Goal: Information Seeking & Learning: Learn about a topic

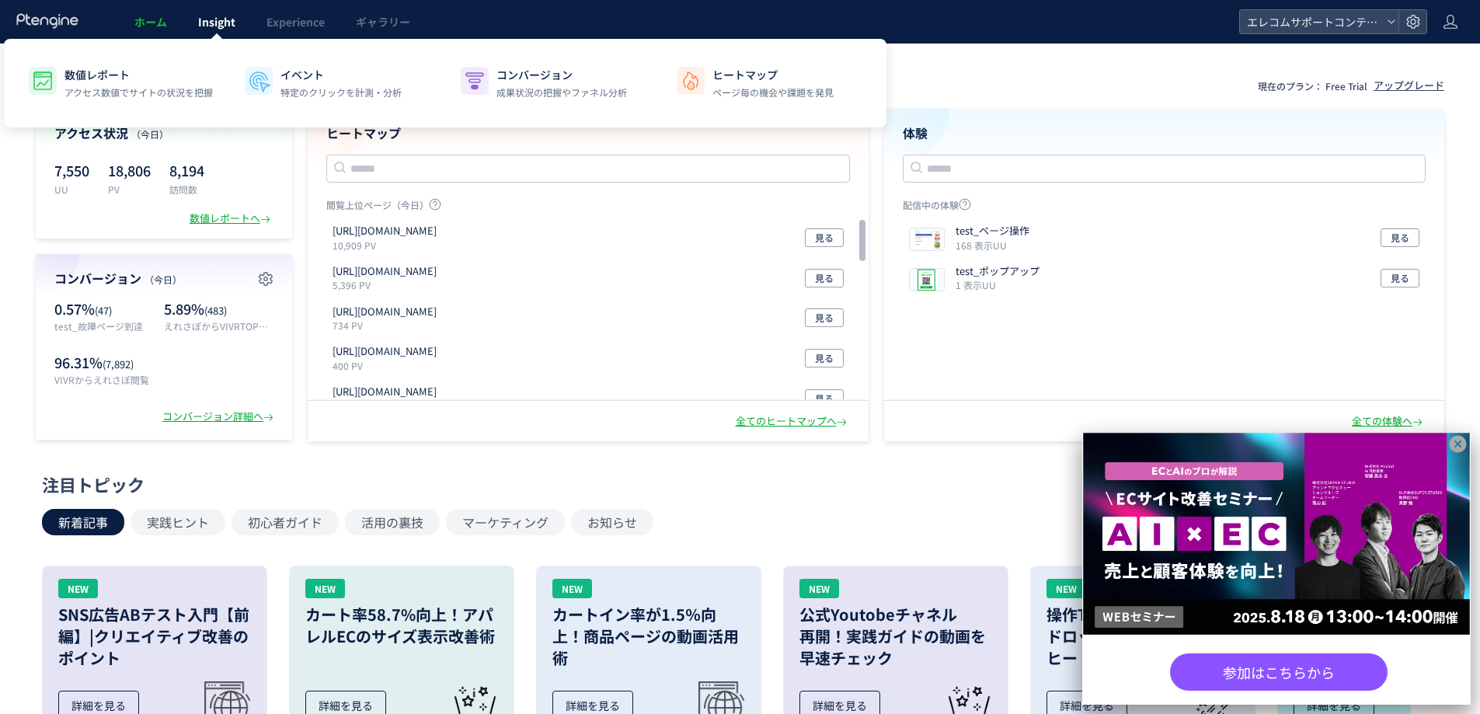
click at [218, 24] on span "Insight" at bounding box center [216, 22] width 37 height 16
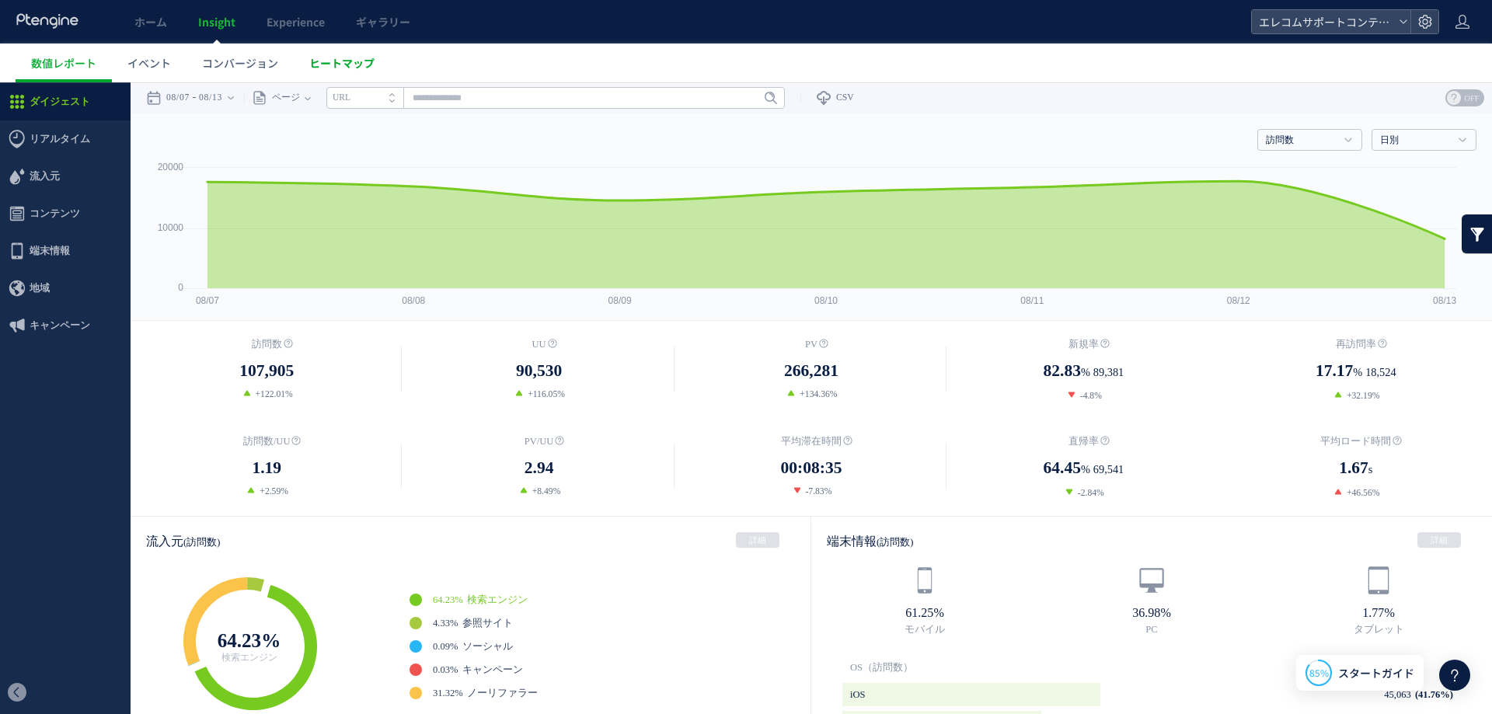
click at [301, 70] on link "ヒートマップ" at bounding box center [342, 63] width 96 height 39
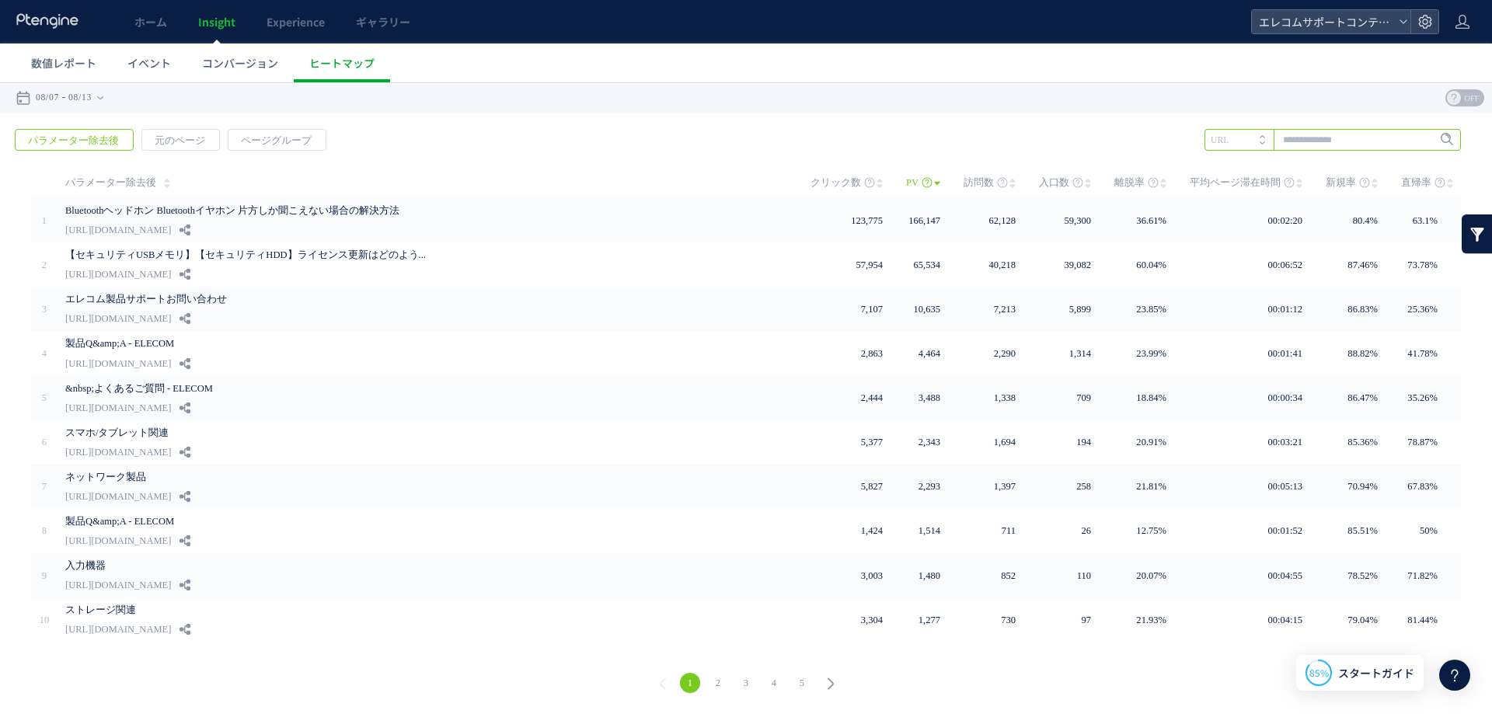
click at [1307, 140] on input "text" at bounding box center [1332, 140] width 256 height 22
type input "***"
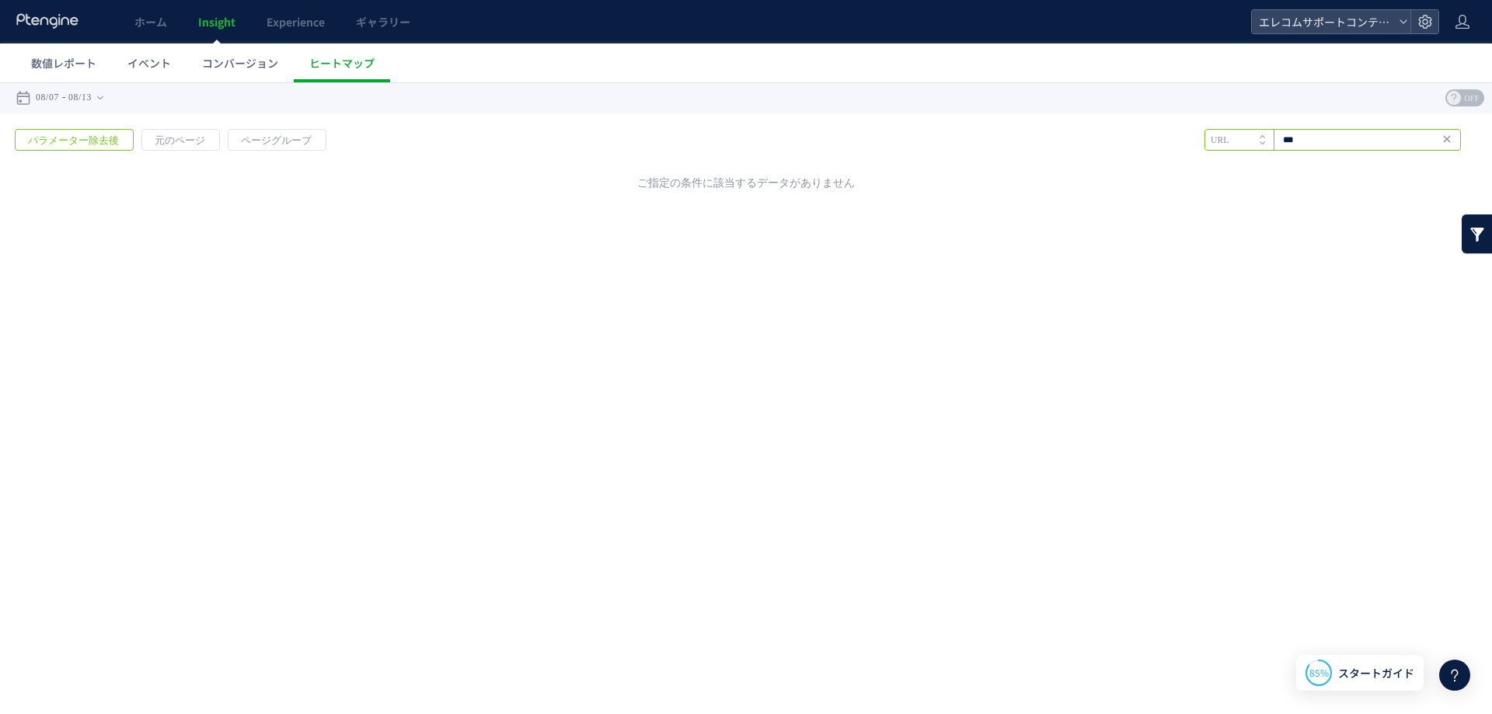
click at [1398, 138] on input "***" at bounding box center [1332, 140] width 256 height 22
click at [887, 176] on div "ご指定の条件に該当するデータがありません" at bounding box center [746, 183] width 1461 height 16
click at [341, 211] on div "戻る デフォルト設定では本日のデータを表示しています。 カレンダーでご覧になりたい期間を指定することができます。 08/07 08/13 今日 昨日 先週 先…" at bounding box center [746, 222] width 1492 height 280
click at [326, 288] on div "戻る デフォルト設定では本日のデータを表示しています。 カレンダーでご覧になりたい期間を指定することができます。 08/07 08/13 今日 昨日 先週 先…" at bounding box center [746, 222] width 1492 height 280
click at [176, 141] on span "元のページ" at bounding box center [179, 141] width 75 height 22
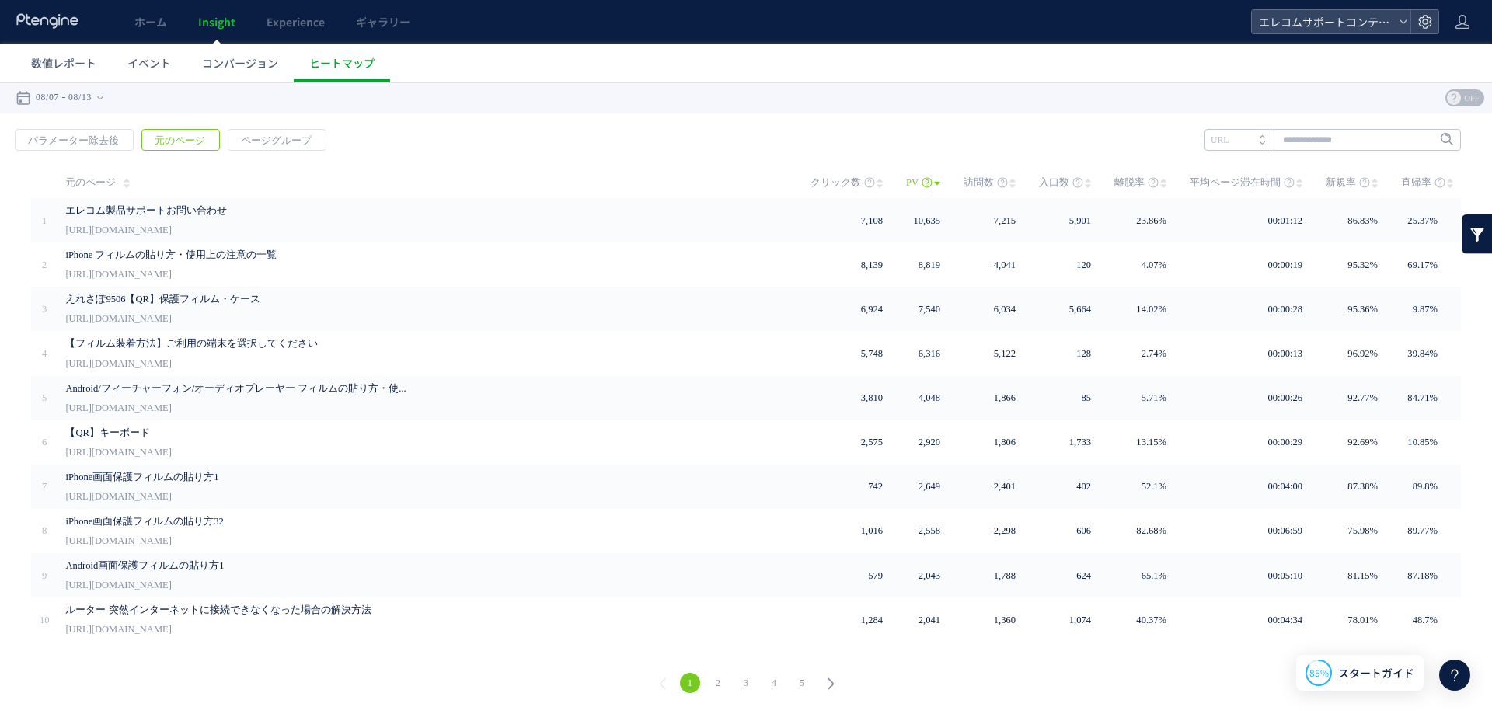
click at [849, 148] on div "戻る パラメーター除去後 元のページ ページグループ 実装" at bounding box center [746, 413] width 1492 height 600
click at [1308, 145] on input "text" at bounding box center [1332, 140] width 256 height 22
click at [1270, 169] on li "548" at bounding box center [1331, 172] width 247 height 20
type input "***"
click at [1433, 142] on span "Enter" at bounding box center [1442, 139] width 20 height 17
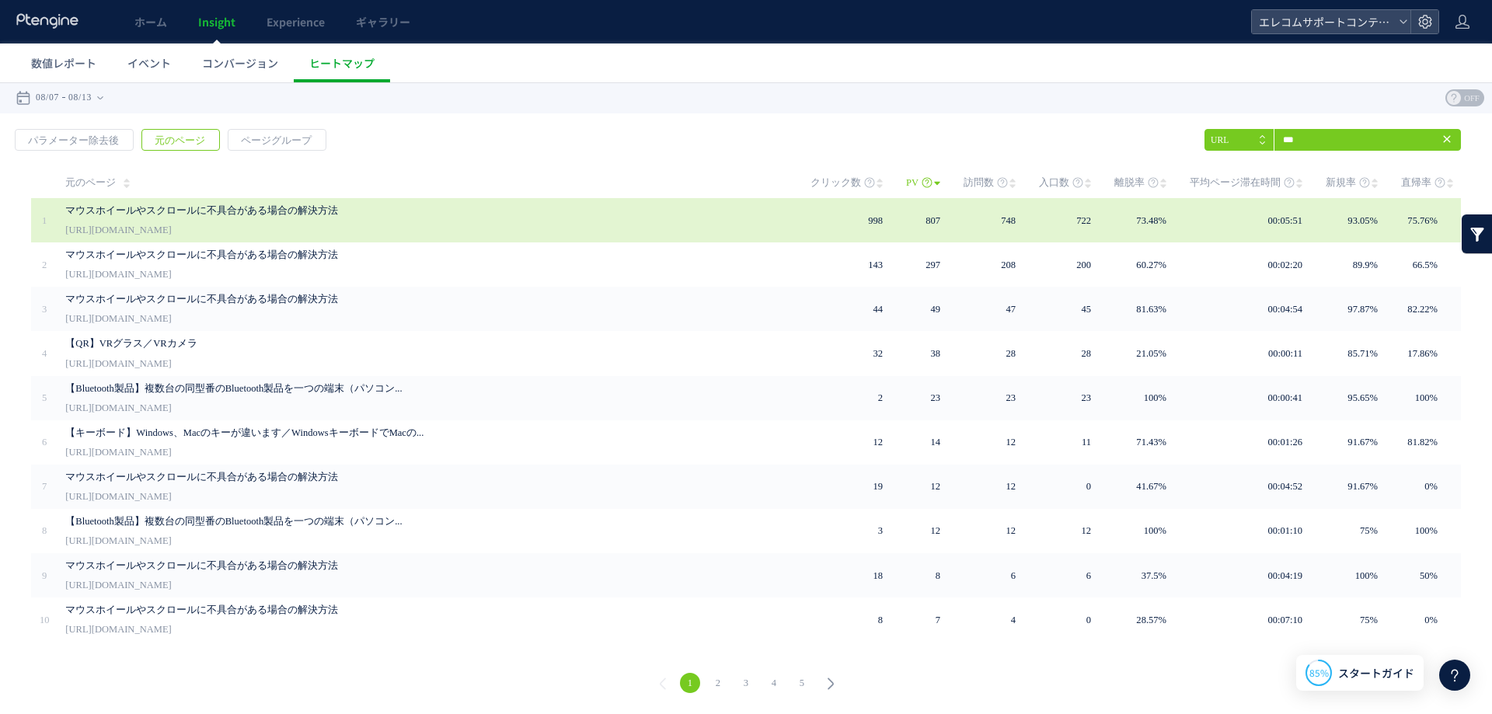
click at [116, 214] on link "マウスホイールやスクロールに不具合がある場合の解決方法" at bounding box center [422, 210] width 715 height 19
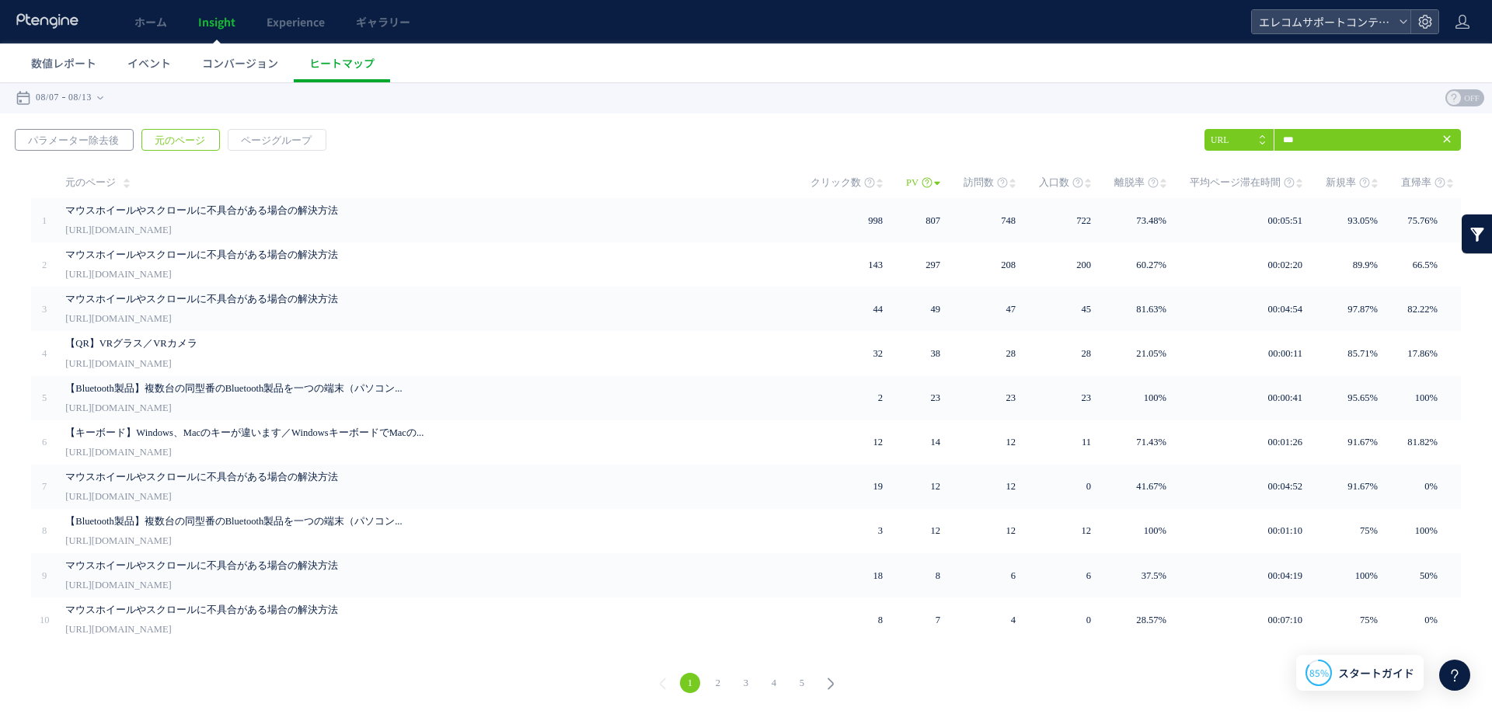
click at [85, 140] on span "パラメーター除去後" at bounding box center [74, 141] width 116 height 22
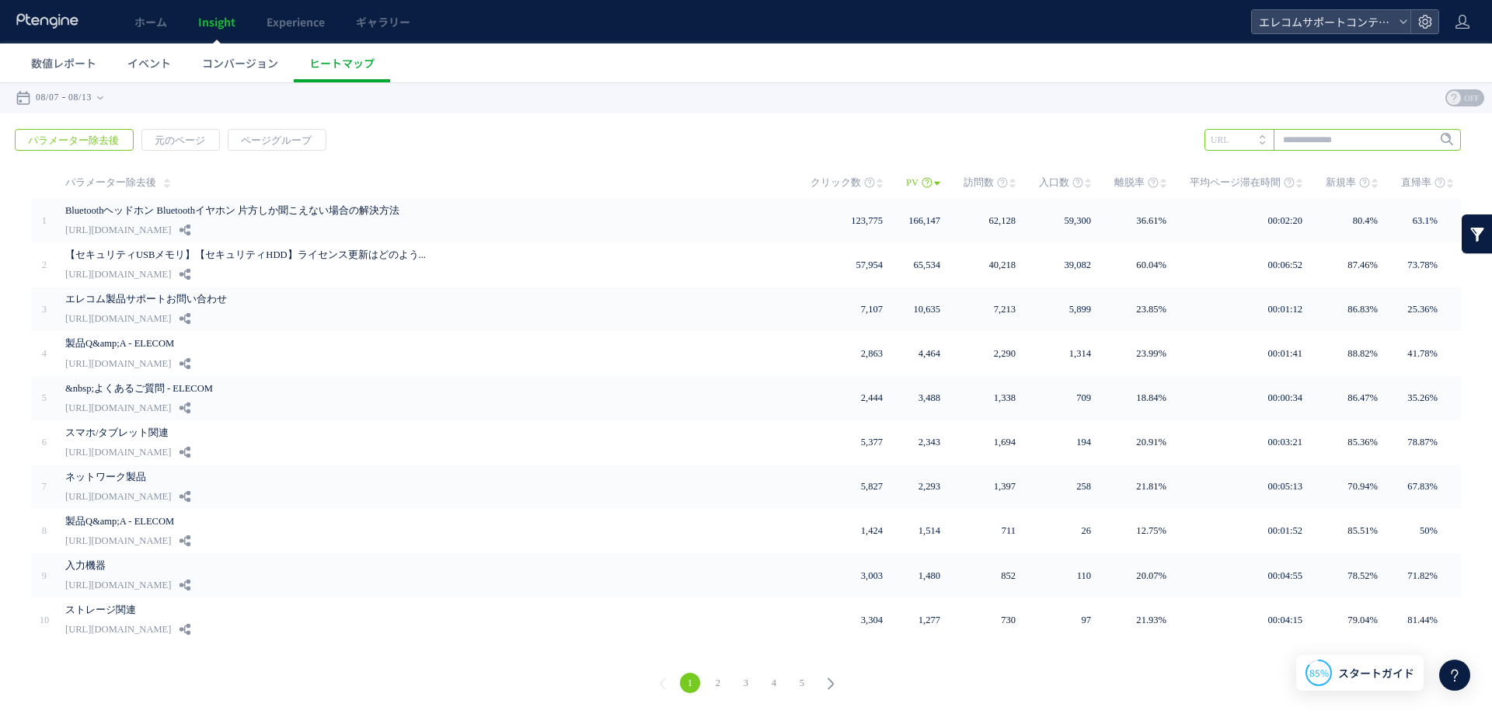
click at [1327, 143] on input "text" at bounding box center [1332, 140] width 256 height 22
type input "*"
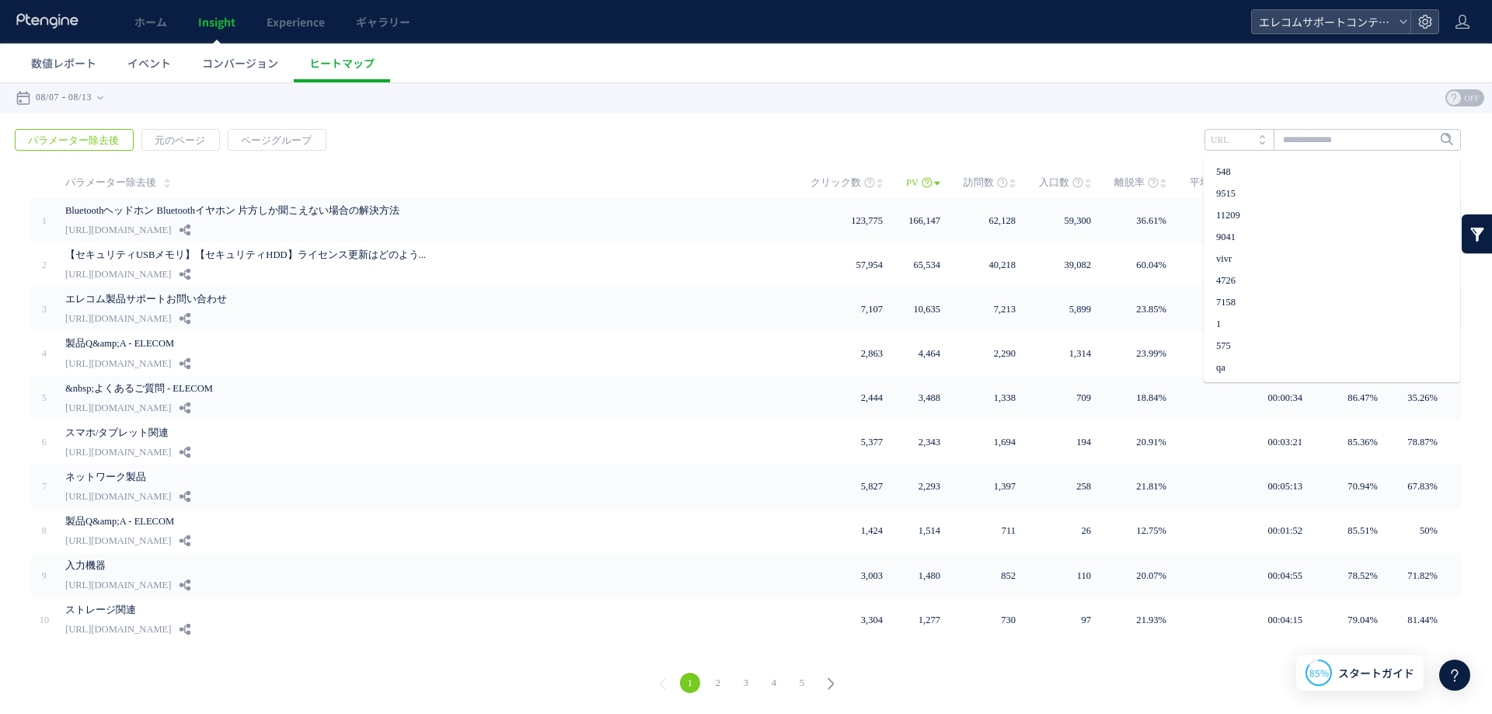
drag, startPoint x: 1231, startPoint y: 131, endPoint x: 1268, endPoint y: 130, distance: 37.3
click at [1231, 132] on li "URL" at bounding box center [1238, 140] width 69 height 22
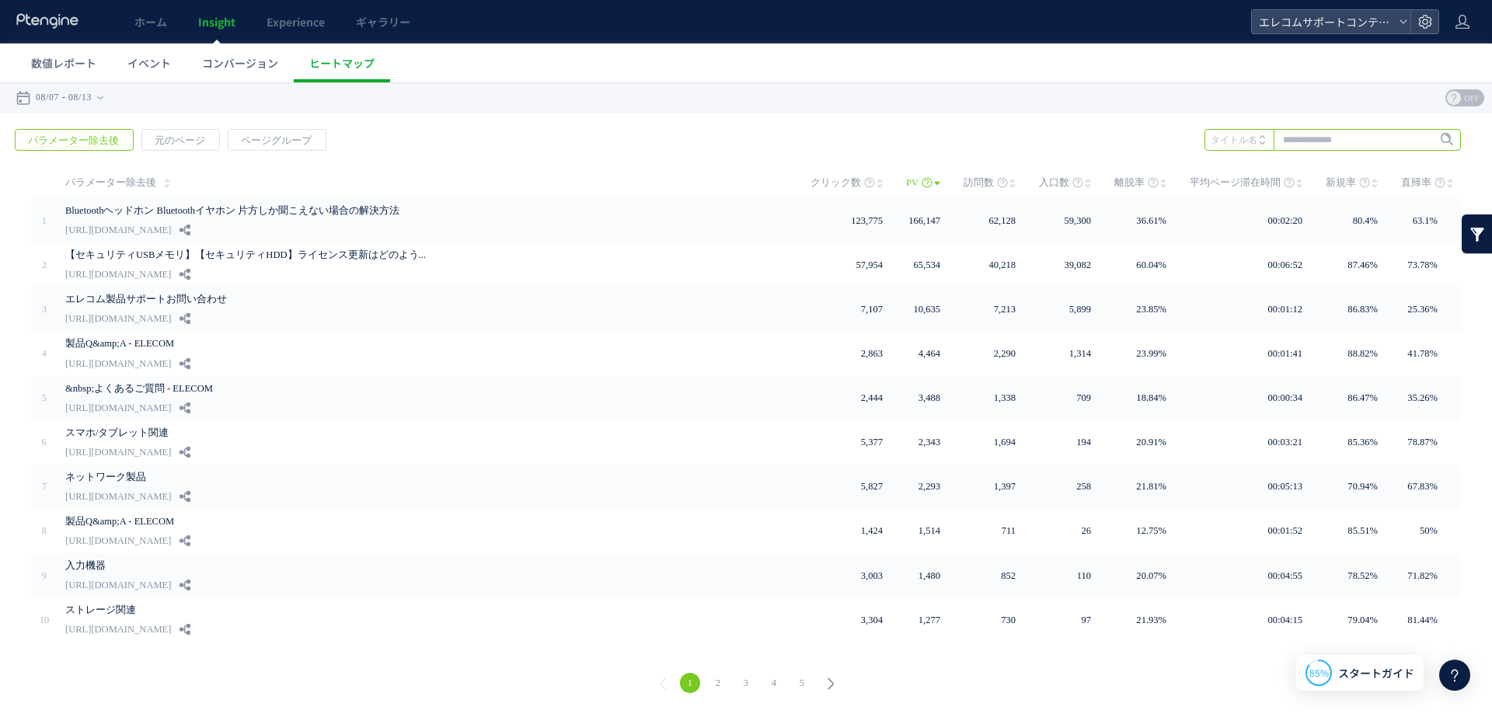
click at [1313, 134] on input "text" at bounding box center [1332, 140] width 256 height 22
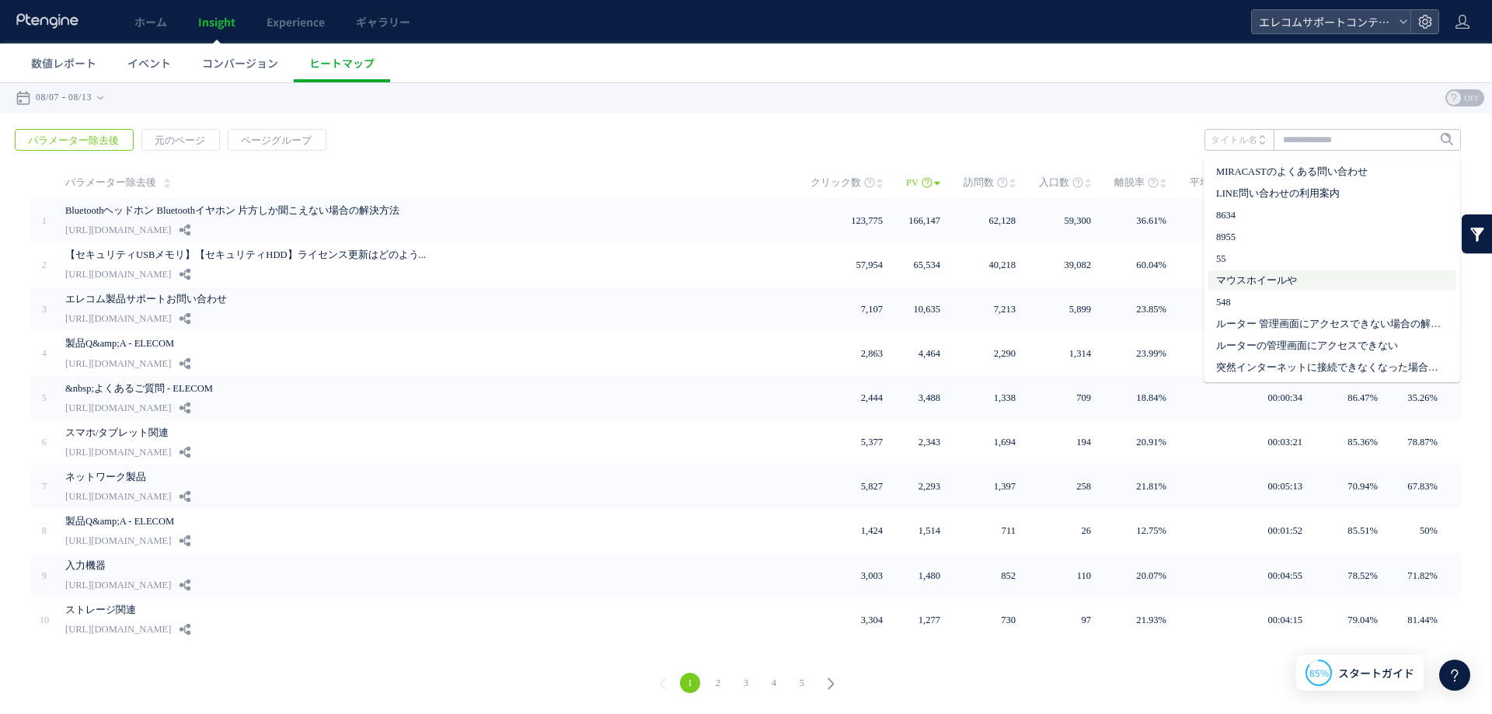
click at [1271, 282] on li "マウスホイールや" at bounding box center [1331, 280] width 247 height 20
type input "********"
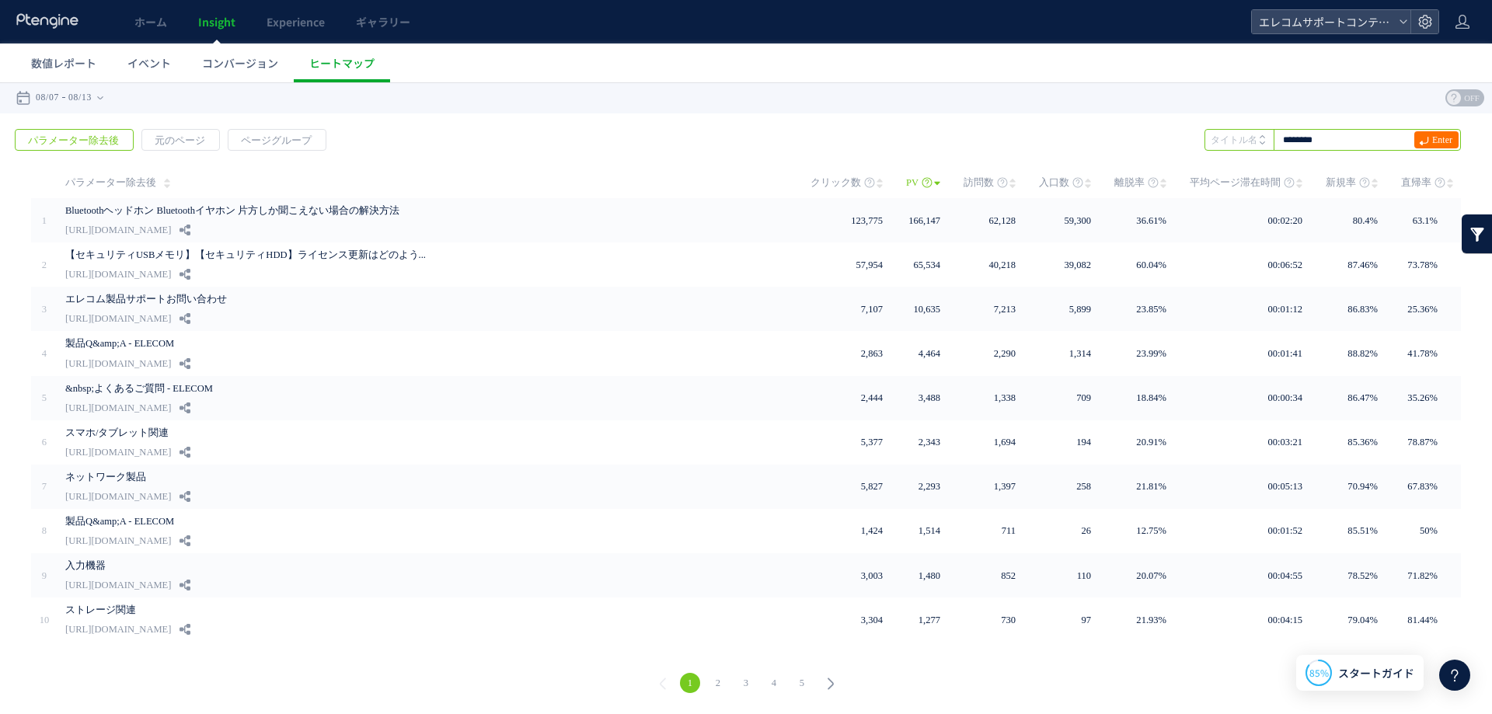
click at [1426, 129] on input "********" at bounding box center [1332, 140] width 256 height 22
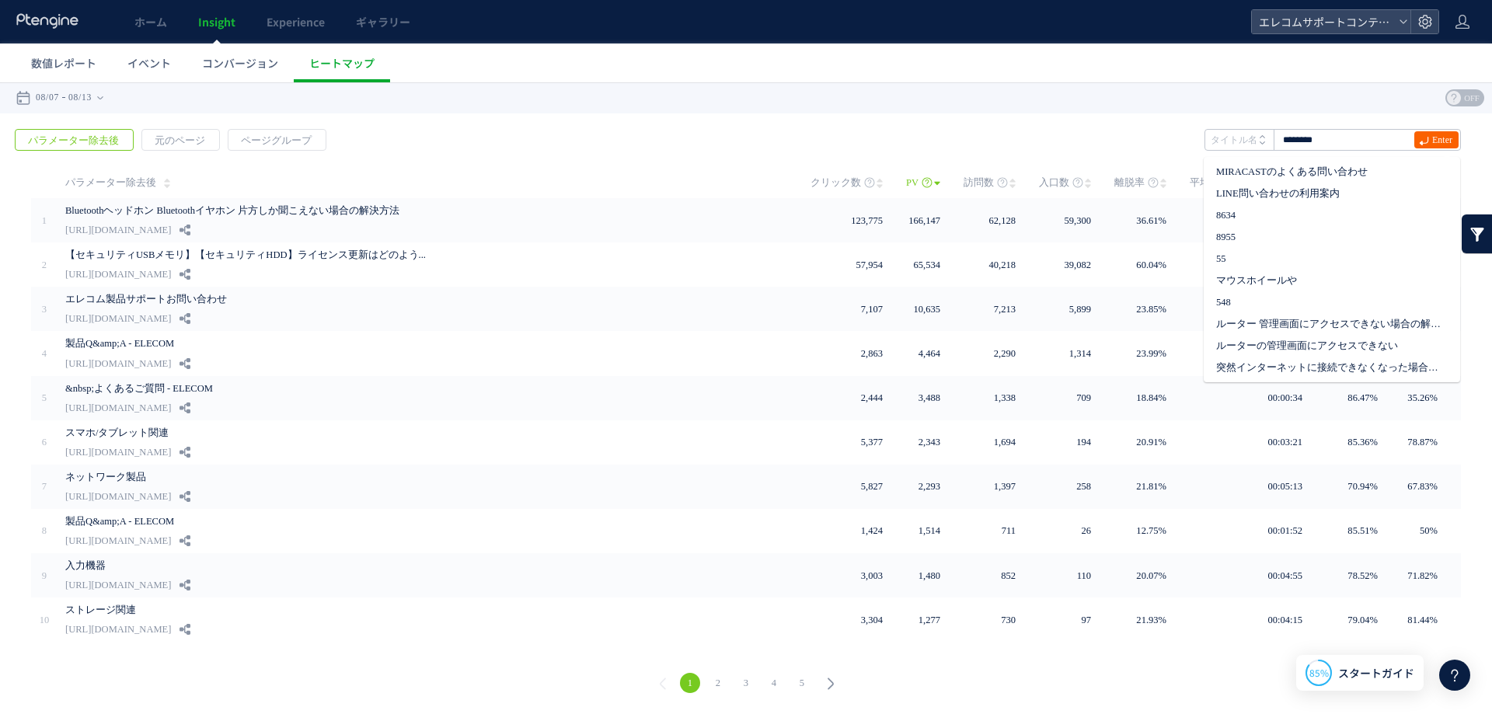
click at [1432, 134] on span "Enter" at bounding box center [1442, 139] width 20 height 17
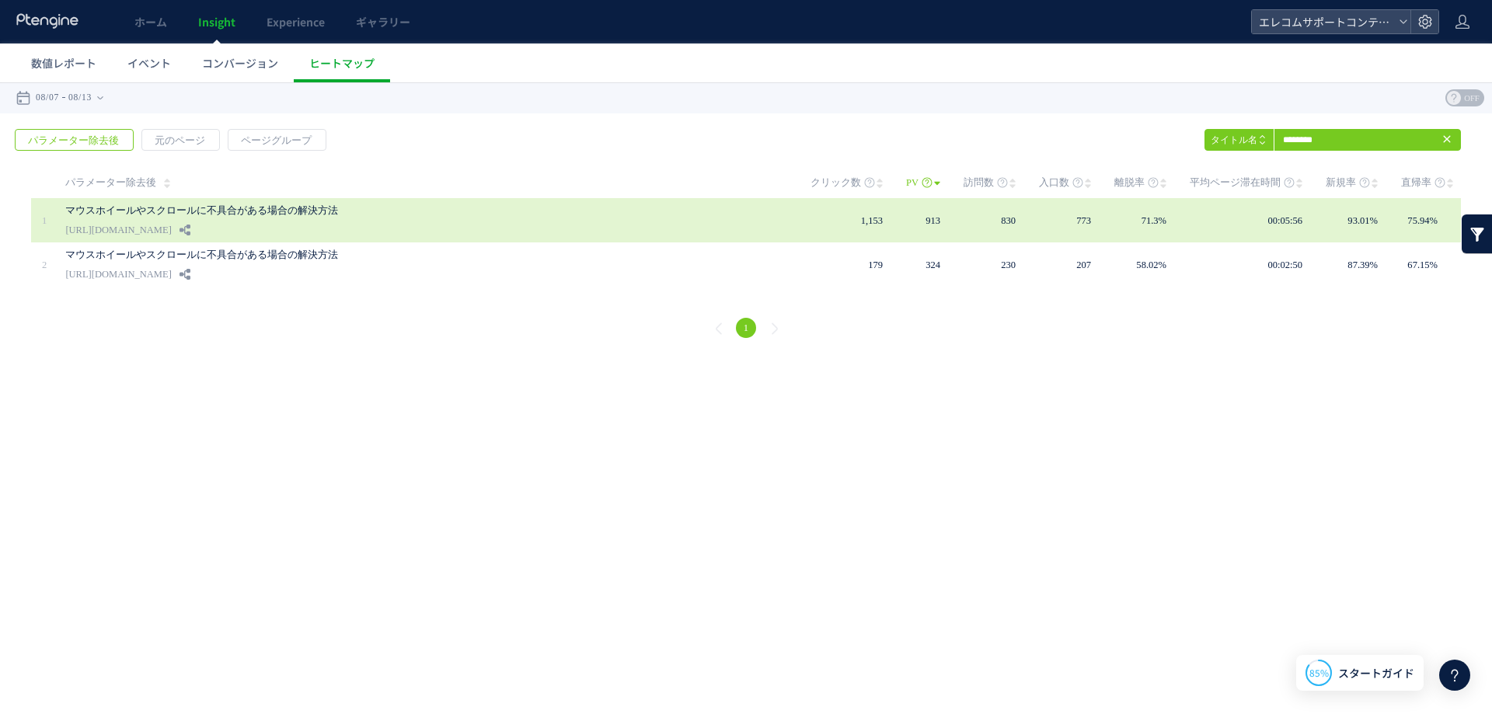
click at [107, 226] on link "https://qa.elecom.co.jp/faq_detail.html" at bounding box center [118, 230] width 106 height 19
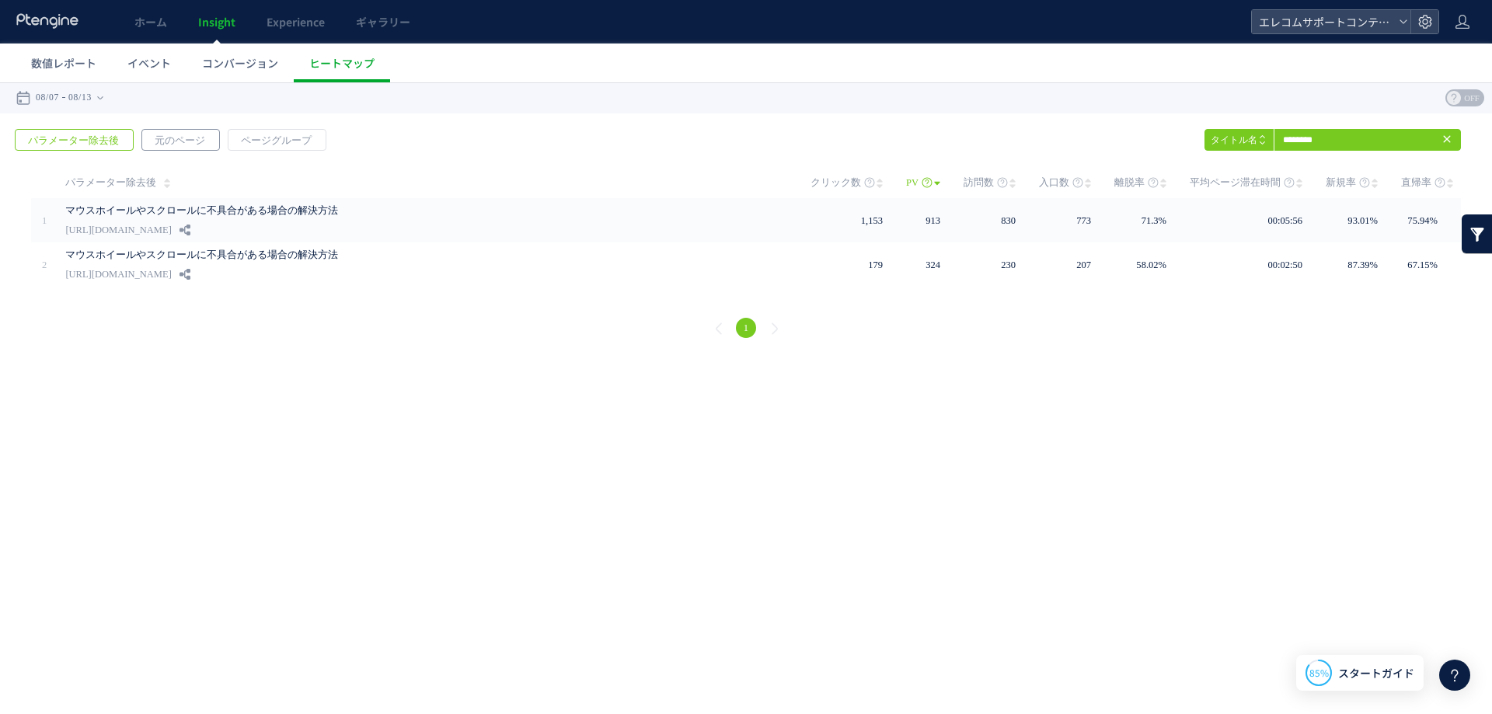
click at [176, 136] on span "元のページ" at bounding box center [179, 141] width 75 height 22
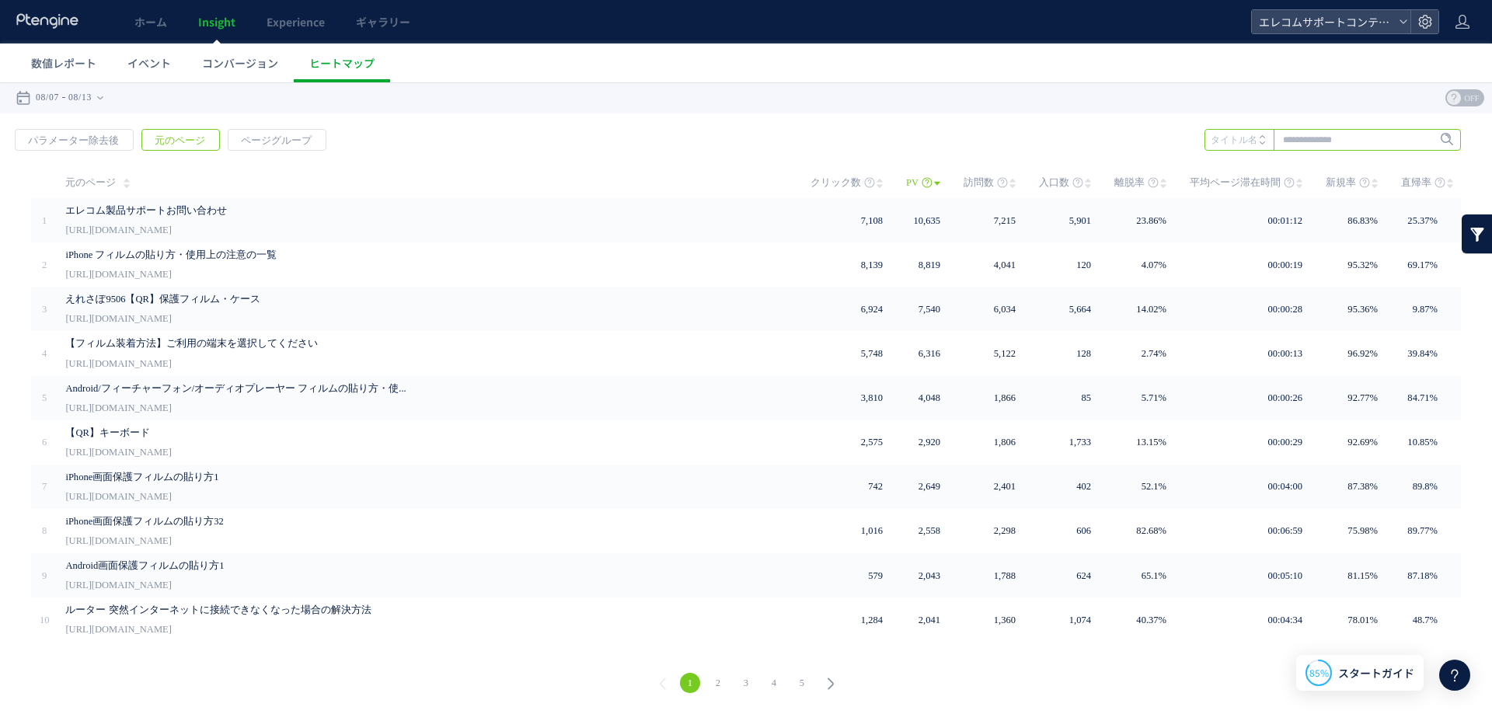
click at [1353, 138] on input "text" at bounding box center [1332, 140] width 256 height 22
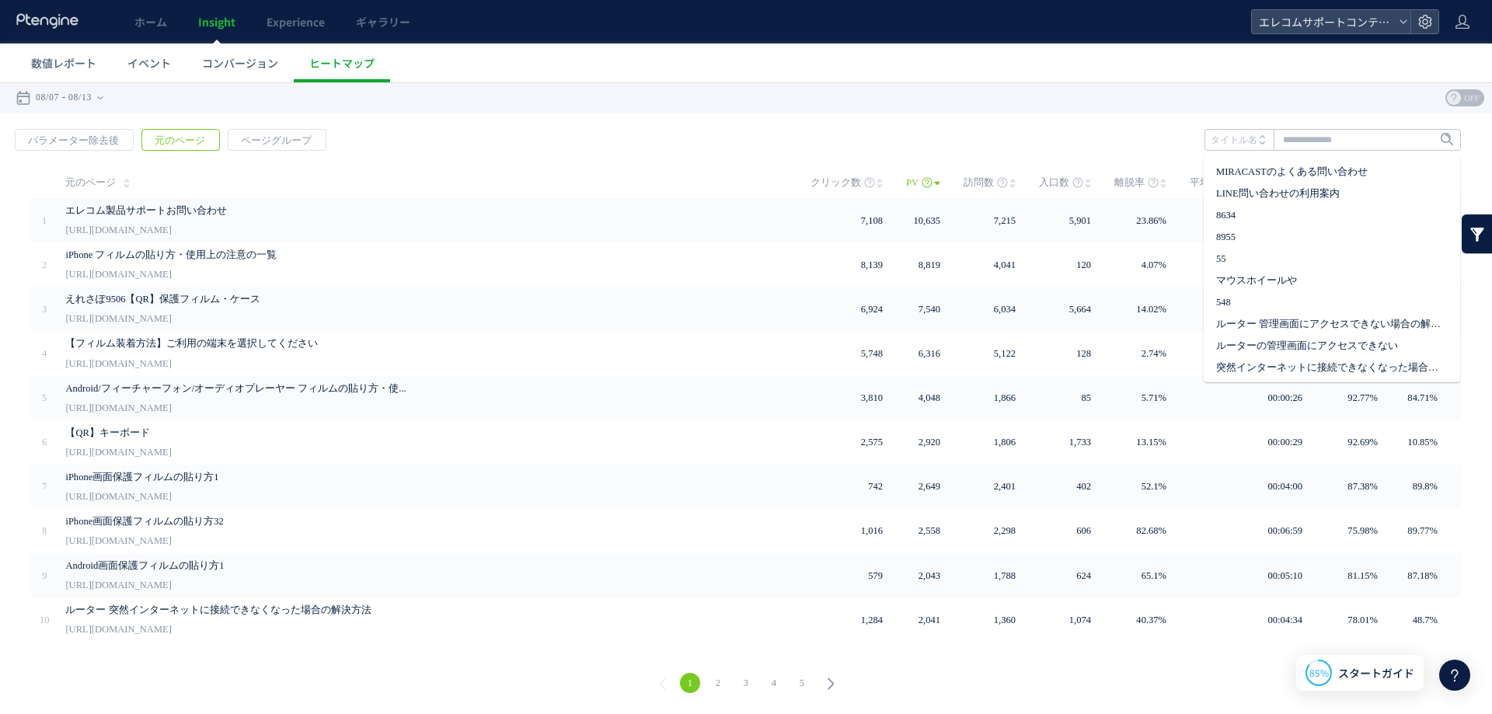
click at [1146, 131] on div "戻る パラメーター除去後 元のページ ページグループ 実装" at bounding box center [746, 413] width 1492 height 600
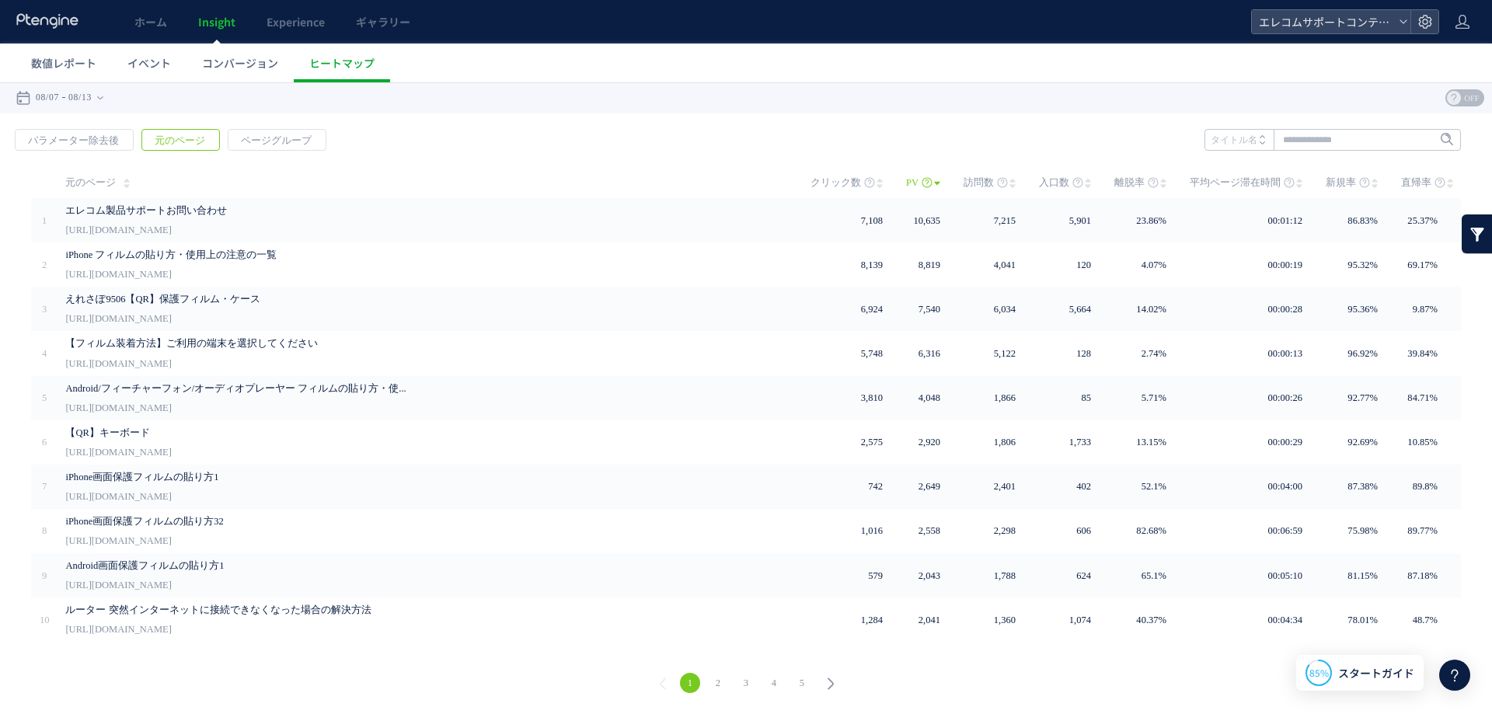
click at [1256, 136] on li "タイトル名" at bounding box center [1238, 140] width 69 height 22
drag, startPoint x: 1275, startPoint y: 136, endPoint x: 1294, endPoint y: 139, distance: 19.7
click at [1283, 138] on input "text" at bounding box center [1332, 140] width 256 height 22
drag, startPoint x: 1295, startPoint y: 172, endPoint x: 1304, endPoint y: 173, distance: 8.6
click at [1294, 173] on li "548" at bounding box center [1331, 172] width 247 height 20
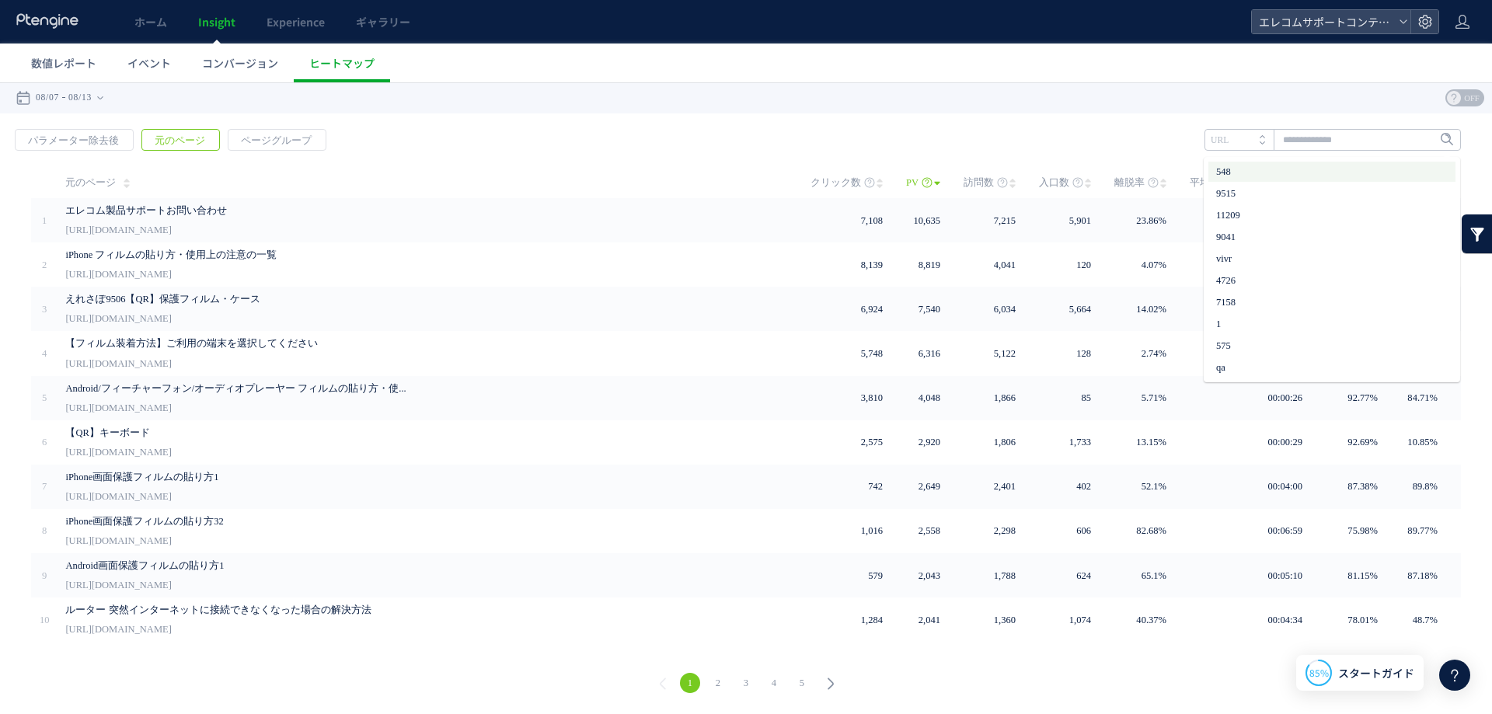
type input "***"
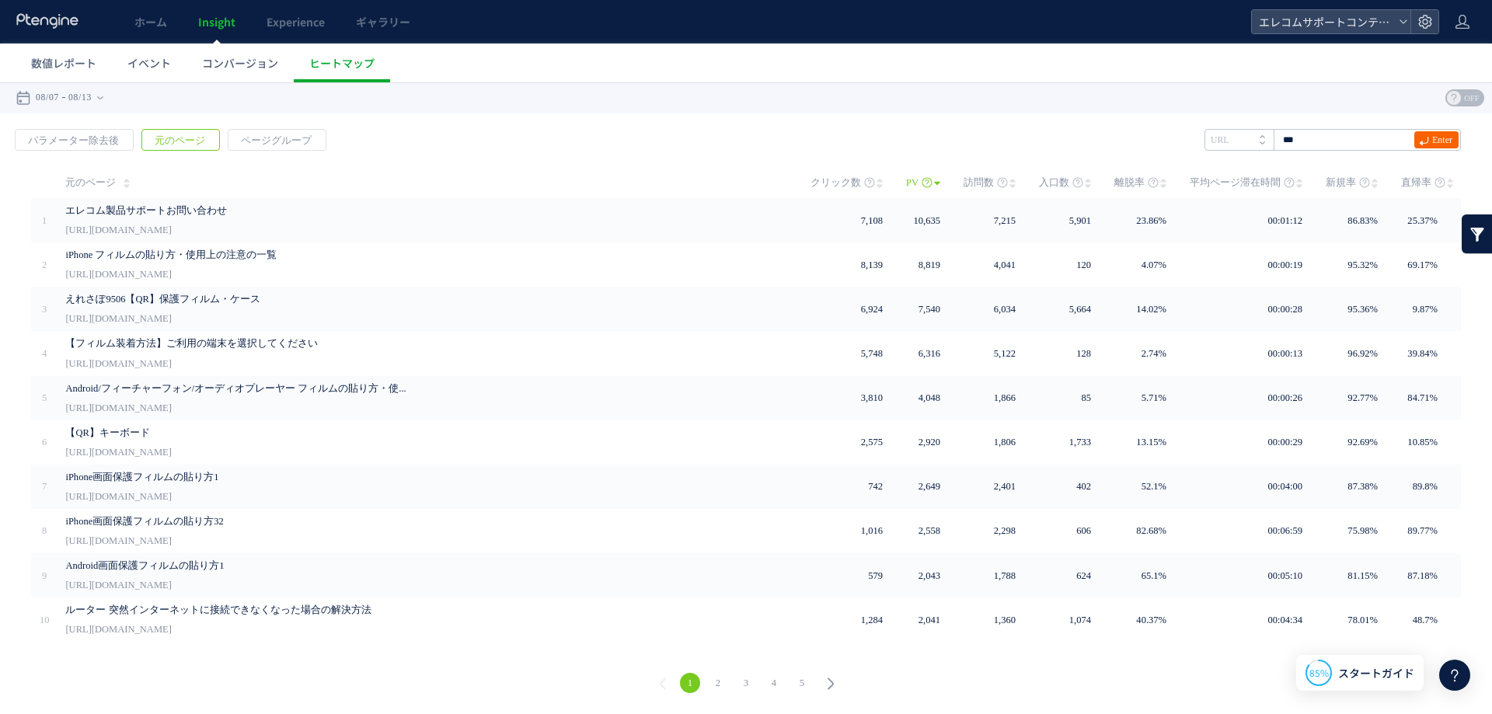
click at [1441, 142] on span "Enter" at bounding box center [1442, 139] width 20 height 17
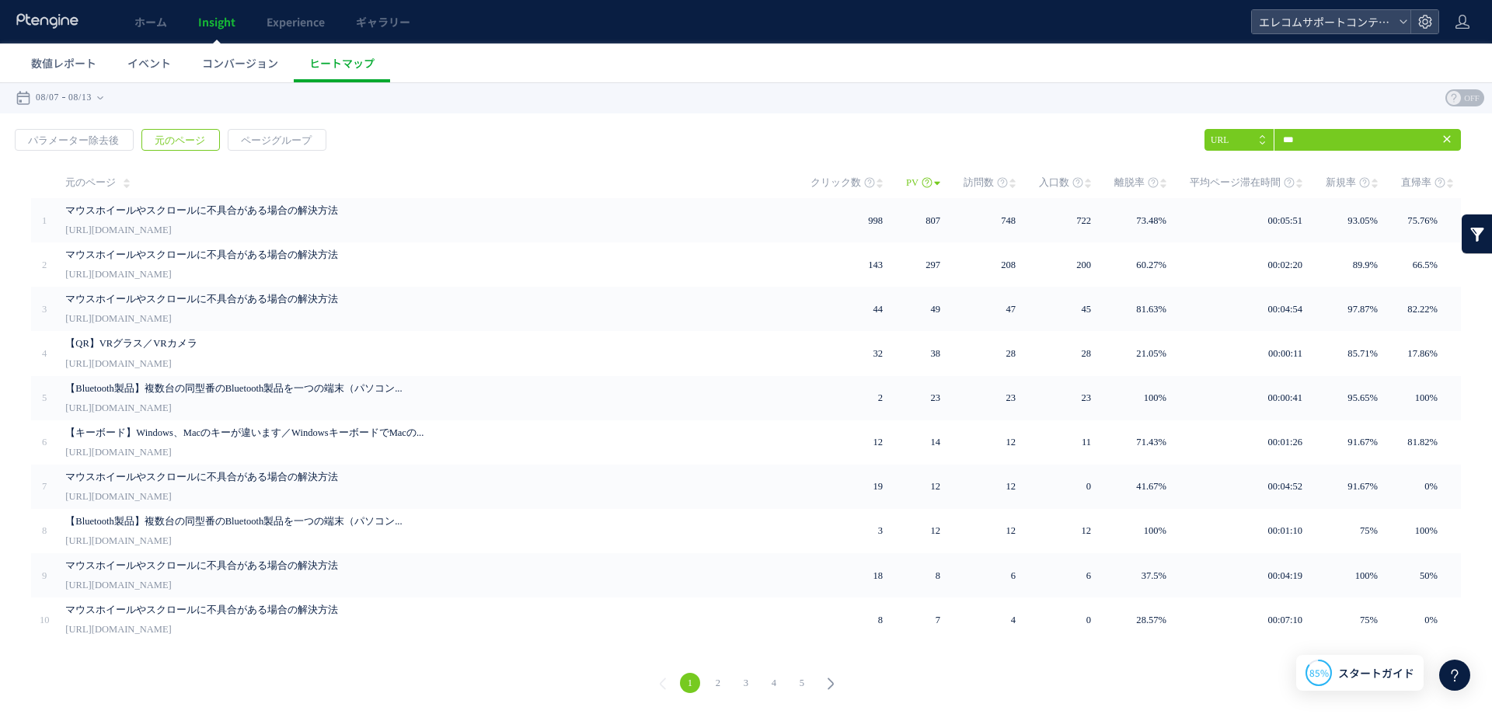
click at [932, 138] on div "戻る パラメーター除去後 元のページ ページグループ 実装" at bounding box center [746, 413] width 1492 height 600
click at [633, 140] on div "戻る パラメーター除去後 元のページ ページグループ 実装" at bounding box center [746, 413] width 1492 height 600
click at [258, 68] on span "コンバージョン" at bounding box center [240, 63] width 76 height 16
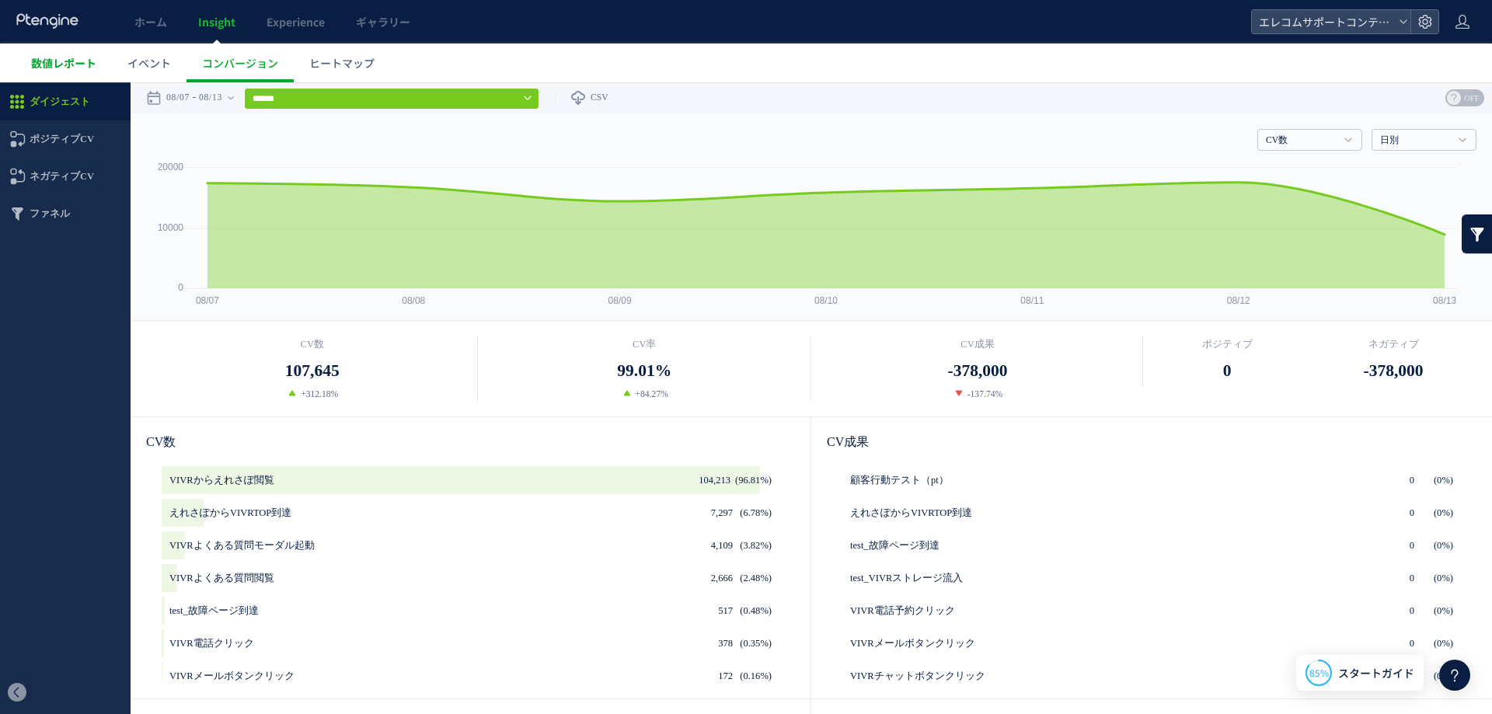
click at [60, 64] on span "数値レポート" at bounding box center [63, 63] width 65 height 16
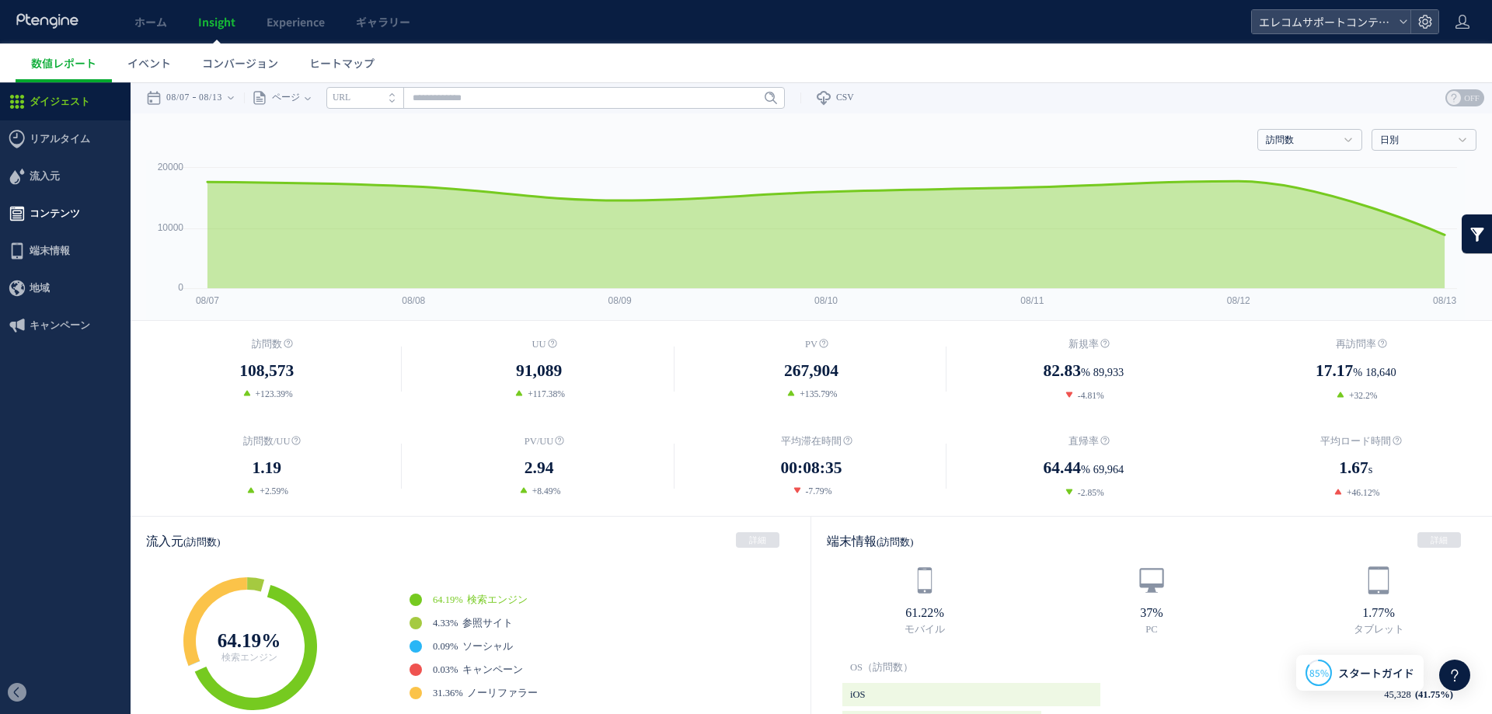
click at [41, 208] on span "コンテンツ" at bounding box center [55, 213] width 50 height 37
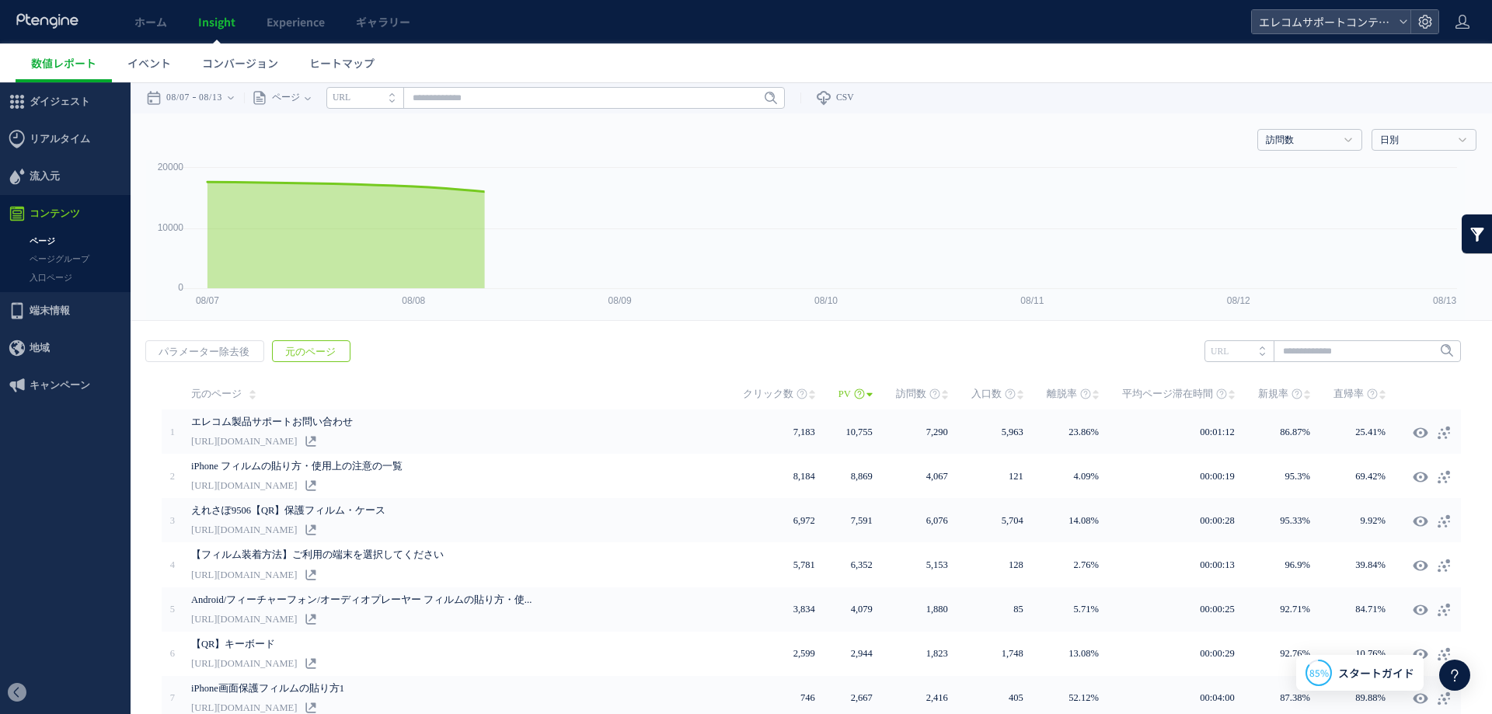
click at [54, 259] on link "ページグループ" at bounding box center [65, 259] width 131 height 18
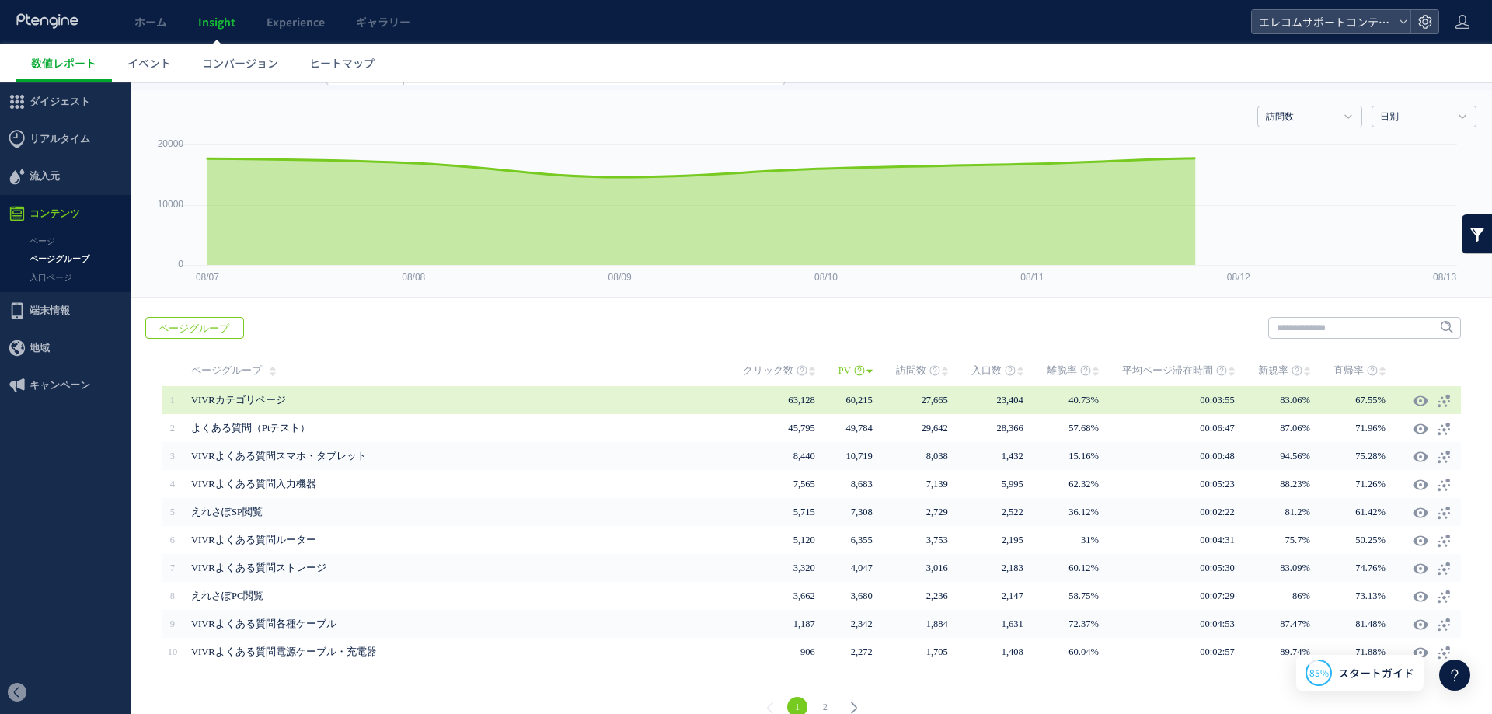
scroll to position [47, 0]
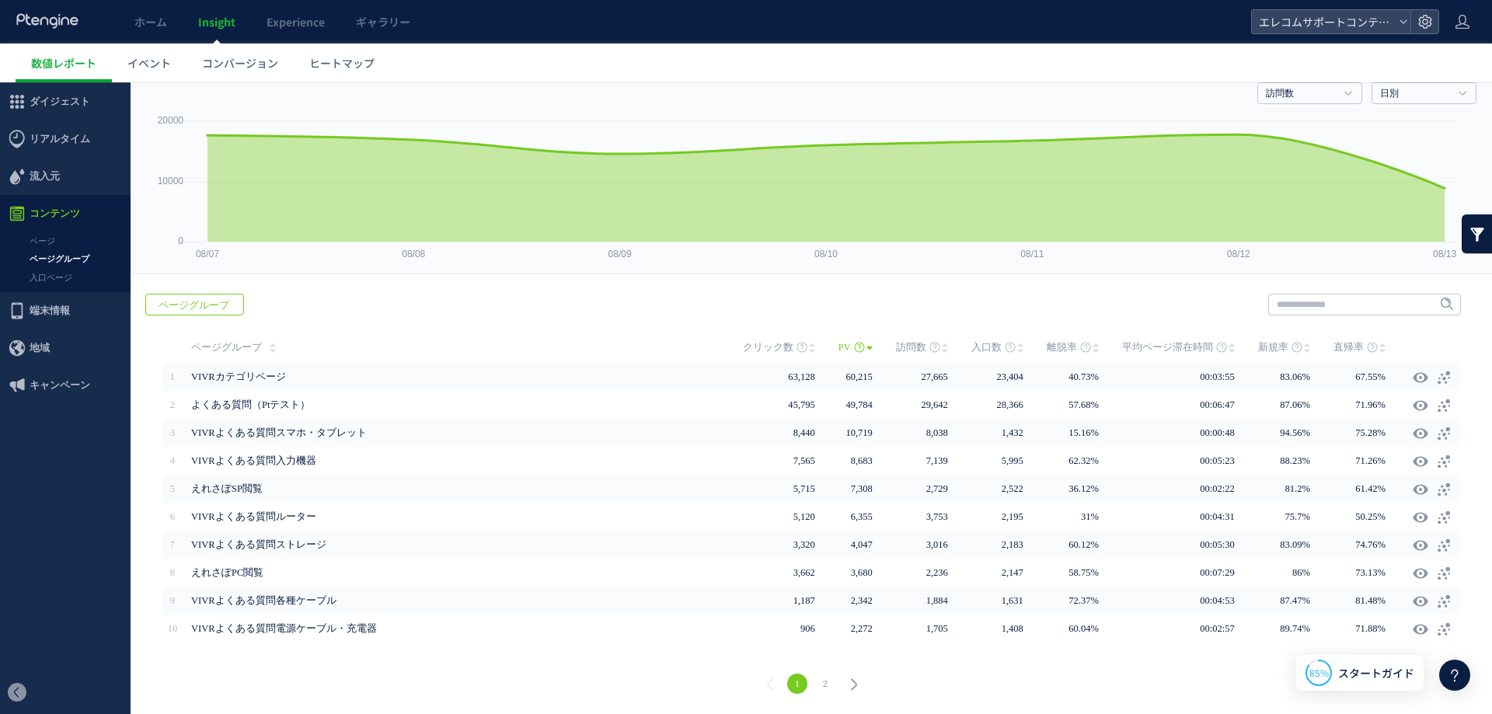
click at [851, 682] on use at bounding box center [854, 684] width 6 height 12
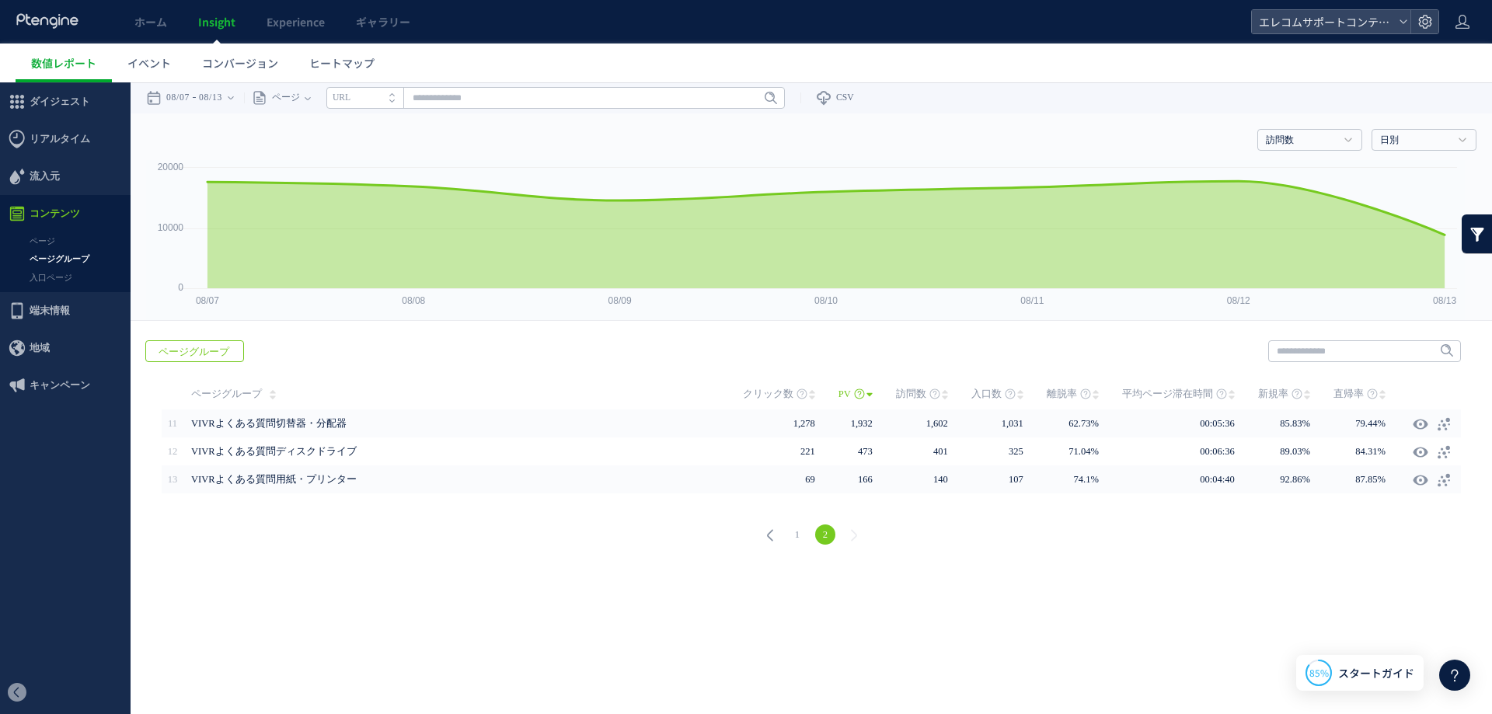
scroll to position [0, 0]
click at [767, 541] on icon at bounding box center [770, 535] width 22 height 22
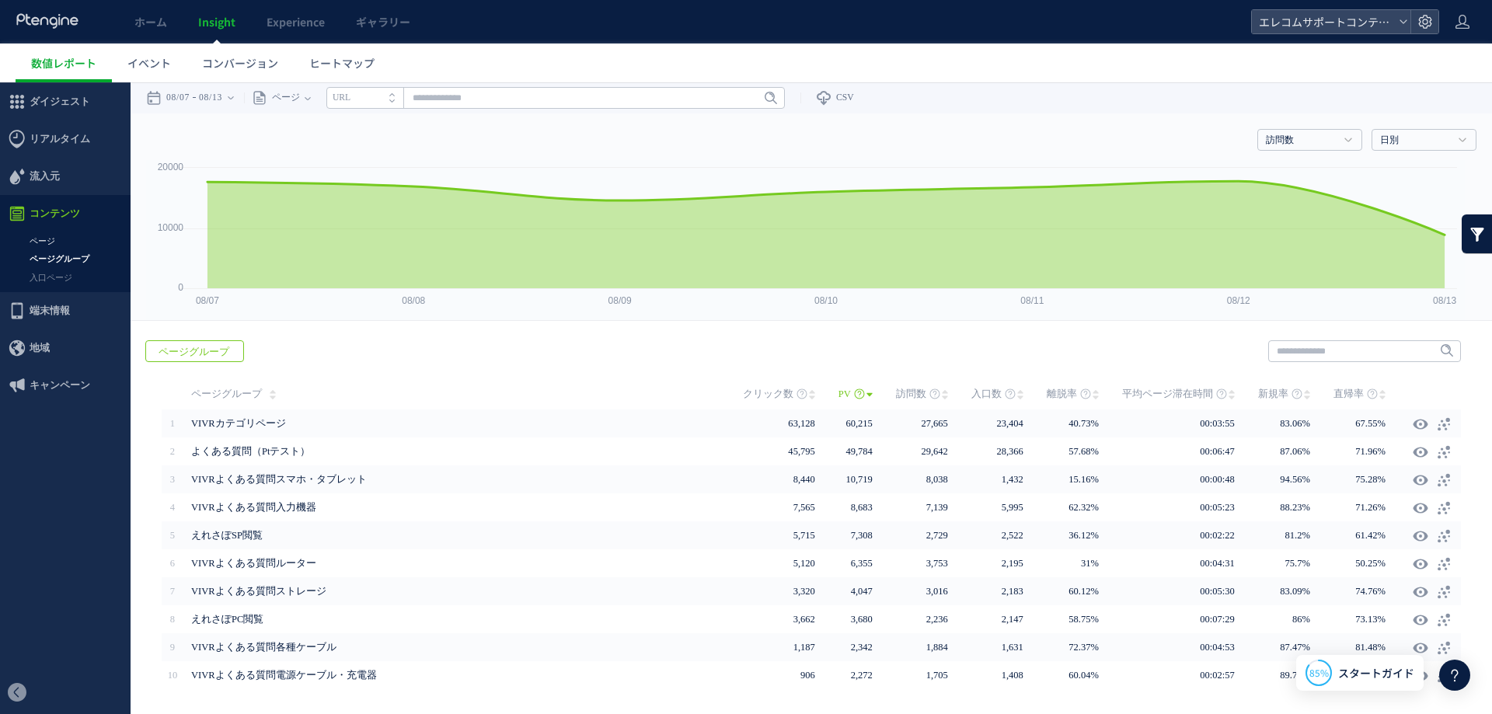
click at [56, 238] on link "ページ" at bounding box center [65, 241] width 131 height 18
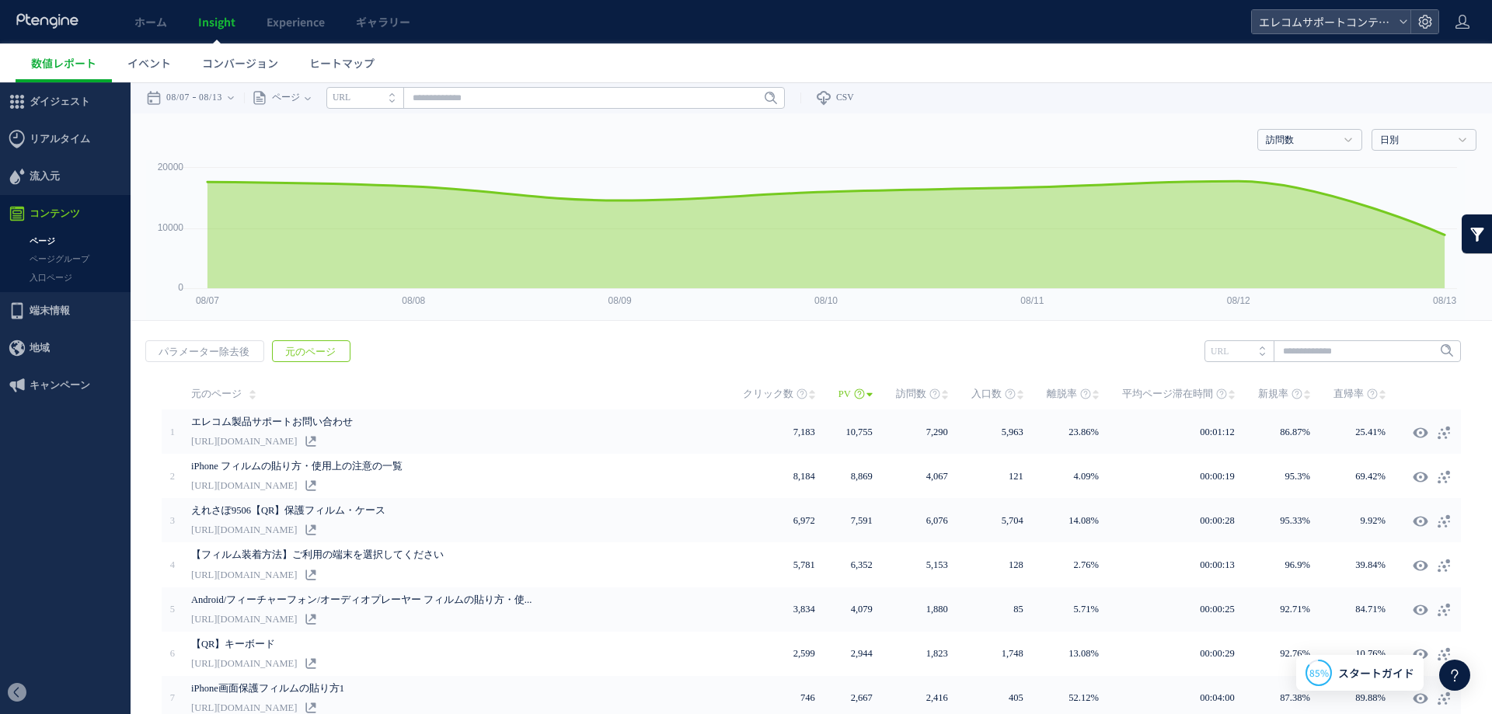
click at [1474, 245] on link at bounding box center [1476, 233] width 31 height 39
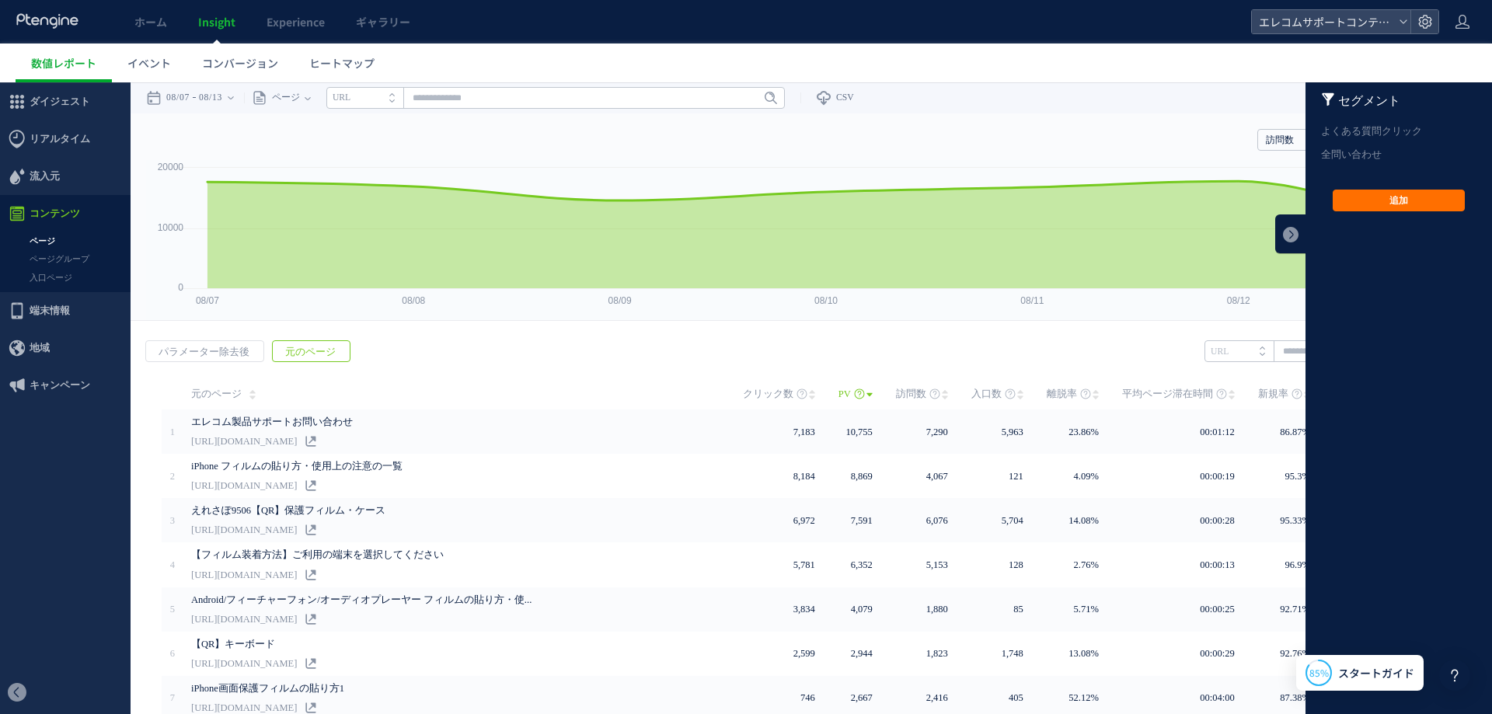
click at [1351, 194] on button "追加" at bounding box center [1398, 201] width 132 height 22
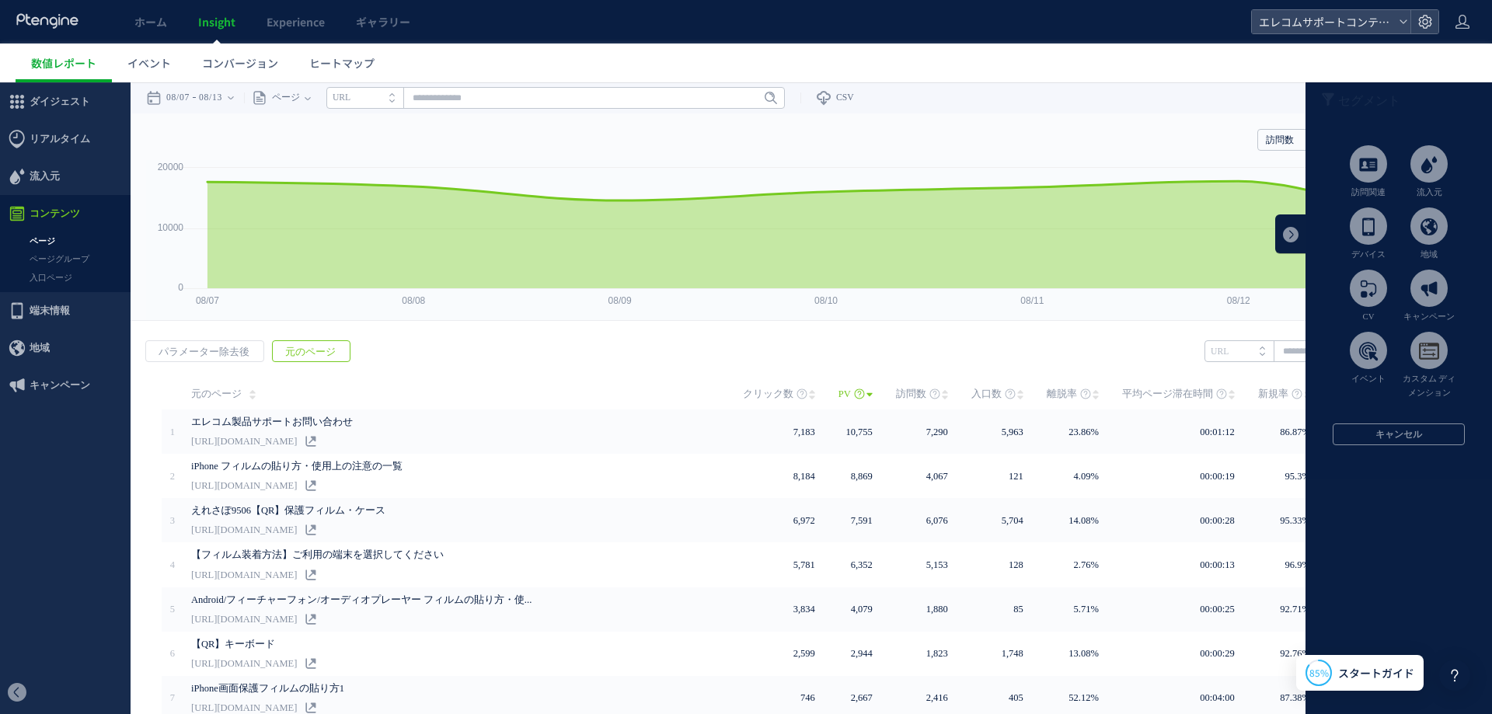
click at [1176, 134] on div "訪問数 訪問数 UU PV 新規率 再訪問率 訪問数/UU PV/UU 平均滞在時間 直帰率 平均ロード時間 日別" at bounding box center [811, 136] width 1330 height 47
click at [1285, 221] on link at bounding box center [1290, 233] width 31 height 39
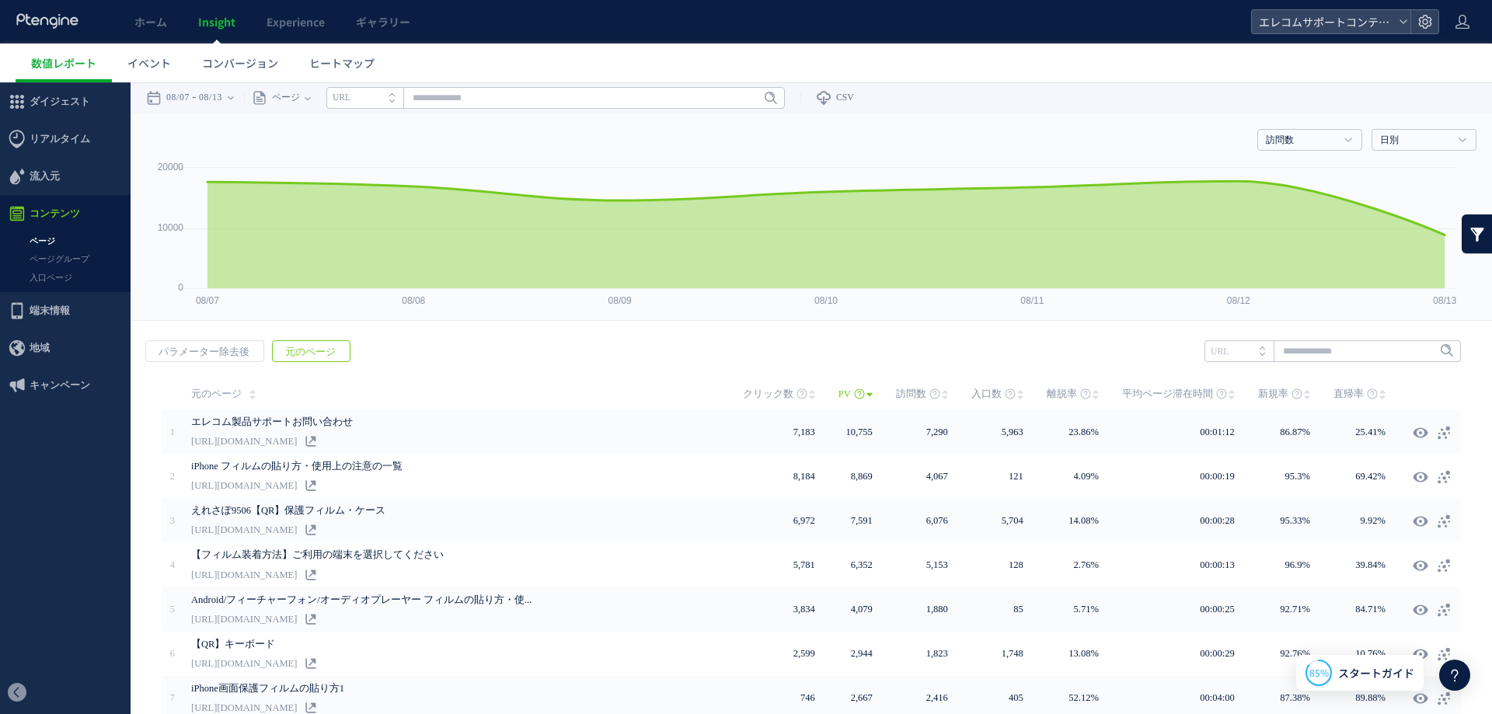
click at [1008, 165] on rect at bounding box center [805, 240] width 1318 height 160
click at [1468, 245] on link at bounding box center [1476, 233] width 31 height 39
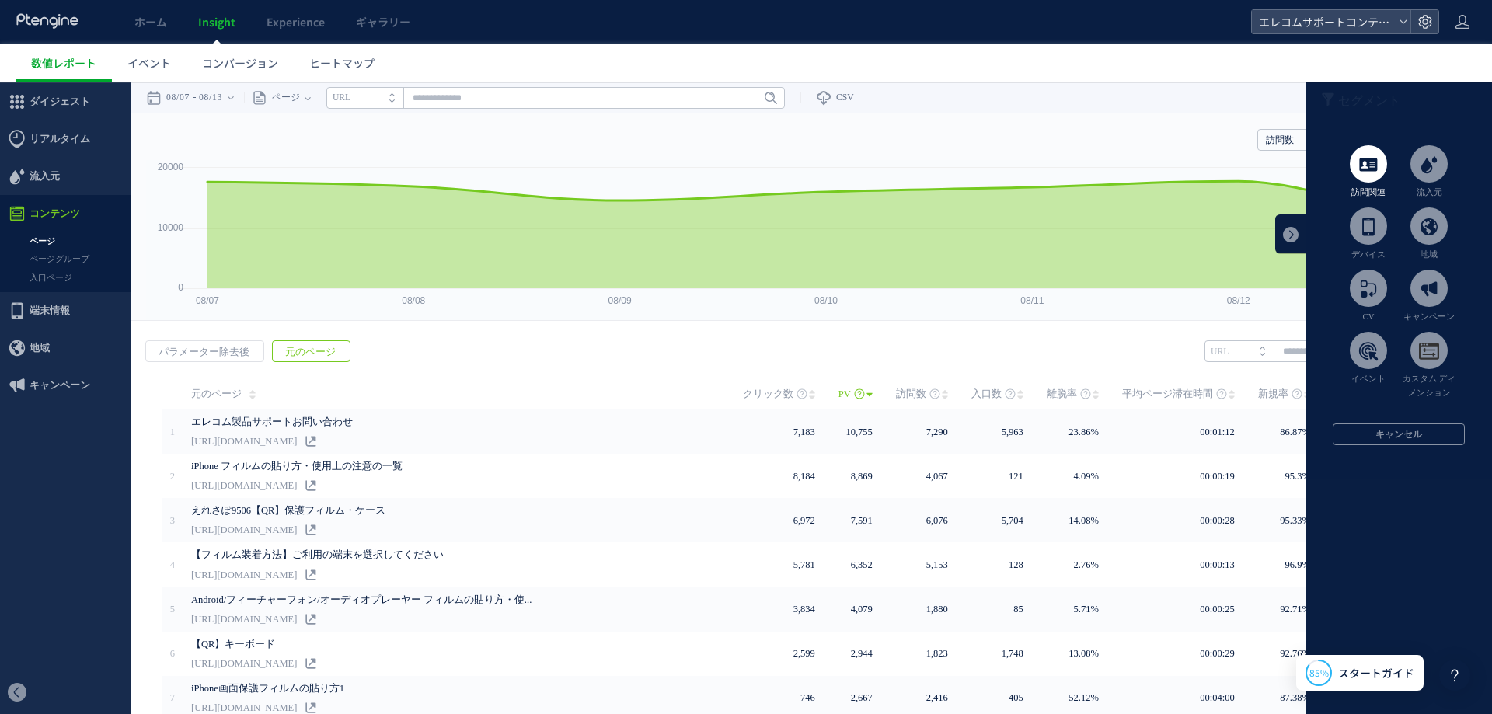
click at [1354, 157] on span at bounding box center [1367, 163] width 37 height 37
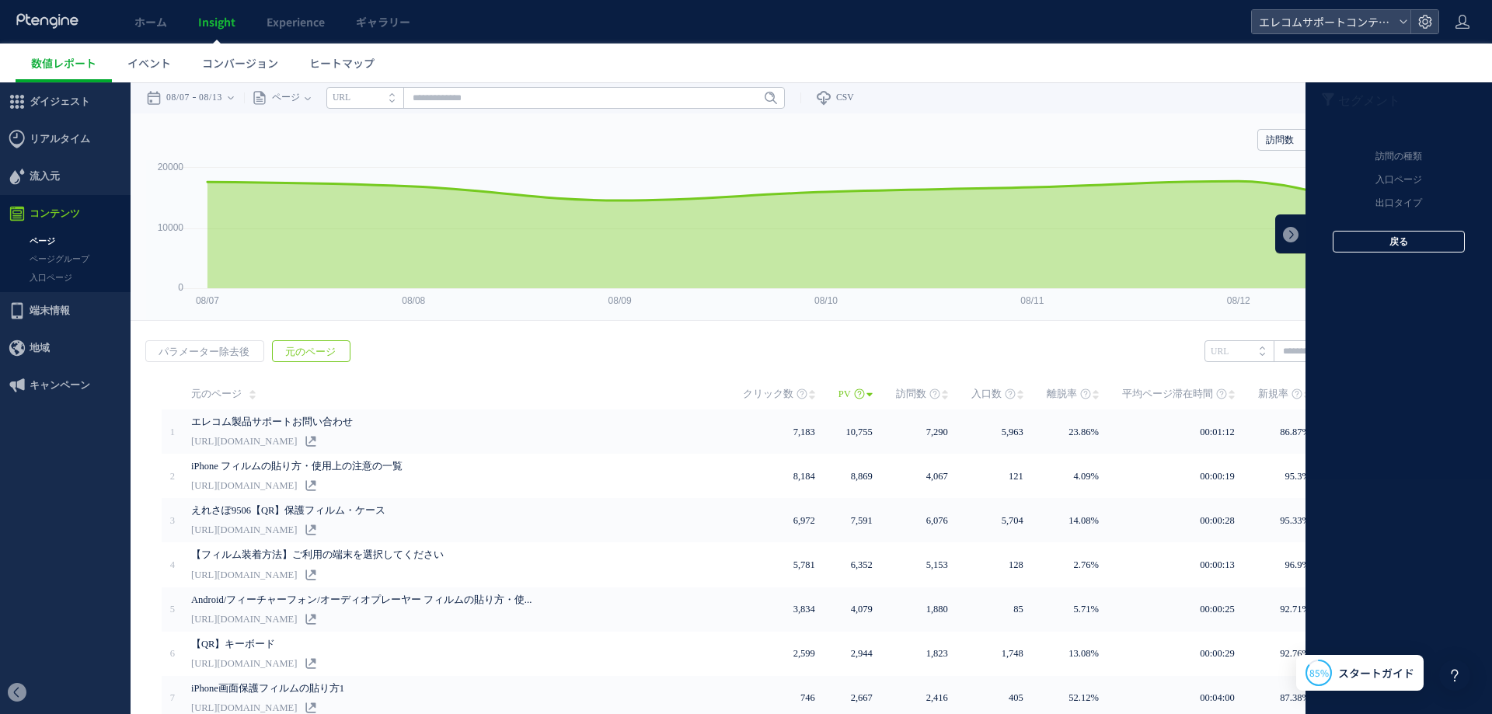
click at [1383, 243] on button "戻る" at bounding box center [1398, 242] width 132 height 22
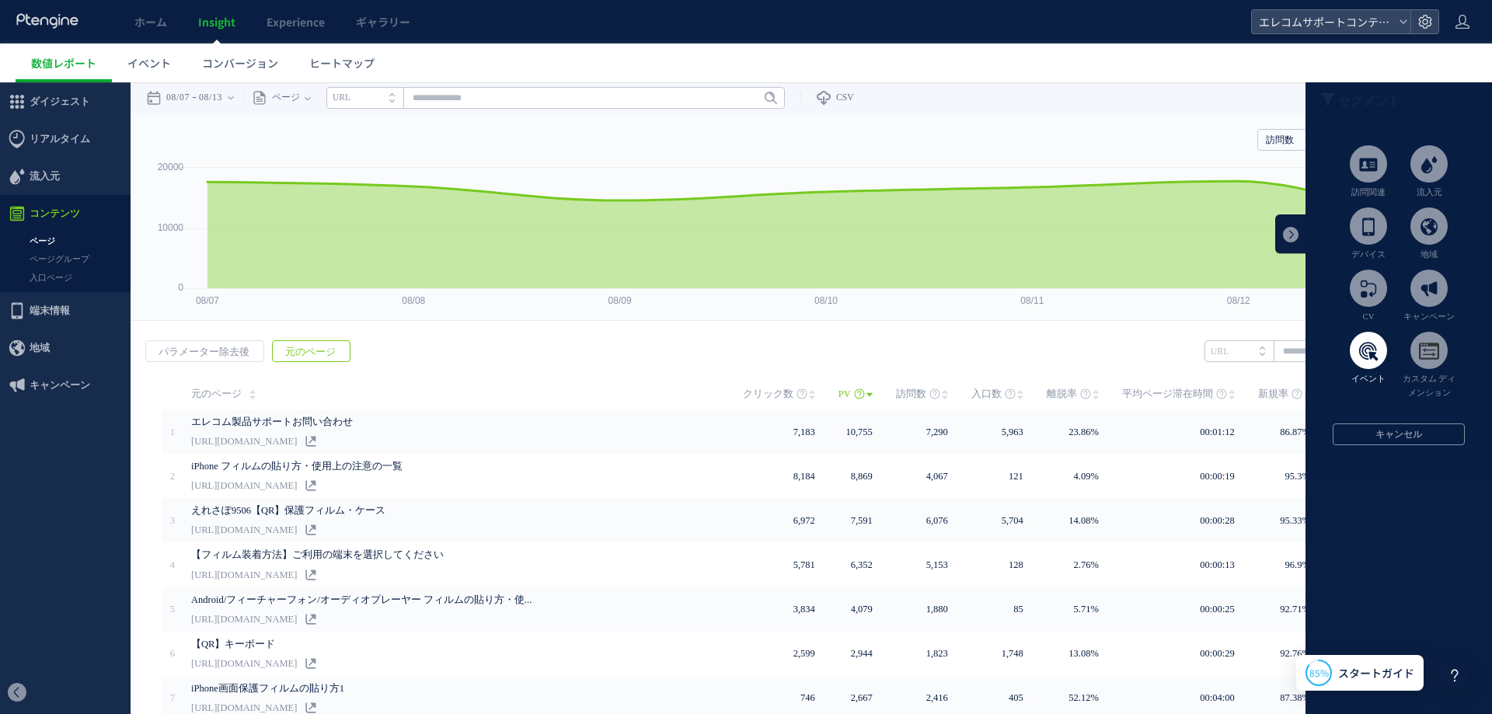
click at [1359, 358] on span at bounding box center [1367, 350] width 37 height 37
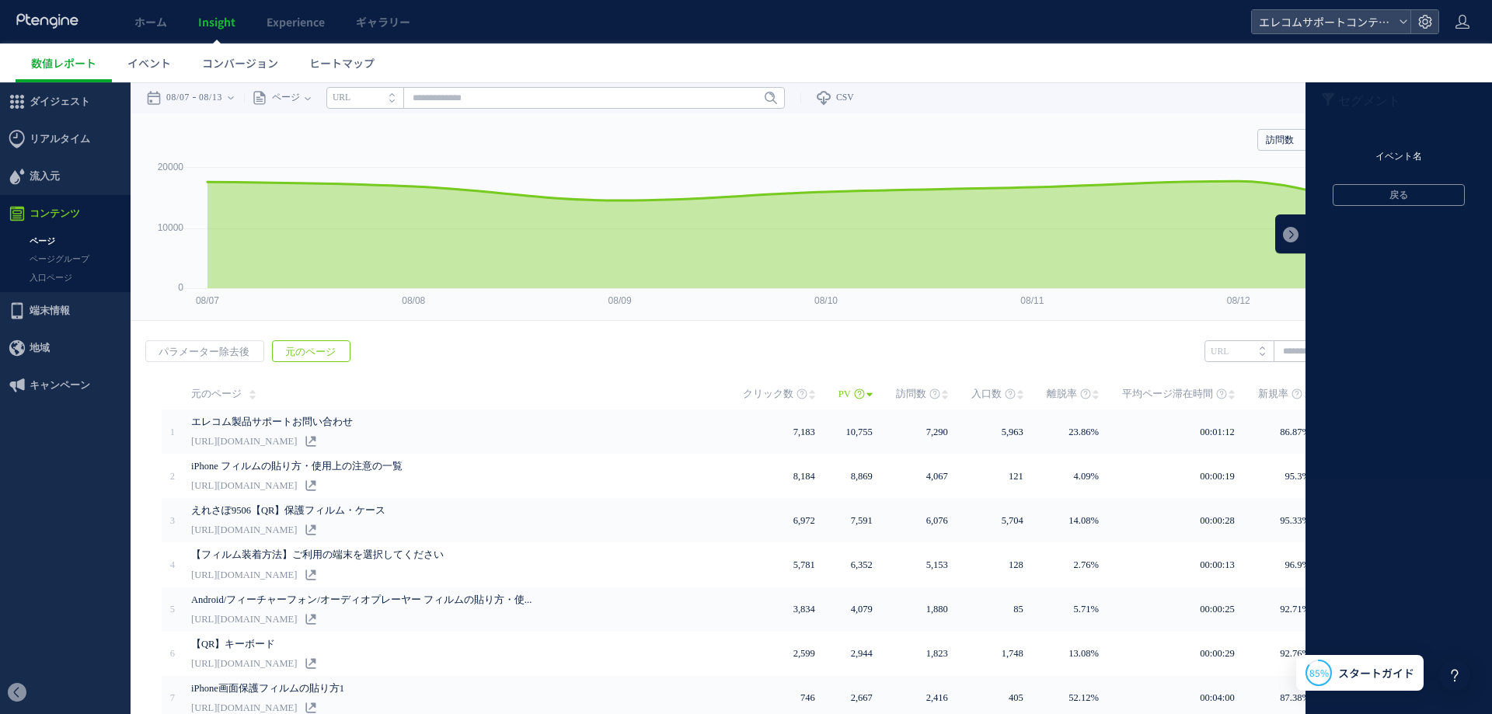
click at [1363, 158] on li "イベント名" at bounding box center [1398, 156] width 186 height 23
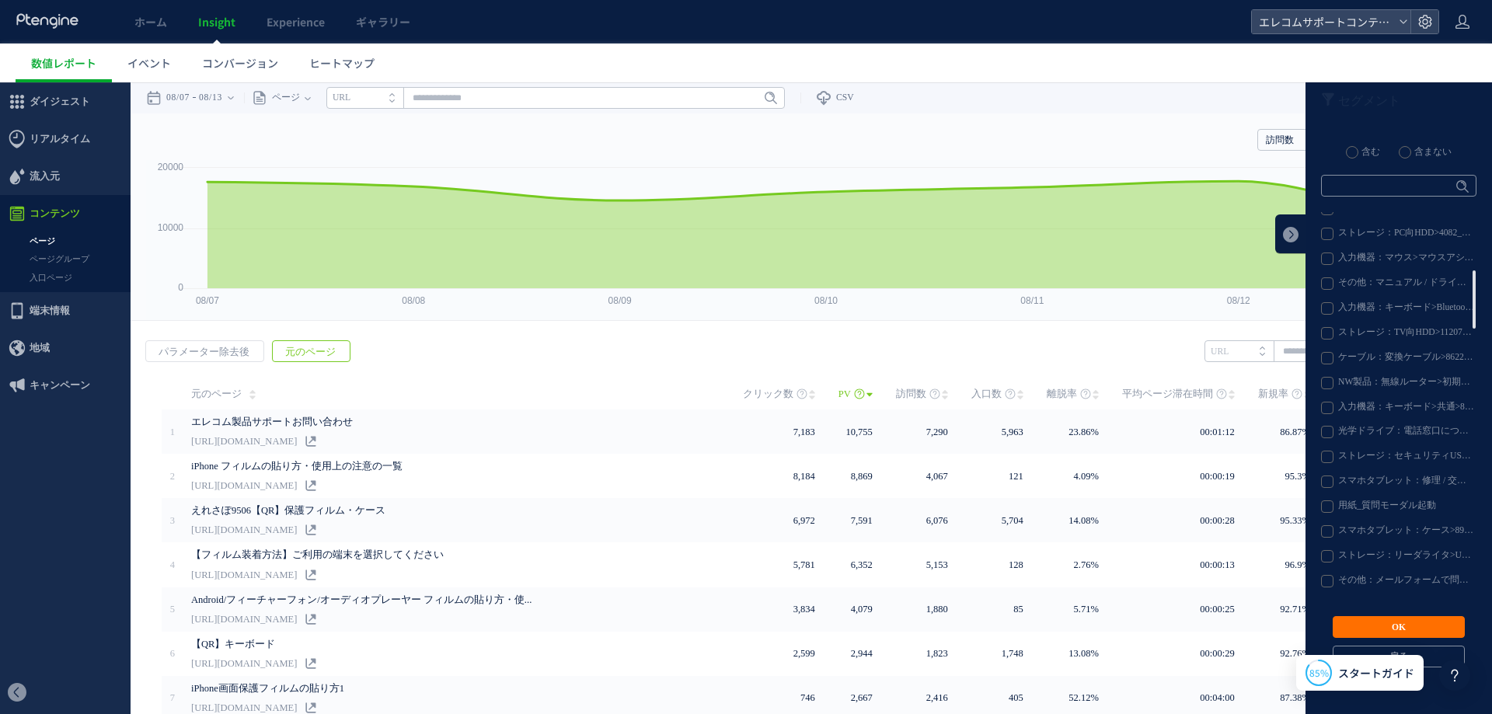
scroll to position [458, 0]
click at [1380, 532] on label "入力機器：チャットで問いあわせる" at bounding box center [1398, 530] width 154 height 12
click at [1362, 632] on button "OK" at bounding box center [1398, 627] width 132 height 22
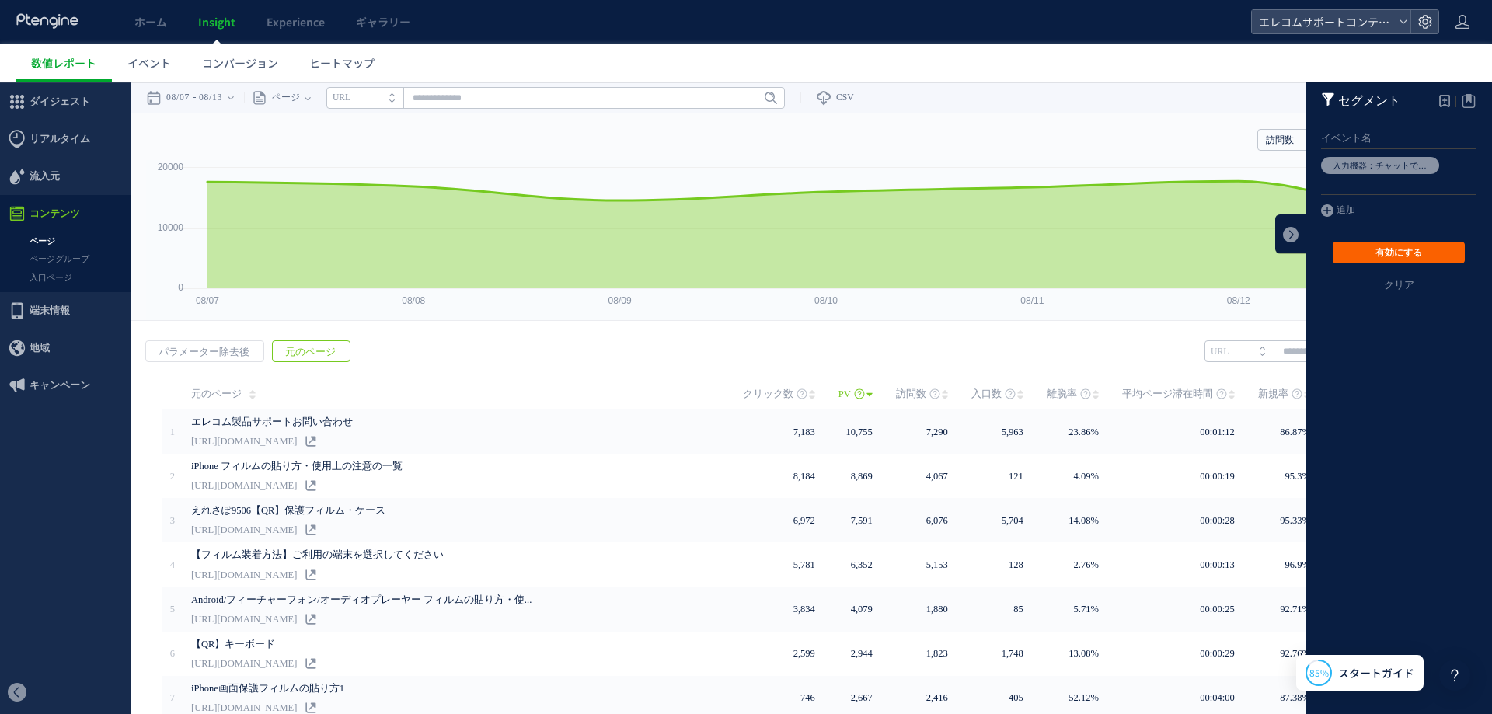
click at [1370, 257] on button "有効にする" at bounding box center [1398, 253] width 132 height 22
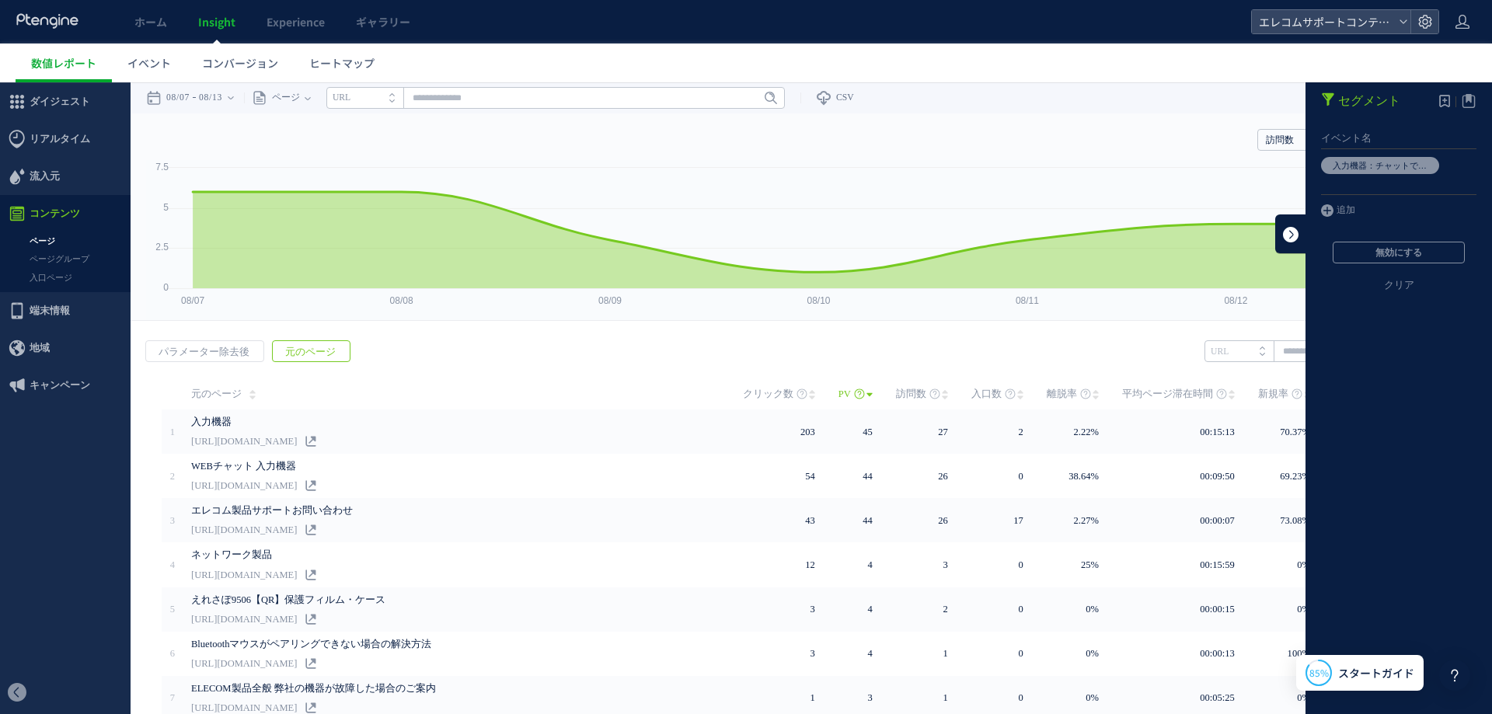
click at [1275, 242] on link at bounding box center [1290, 233] width 31 height 39
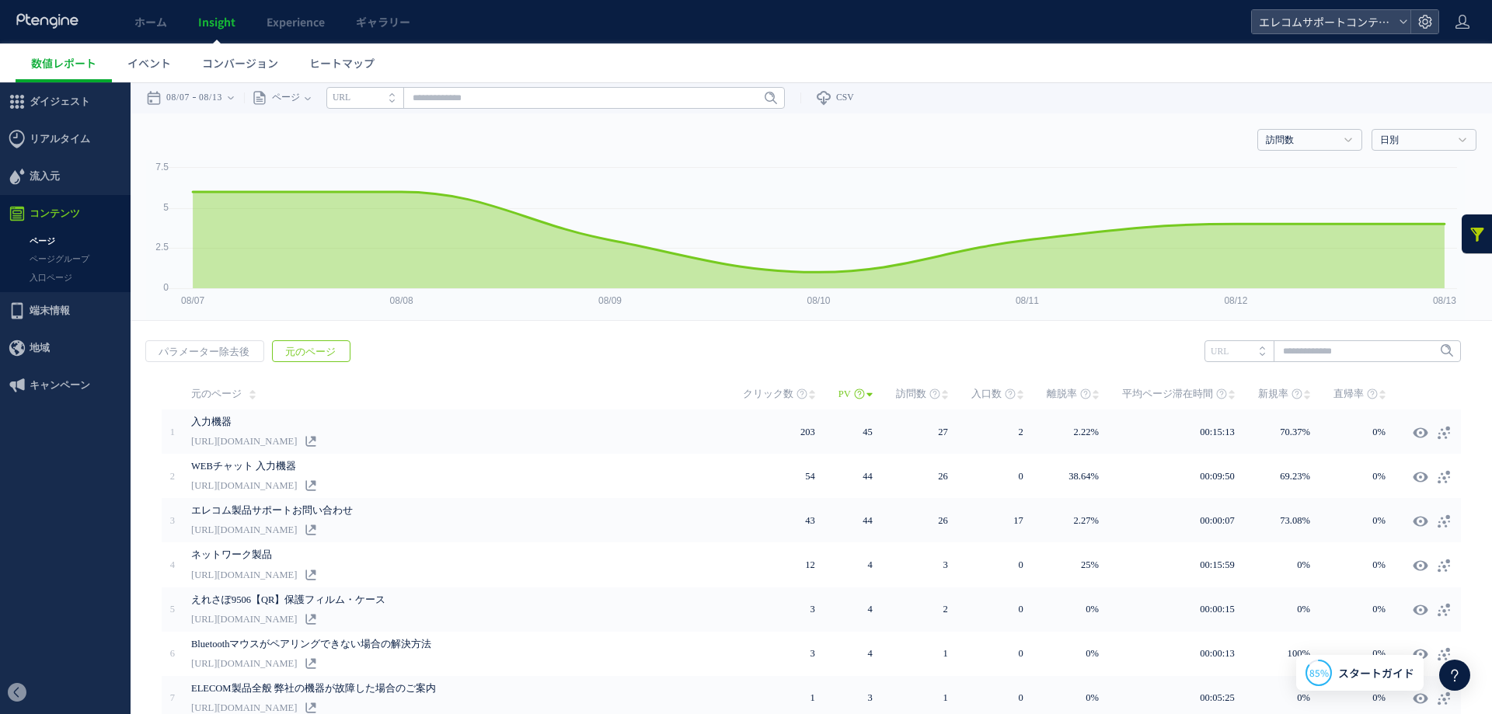
click at [767, 396] on span "クリック数" at bounding box center [768, 393] width 50 height 31
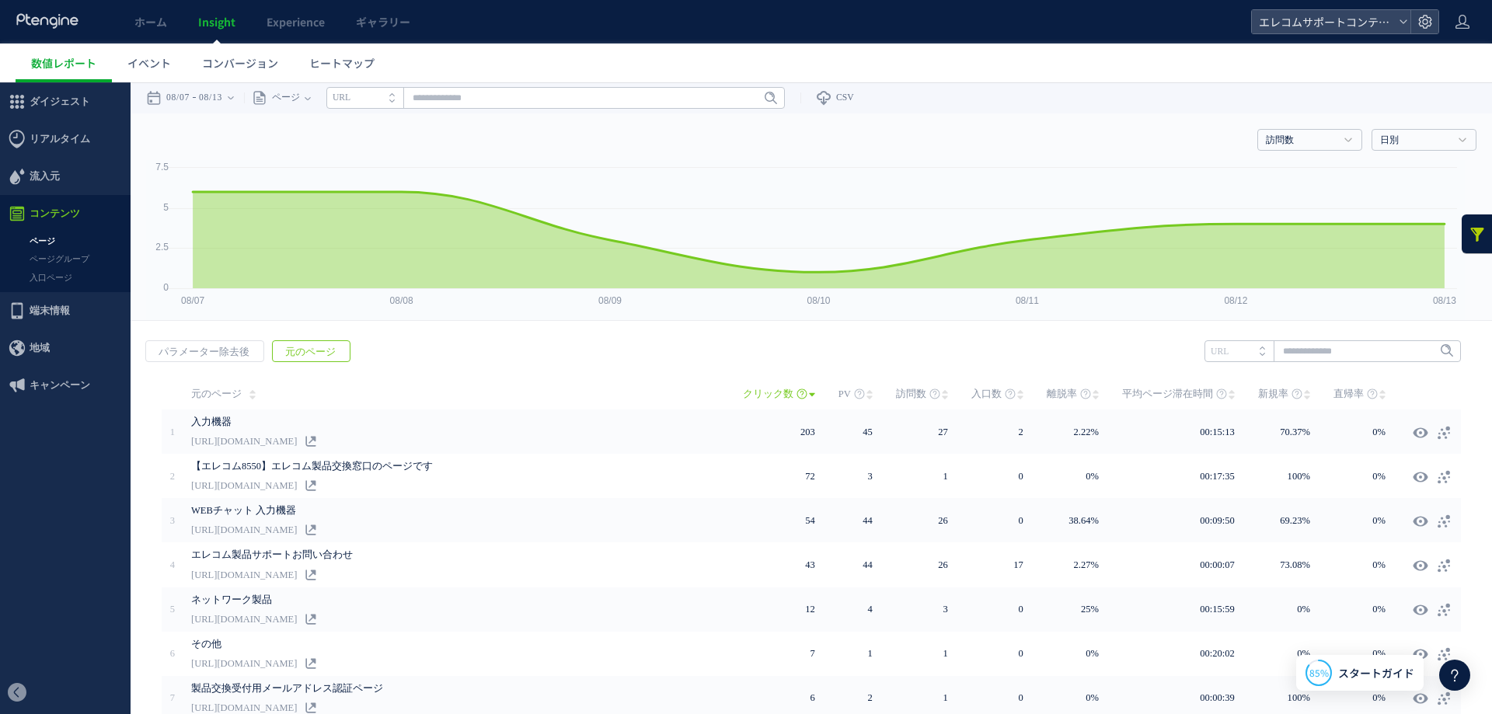
click at [903, 392] on span "訪問数" at bounding box center [911, 393] width 30 height 31
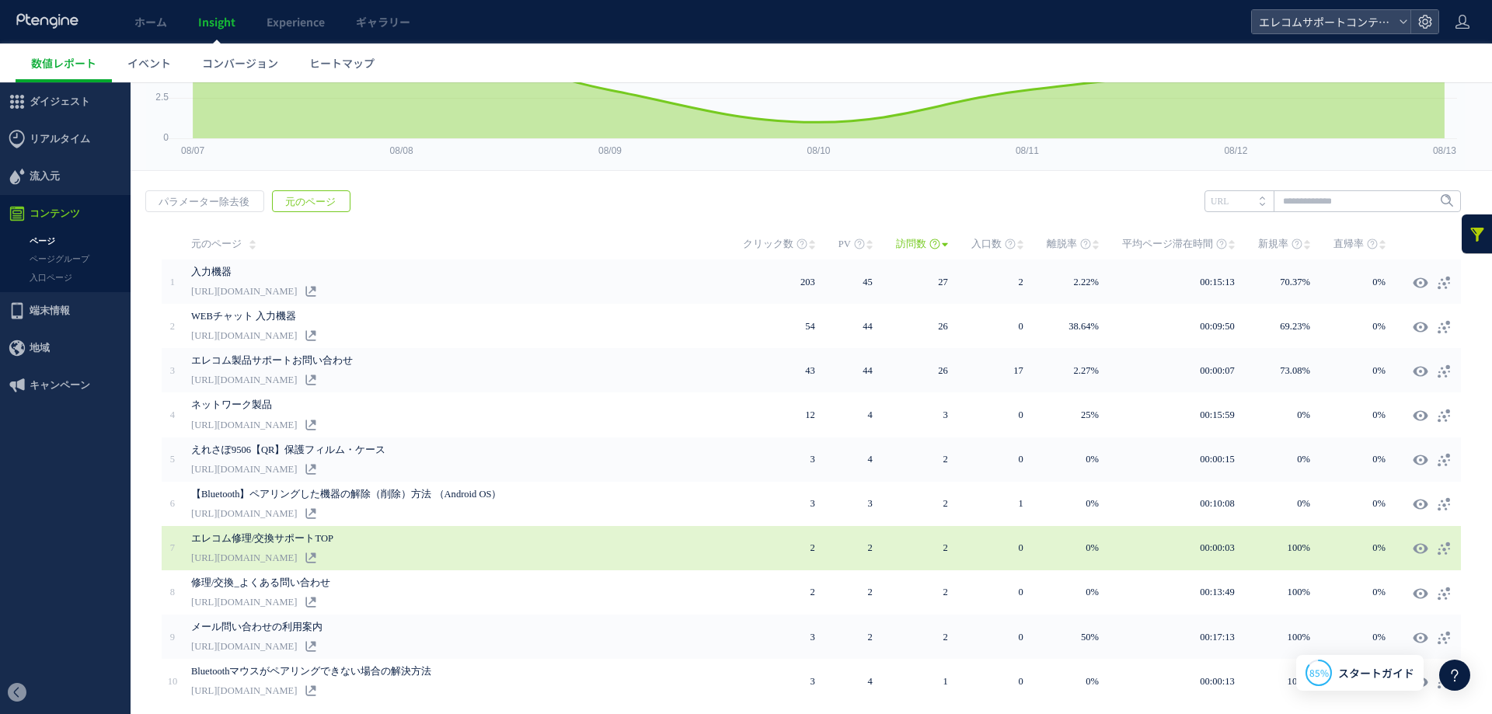
scroll to position [205, 0]
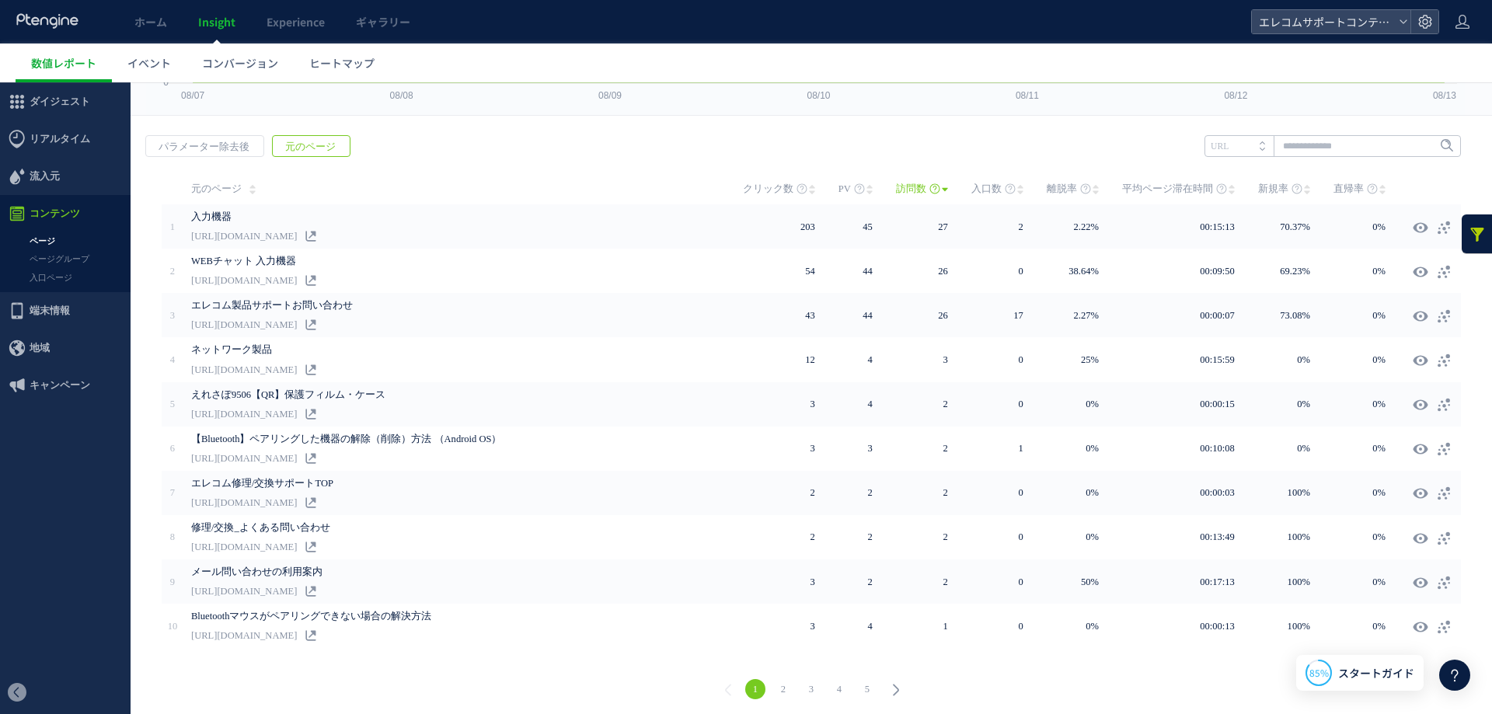
click at [778, 680] on link "2" at bounding box center [783, 689] width 20 height 20
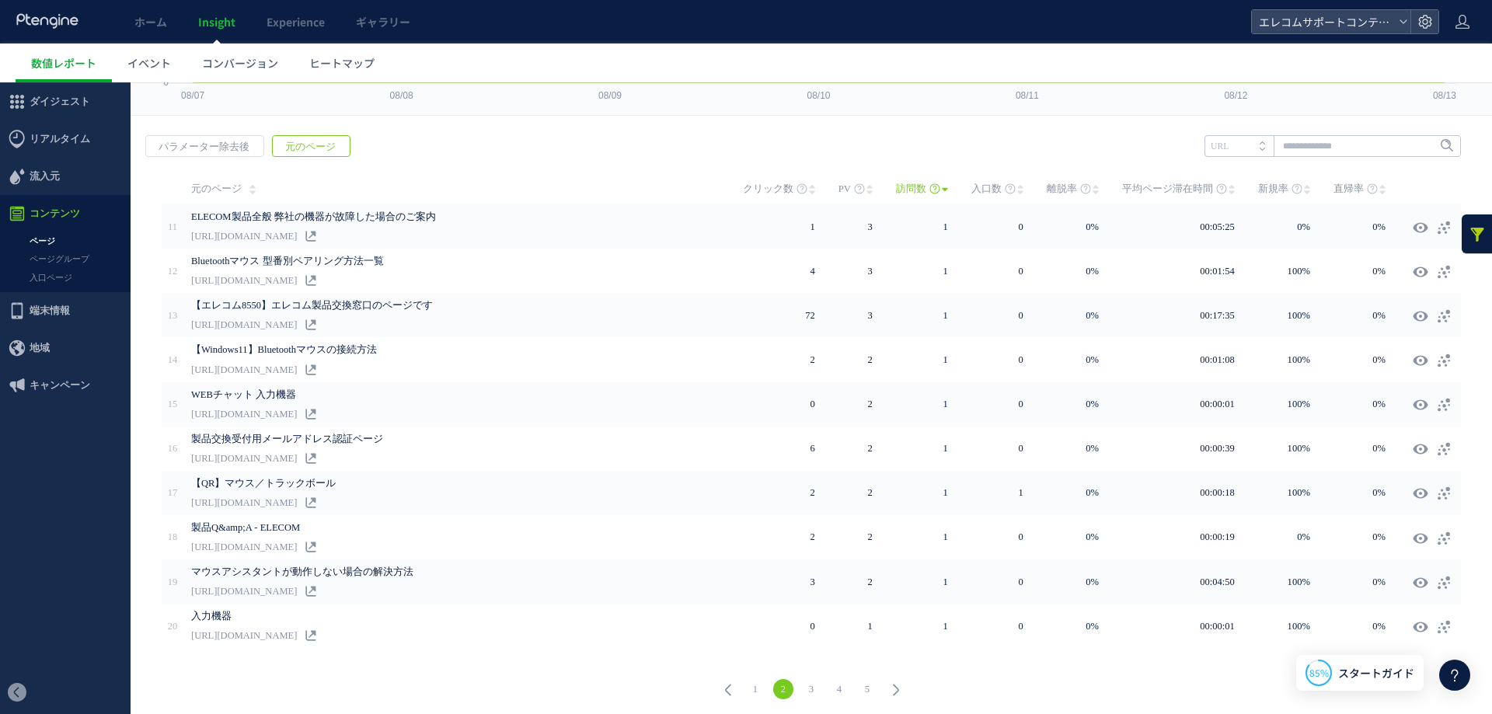
click at [1461, 232] on link at bounding box center [1476, 233] width 31 height 39
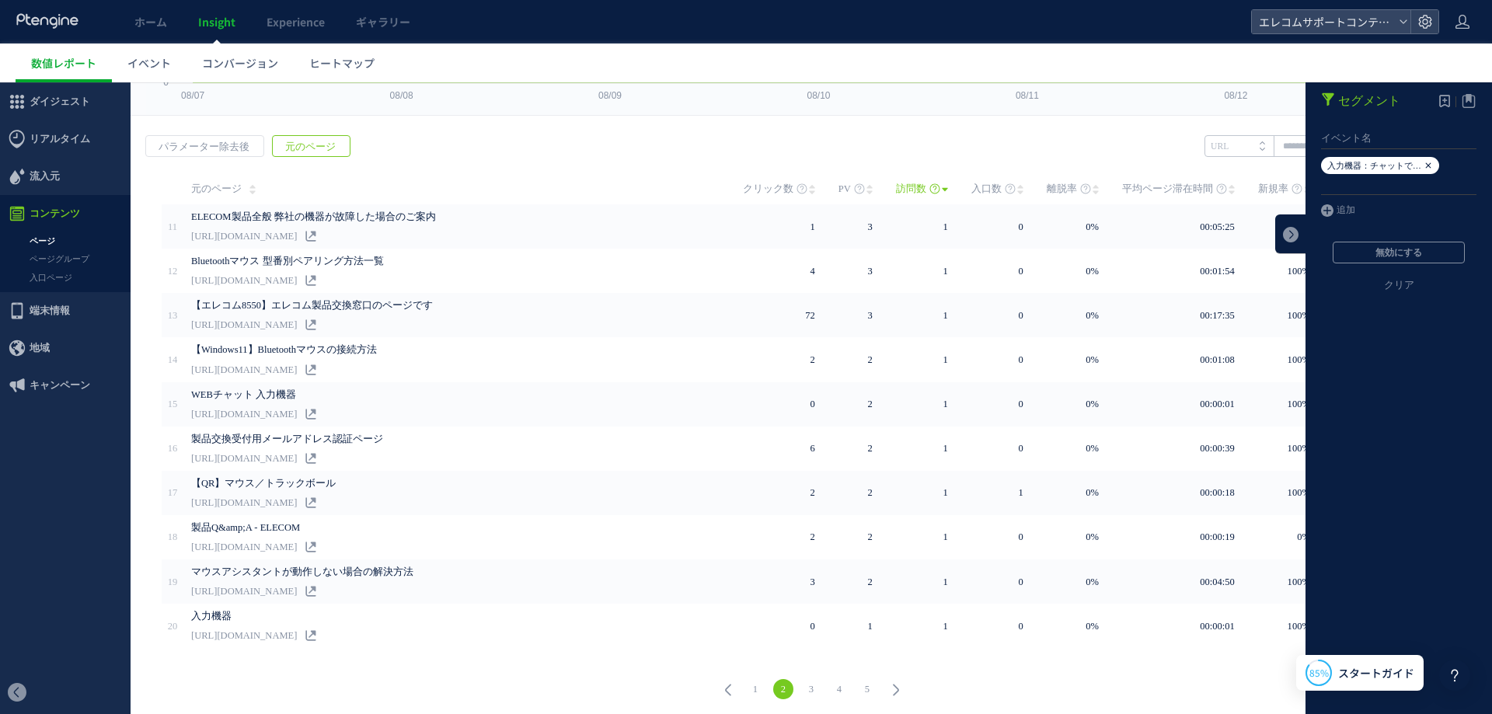
click at [1422, 164] on em "入力機器：チャットで問いあわせる" at bounding box center [1395, 165] width 137 height 9
click at [1421, 165] on em "入力機器：チャットで問いあわせる" at bounding box center [1395, 165] width 137 height 9
drag, startPoint x: 1416, startPoint y: 163, endPoint x: 1321, endPoint y: 203, distance: 102.7
click at [1423, 163] on icon at bounding box center [1427, 165] width 9 height 17
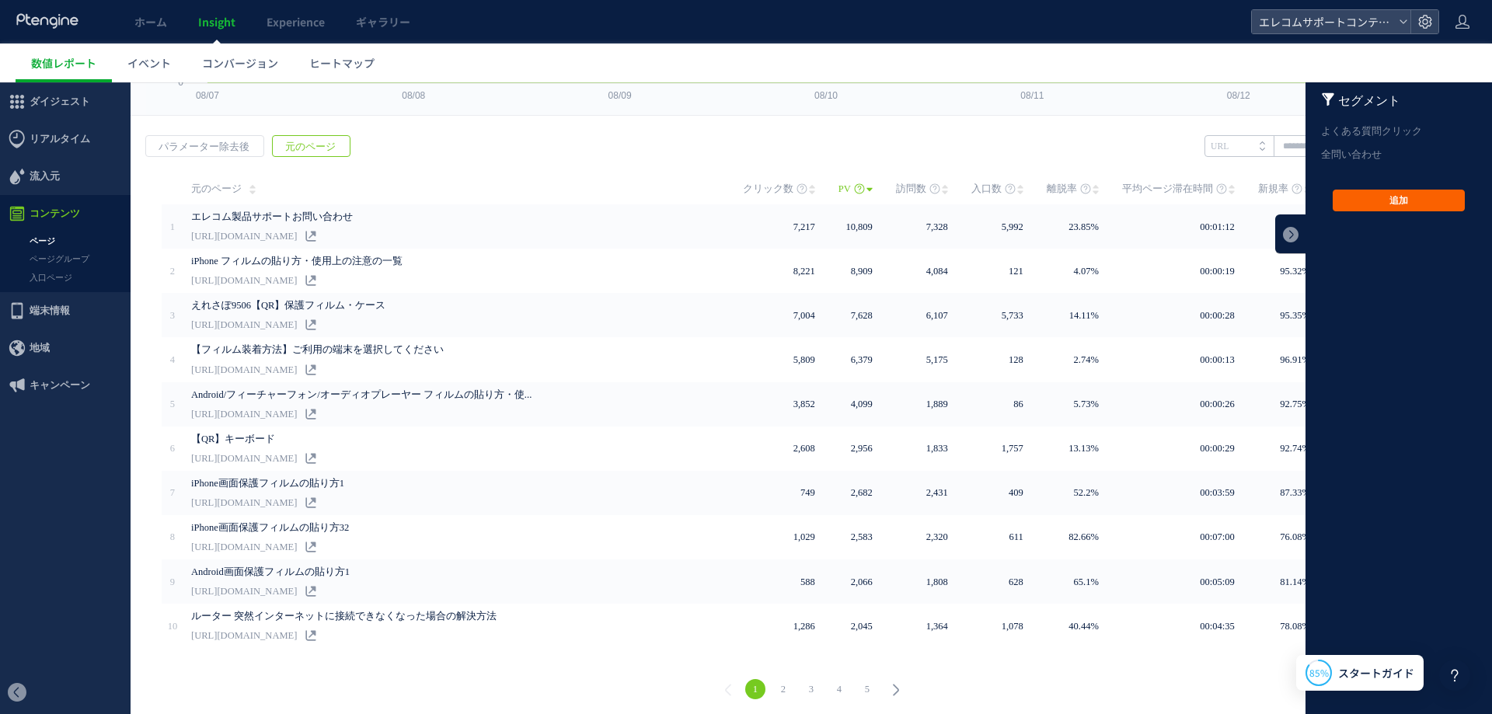
click at [1371, 196] on button "追加" at bounding box center [1398, 201] width 132 height 22
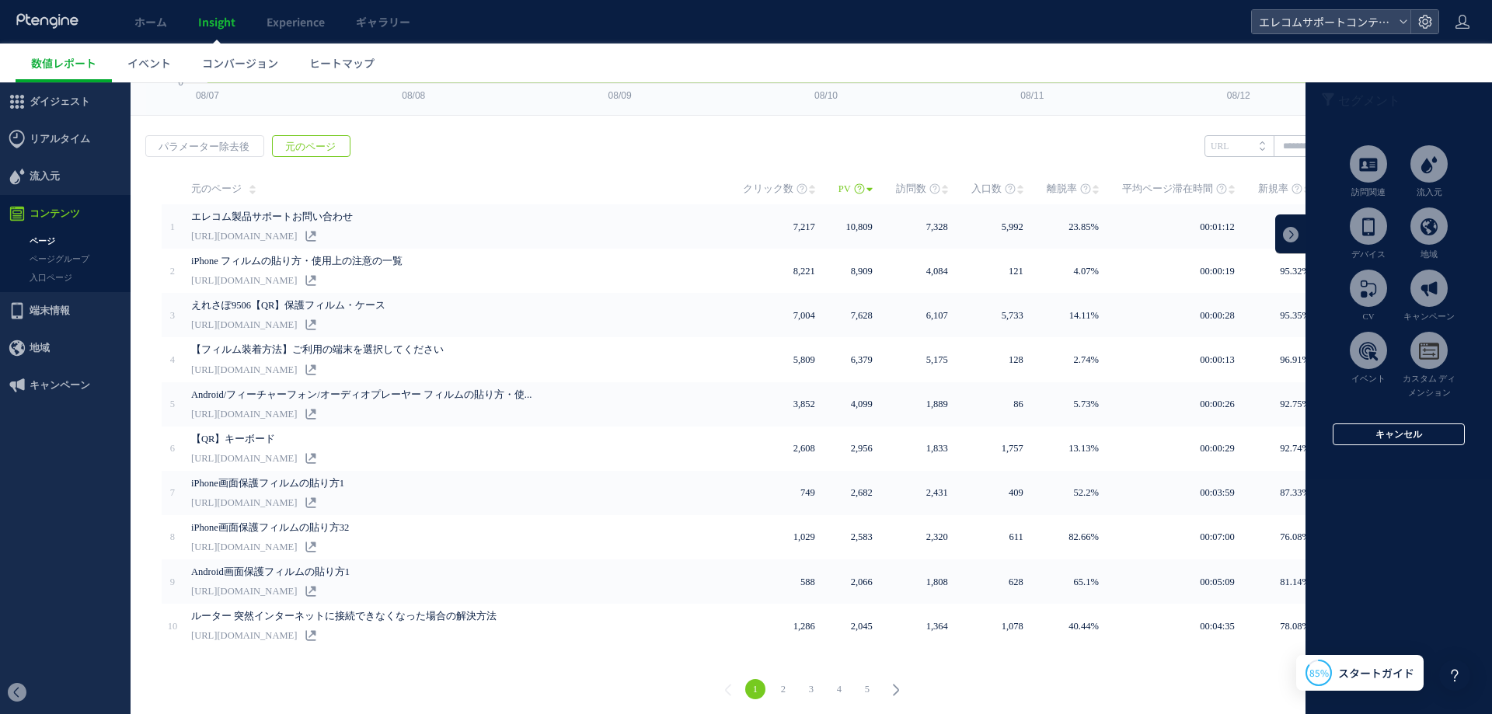
click at [1355, 438] on button "キャンセル" at bounding box center [1398, 434] width 132 height 22
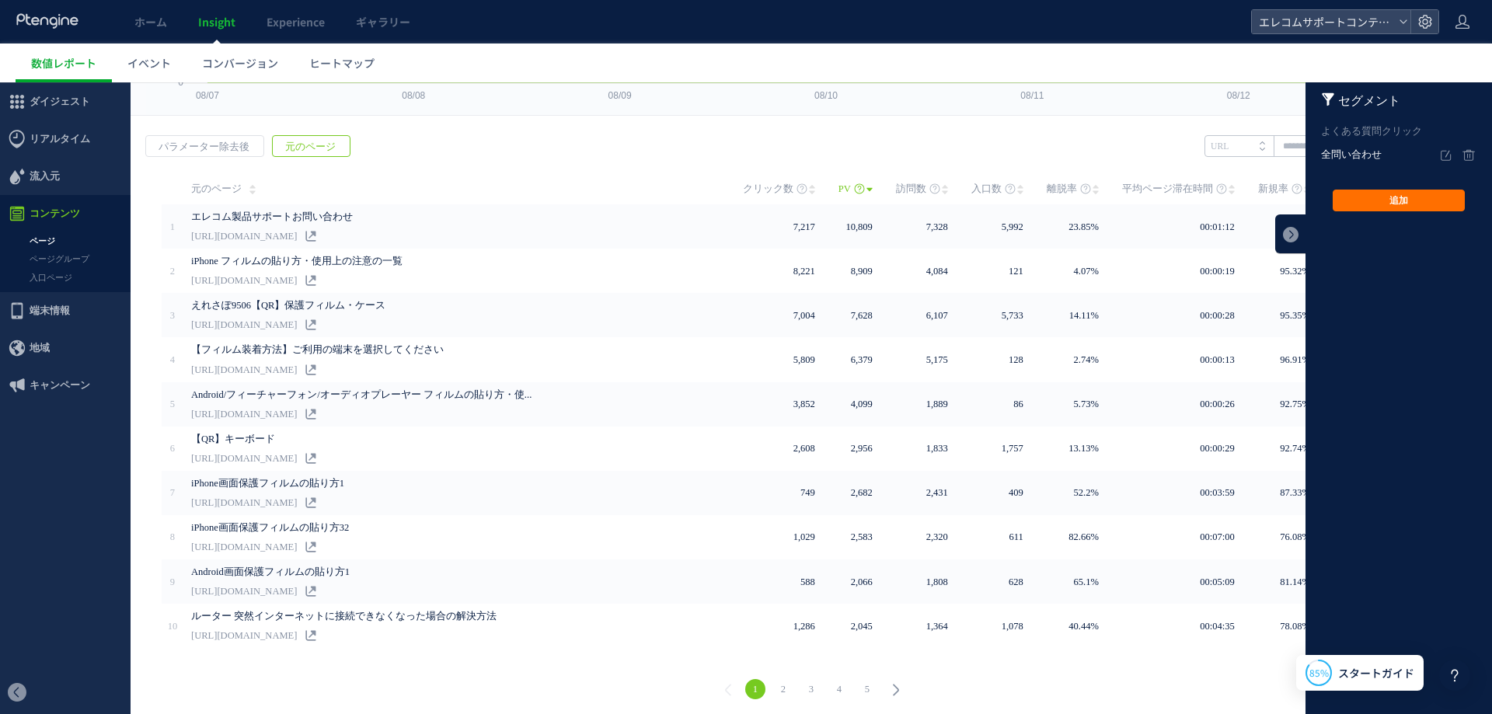
click at [1346, 148] on em "全問い合わせ" at bounding box center [1380, 154] width 118 height 23
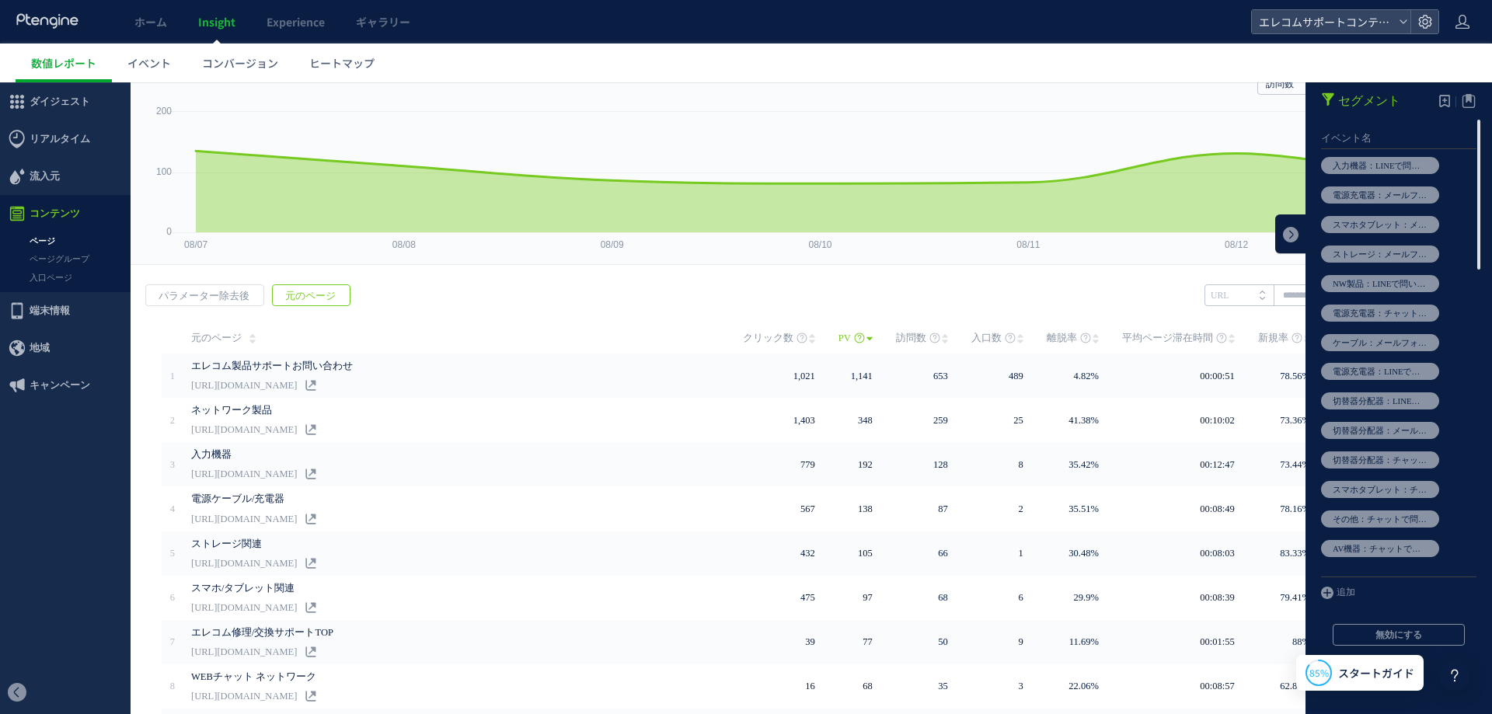
scroll to position [0, 0]
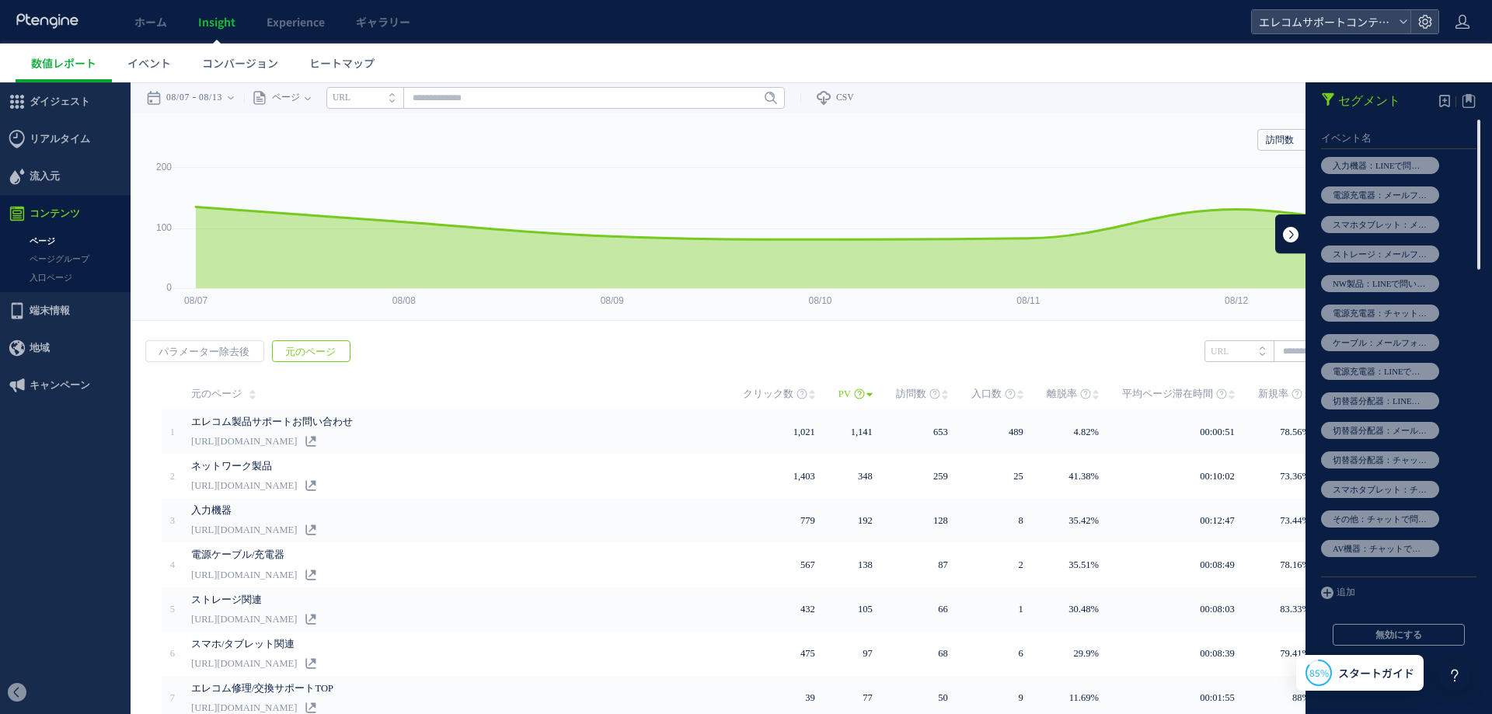
click at [1276, 233] on link at bounding box center [1290, 233] width 31 height 39
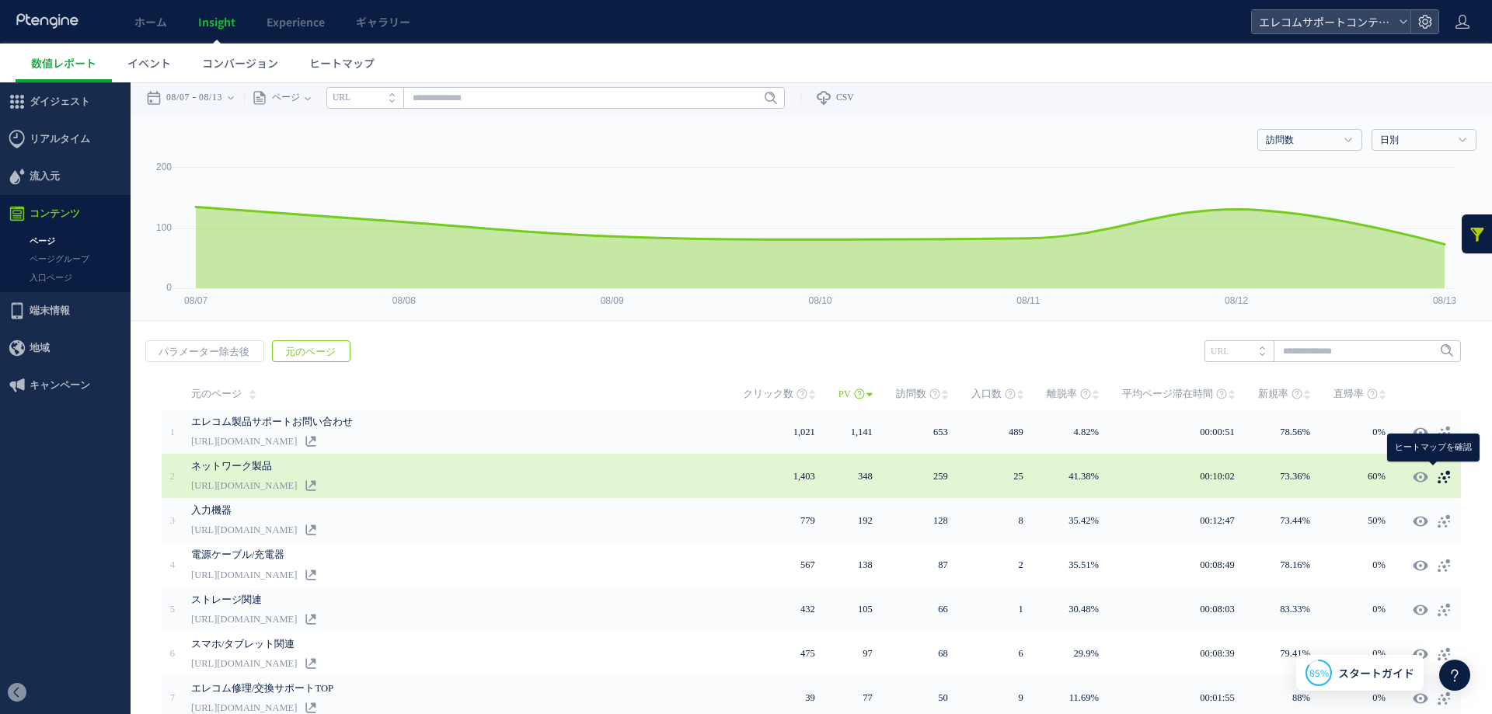
click at [1436, 472] on icon at bounding box center [1444, 477] width 16 height 16
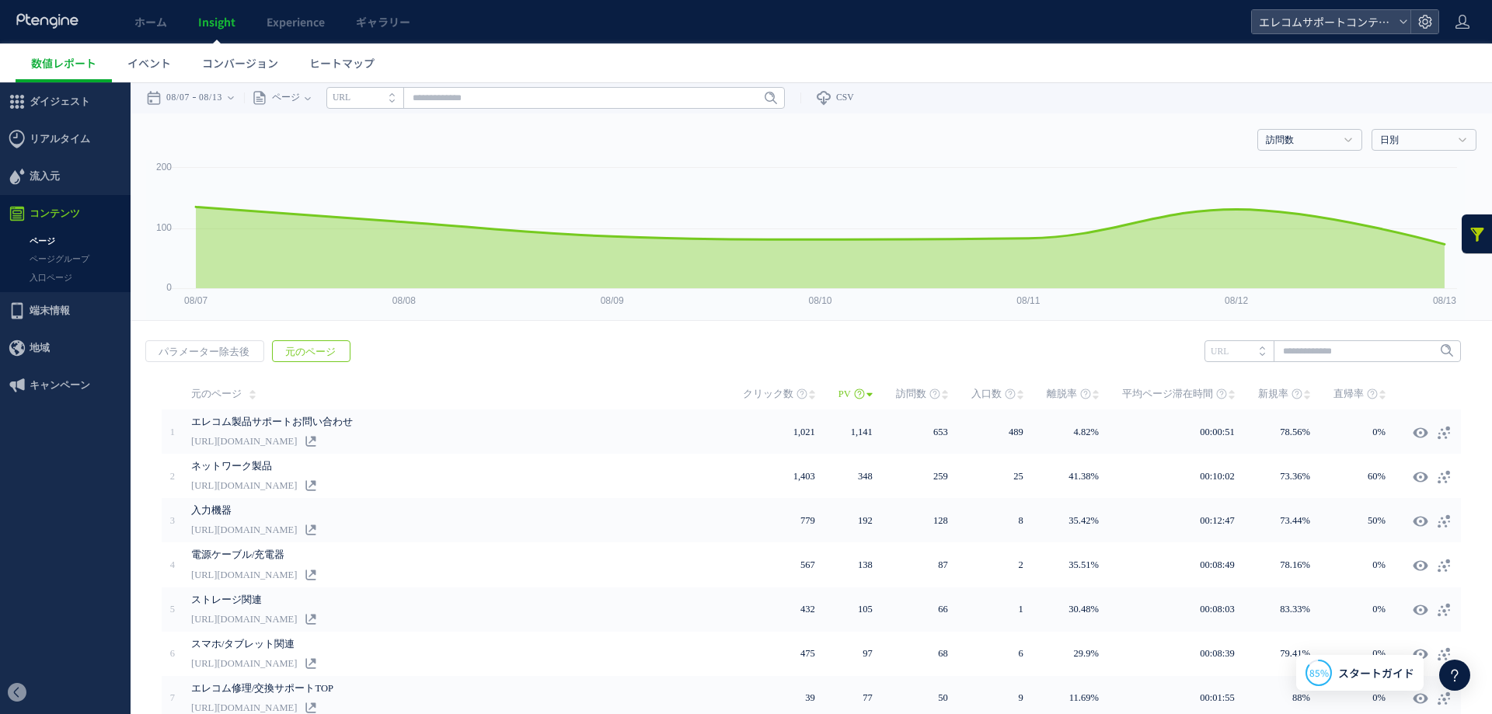
click at [390, 349] on div "戻る パラメーター除去後 元のページ ヒートマップを計測させるには、解析コードを実装してください。 実装 URL" at bounding box center [811, 625] width 1361 height 600
click at [201, 346] on span "パラメーター除去後" at bounding box center [204, 352] width 116 height 22
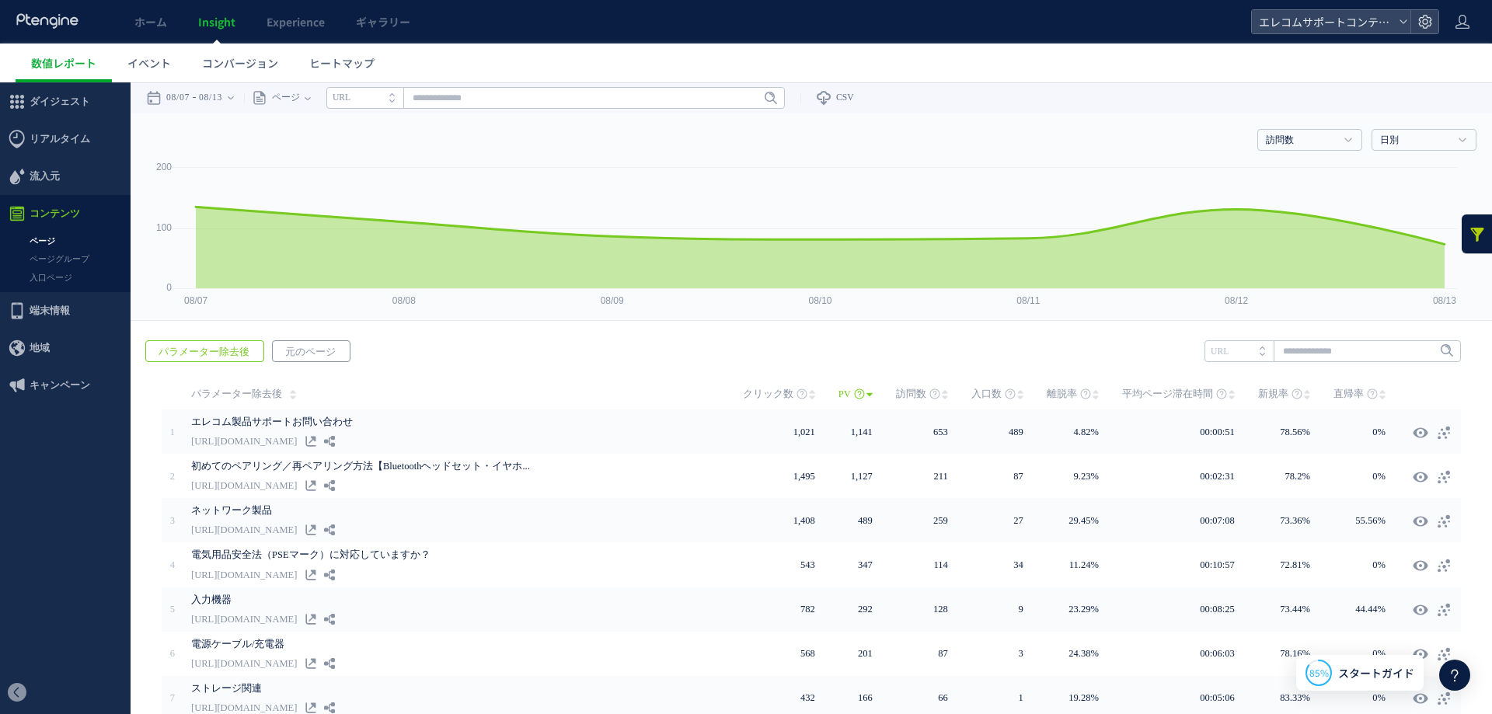
click at [312, 348] on span "元のページ" at bounding box center [310, 352] width 75 height 22
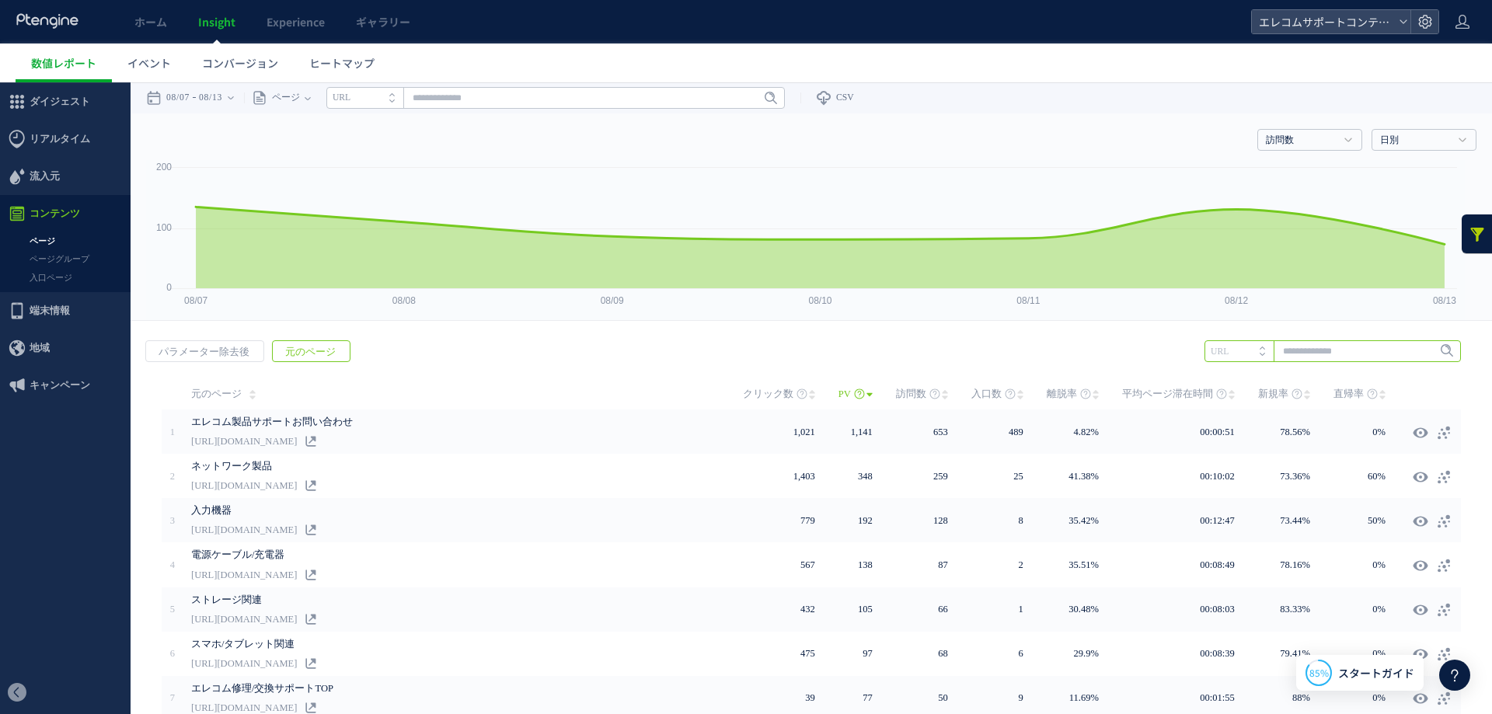
click at [1367, 350] on input "text" at bounding box center [1332, 351] width 256 height 22
type input "*"
type input "**"
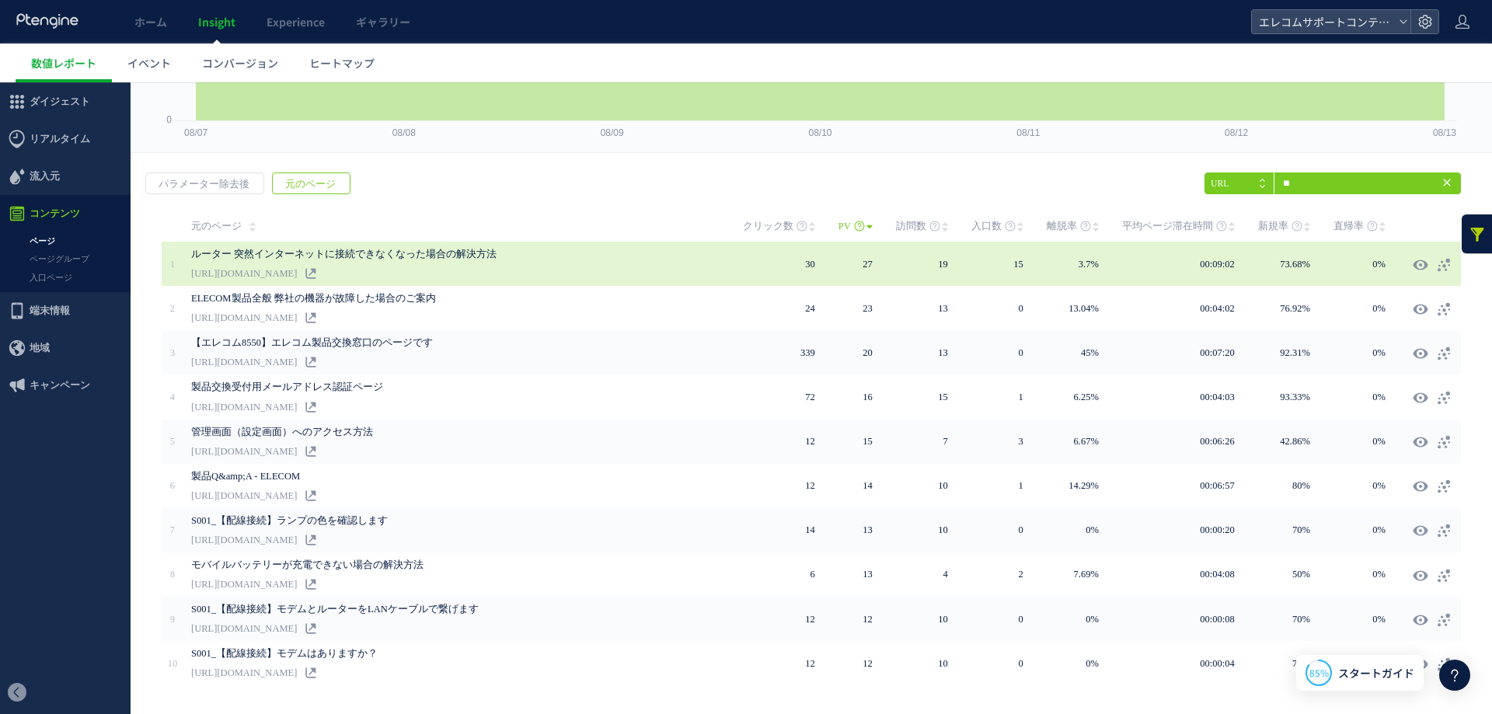
scroll to position [205, 0]
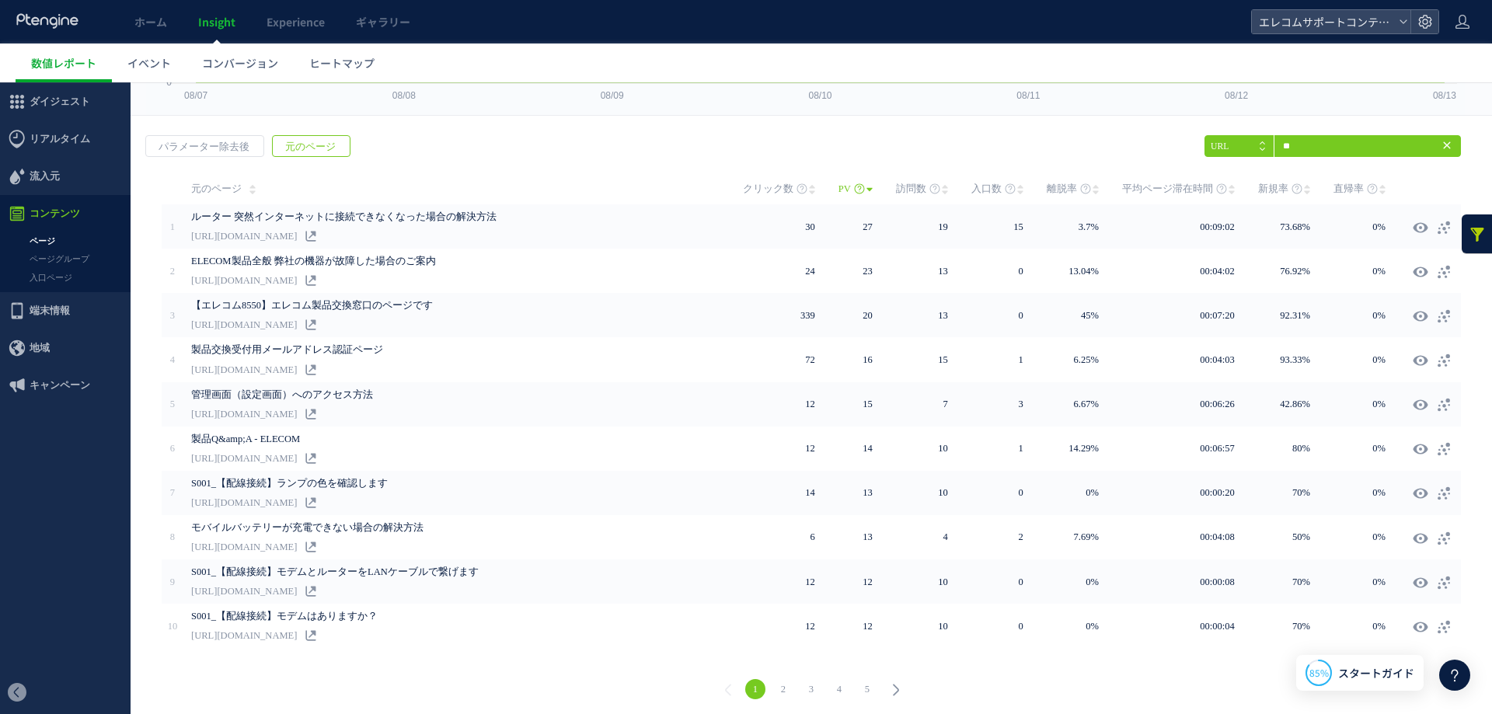
click at [773, 681] on link "2" at bounding box center [783, 689] width 20 height 20
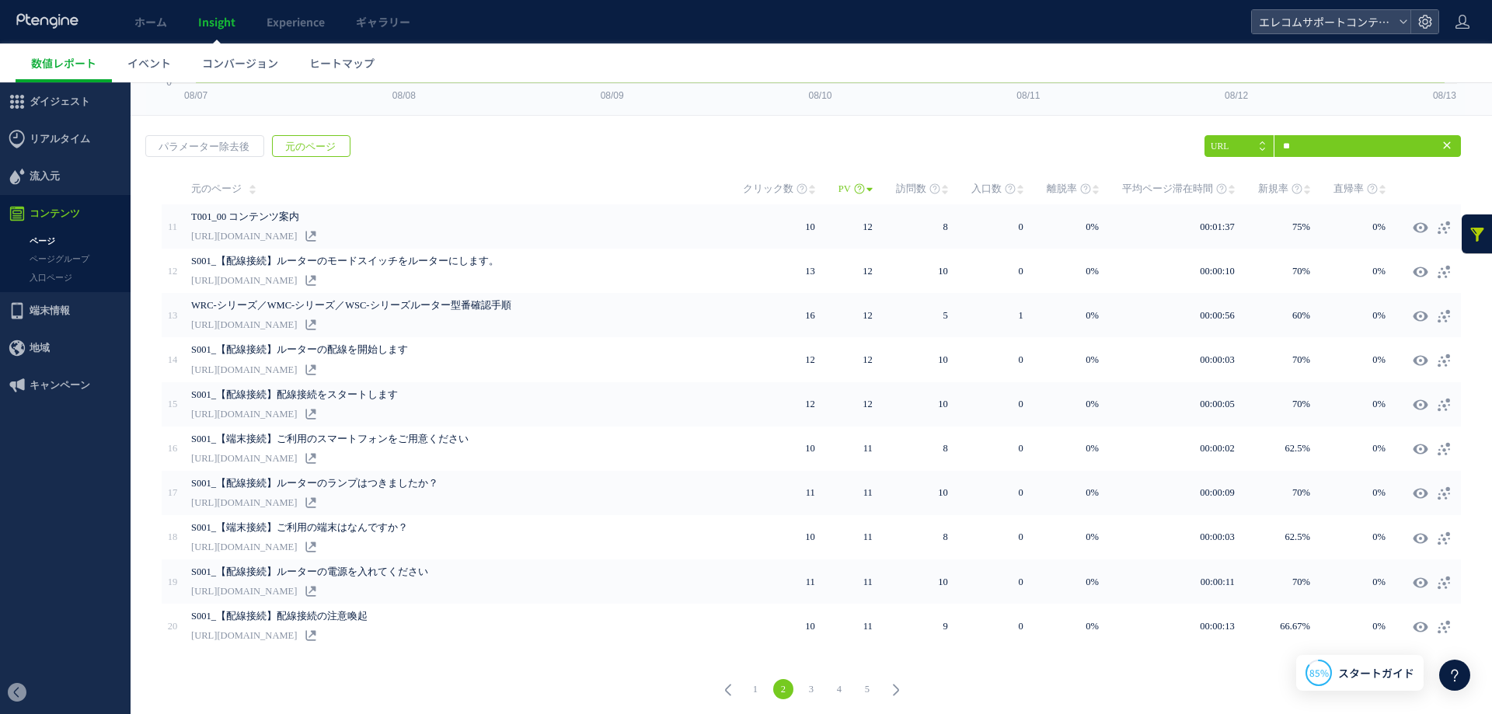
click at [809, 686] on link "3" at bounding box center [811, 689] width 20 height 20
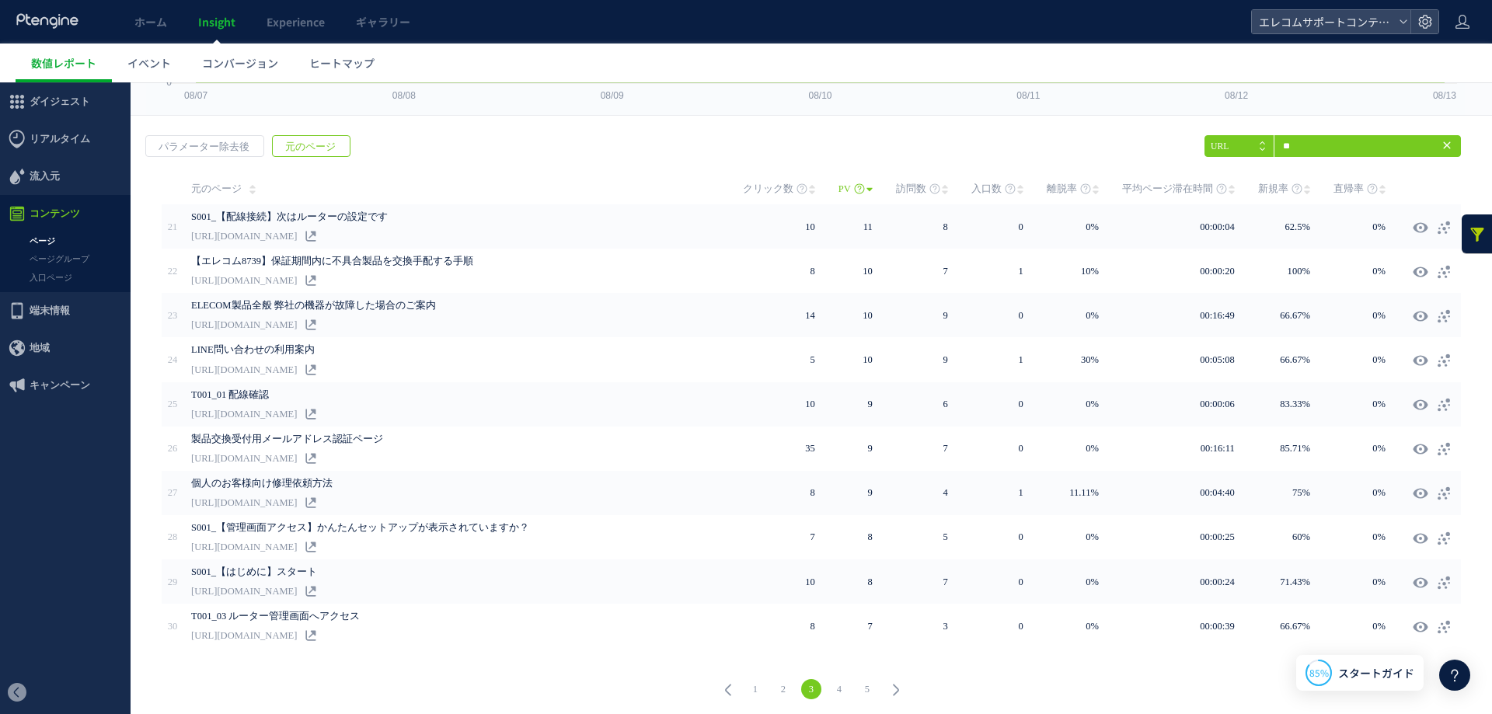
click at [857, 685] on link "5" at bounding box center [867, 689] width 20 height 20
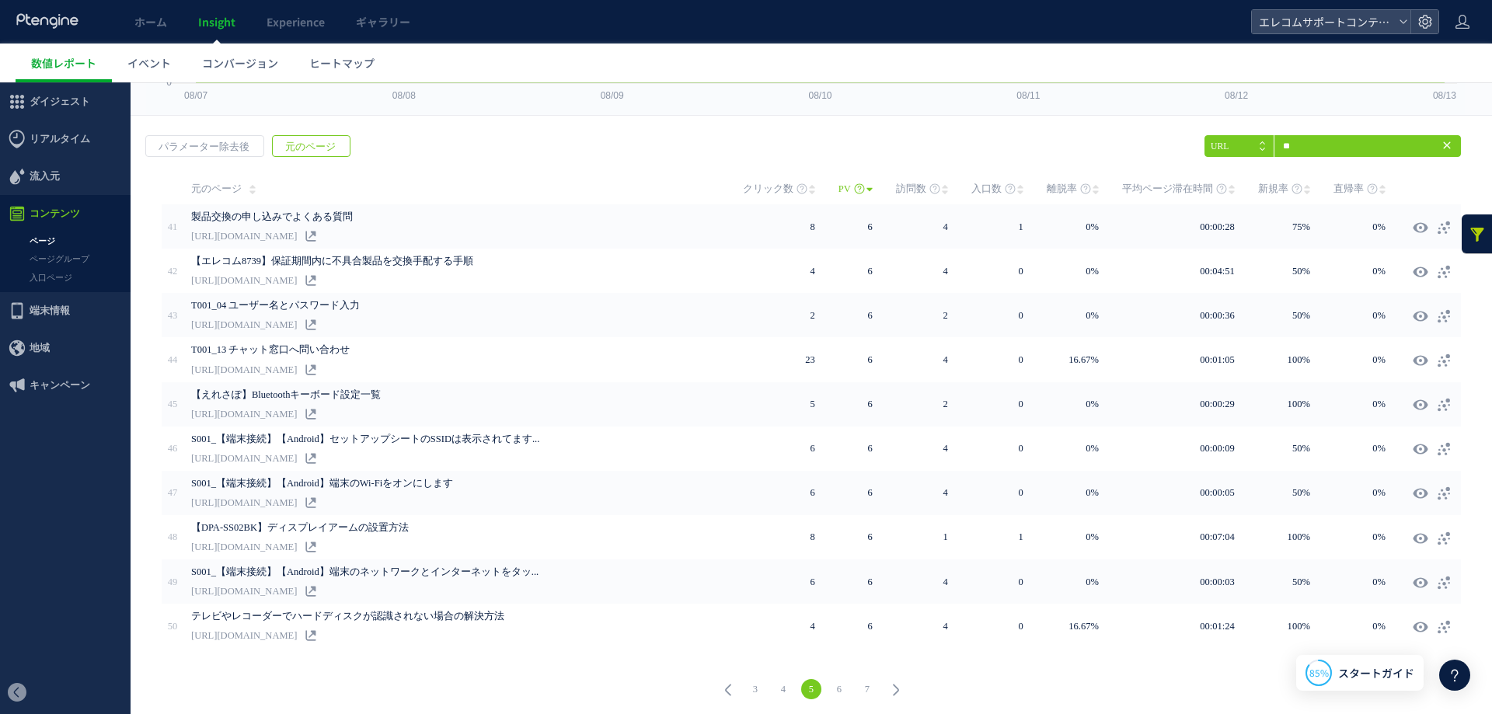
click at [834, 685] on link "6" at bounding box center [839, 689] width 20 height 20
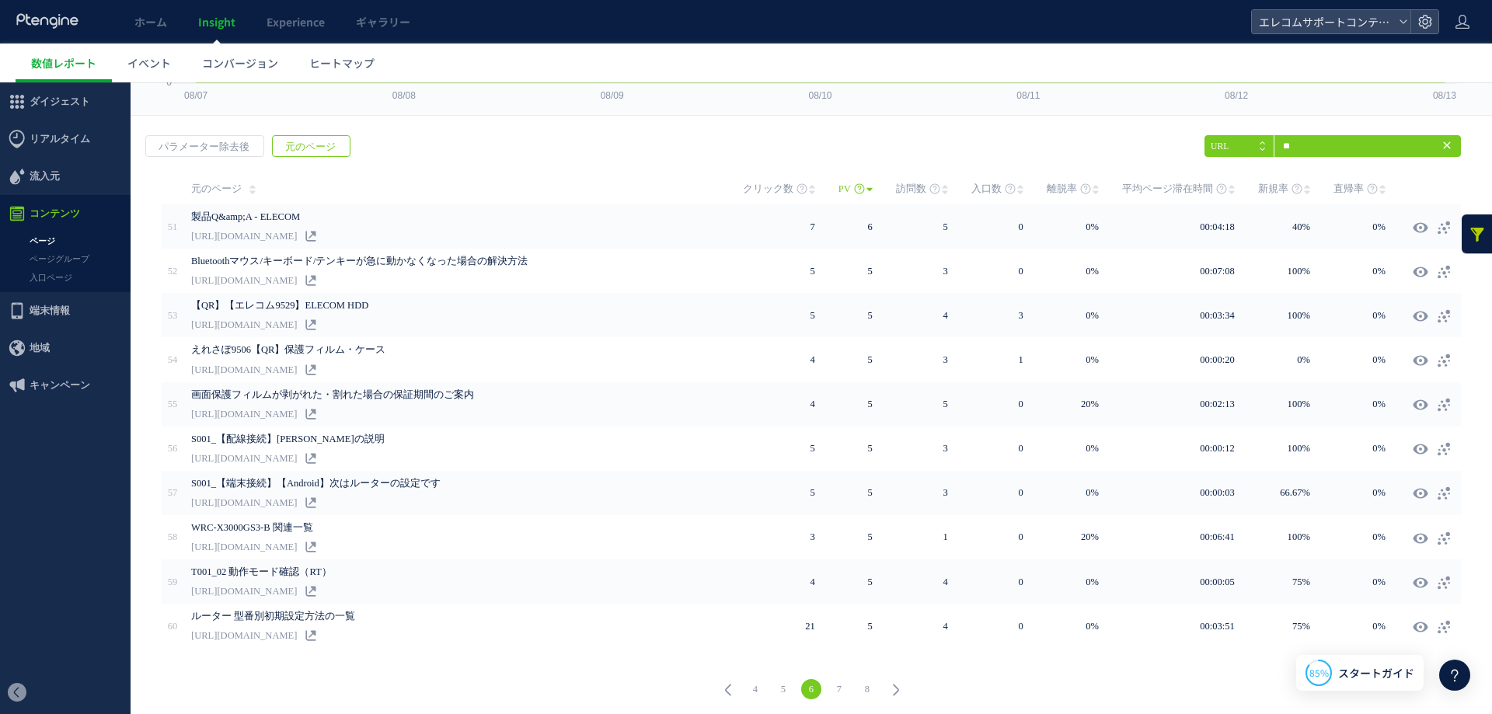
click at [867, 686] on link "8" at bounding box center [867, 689] width 20 height 20
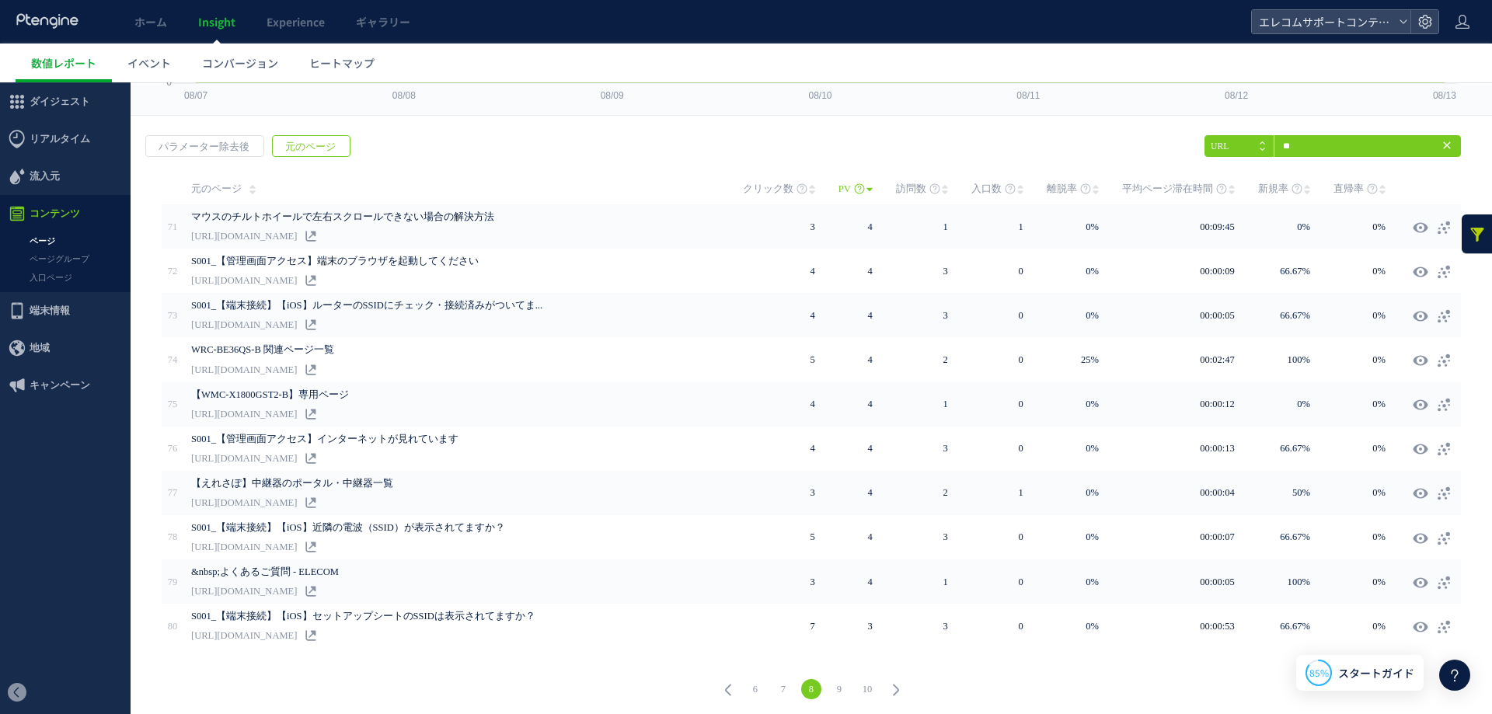
click at [754, 689] on link "6" at bounding box center [755, 689] width 20 height 20
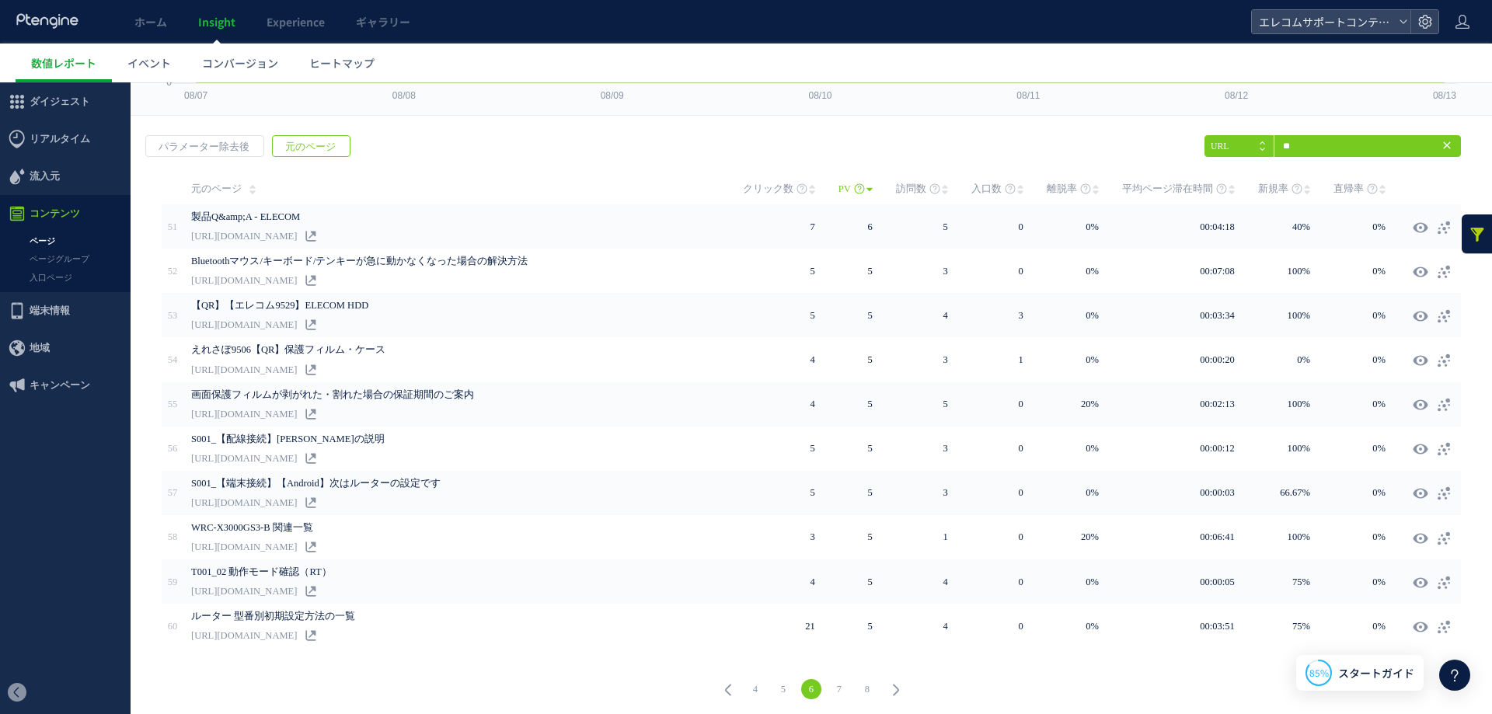
click at [750, 682] on link "4" at bounding box center [755, 689] width 20 height 20
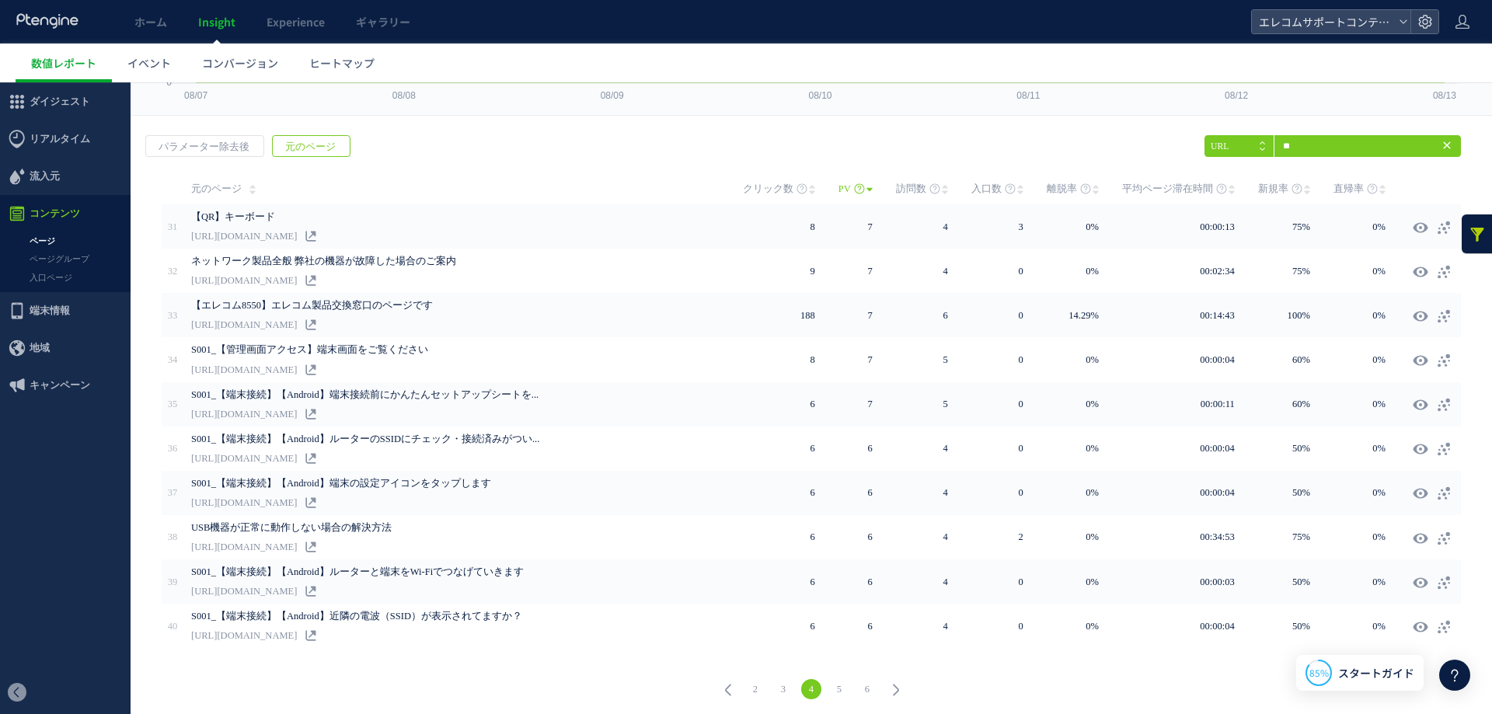
click at [750, 682] on link "2" at bounding box center [755, 689] width 20 height 20
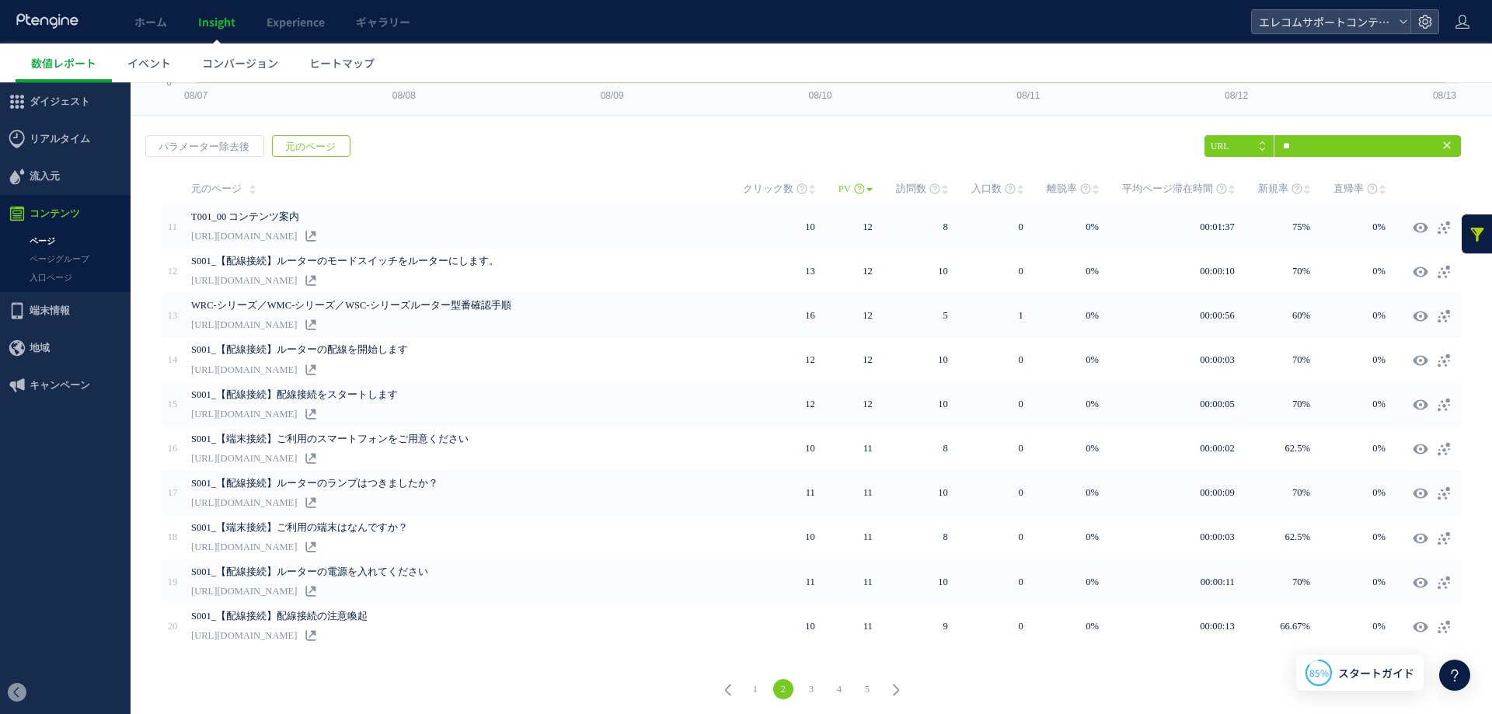
click at [750, 682] on link "1" at bounding box center [755, 689] width 20 height 20
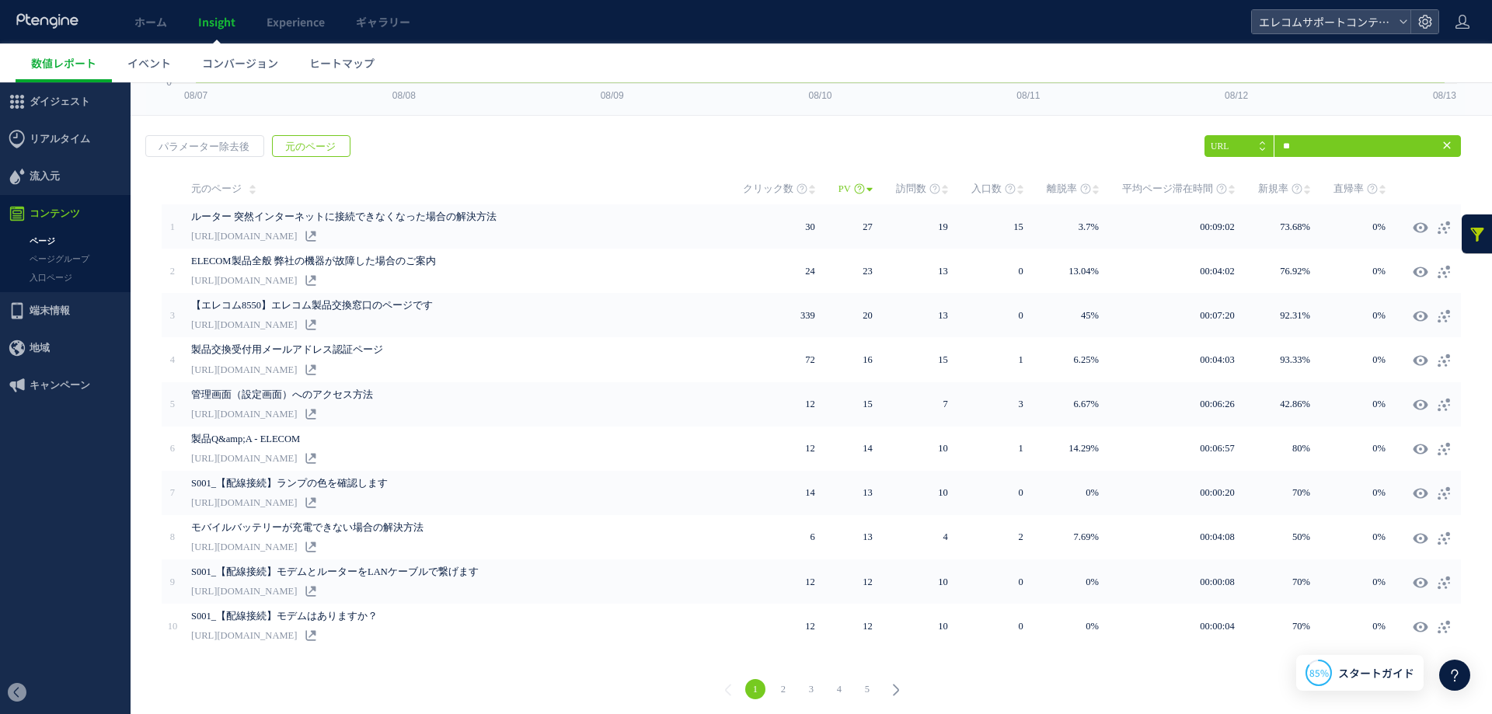
click at [684, 683] on div "1 2 3 4 5" at bounding box center [811, 691] width 1330 height 56
click at [483, 143] on div "戻る パラメーター除去後 元のページ ヒートマップを計測させるには、解析コードを実装してください。 実装 ** URL Enter qa 1" at bounding box center [811, 420] width 1361 height 600
click at [1013, 131] on div "戻る パラメーター除去後 元のページ ヒートマップを計測させるには、解析コードを実装してください。 実装 ** URL Enter qa 1" at bounding box center [811, 420] width 1361 height 600
click at [138, 64] on span "イベント" at bounding box center [149, 63] width 44 height 16
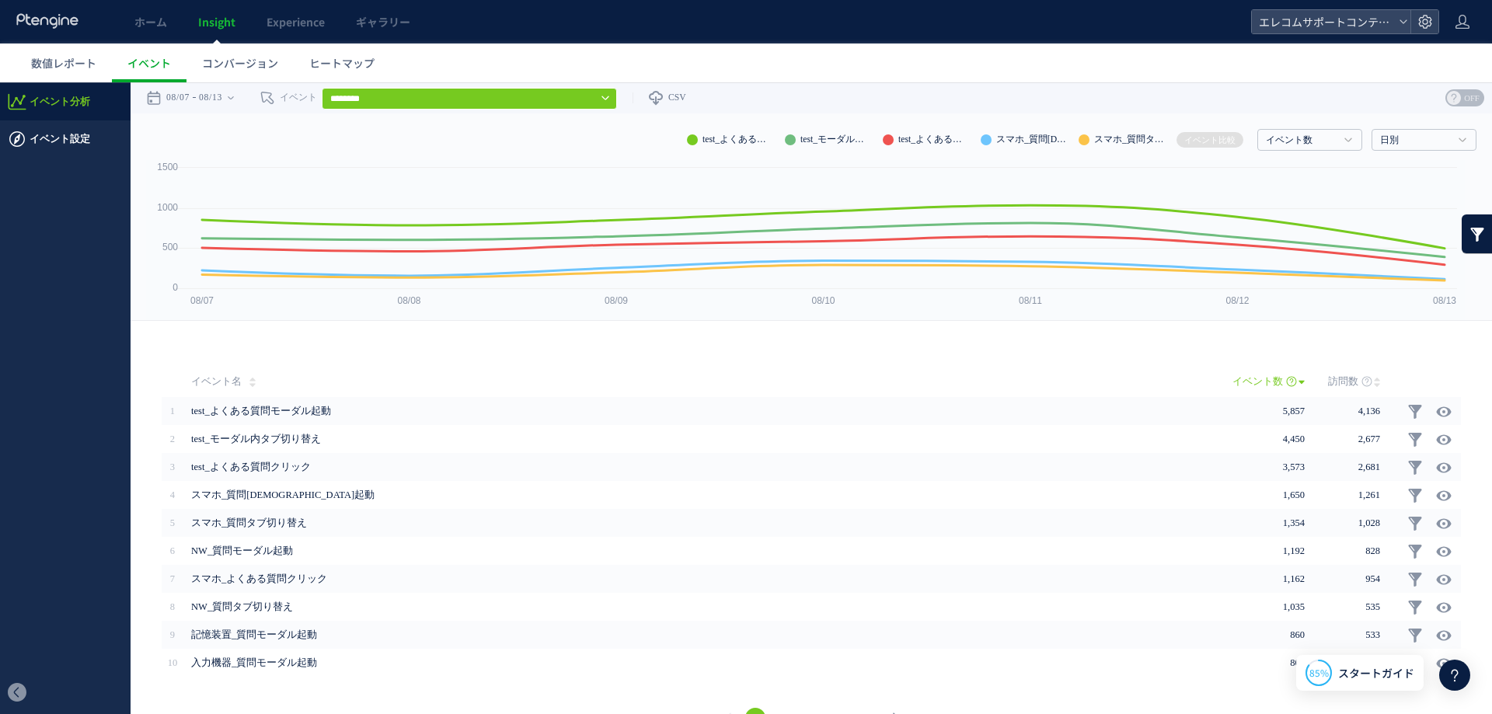
click at [34, 148] on span "イベント設定" at bounding box center [60, 138] width 61 height 37
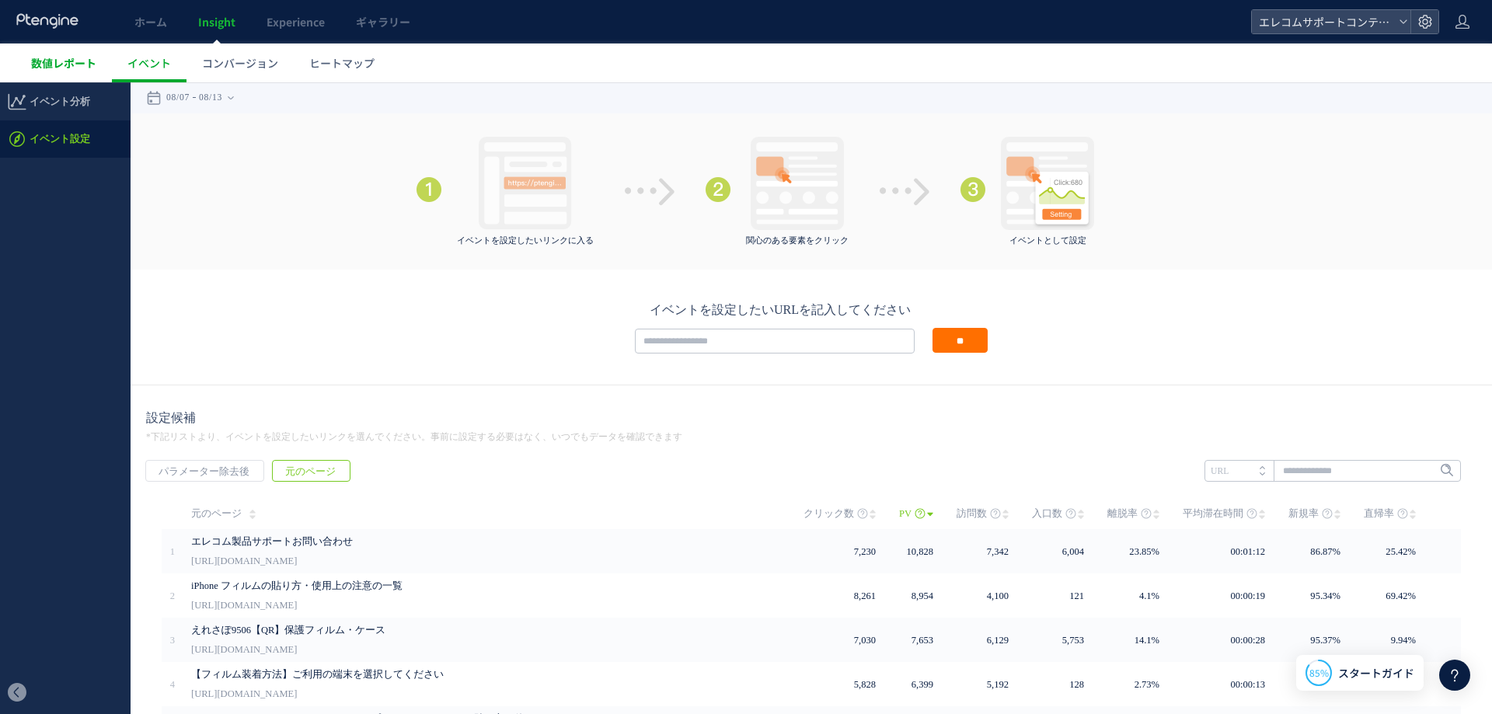
click at [57, 56] on span "数値レポート" at bounding box center [63, 63] width 65 height 16
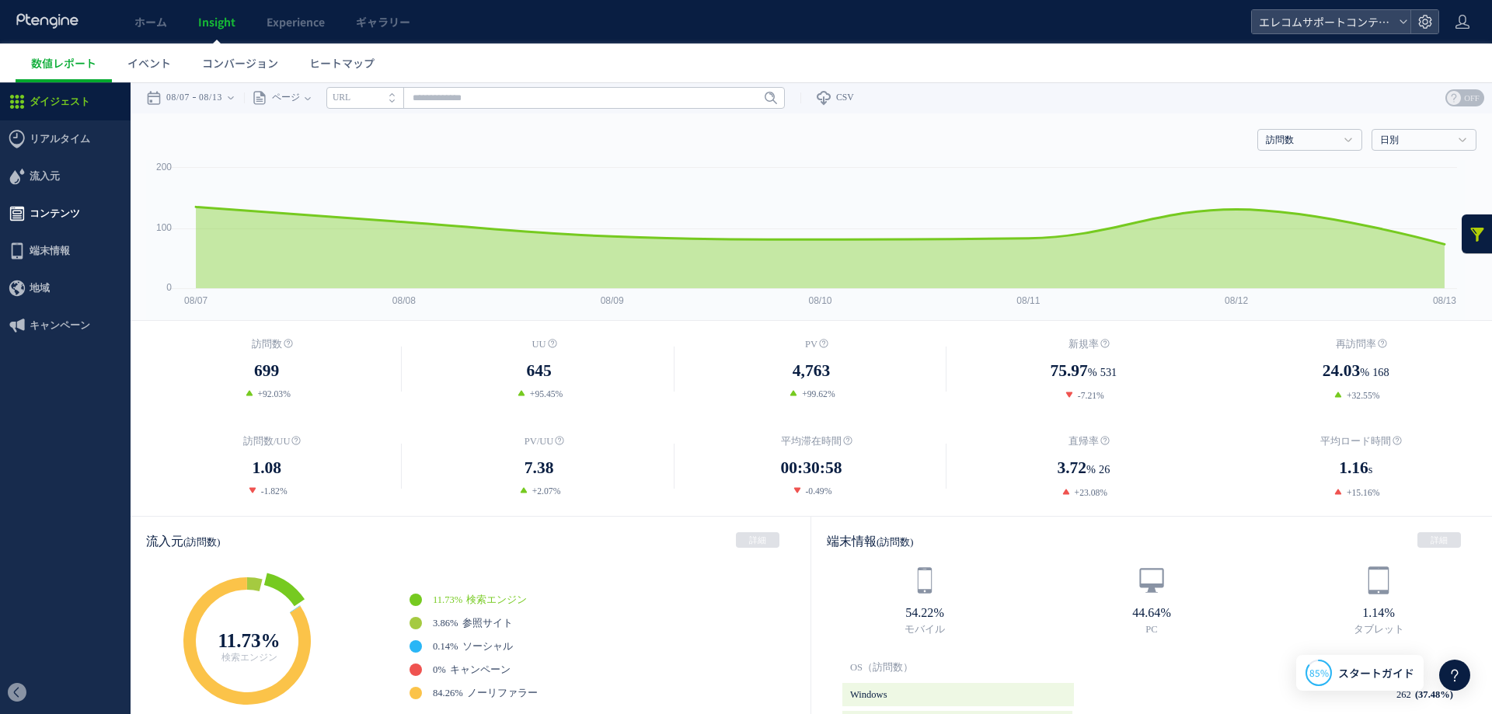
click at [74, 216] on span "コンテンツ" at bounding box center [55, 213] width 50 height 37
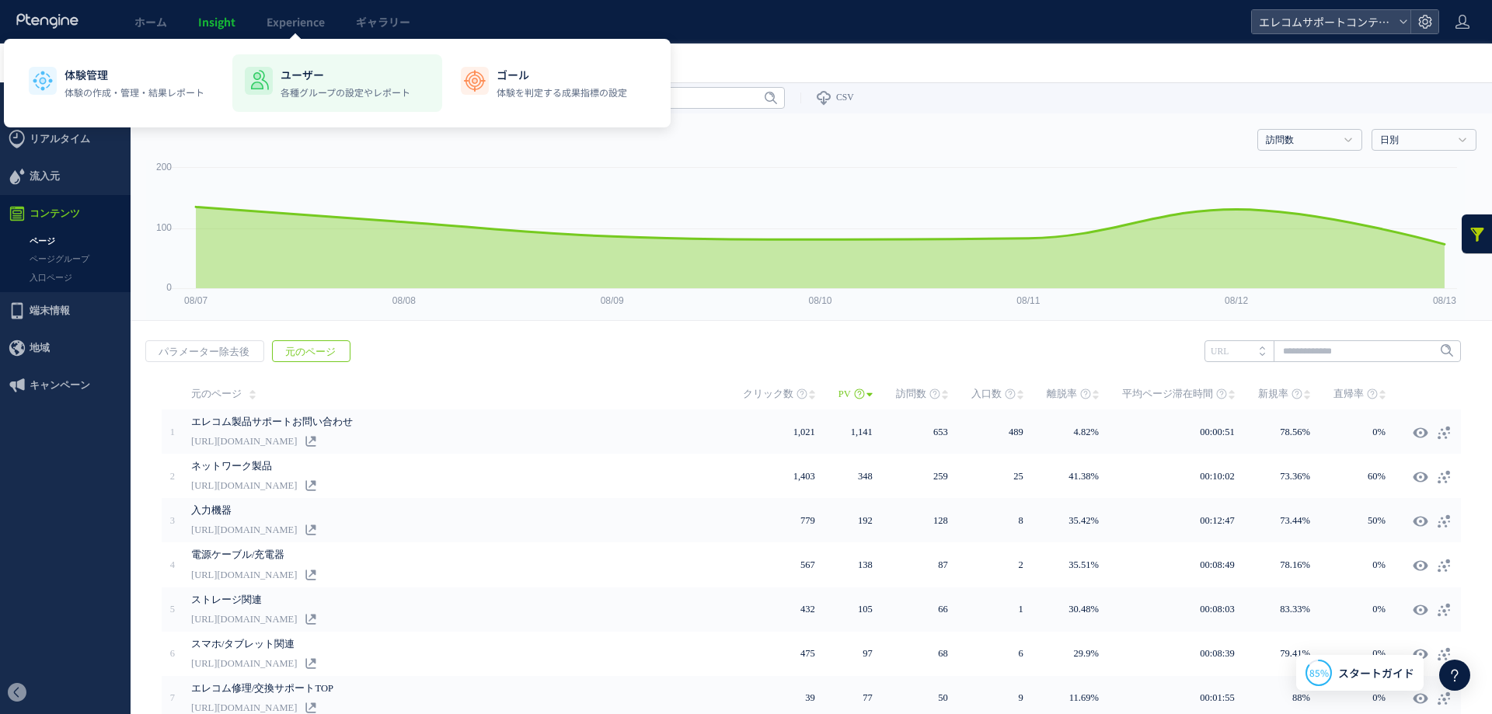
click at [304, 87] on p "各種グループの設定やレポート" at bounding box center [345, 92] width 130 height 14
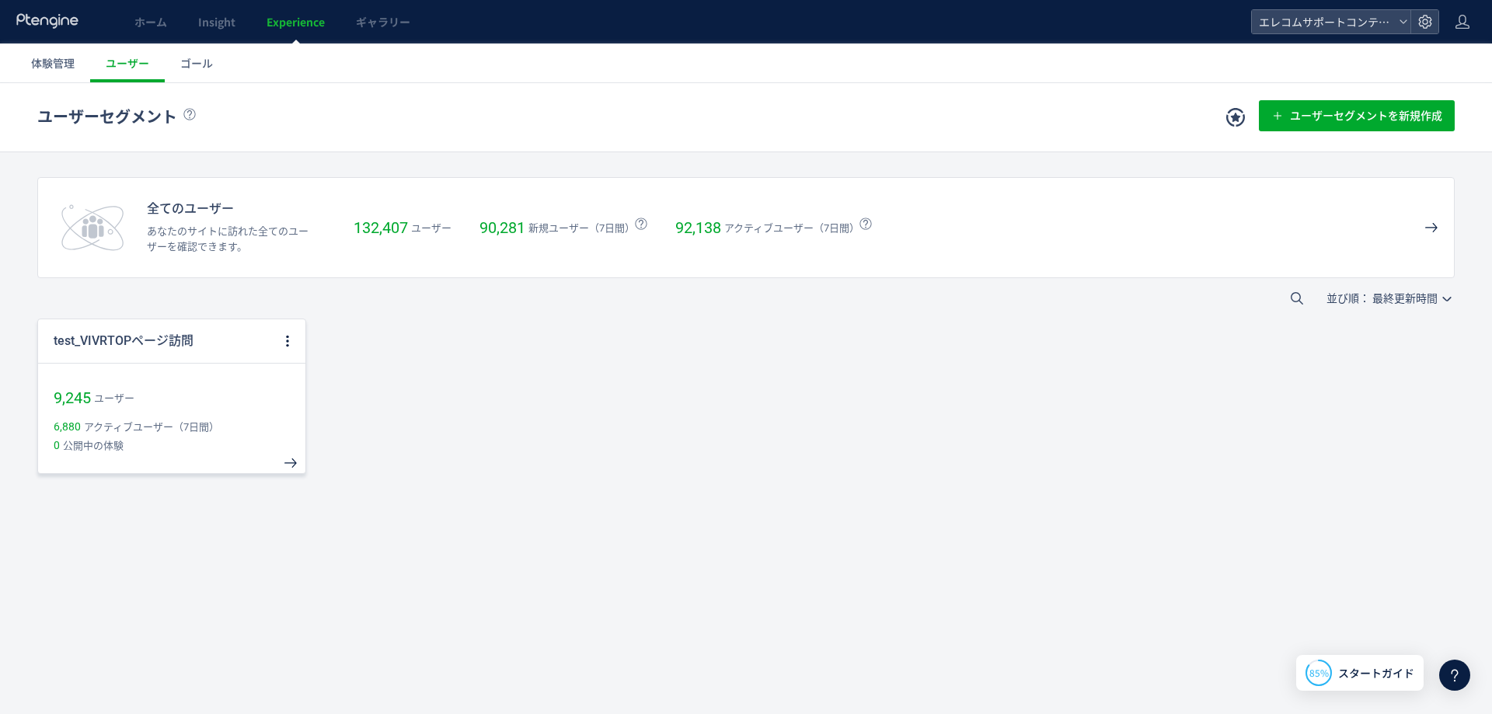
click at [238, 408] on div "9,245 ユーザー" at bounding box center [171, 387] width 267 height 48
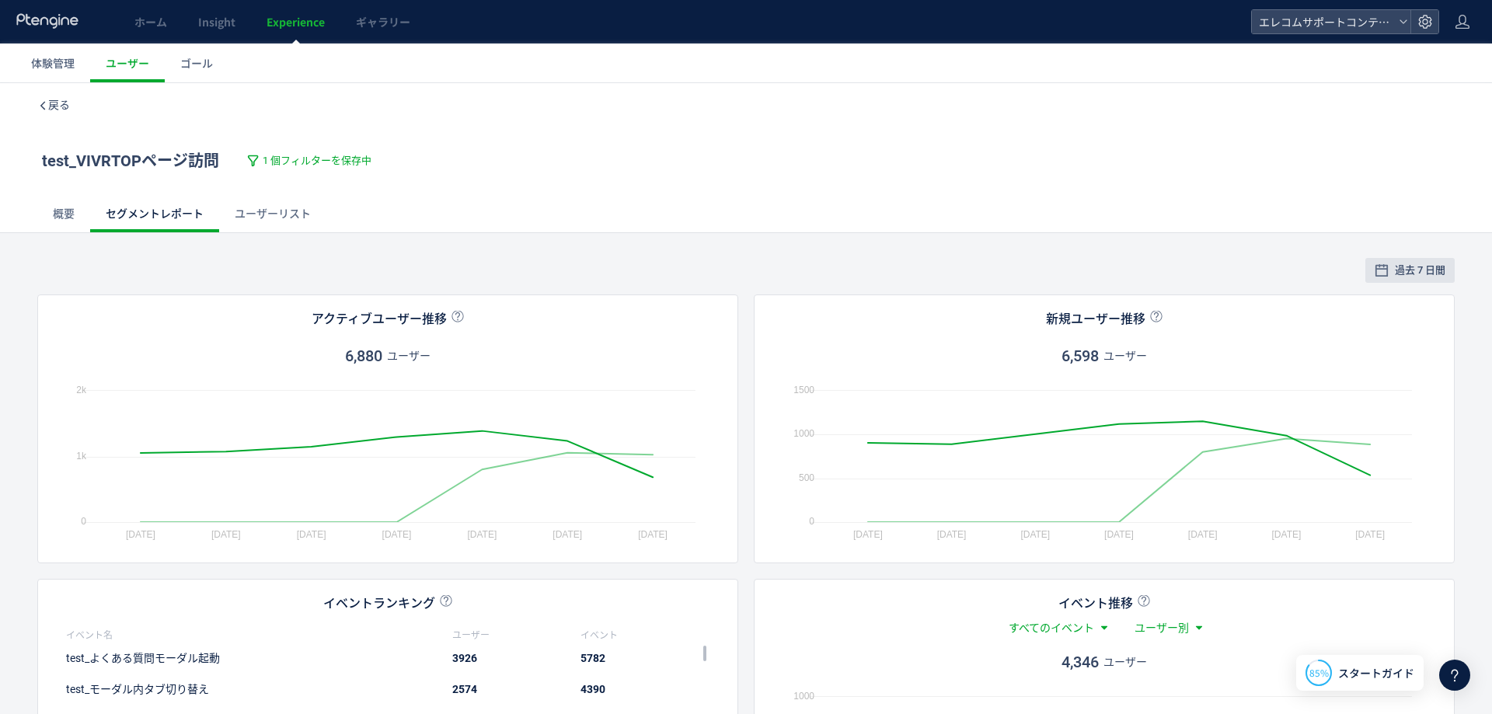
click at [740, 274] on div "過去 7 日間" at bounding box center [745, 272] width 1417 height 29
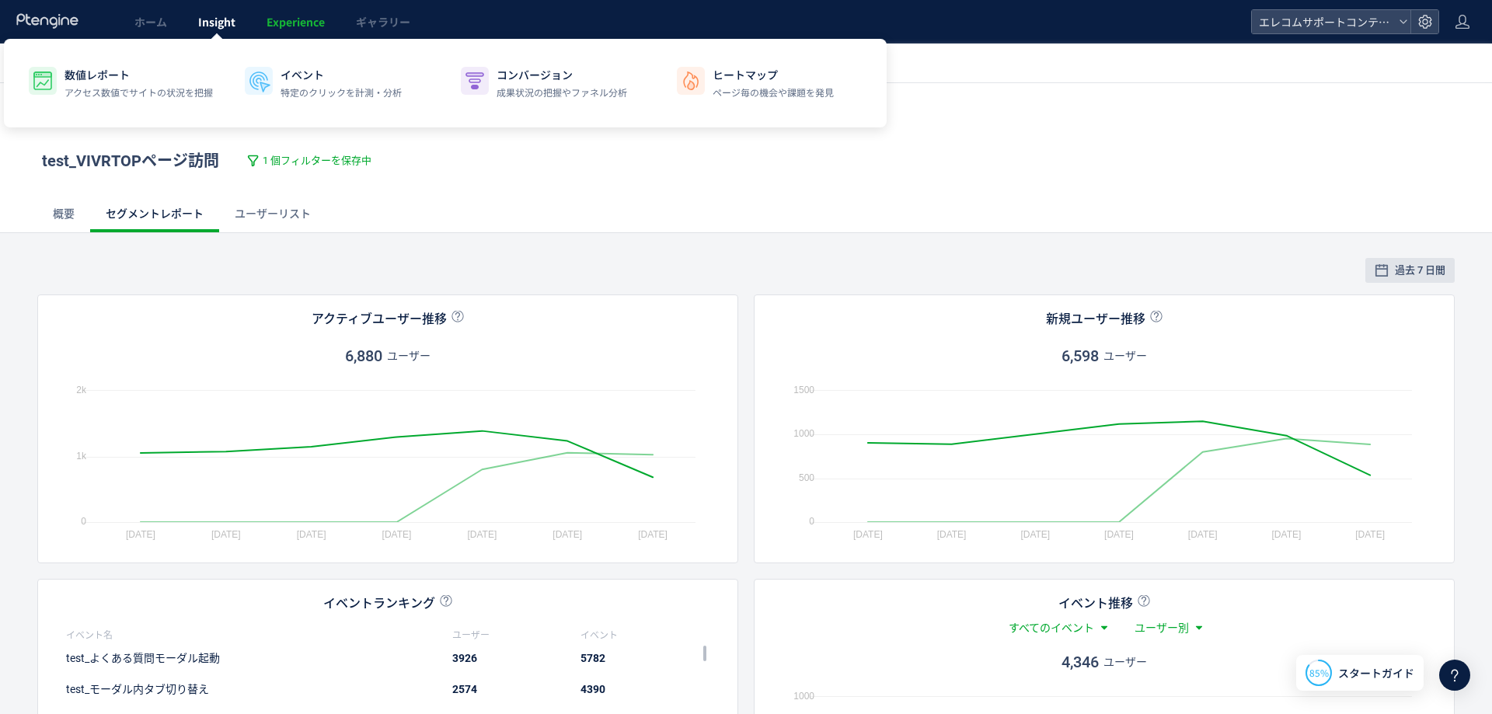
click at [211, 26] on span "Insight" at bounding box center [216, 22] width 37 height 16
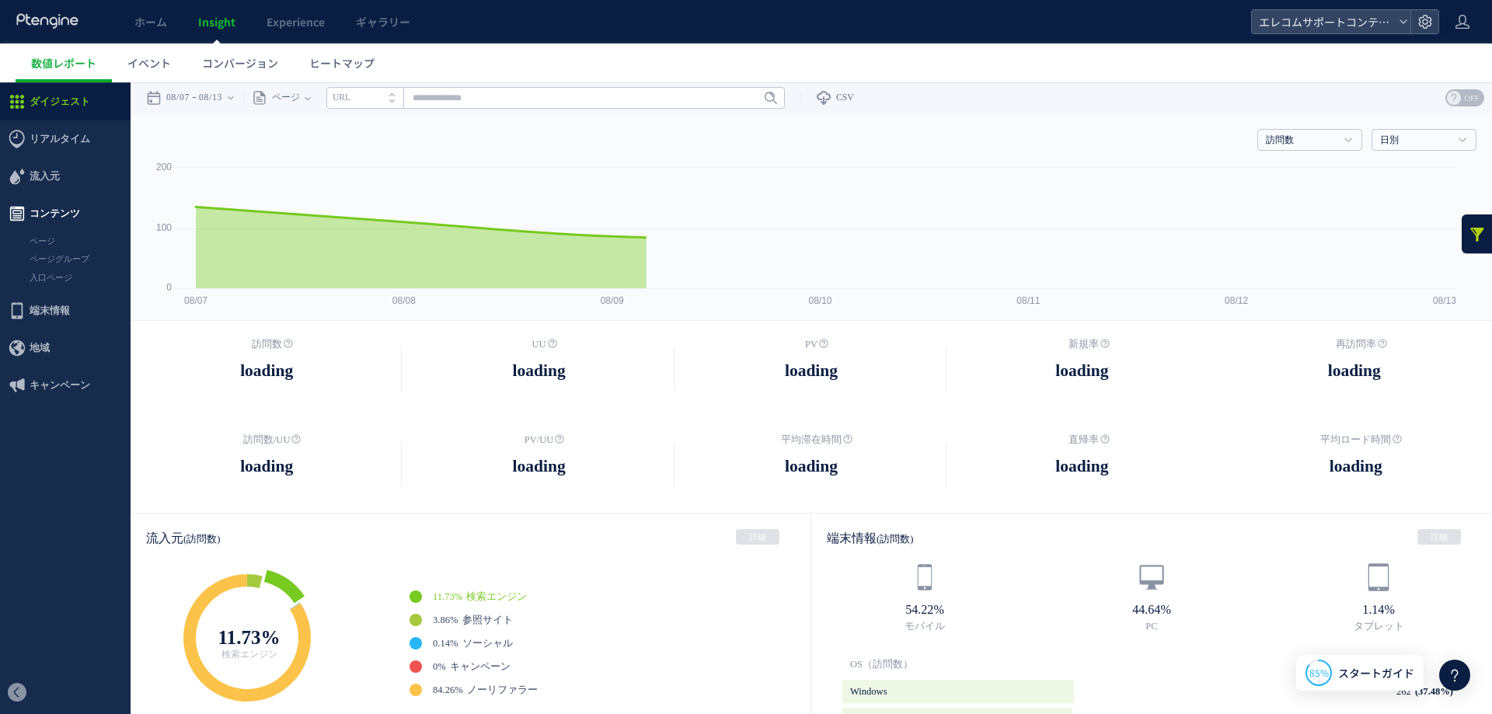
scroll to position [458, 0]
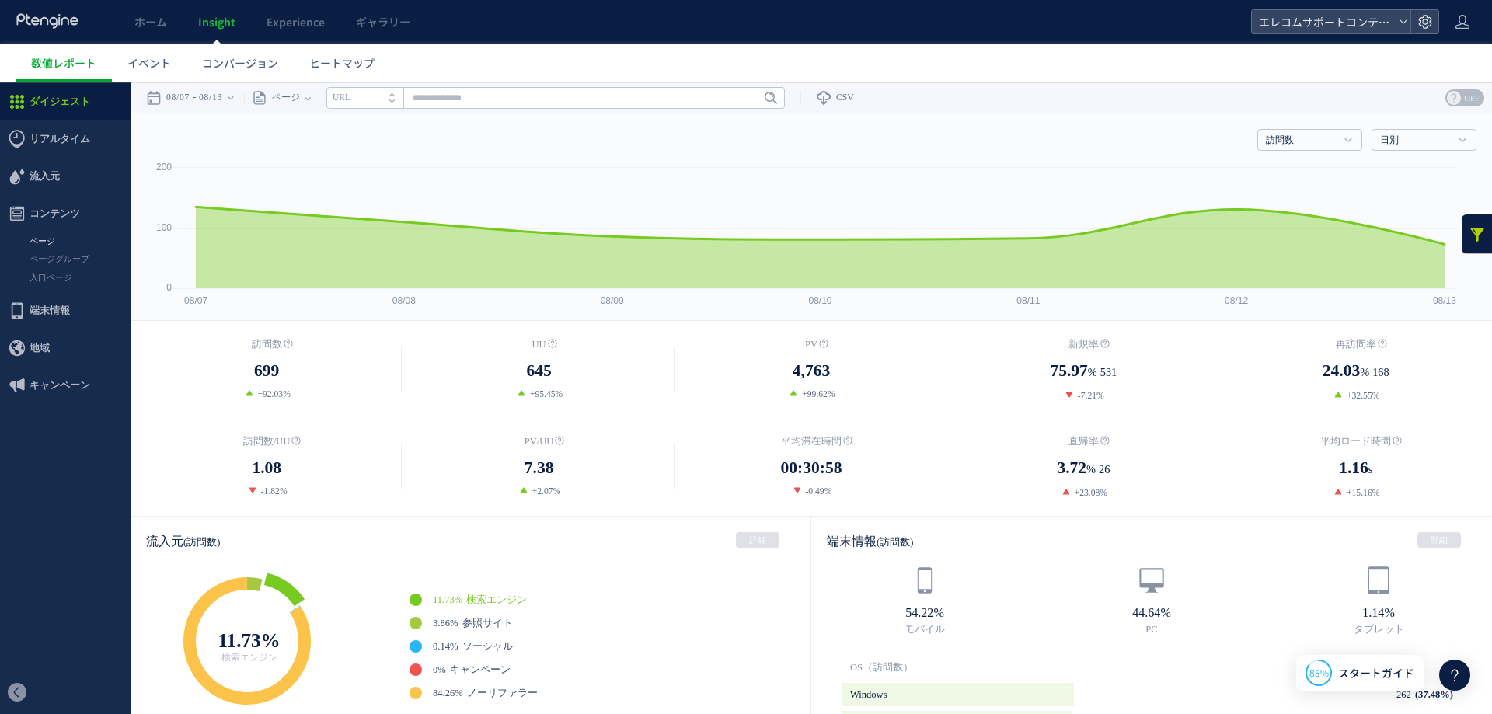
click at [62, 240] on link "ページ" at bounding box center [65, 241] width 131 height 18
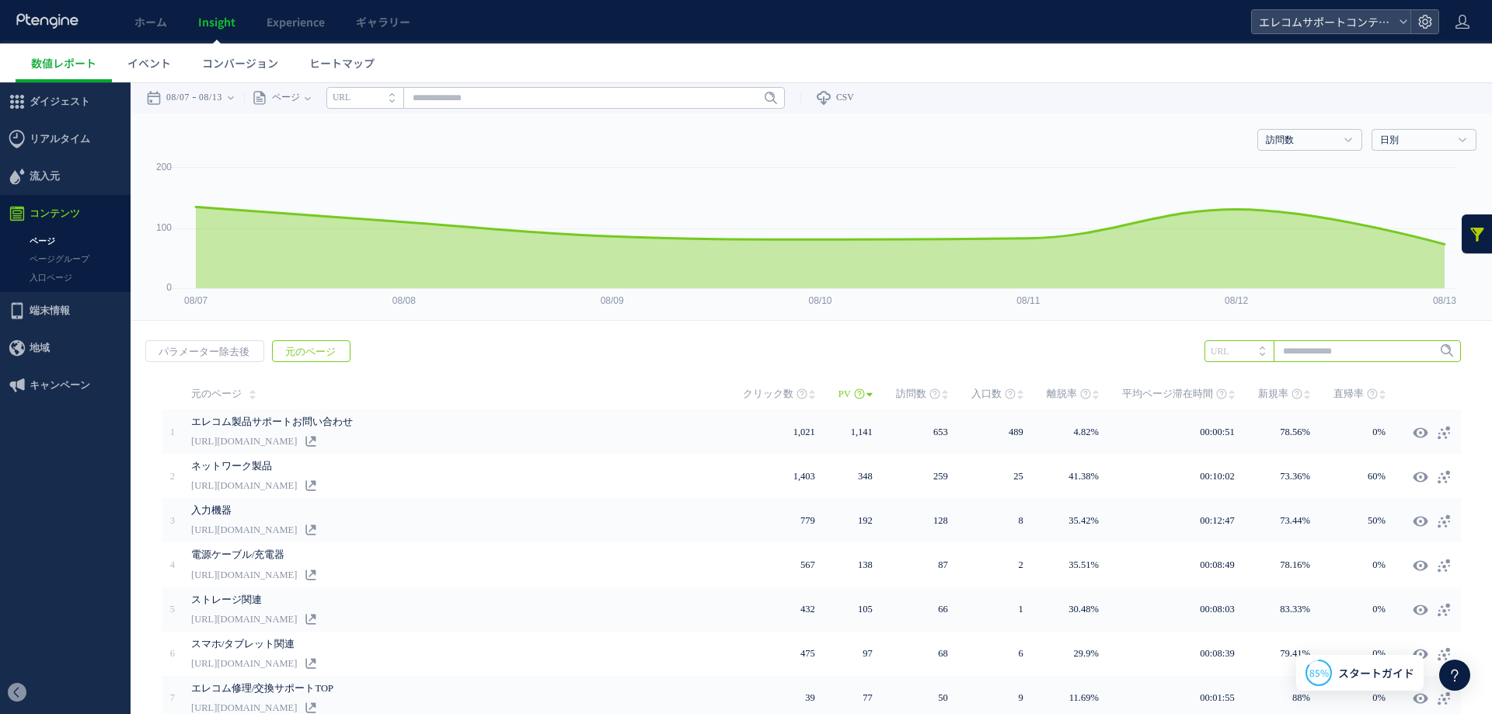
click at [1302, 345] on input "text" at bounding box center [1332, 351] width 256 height 22
click at [1304, 378] on li "548" at bounding box center [1331, 383] width 247 height 20
click at [1419, 350] on icon at bounding box center [1424, 352] width 10 height 10
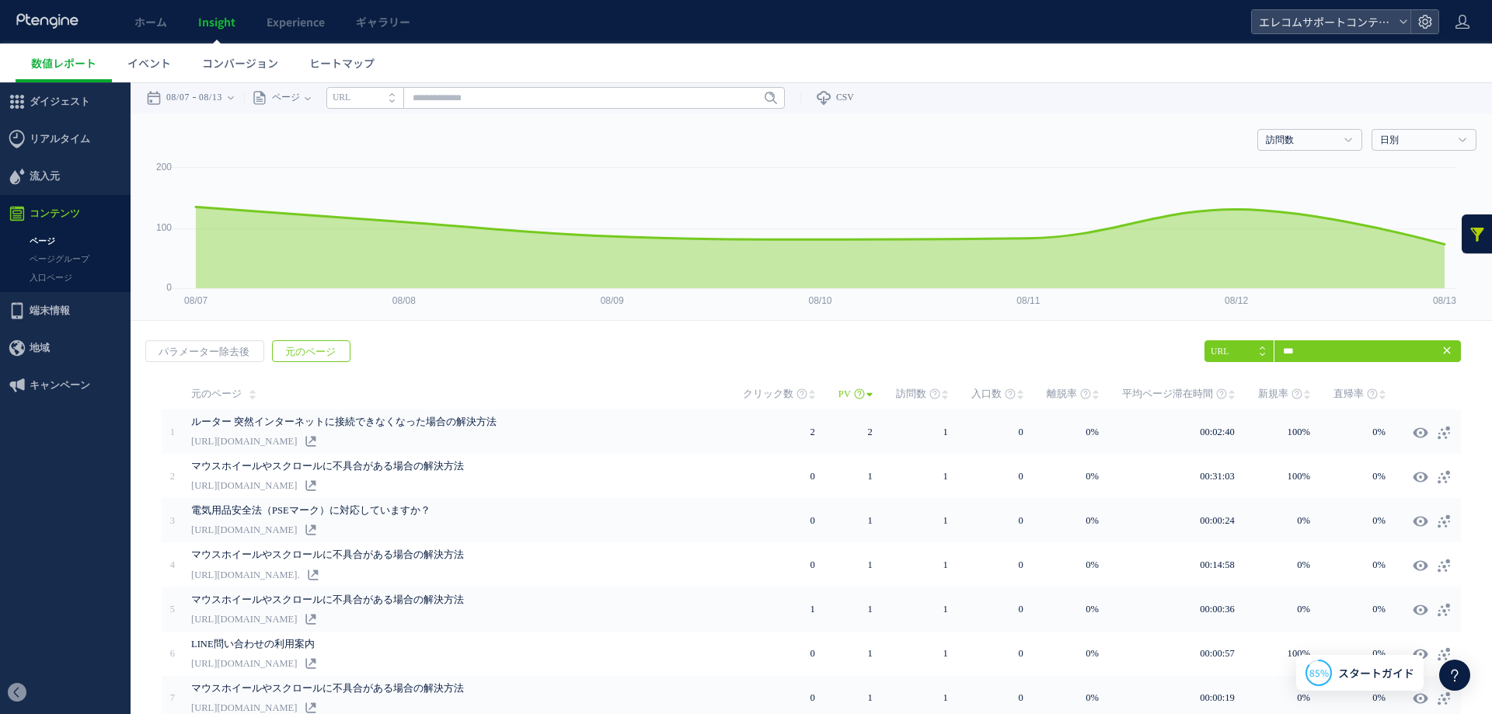
click at [1038, 350] on div "戻る パラメーター除去後 元のページ ヒートマップを計測させるには、解析コードを実装してください。 実装 *** URL Enter 548" at bounding box center [811, 602] width 1361 height 555
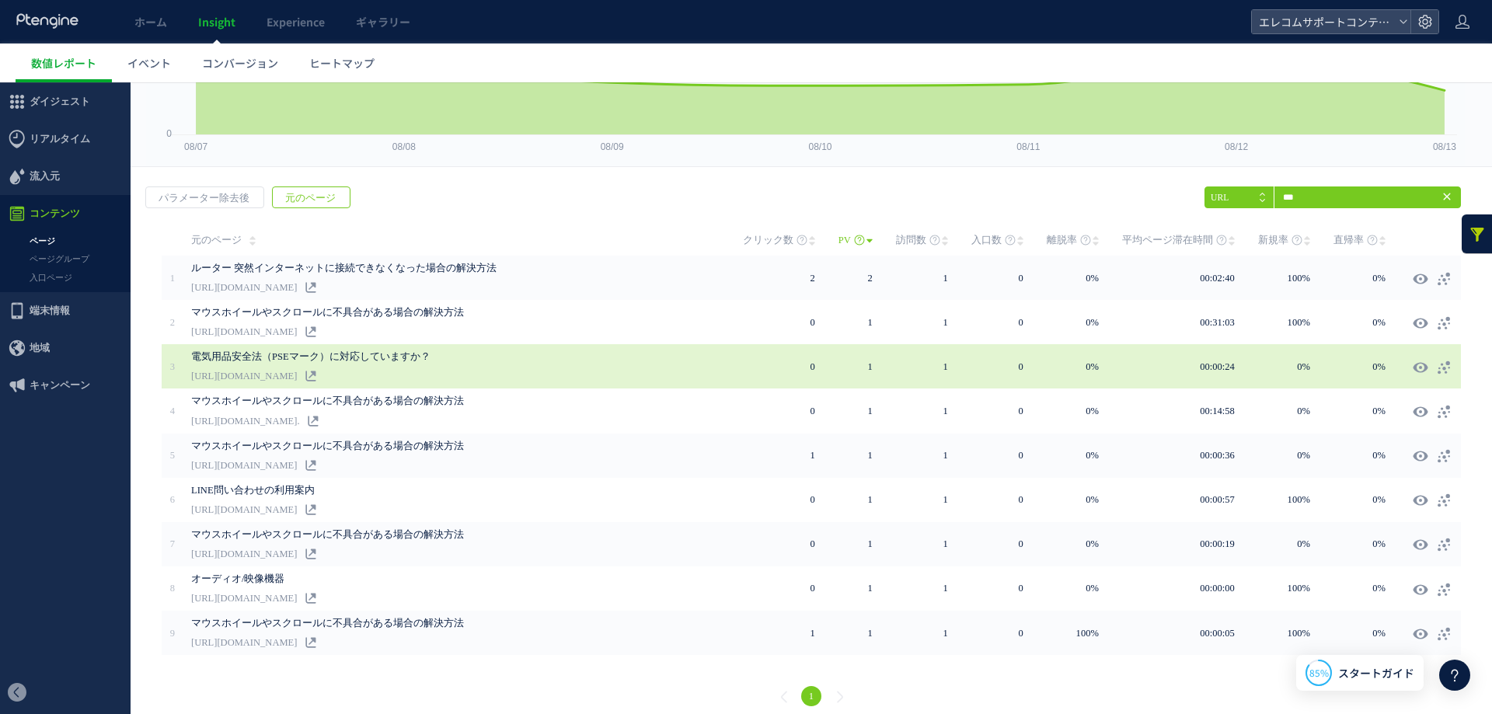
scroll to position [162, 0]
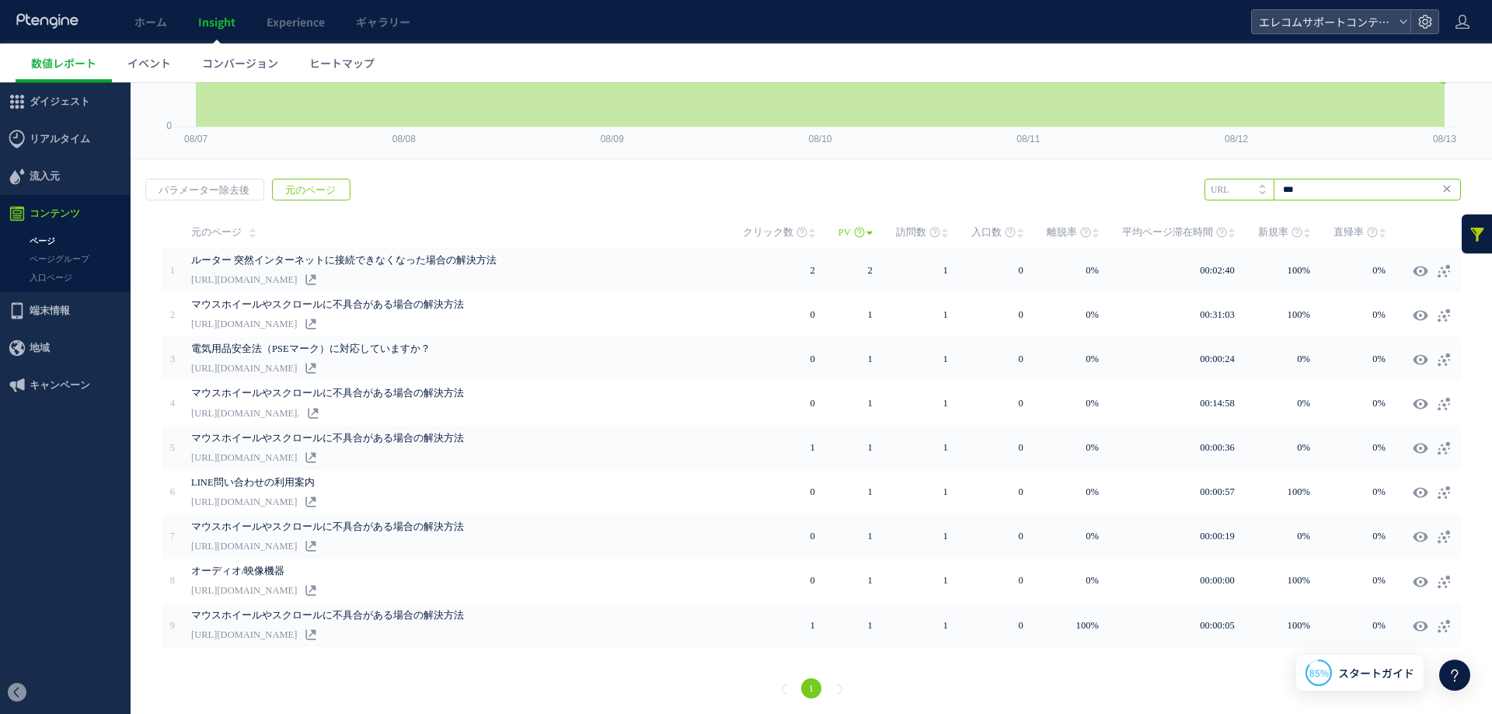
click at [1312, 191] on input "***" at bounding box center [1332, 190] width 256 height 22
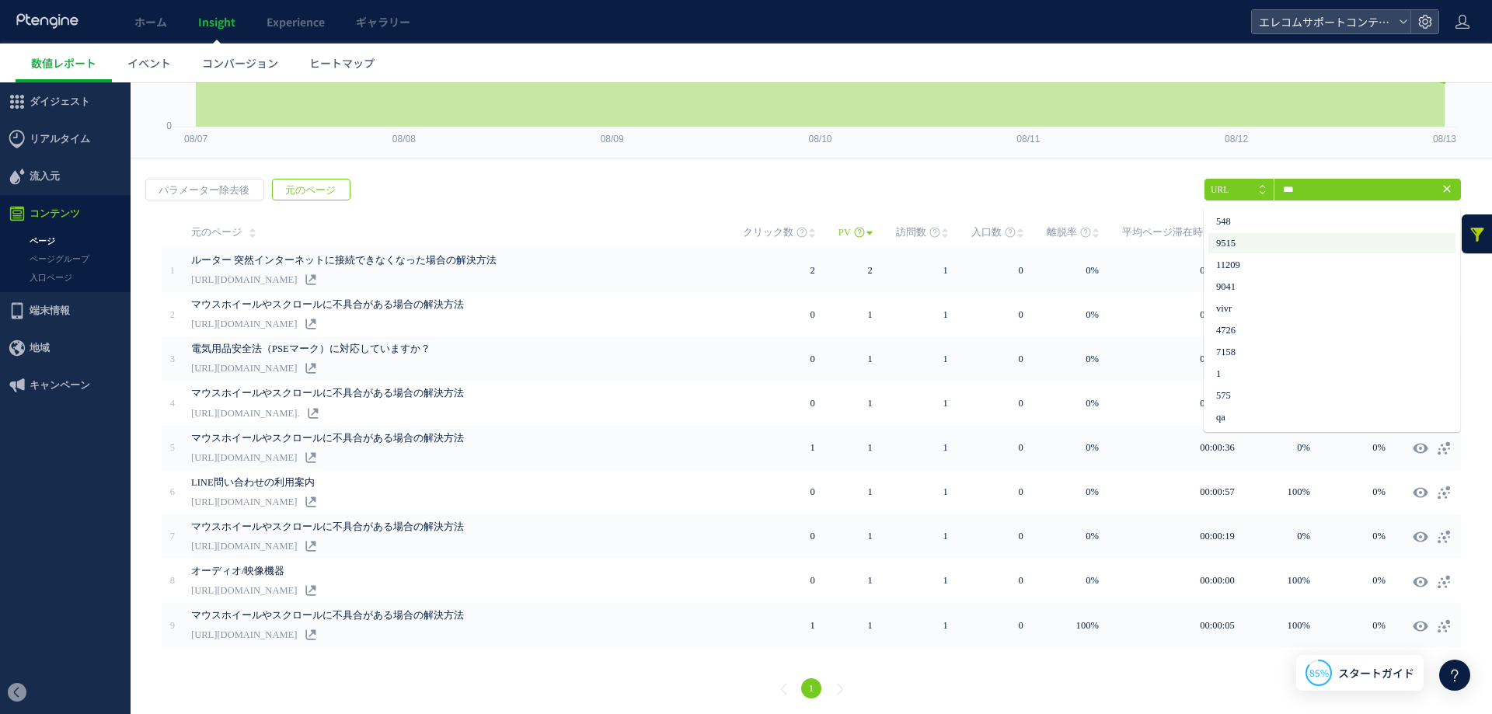
click at [1294, 233] on li "9515" at bounding box center [1331, 243] width 247 height 20
type input "****"
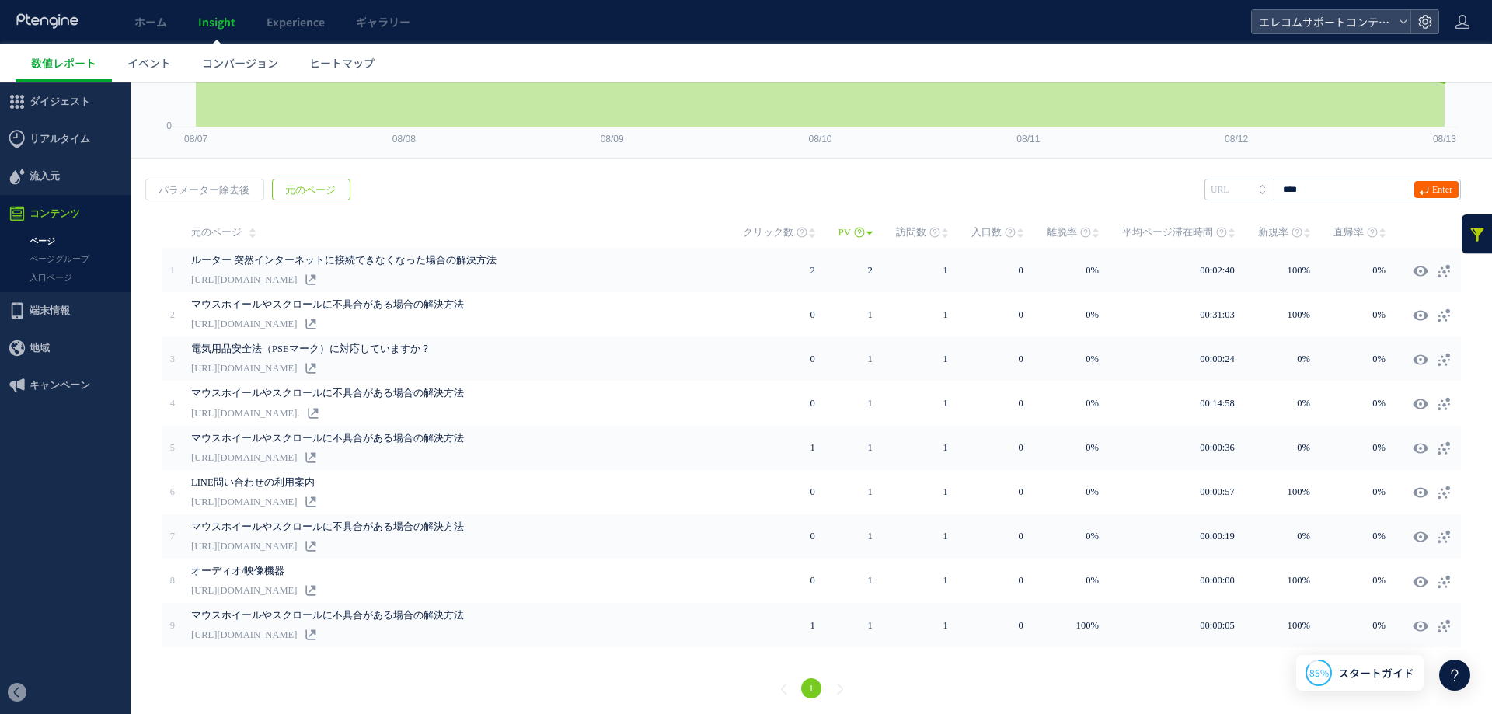
click at [1432, 190] on span "Enter" at bounding box center [1442, 189] width 20 height 17
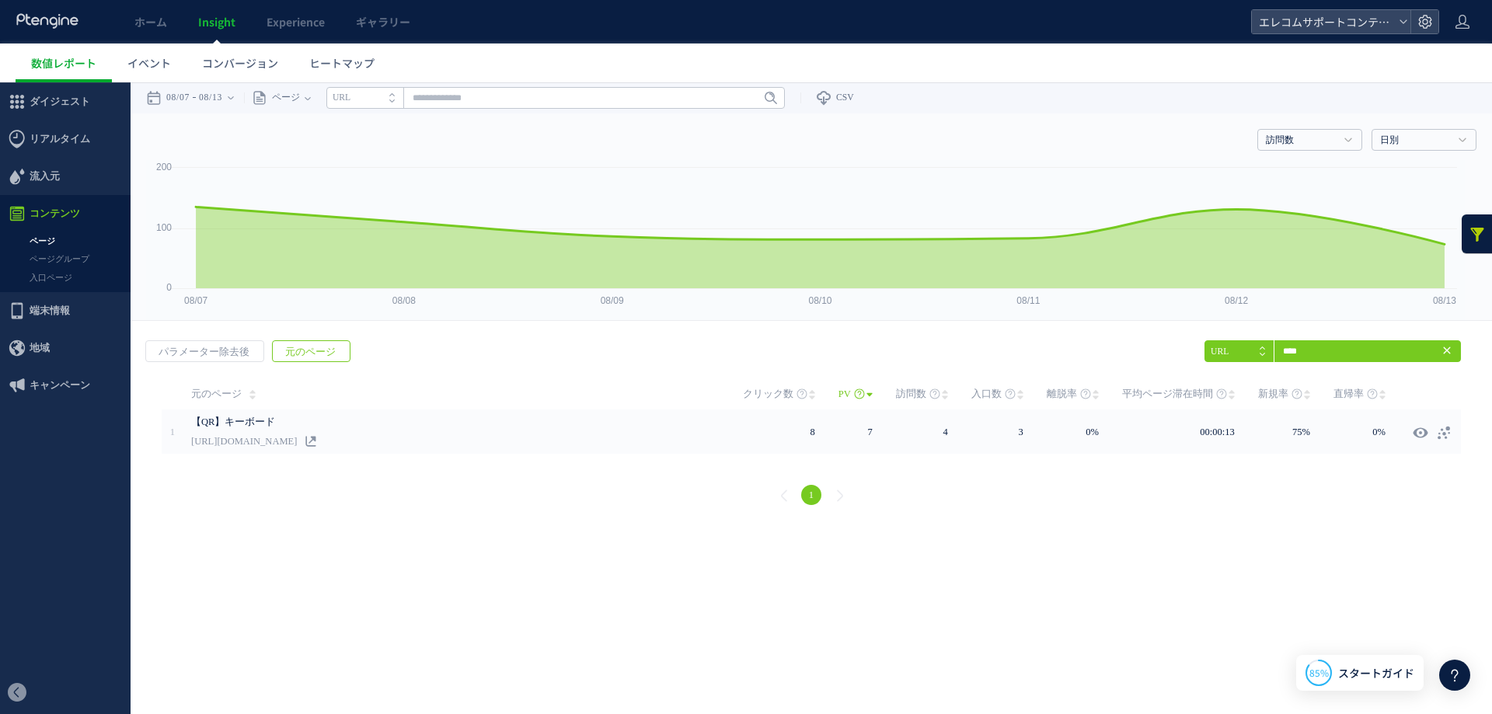
scroll to position [0, 0]
click at [1478, 234] on link at bounding box center [1476, 233] width 31 height 39
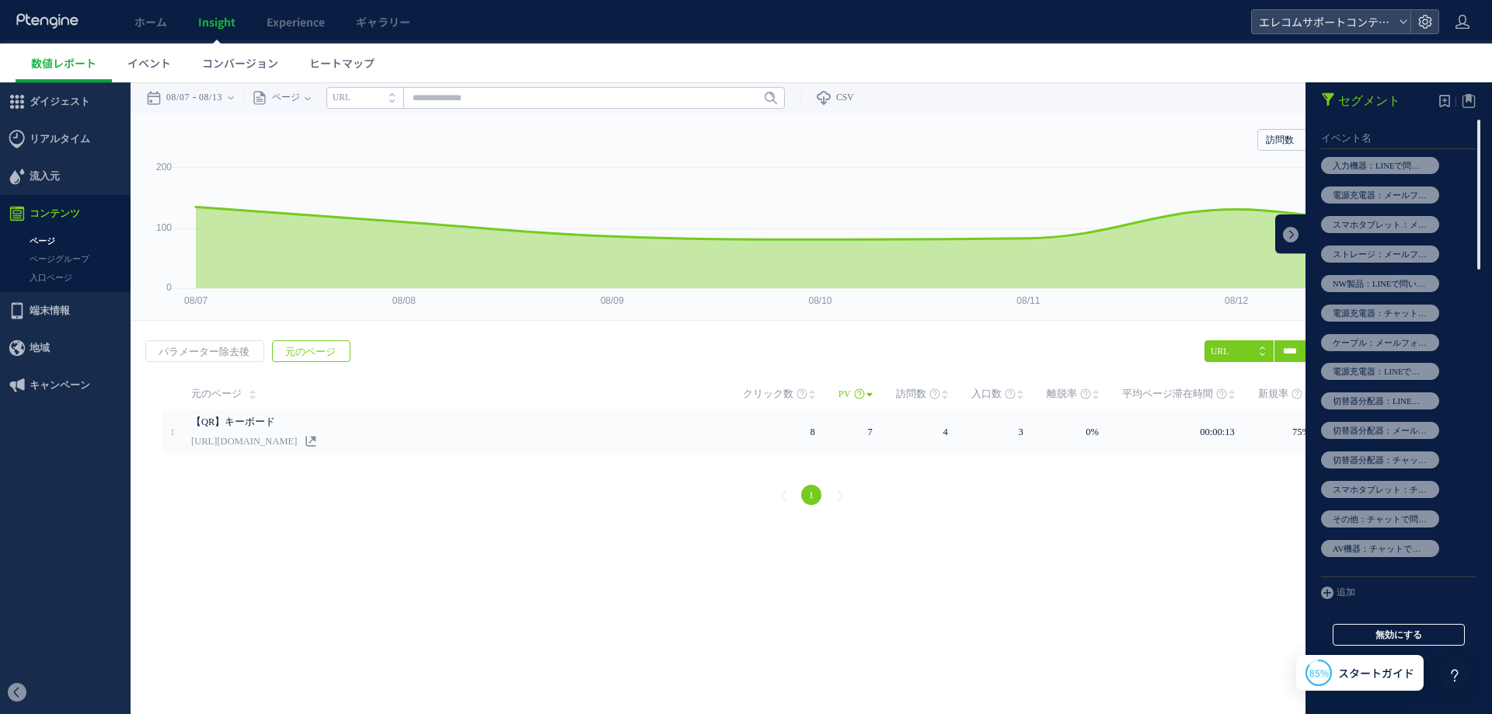
click at [1408, 633] on button "無効にする" at bounding box center [1398, 635] width 132 height 22
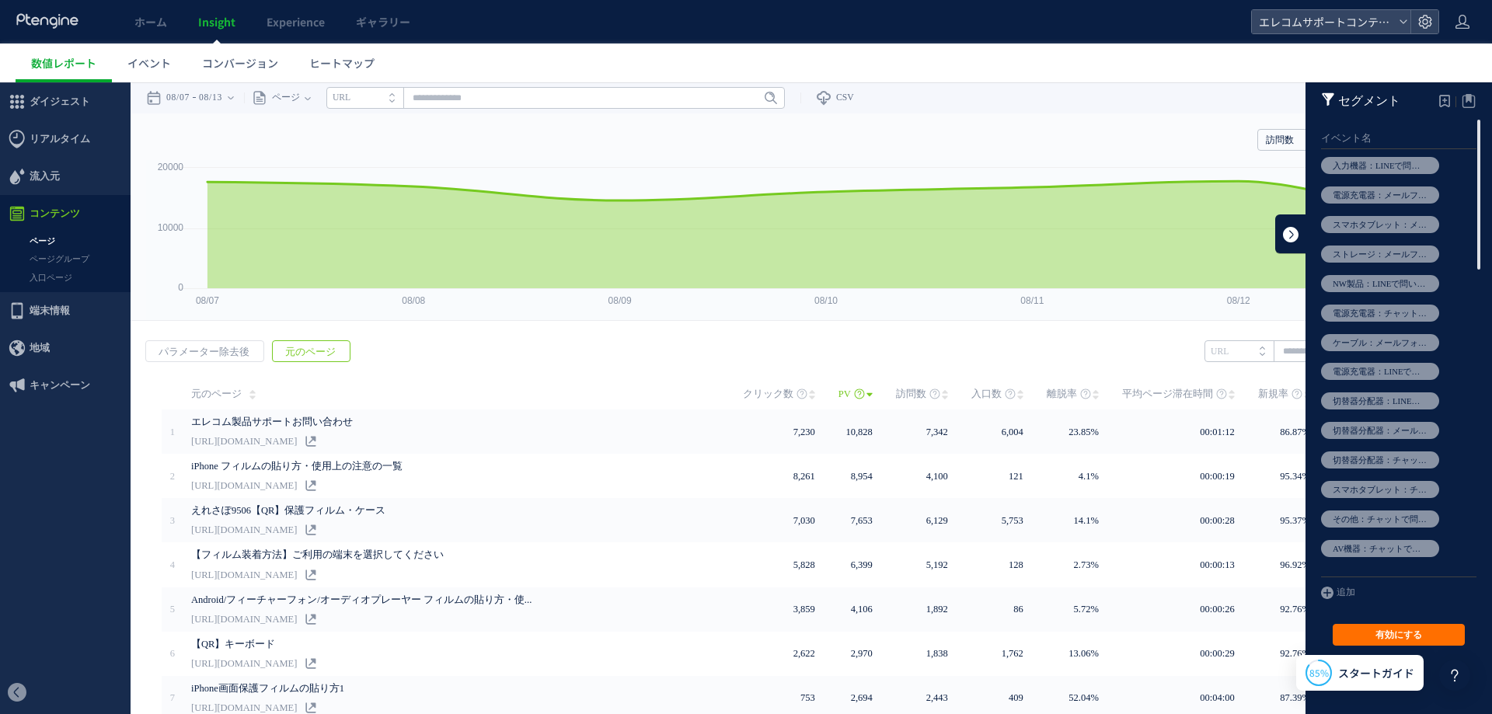
click at [1276, 232] on link at bounding box center [1290, 233] width 31 height 39
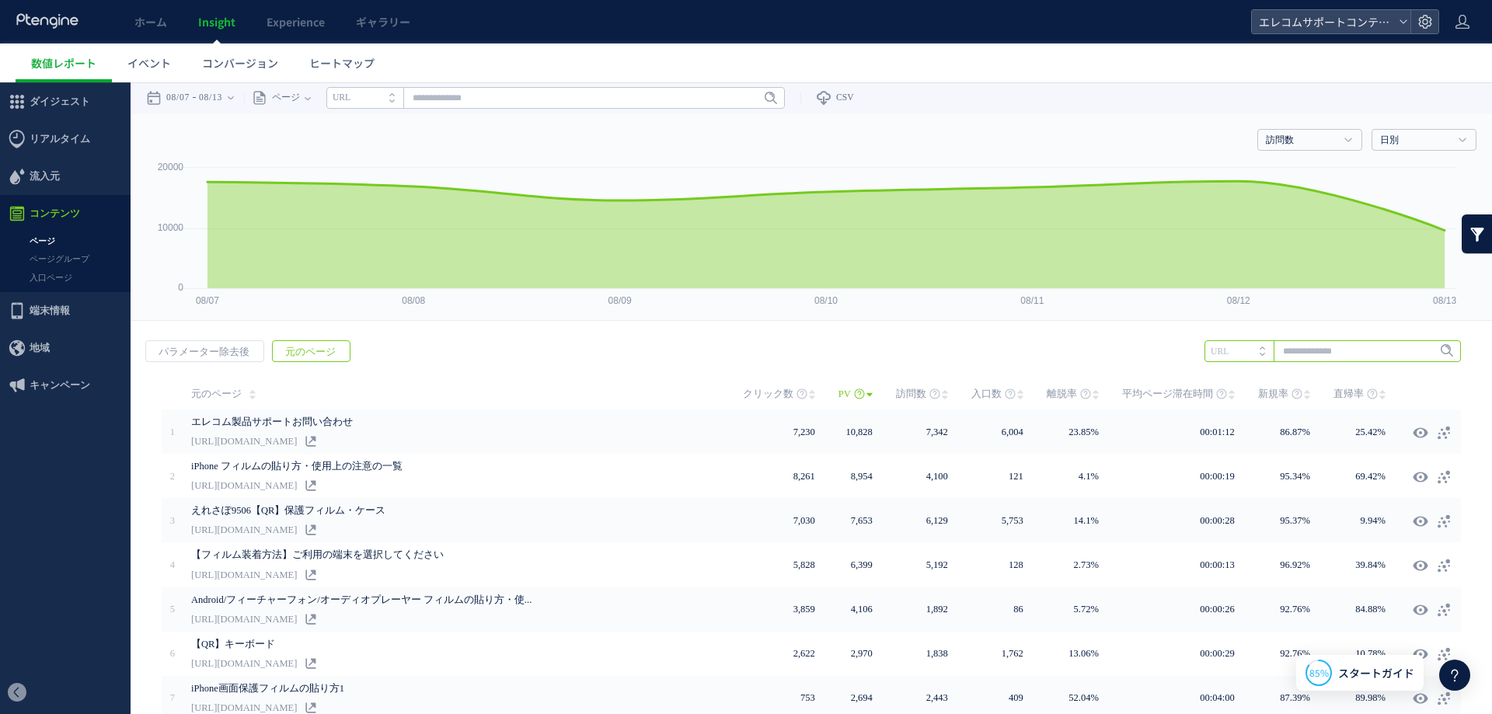
click at [1345, 353] on input "text" at bounding box center [1332, 351] width 256 height 22
click at [1319, 399] on li "9515" at bounding box center [1331, 405] width 247 height 20
type input "****"
click at [1433, 347] on span "Enter" at bounding box center [1442, 351] width 20 height 17
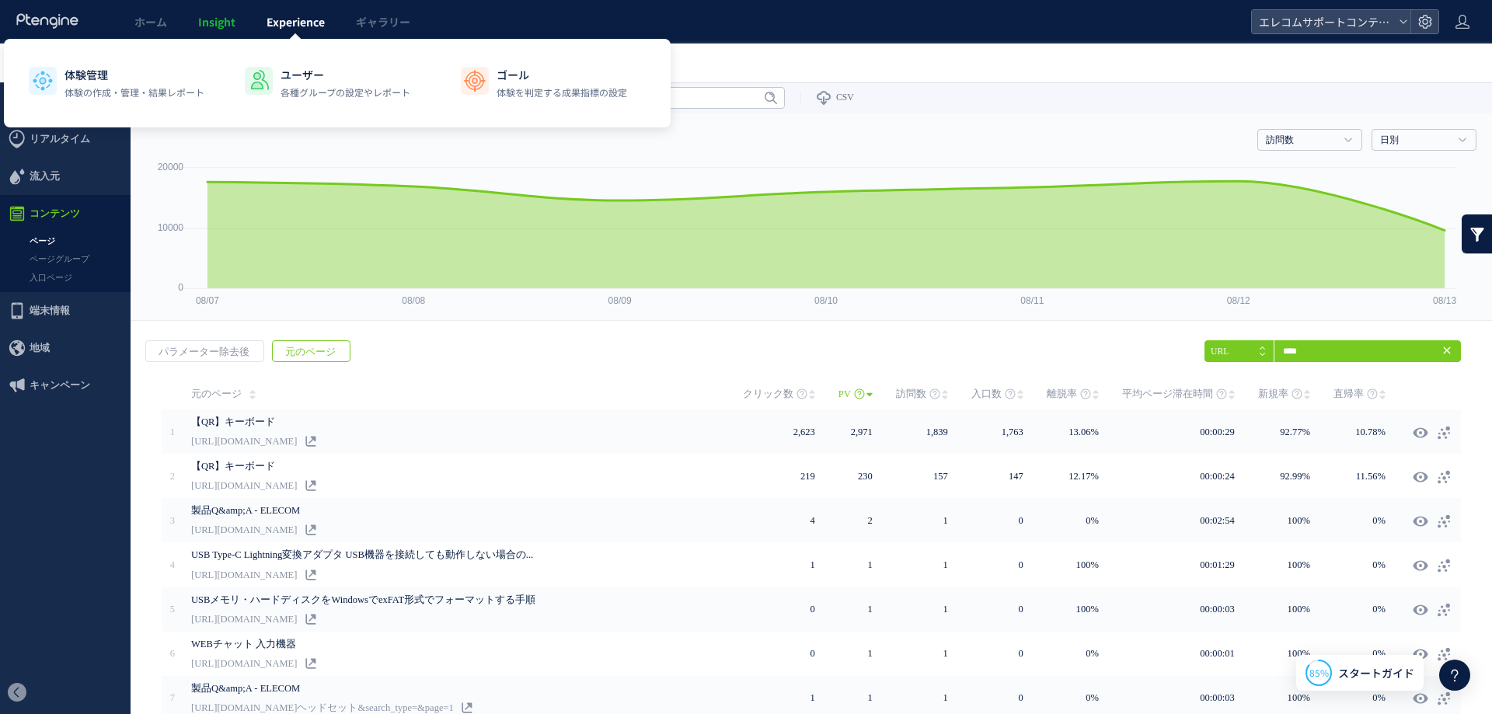
click at [284, 32] on link "Experience" at bounding box center [295, 22] width 89 height 44
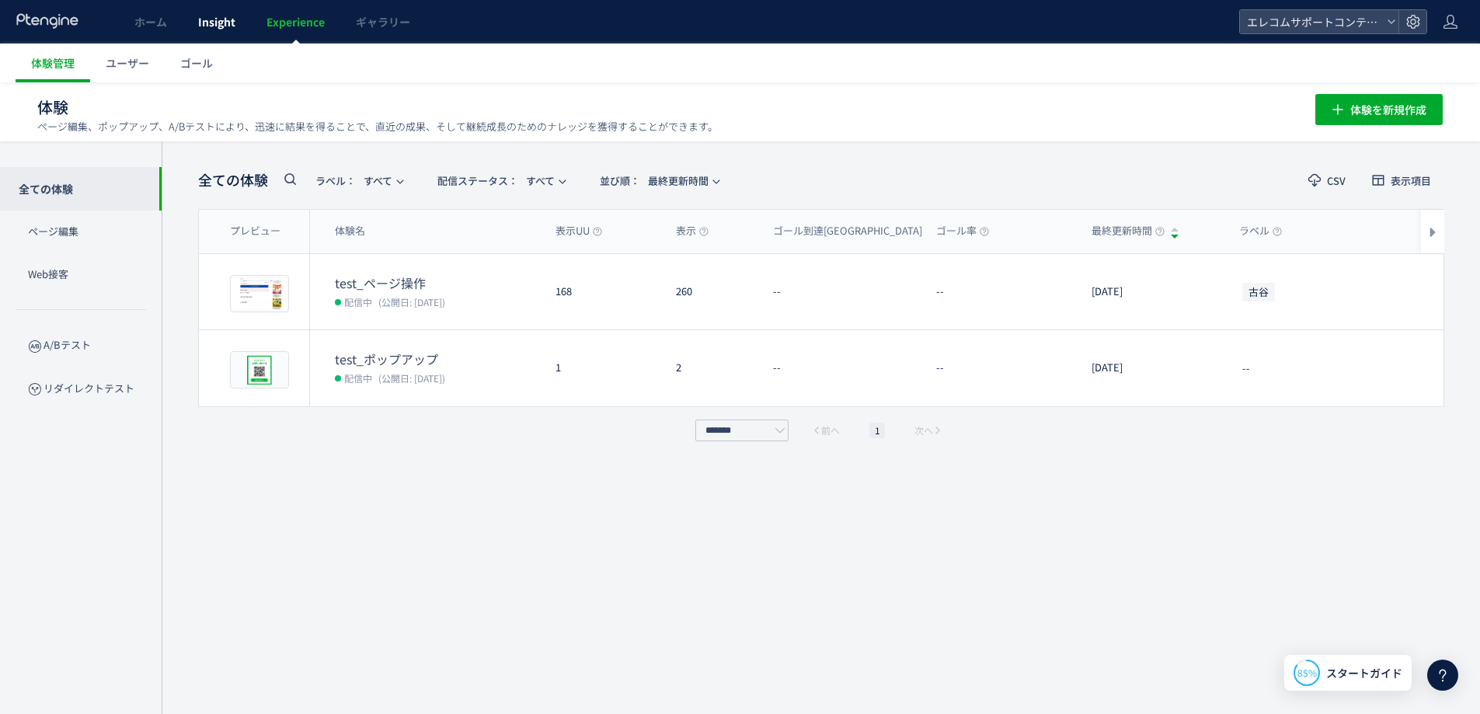
click at [199, 30] on link "Insight" at bounding box center [217, 22] width 68 height 44
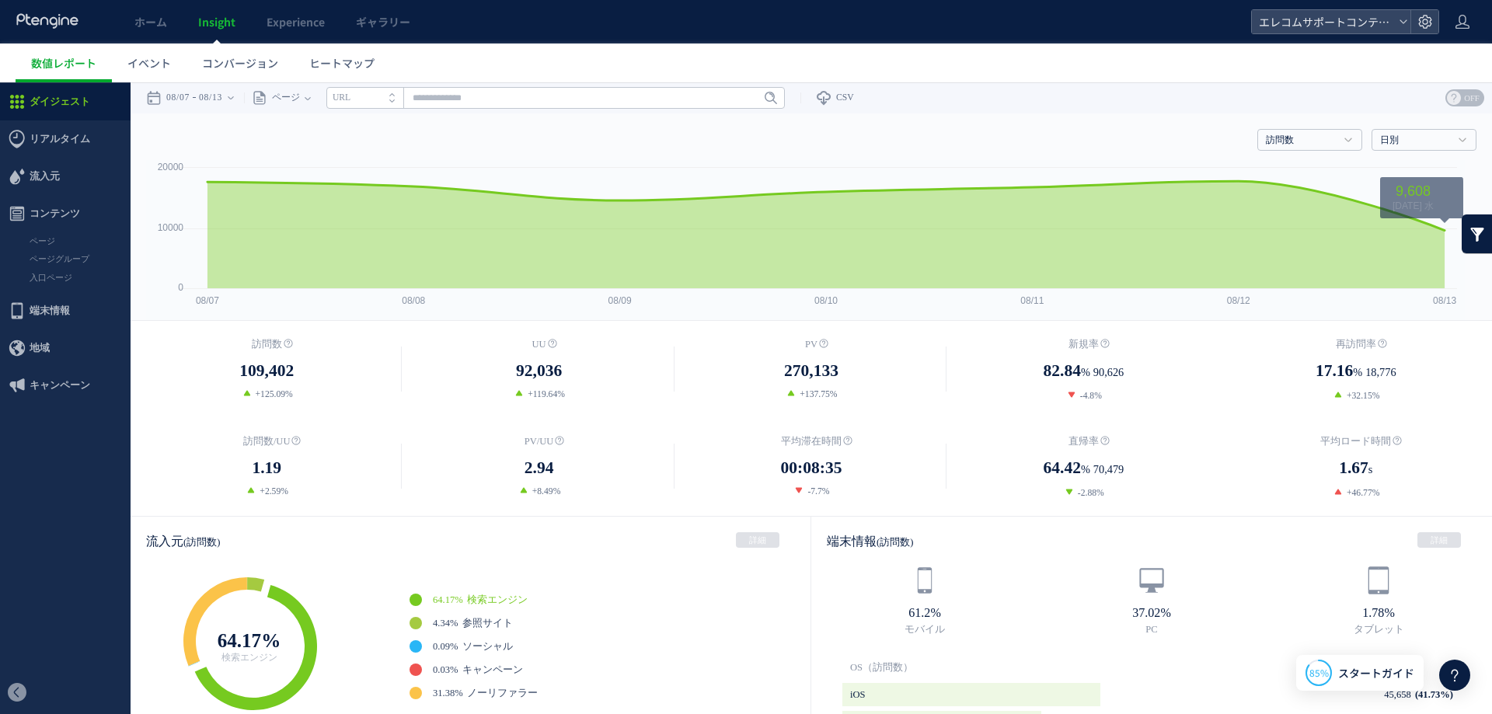
click at [1461, 235] on link at bounding box center [1476, 233] width 31 height 39
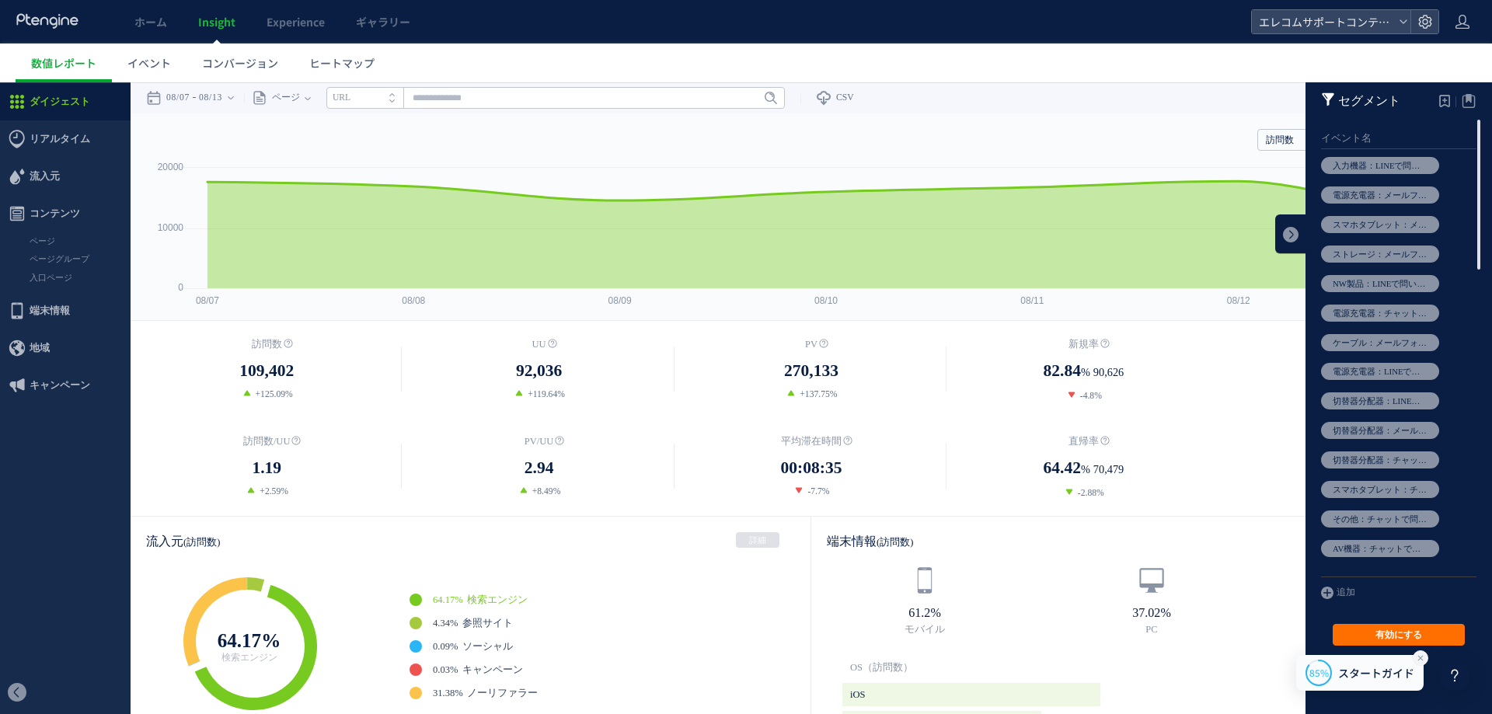
click at [1415, 656] on icon at bounding box center [1420, 658] width 12 height 12
click at [1393, 666] on div "85%" at bounding box center [1407, 675] width 31 height 31
click at [1377, 674] on link "クリア" at bounding box center [1398, 679] width 186 height 37
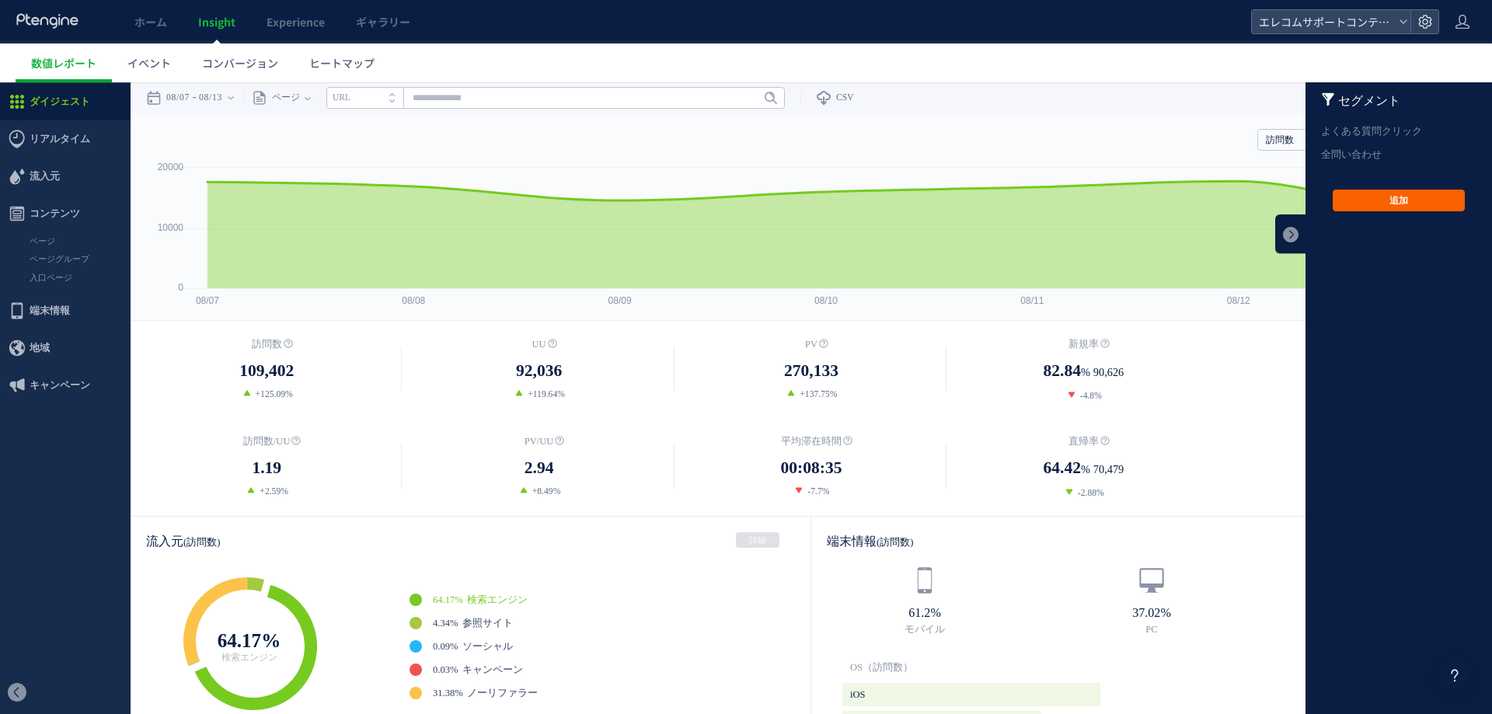
click at [1360, 190] on footer "追加 追加 有効にする 無効にする クリア" at bounding box center [1398, 200] width 186 height 68
click at [1356, 199] on button "追加" at bounding box center [1398, 201] width 132 height 22
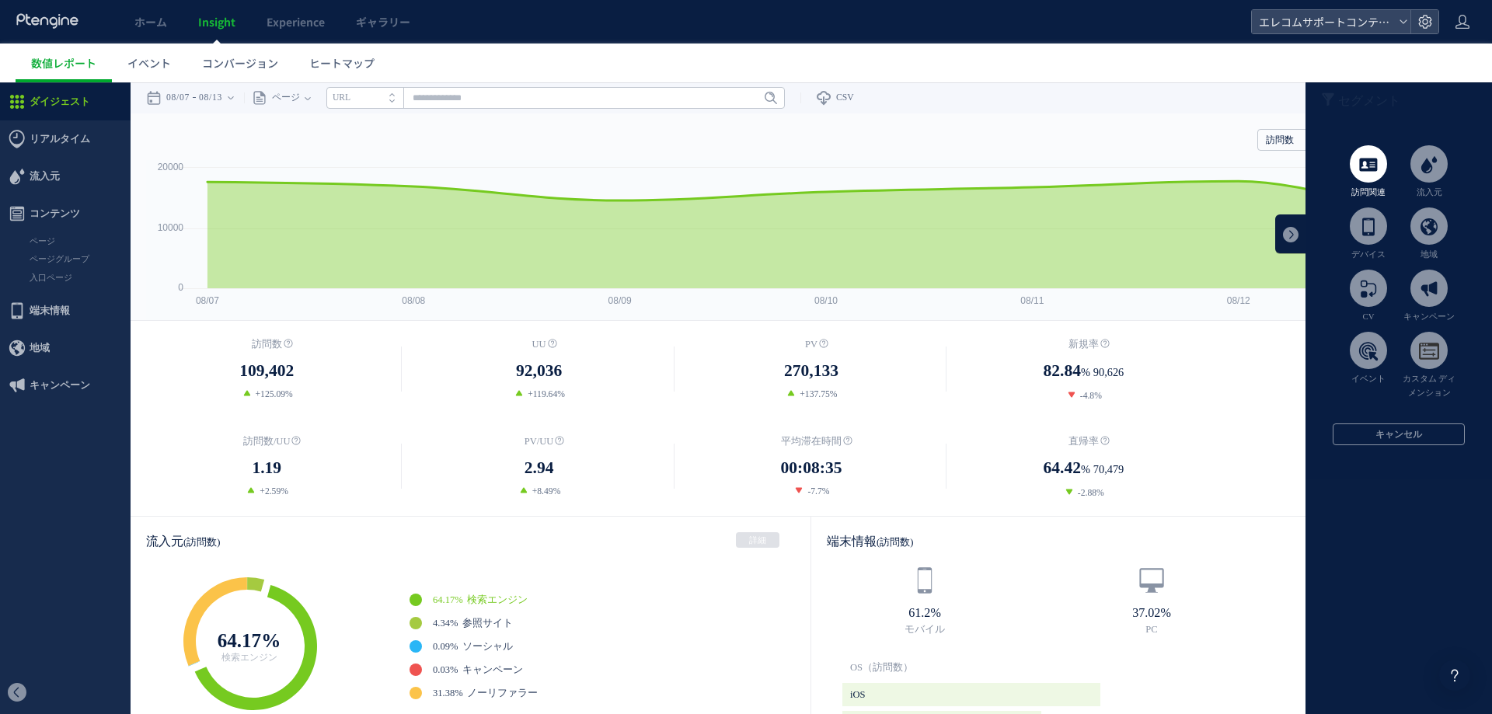
click at [1338, 165] on li "訪問関連" at bounding box center [1368, 172] width 61 height 54
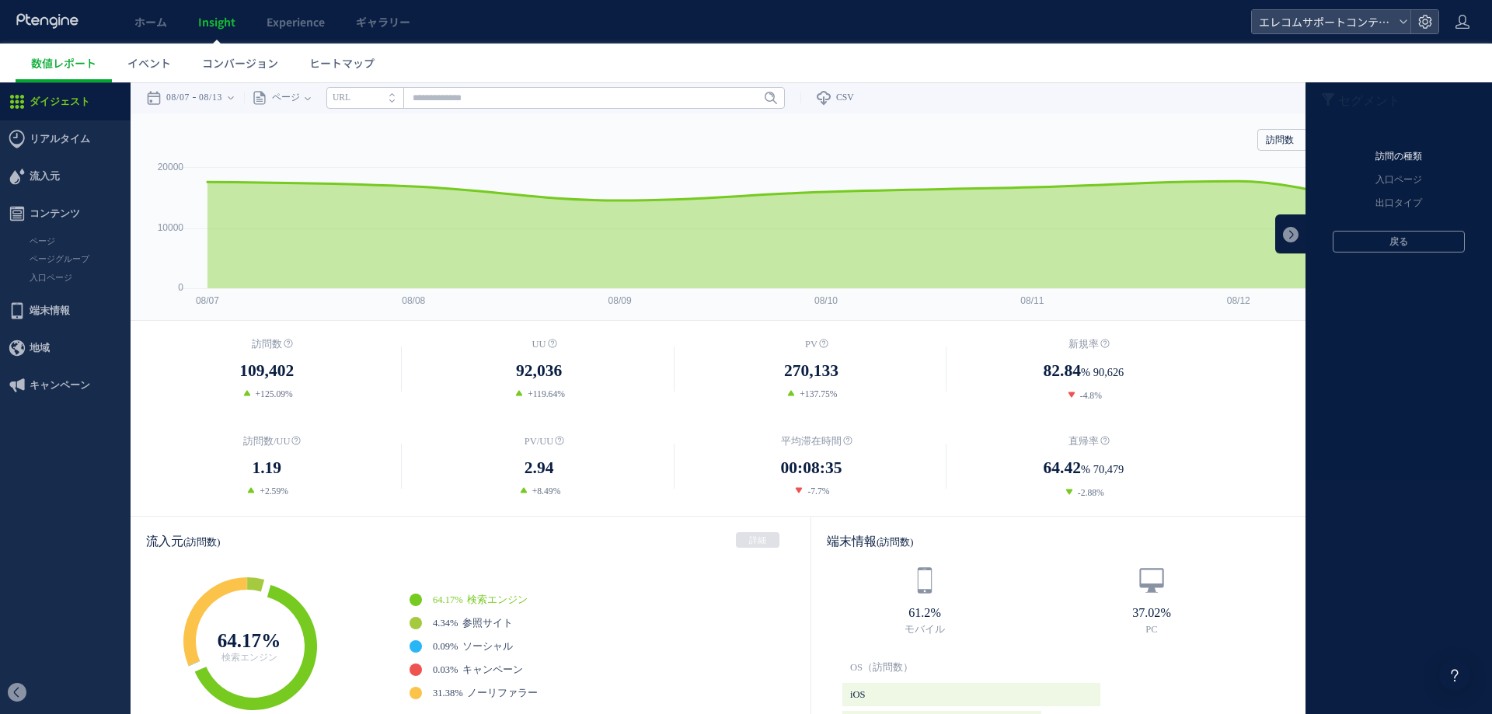
click at [1394, 154] on li "訪問の種類" at bounding box center [1398, 156] width 186 height 23
click at [1373, 341] on button "戻る" at bounding box center [1398, 340] width 132 height 22
click at [1372, 235] on button "戻る" at bounding box center [1398, 242] width 132 height 22
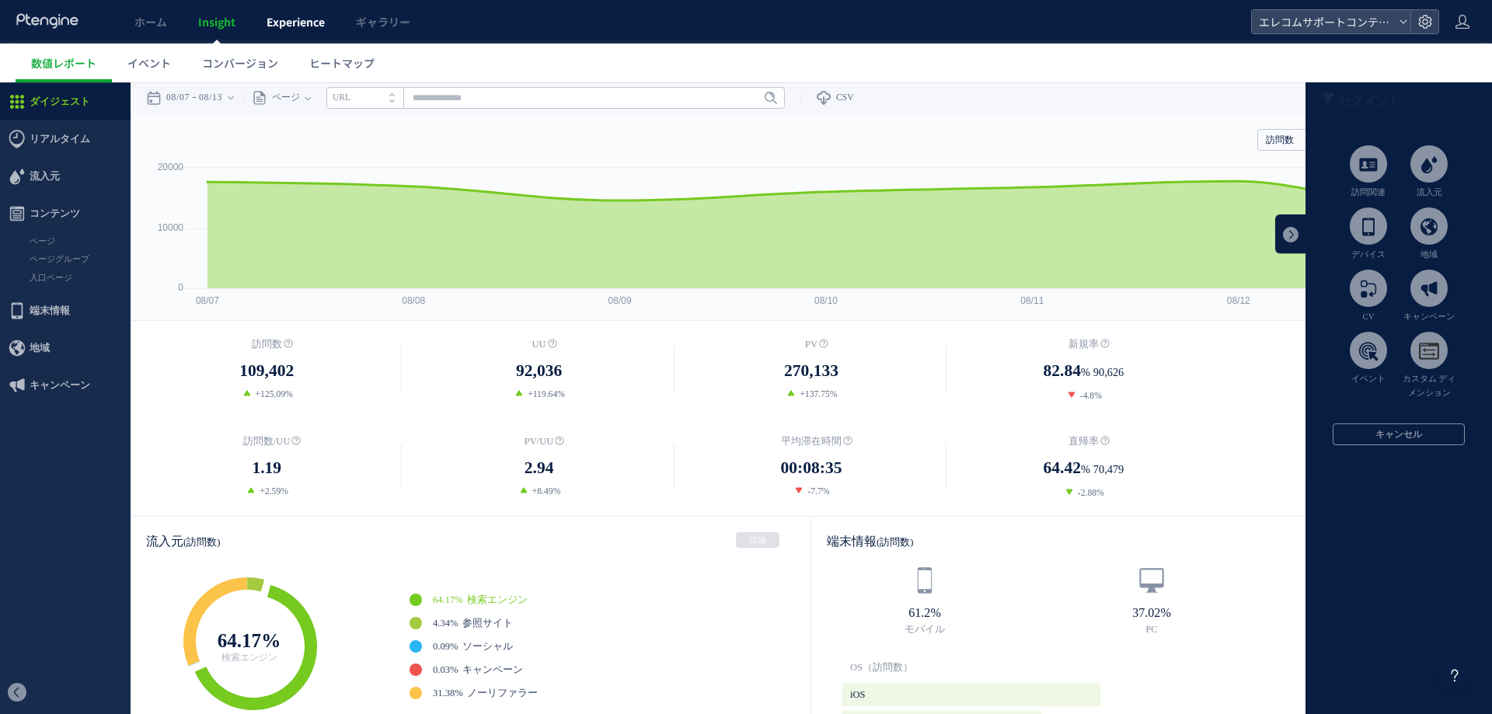
click at [280, 23] on span "Experience" at bounding box center [295, 22] width 58 height 16
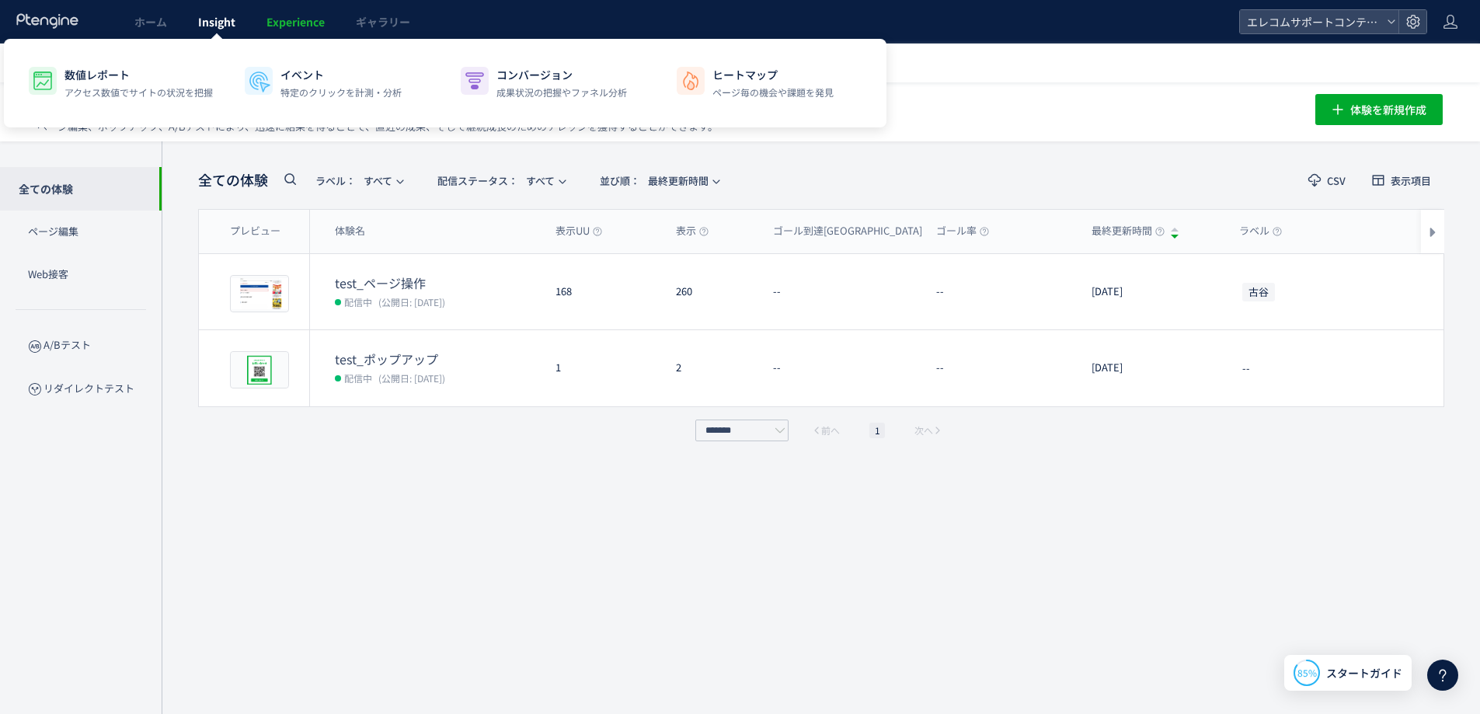
click at [213, 25] on span "Insight" at bounding box center [216, 22] width 37 height 16
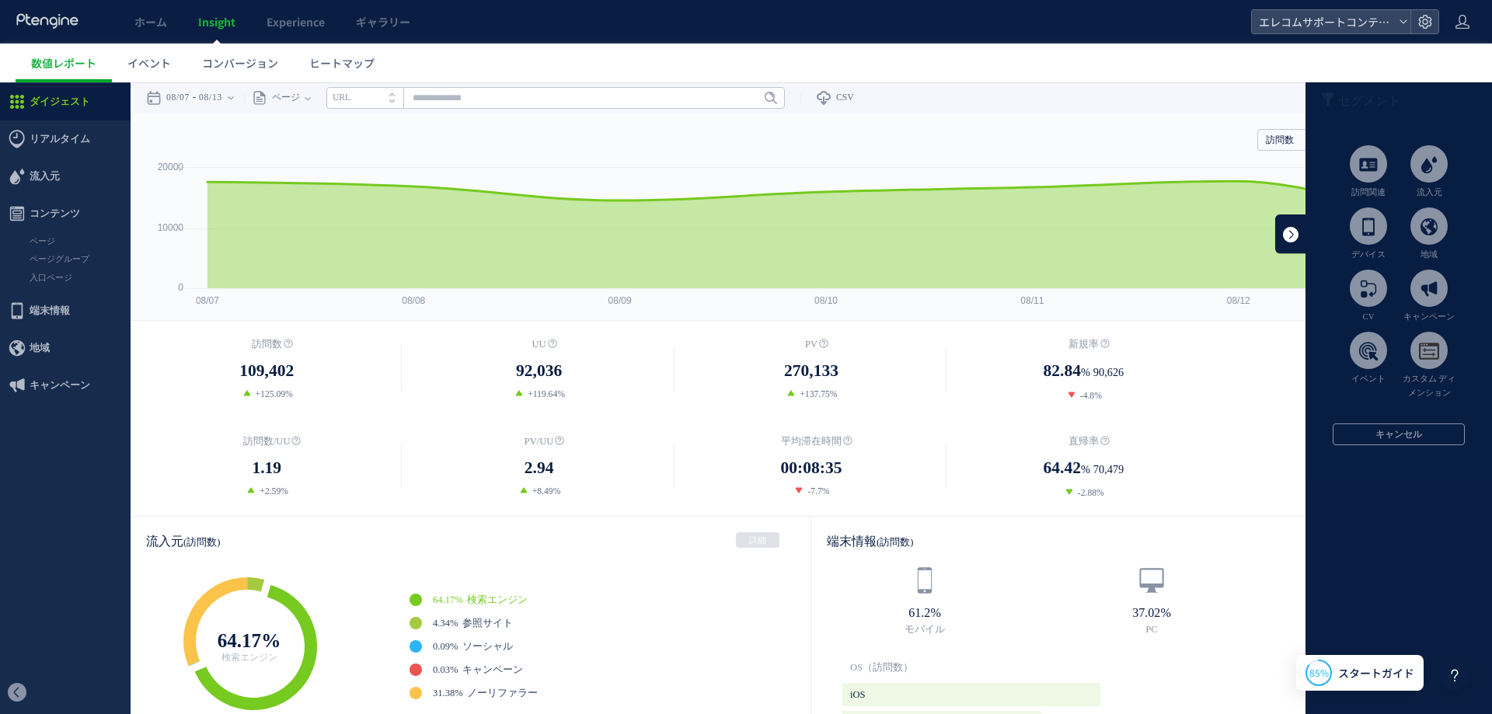
click at [1275, 236] on link at bounding box center [1290, 233] width 31 height 39
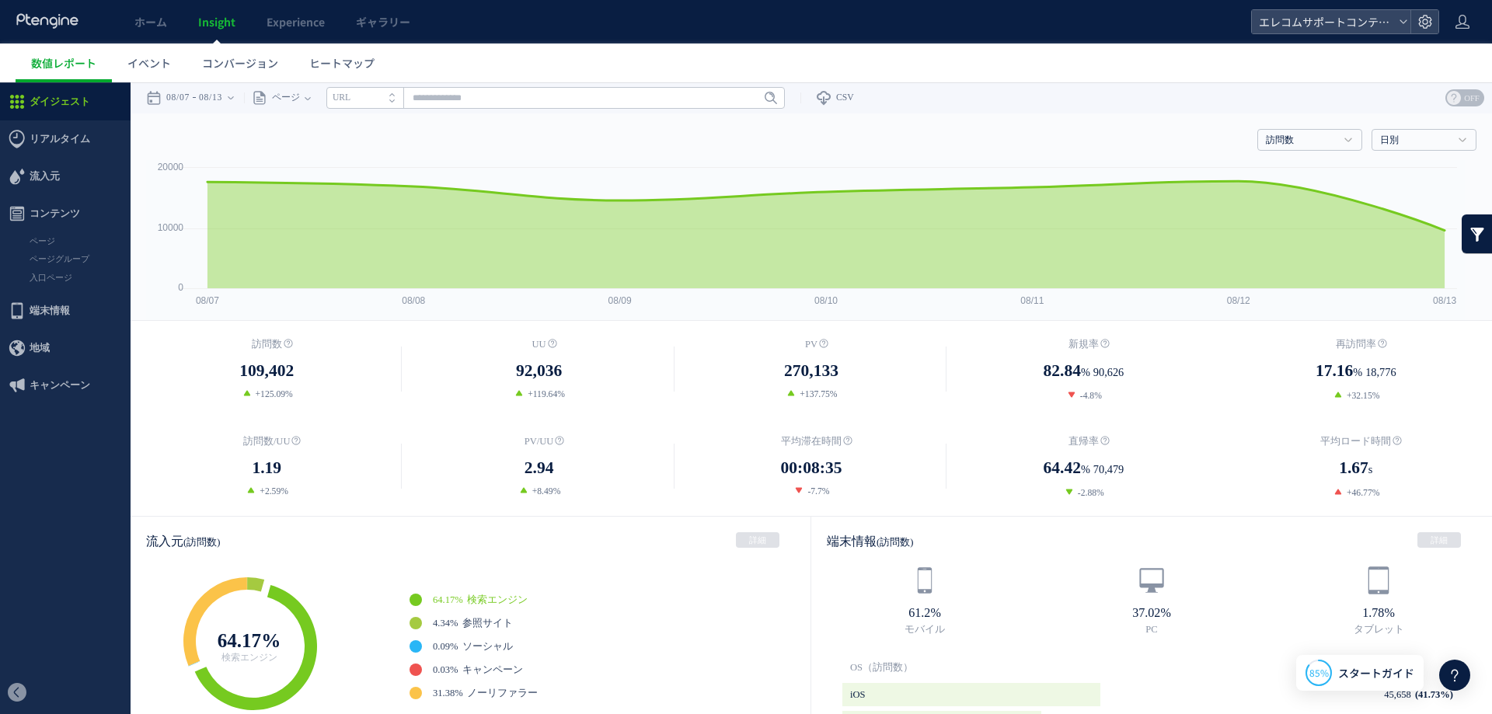
scroll to position [130, 0]
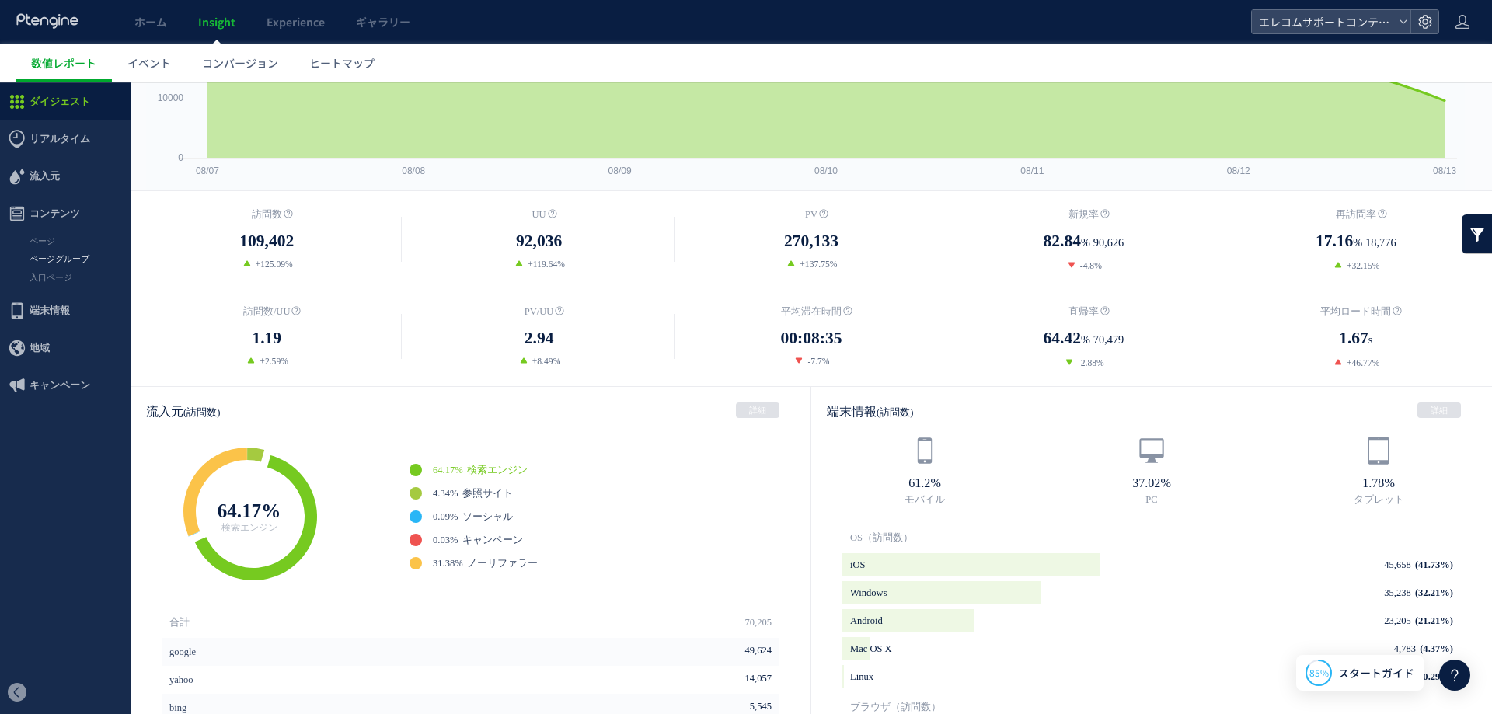
click at [48, 257] on link "ページグループ" at bounding box center [65, 259] width 131 height 18
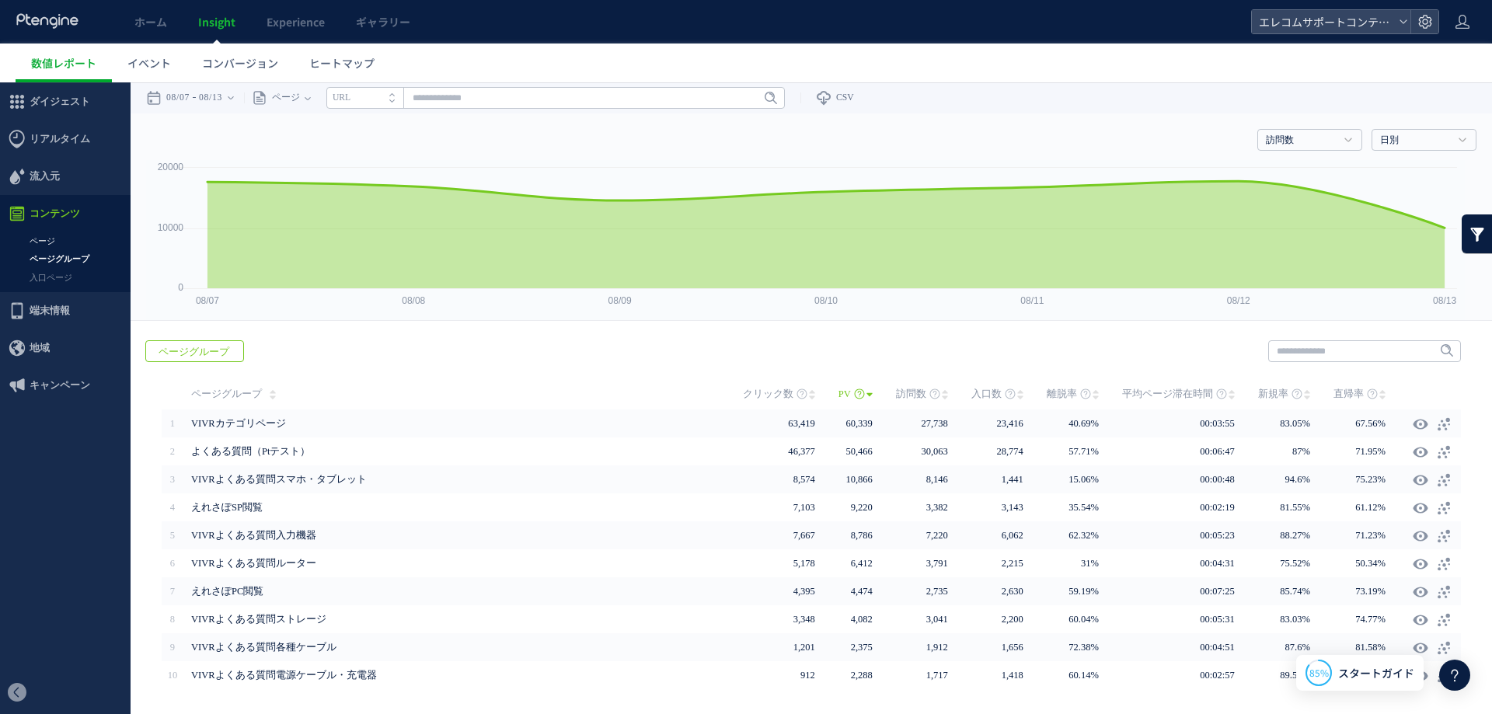
click at [64, 243] on link "ページ" at bounding box center [65, 241] width 131 height 18
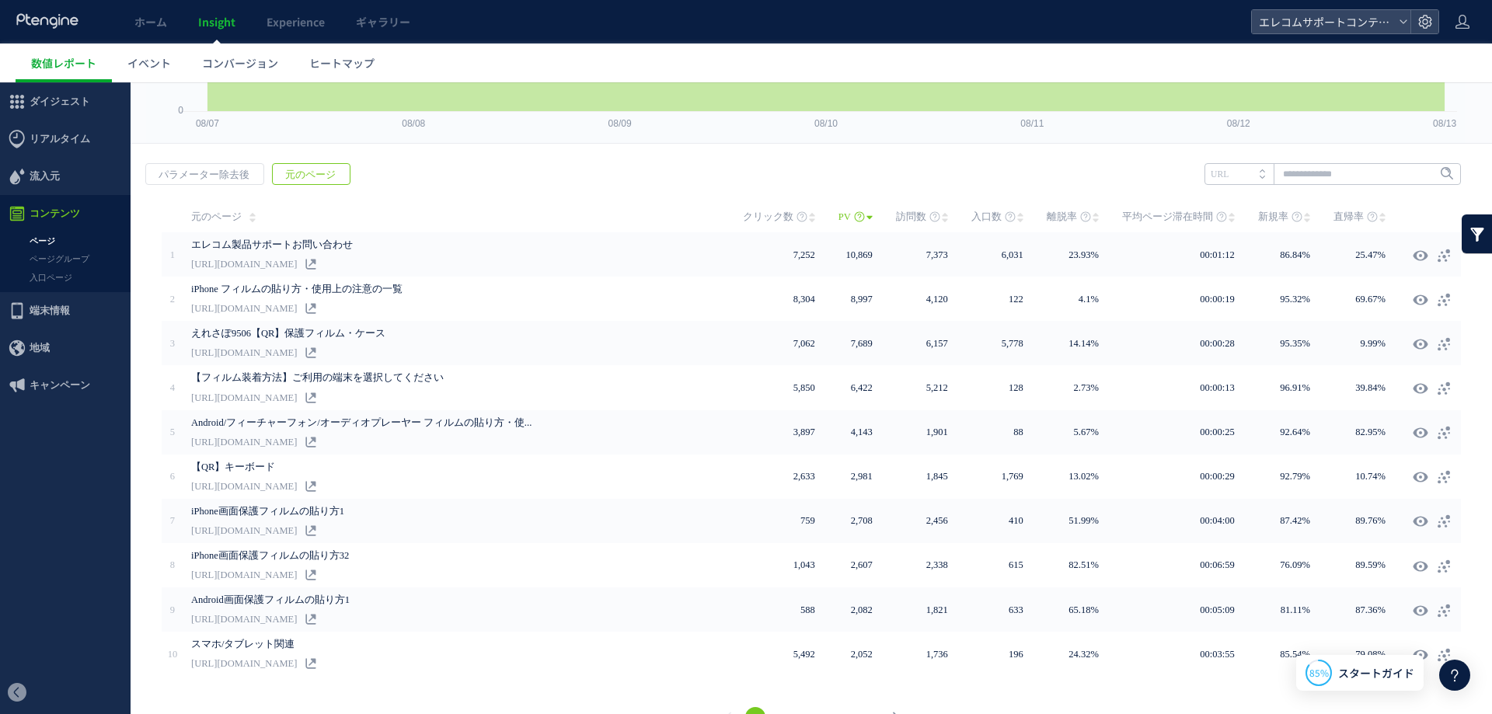
scroll to position [205, 0]
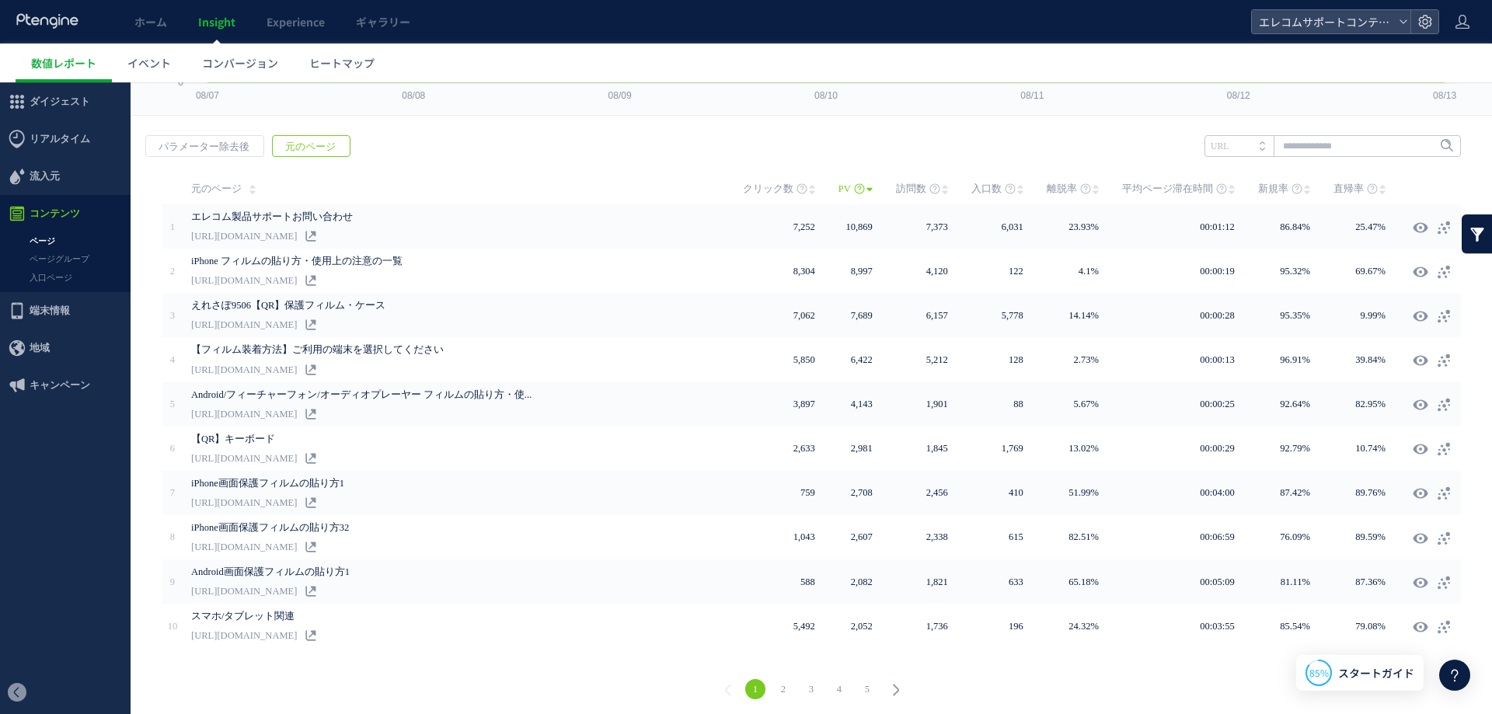
click at [1043, 148] on div "戻る パラメーター除去後 元のページ ヒートマップを計測させるには、解析コードを実装してください。 実装 URL" at bounding box center [811, 420] width 1361 height 600
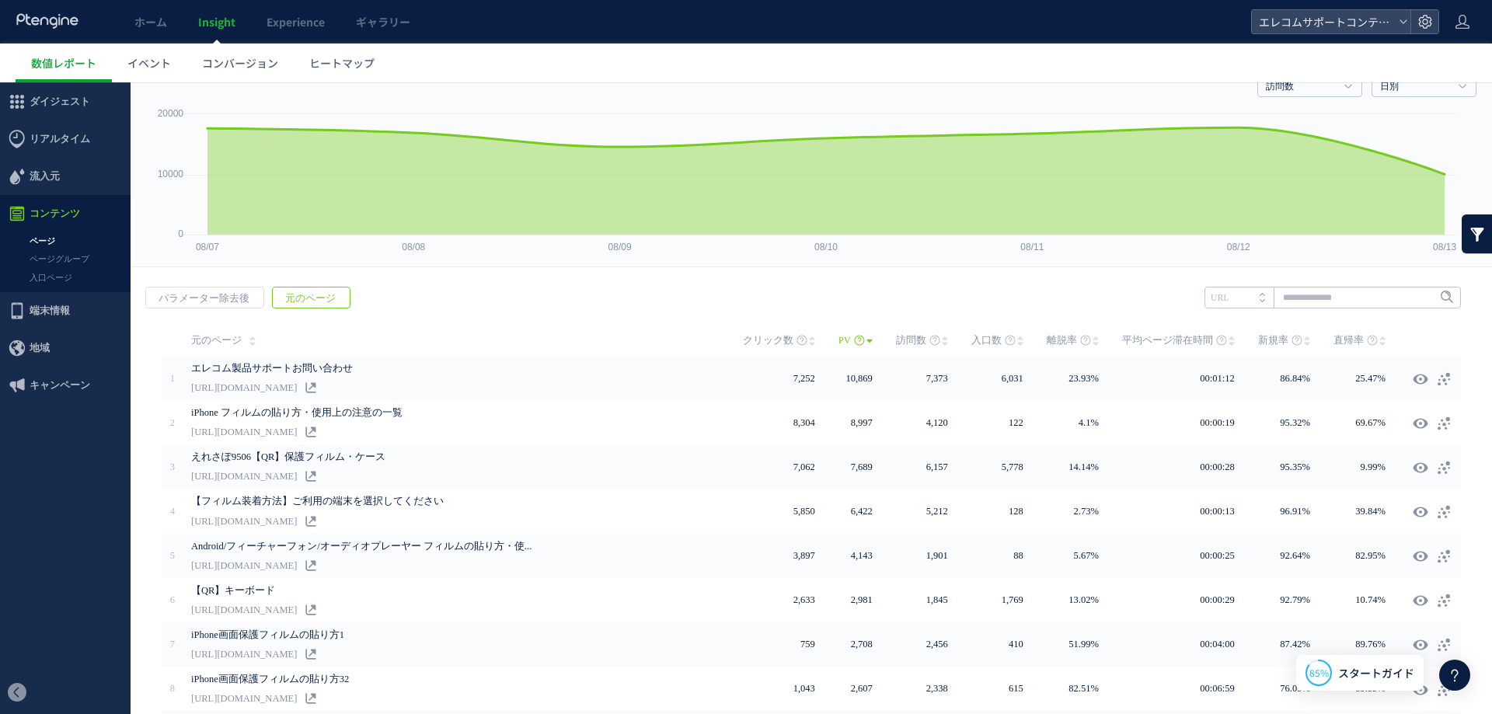
scroll to position [0, 0]
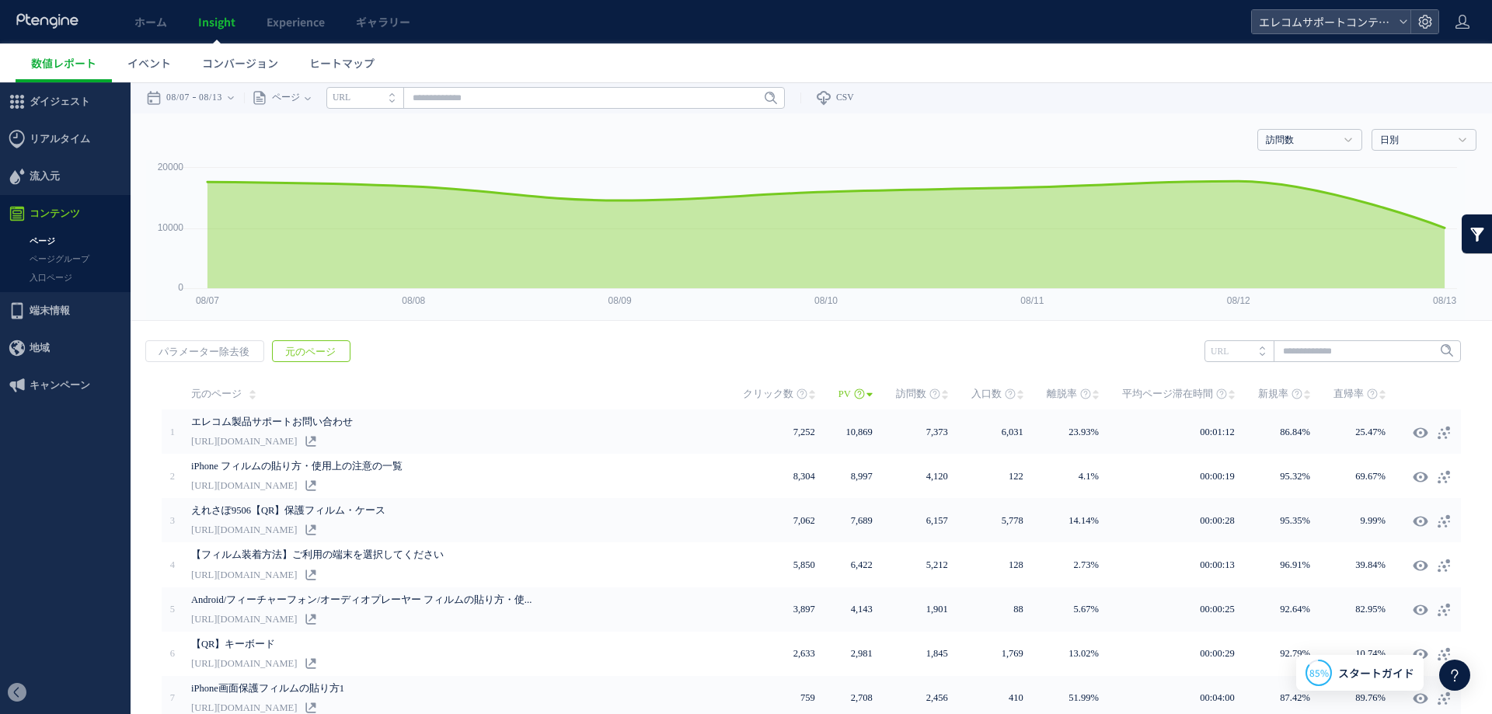
click at [1463, 228] on link at bounding box center [1476, 233] width 31 height 39
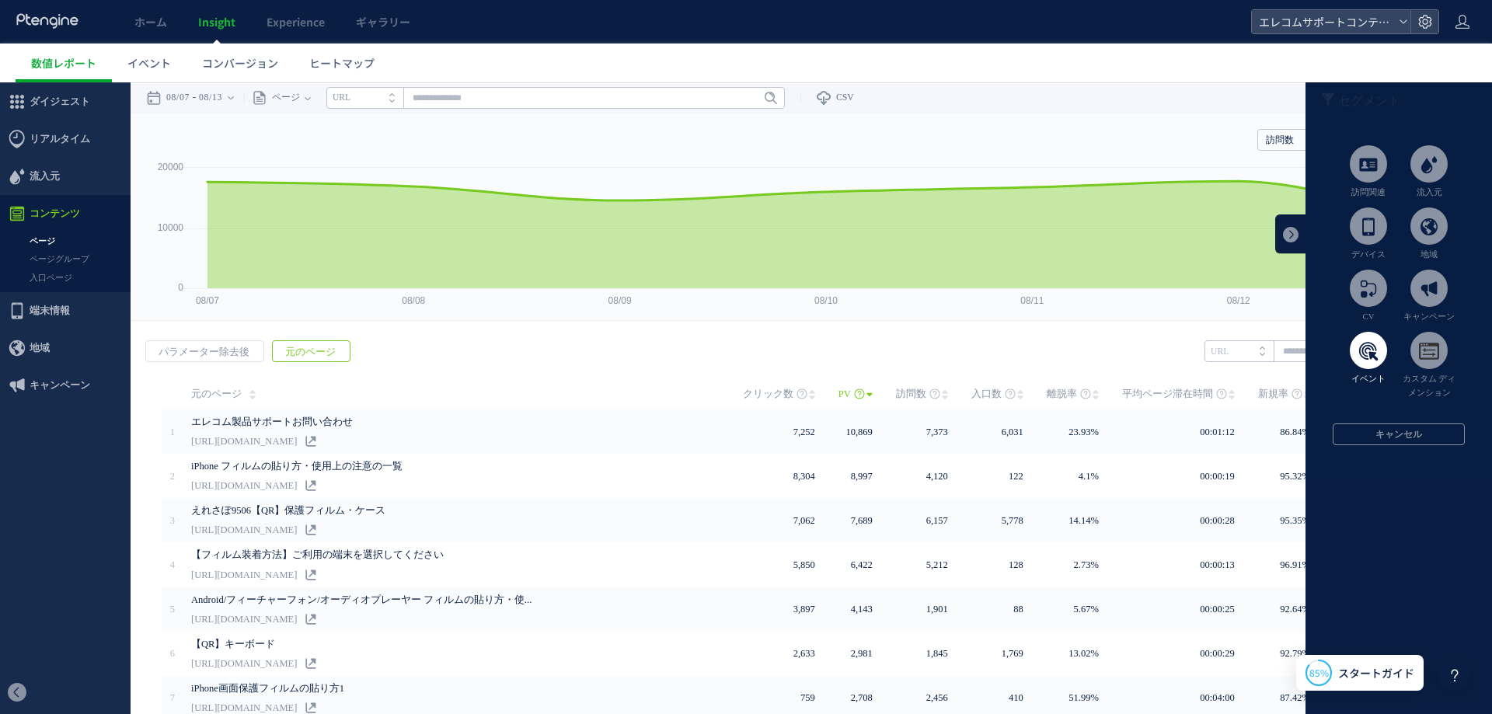
click at [1353, 353] on span at bounding box center [1367, 350] width 37 height 37
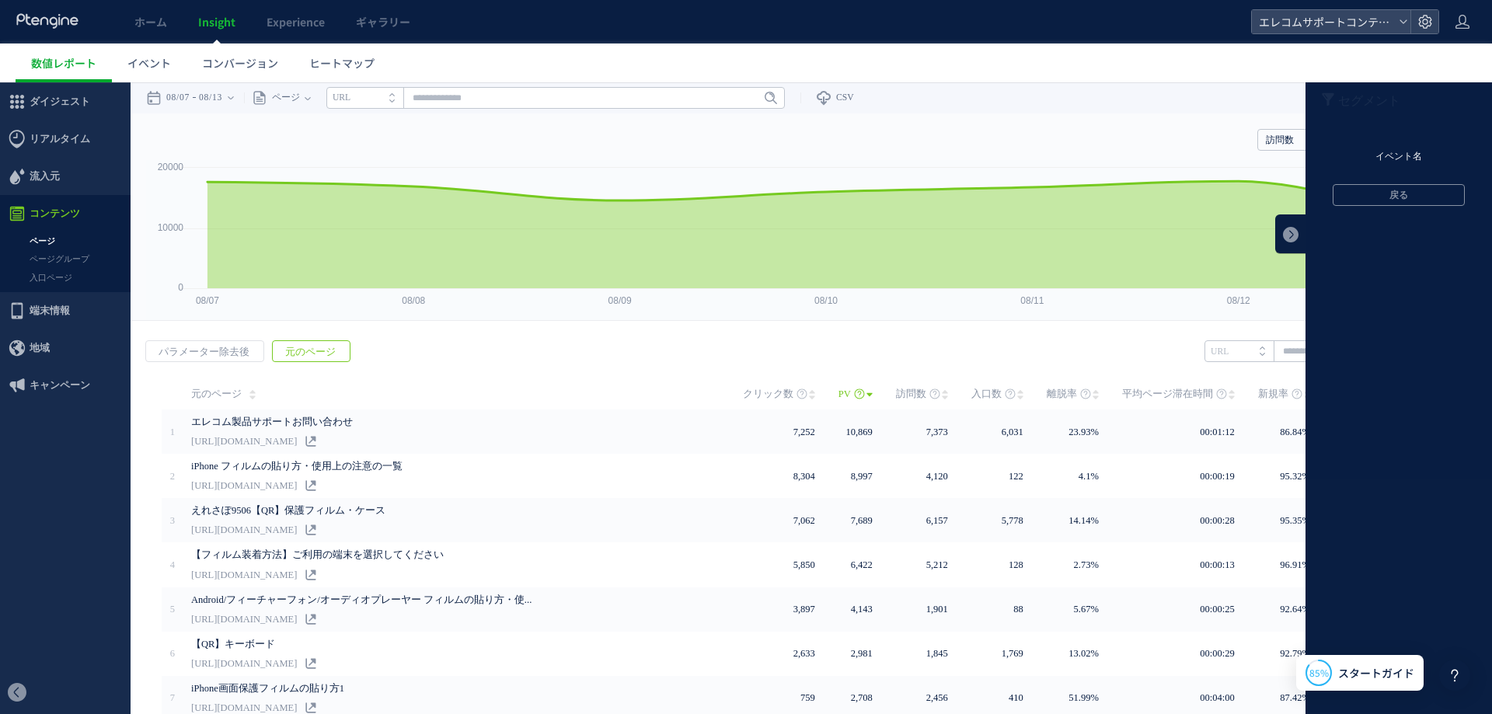
click at [1365, 145] on li "イベント名" at bounding box center [1398, 156] width 186 height 23
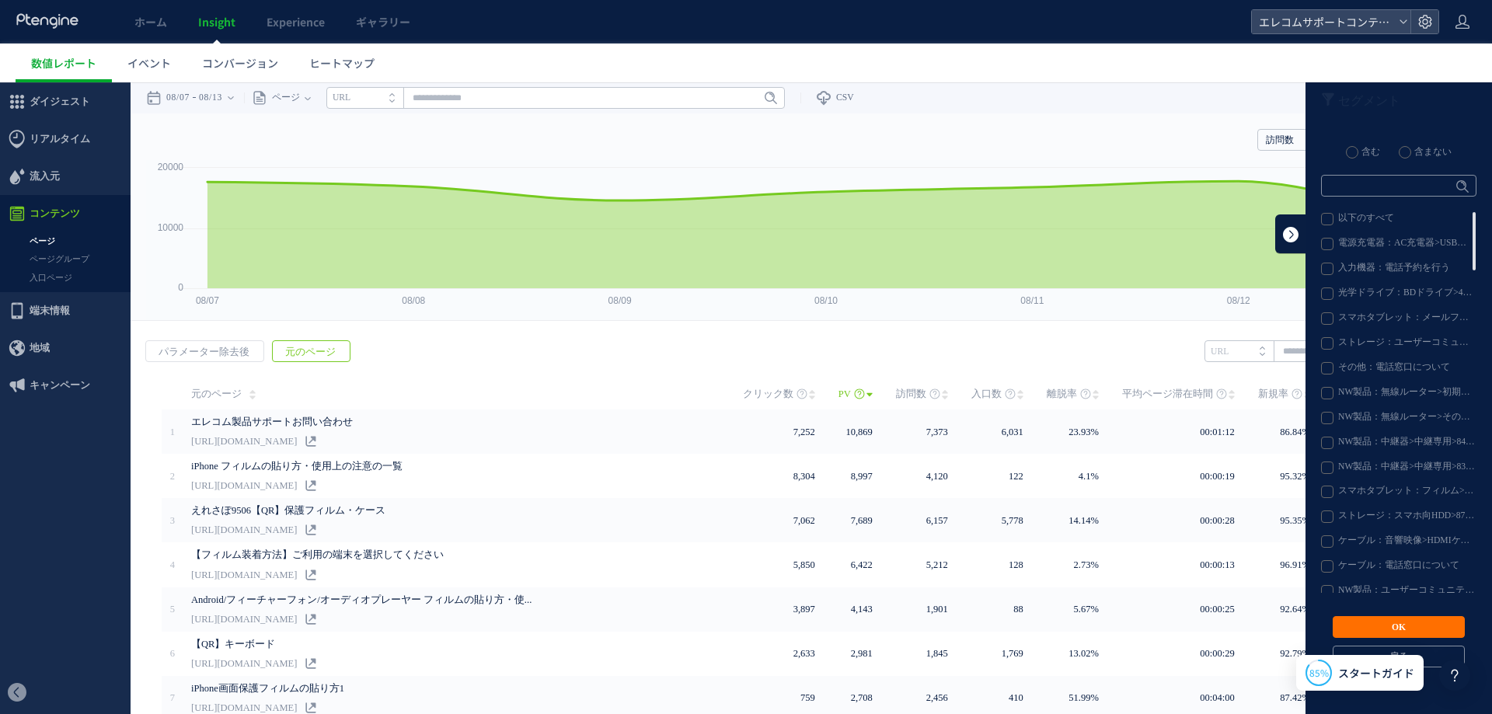
click at [1279, 239] on link at bounding box center [1290, 233] width 31 height 39
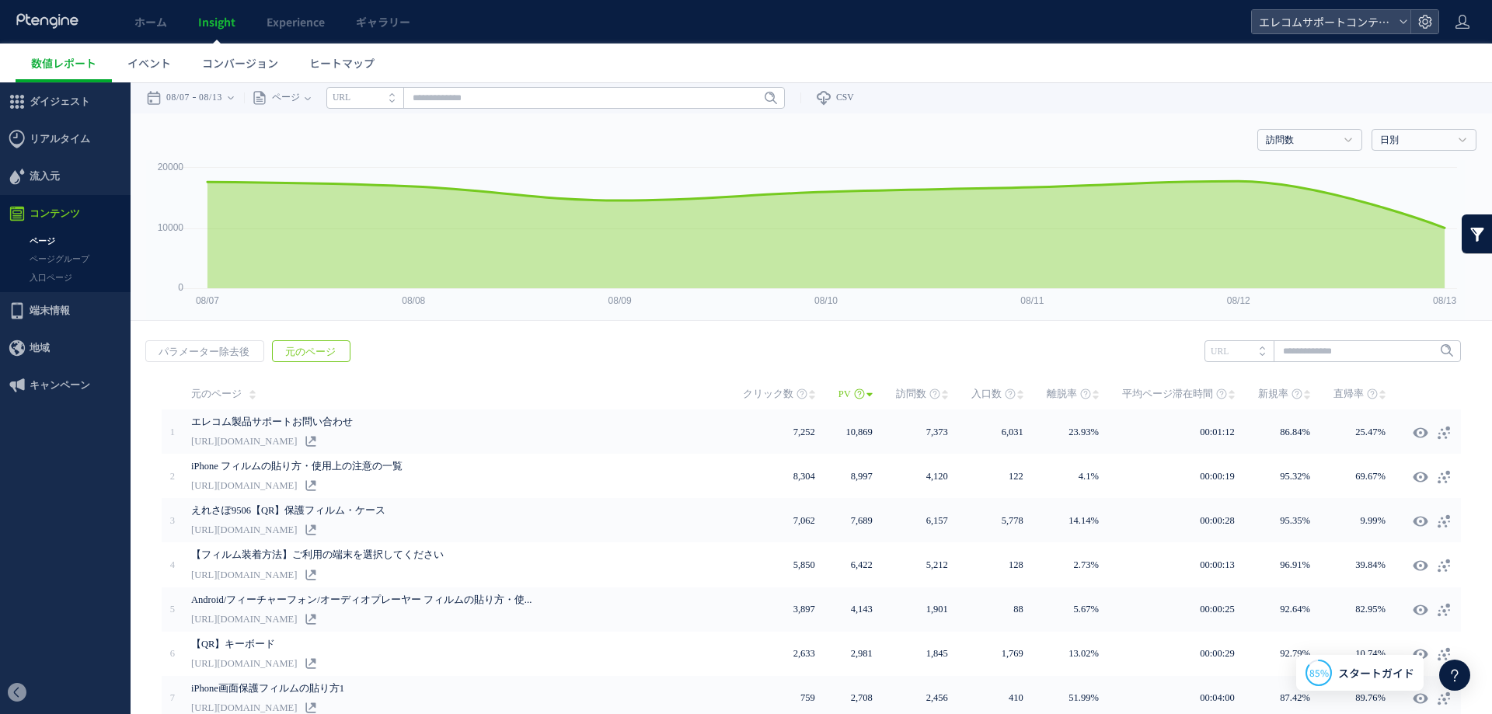
click at [1468, 229] on link at bounding box center [1476, 233] width 31 height 39
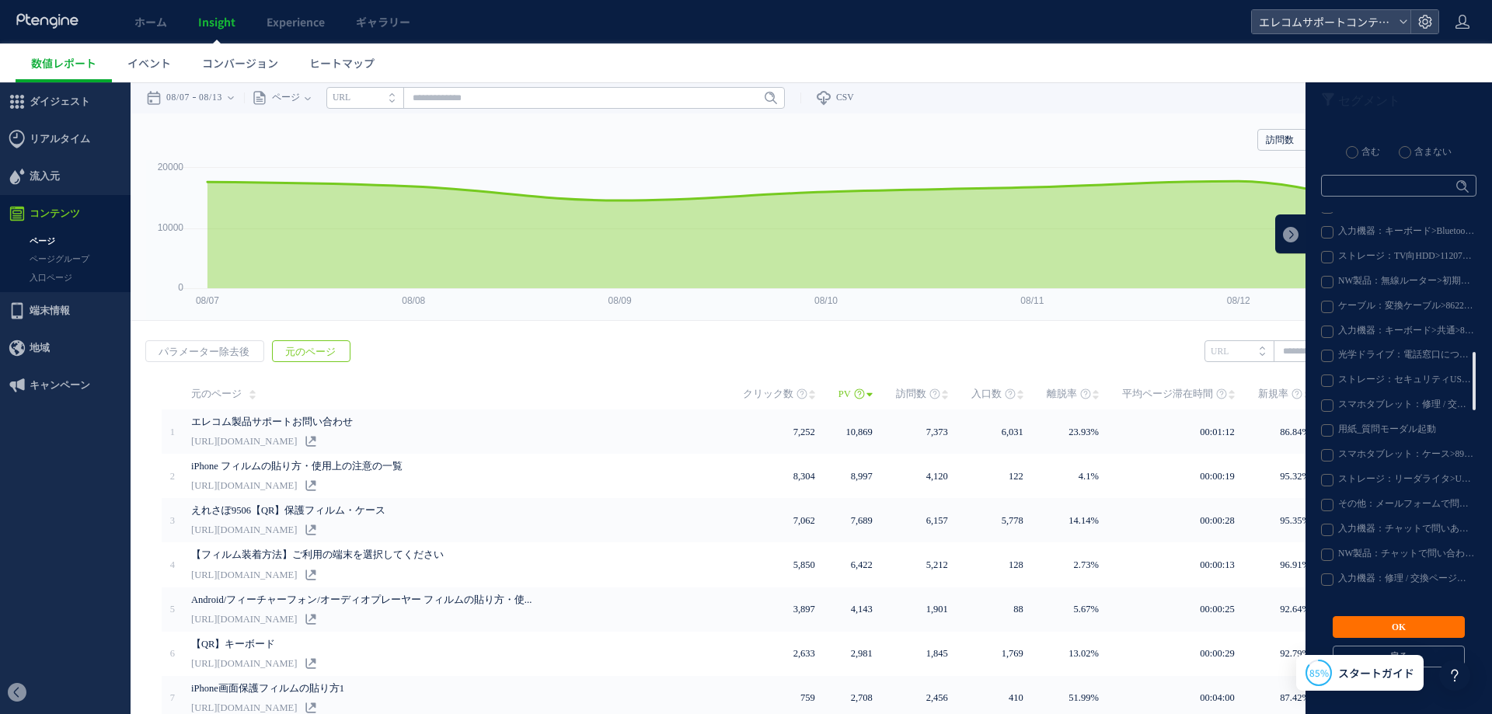
scroll to position [917, 0]
drag, startPoint x: 1279, startPoint y: 233, endPoint x: 1220, endPoint y: 125, distance: 122.7
click at [1279, 233] on link at bounding box center [1290, 233] width 31 height 39
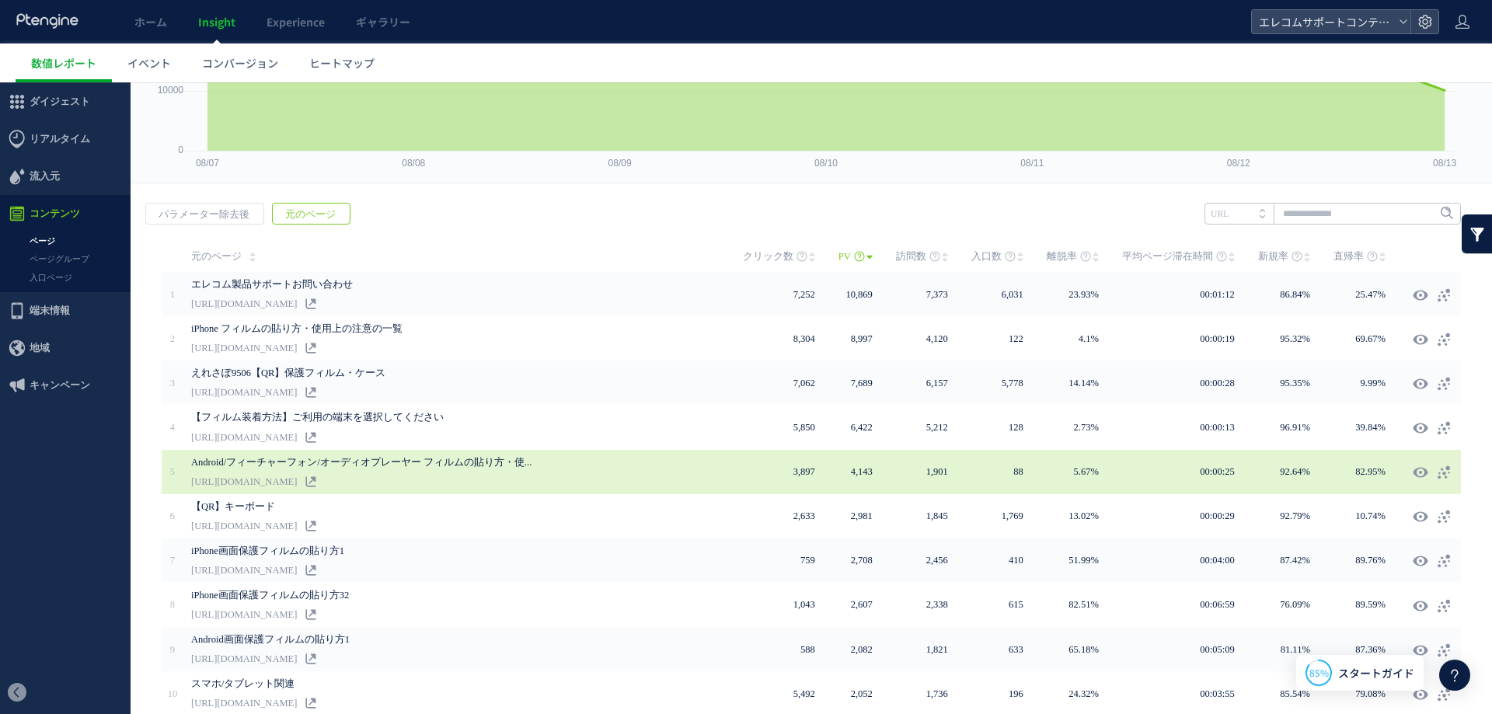
scroll to position [205, 0]
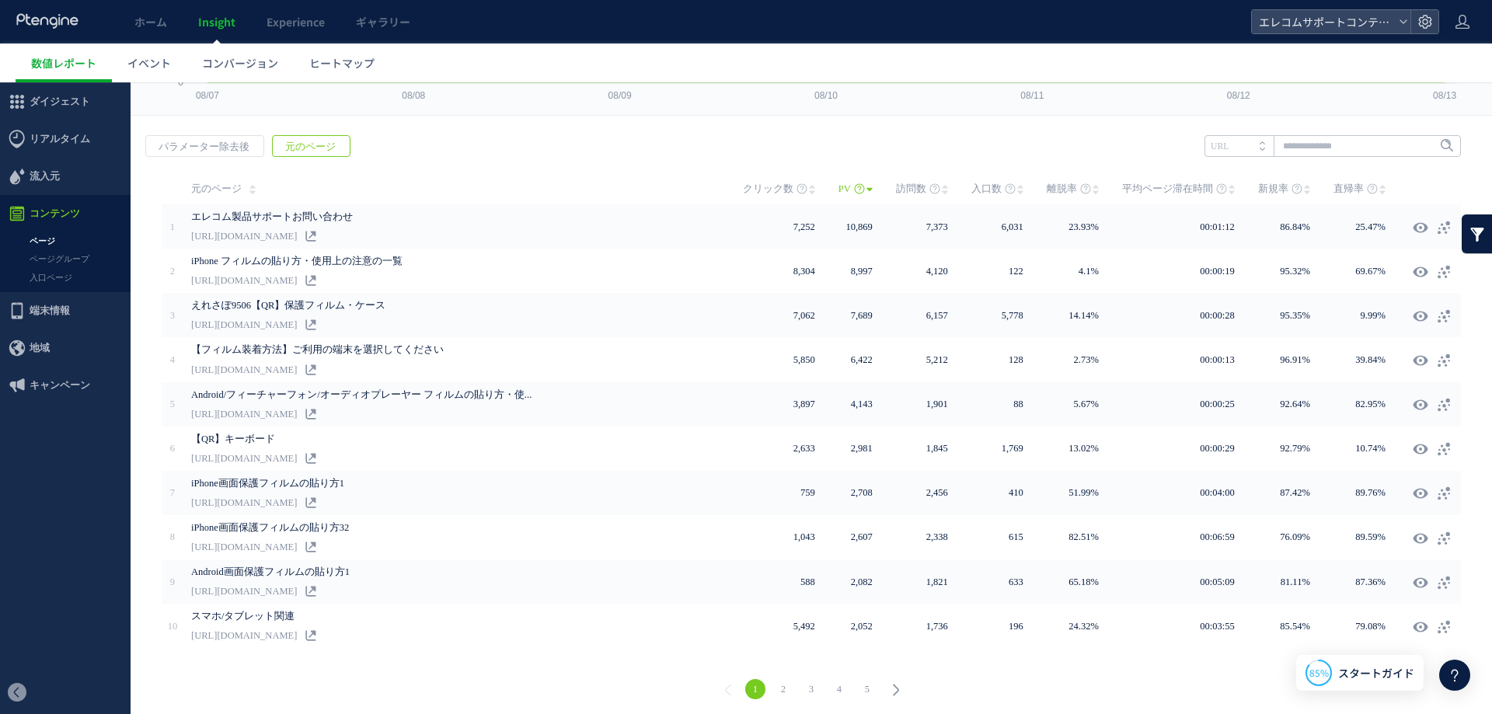
click at [1021, 124] on div "戻る パラメーター除去後 元のページ ヒートマップを計測させるには、解析コードを実装してください。 実装 URL" at bounding box center [811, 420] width 1361 height 600
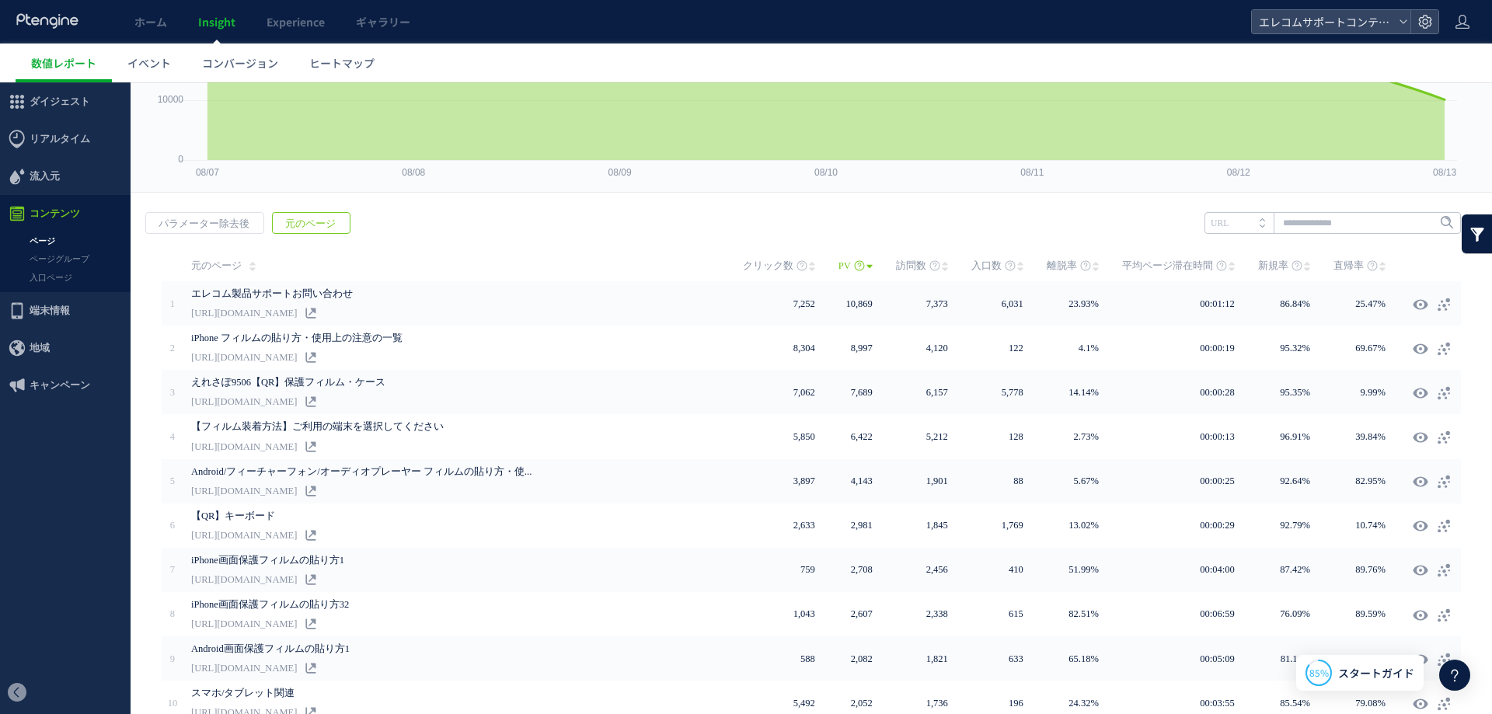
scroll to position [0, 0]
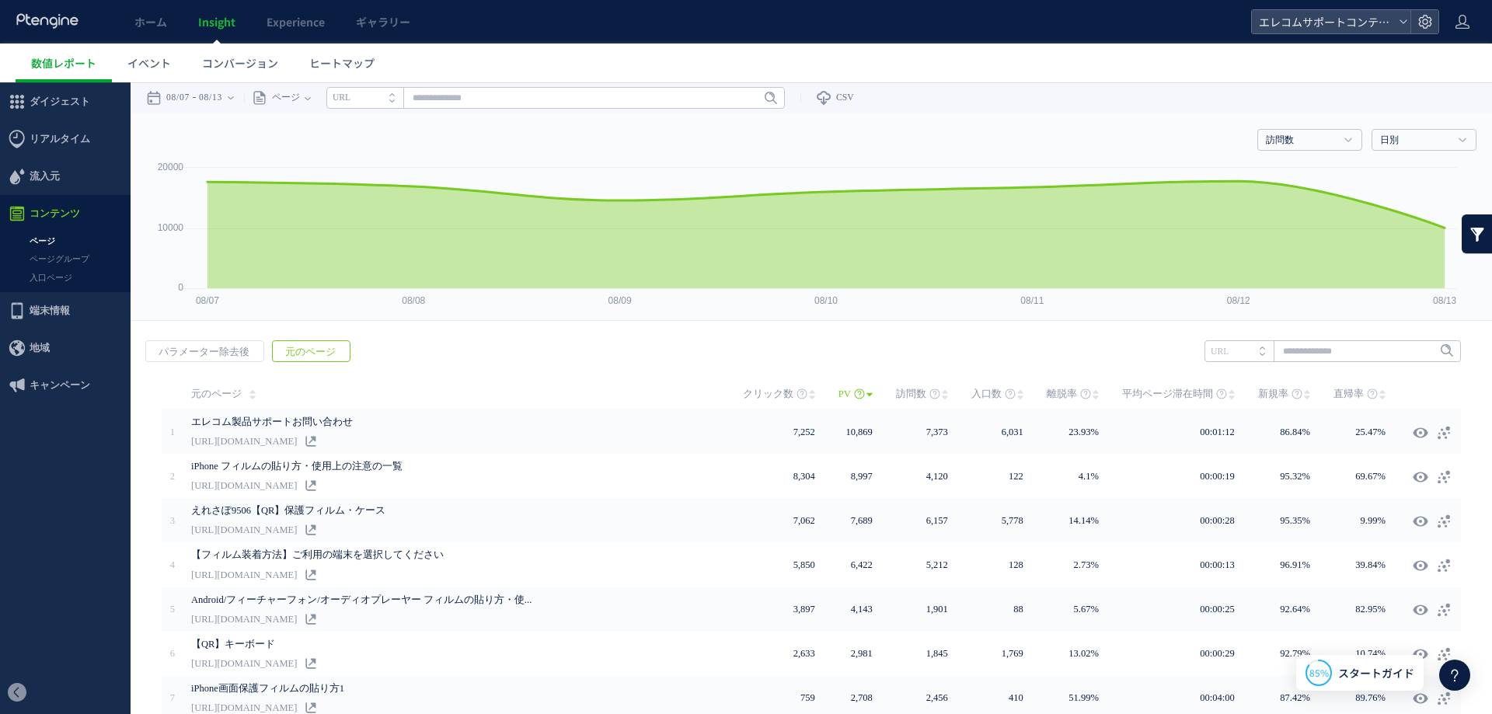
click at [1464, 237] on link at bounding box center [1476, 233] width 31 height 39
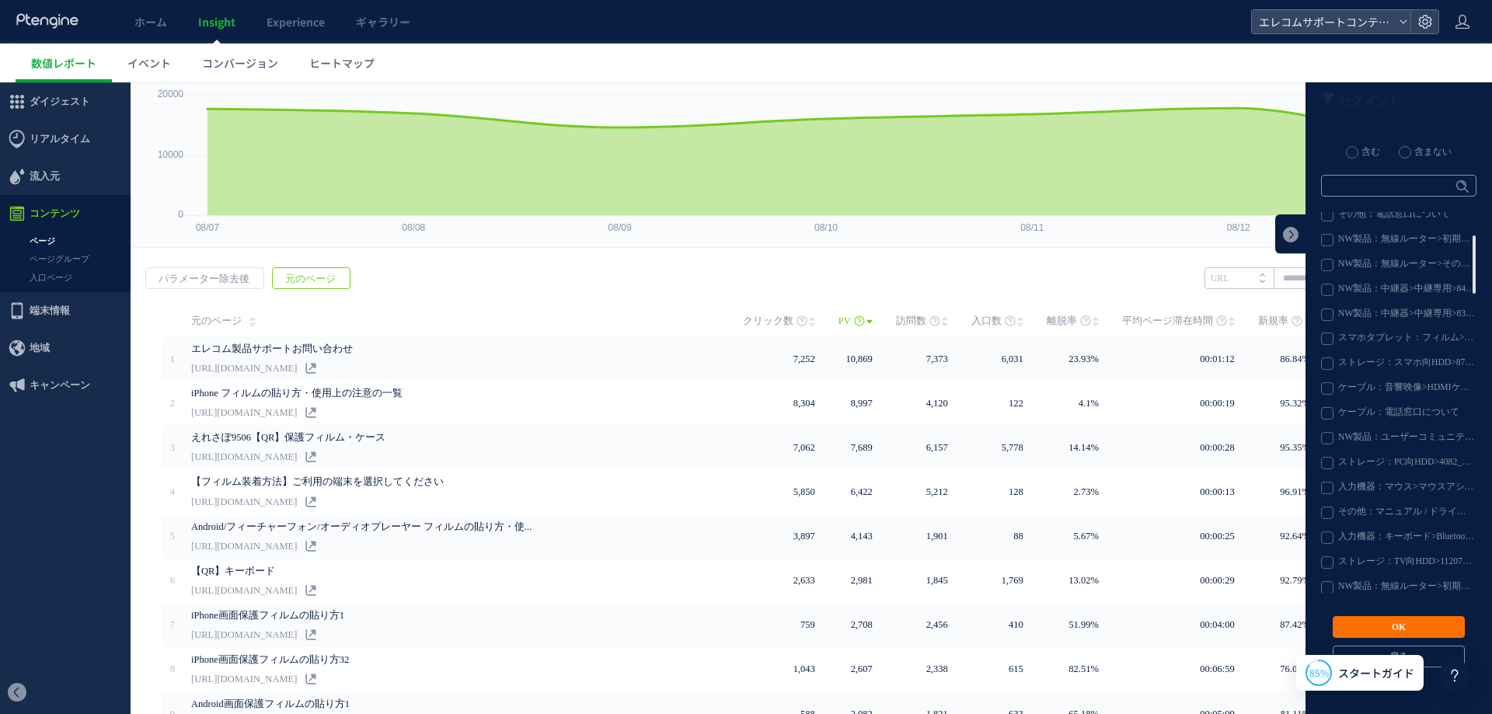
scroll to position [205, 0]
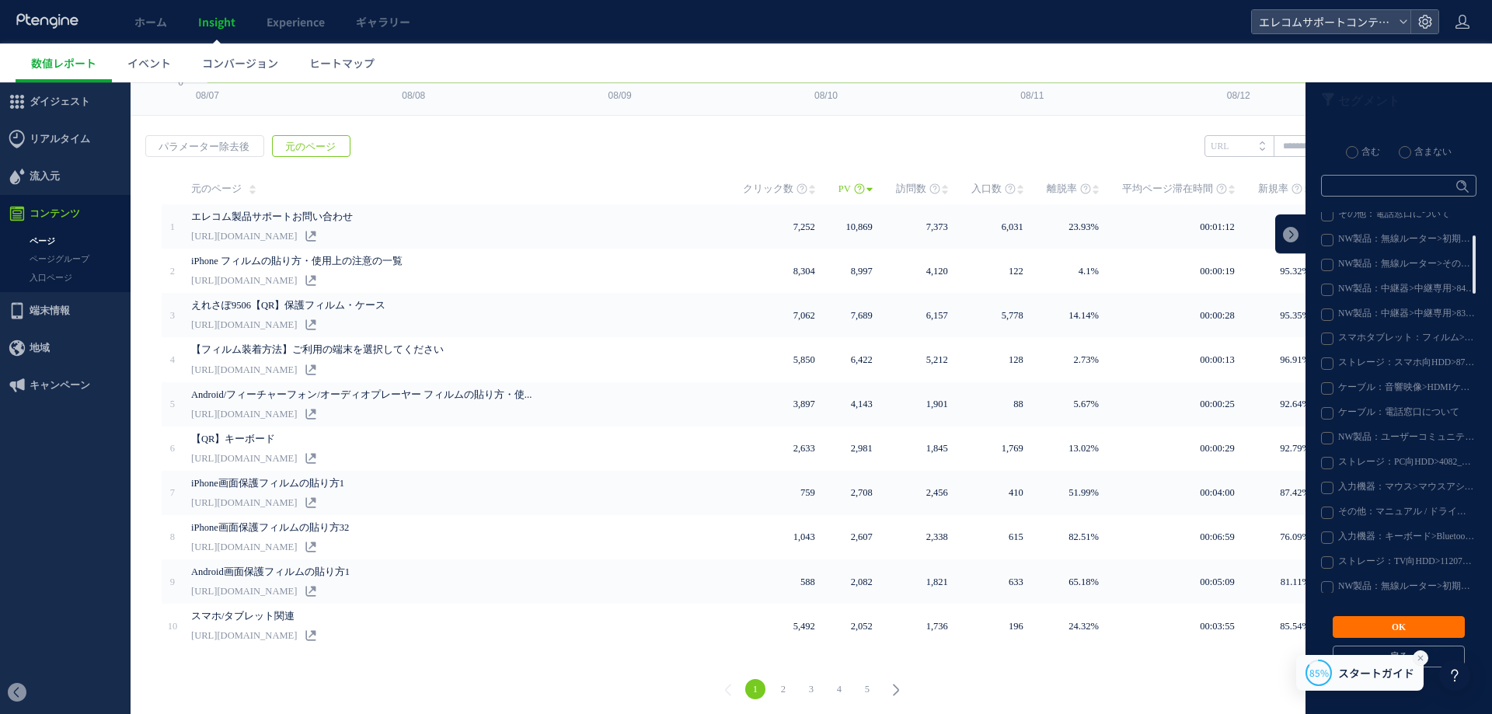
click at [1420, 660] on icon at bounding box center [1420, 658] width 12 height 12
click at [1421, 653] on button "戻る" at bounding box center [1398, 657] width 132 height 22
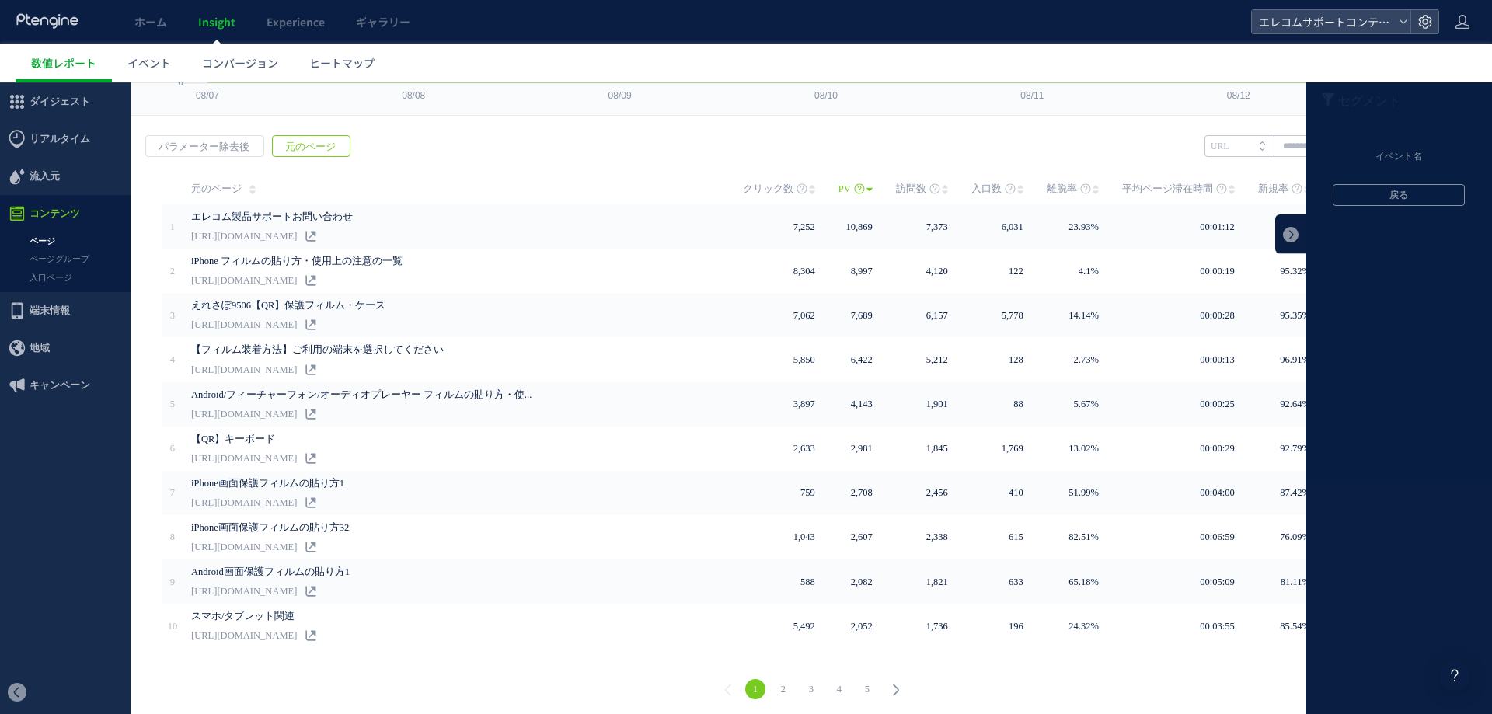
click at [1363, 207] on div at bounding box center [1398, 398] width 186 height 632
click at [1361, 198] on button "戻る" at bounding box center [1398, 195] width 132 height 22
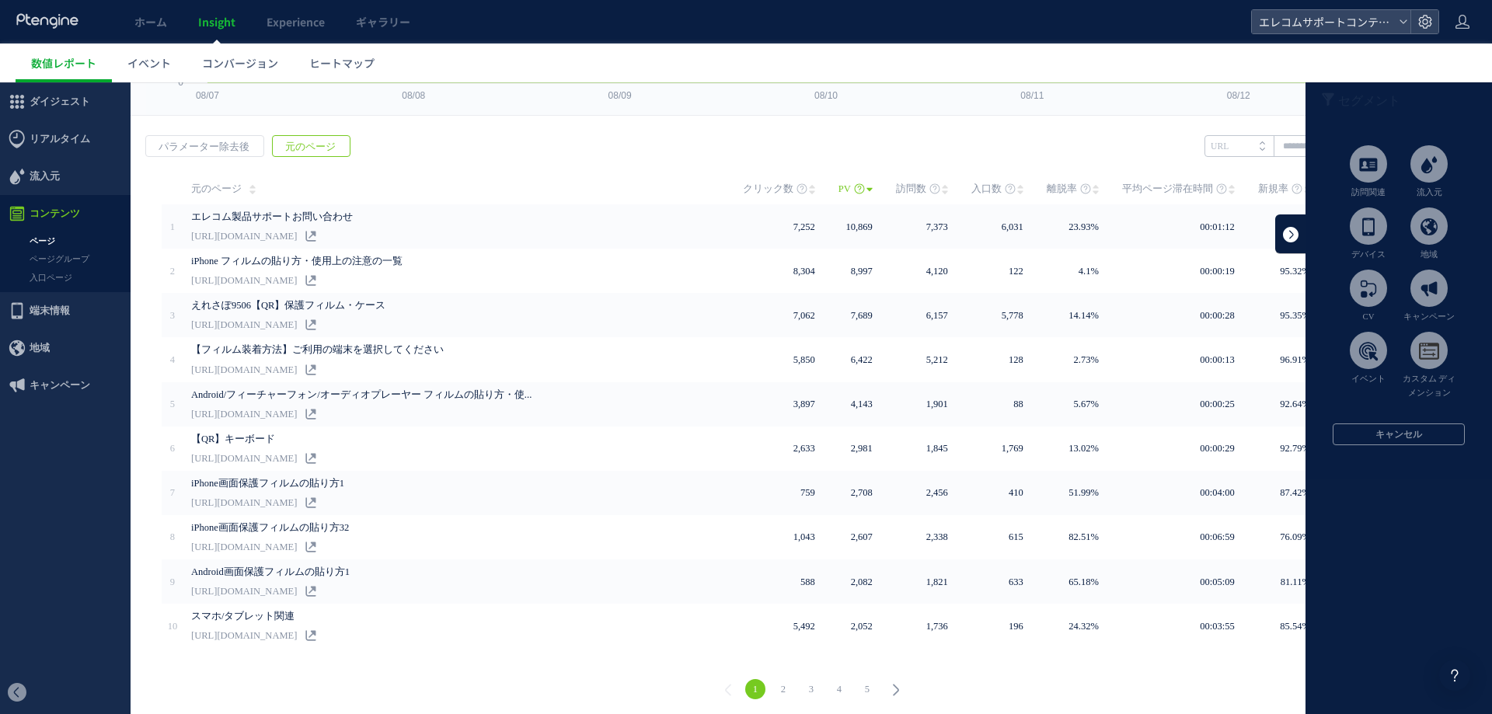
click at [1275, 223] on link at bounding box center [1290, 233] width 31 height 39
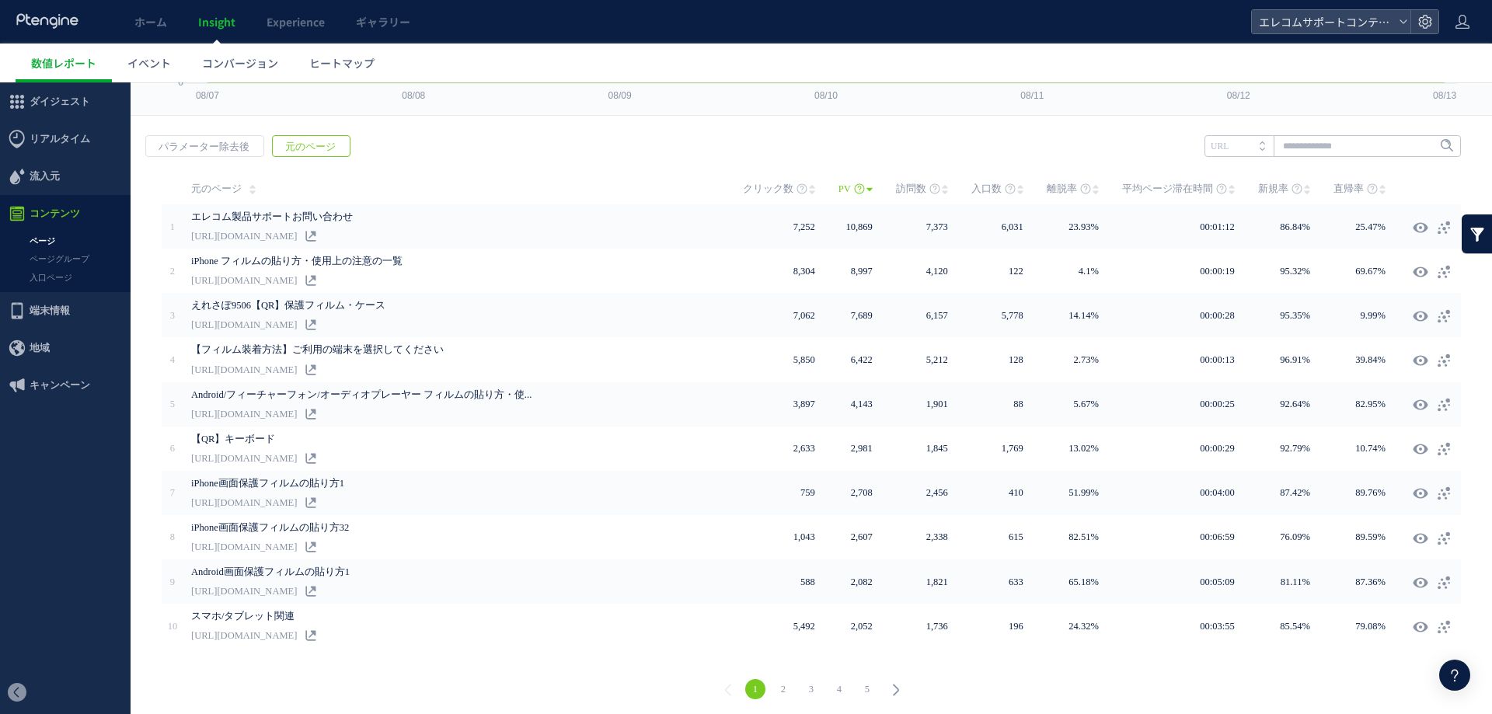
click at [1467, 234] on link at bounding box center [1476, 233] width 31 height 39
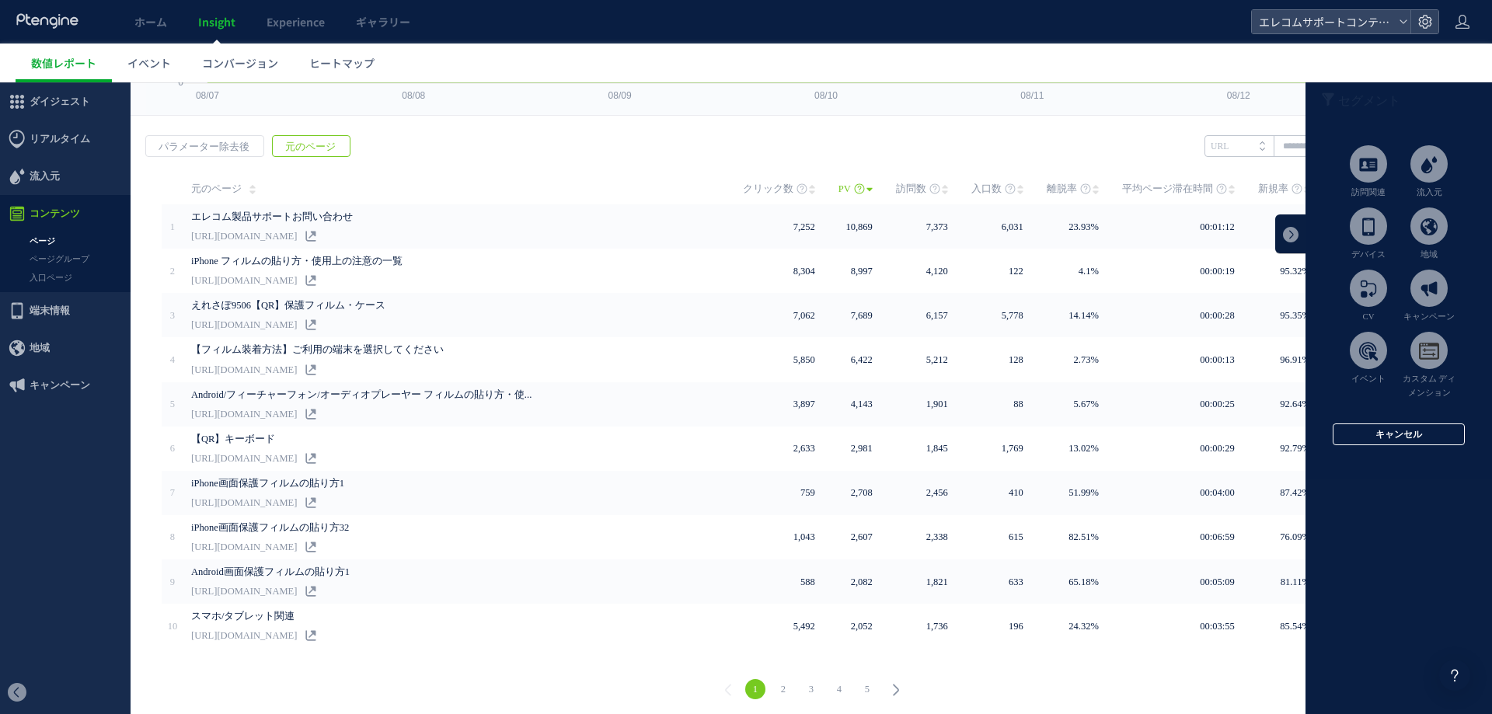
click at [1399, 440] on button "キャンセル" at bounding box center [1398, 434] width 132 height 22
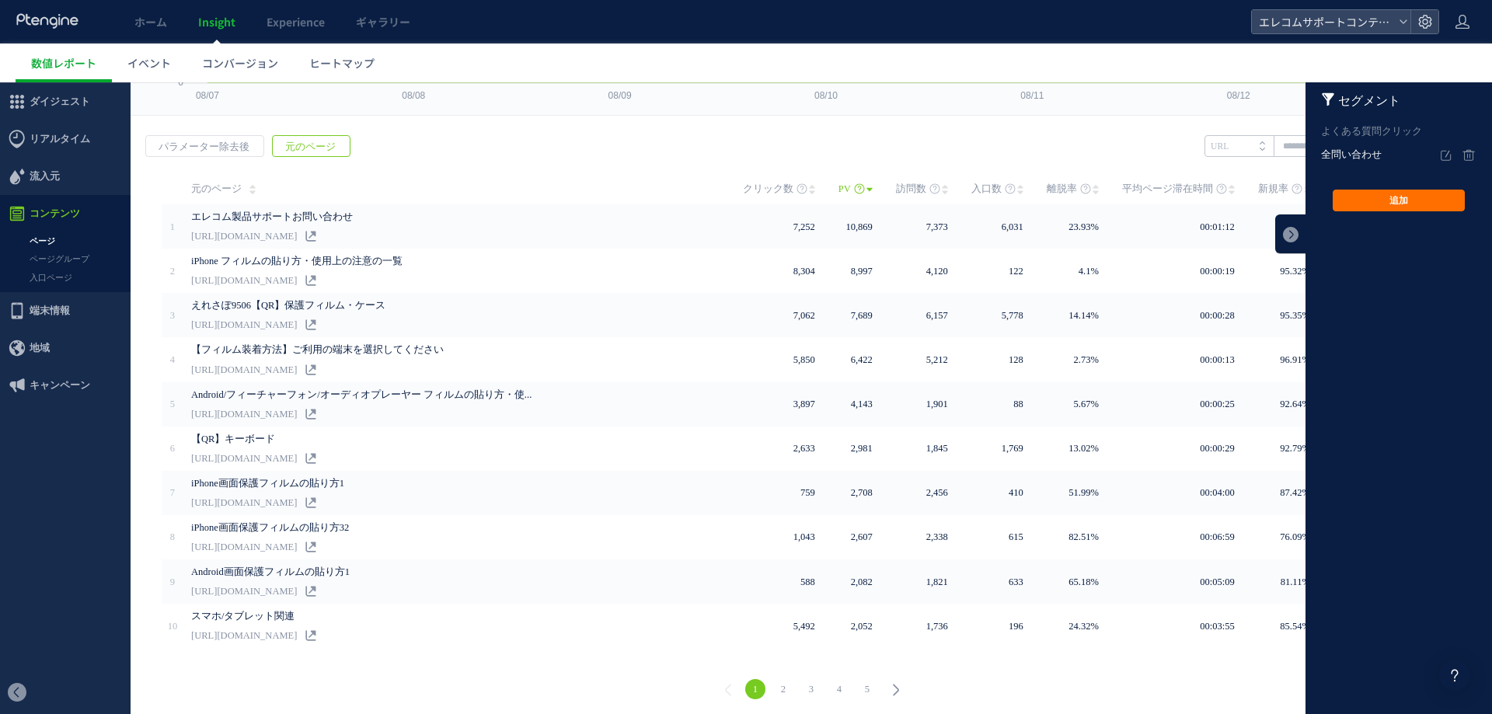
click at [1346, 152] on em "全問い合わせ" at bounding box center [1380, 154] width 118 height 23
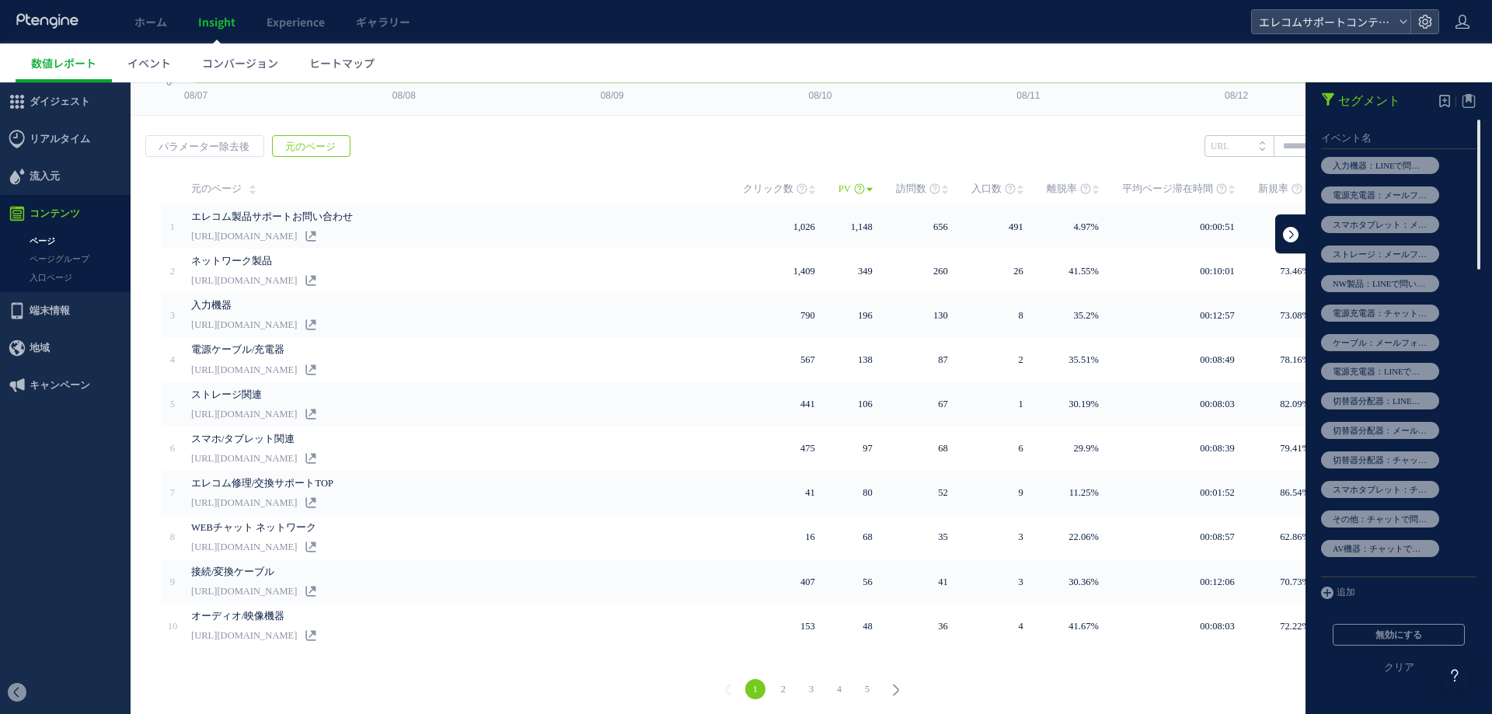
click at [1278, 234] on link at bounding box center [1290, 233] width 31 height 39
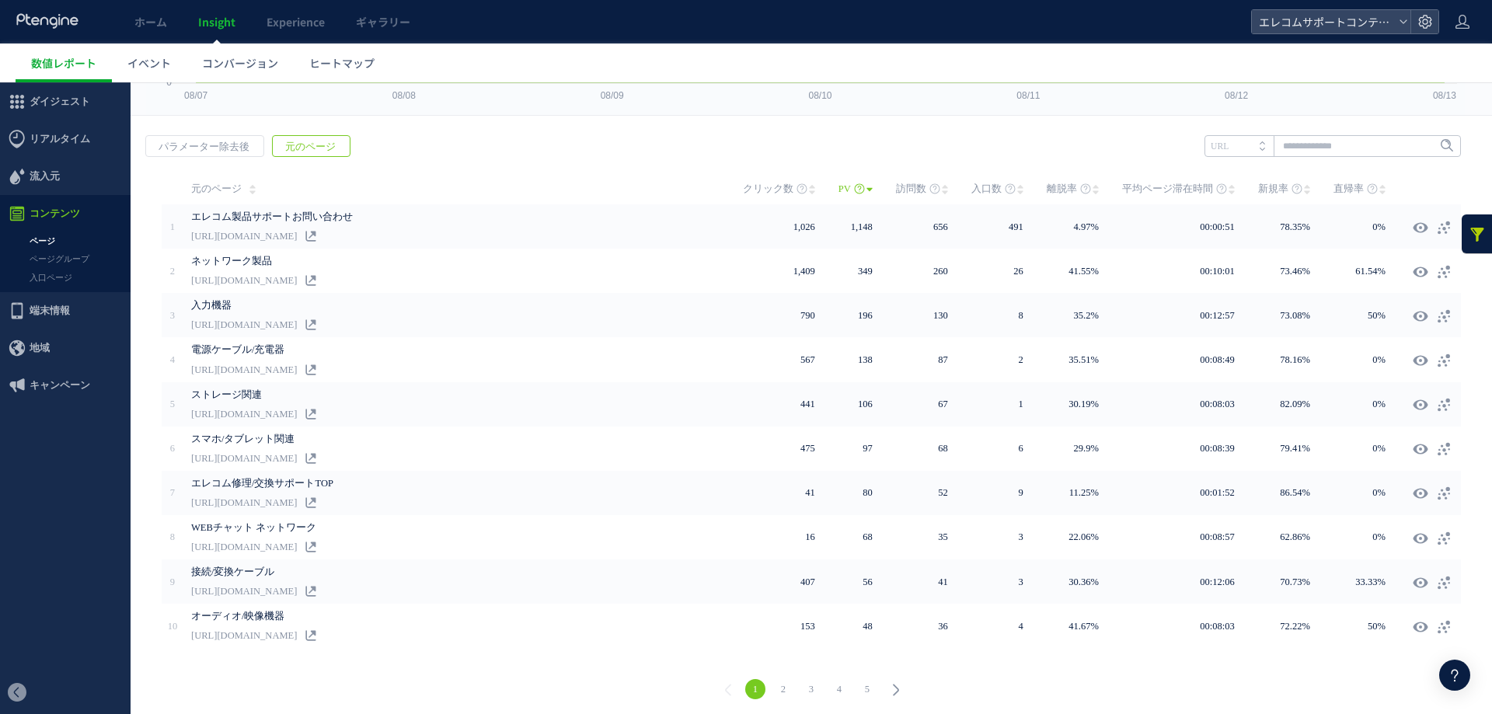
click at [778, 681] on link "2" at bounding box center [783, 689] width 20 height 20
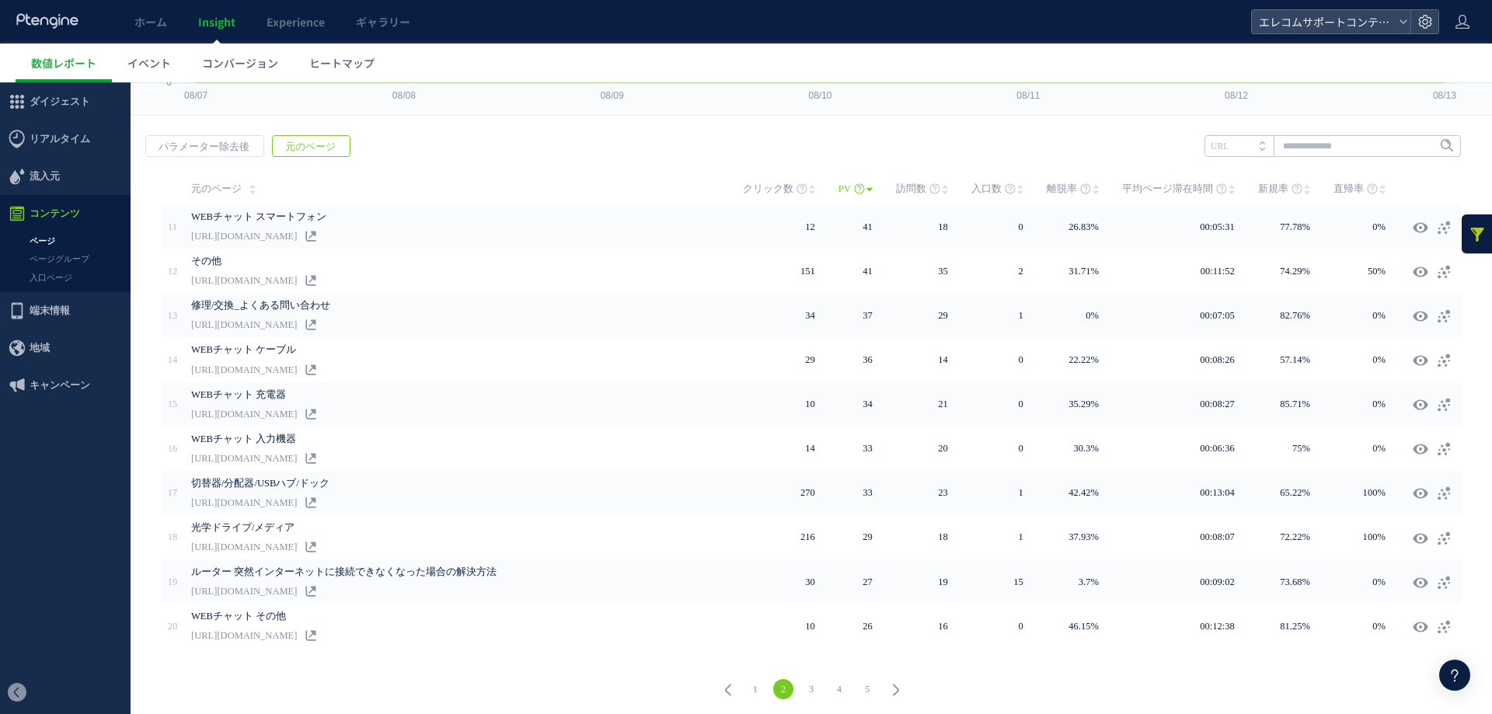
click at [801, 684] on link "3" at bounding box center [811, 689] width 20 height 20
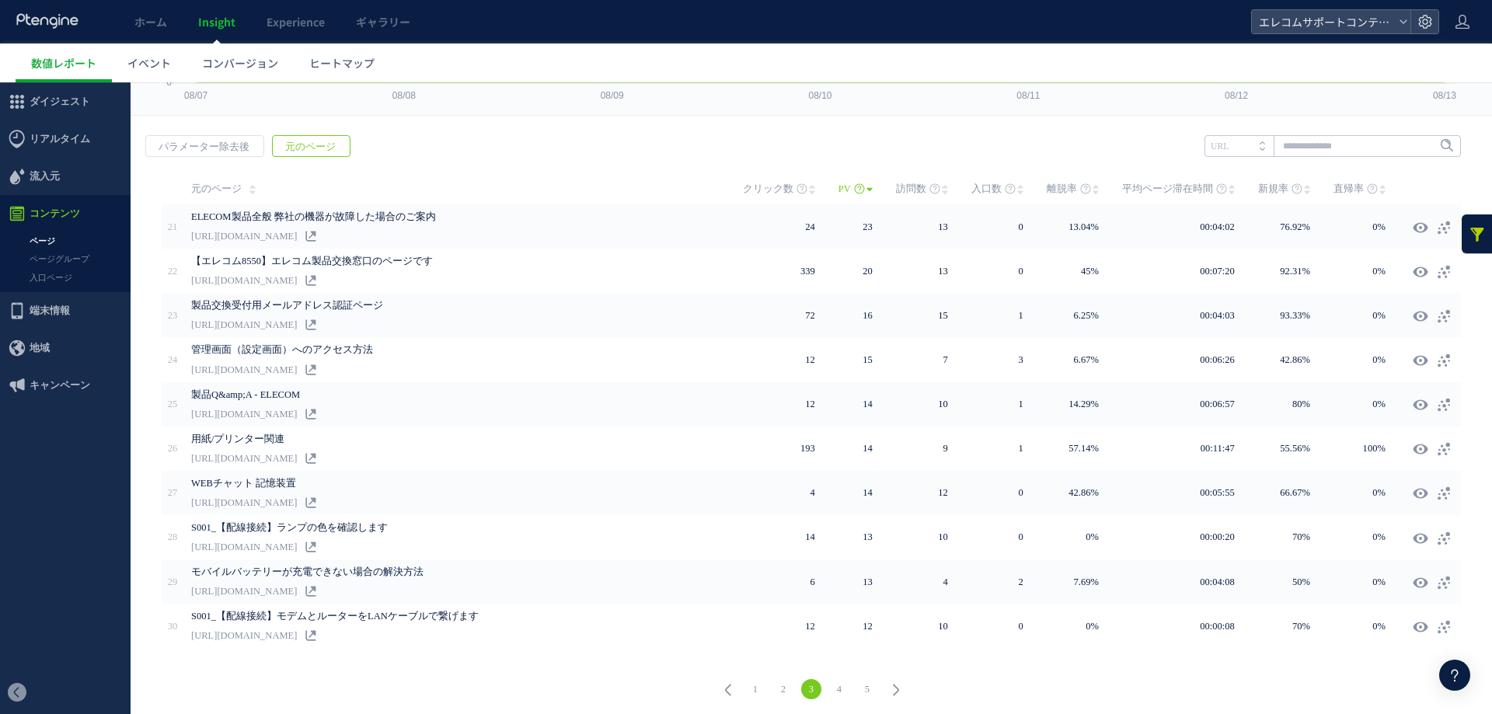
click at [988, 684] on div "1 2 3 4 5" at bounding box center [811, 691] width 1330 height 56
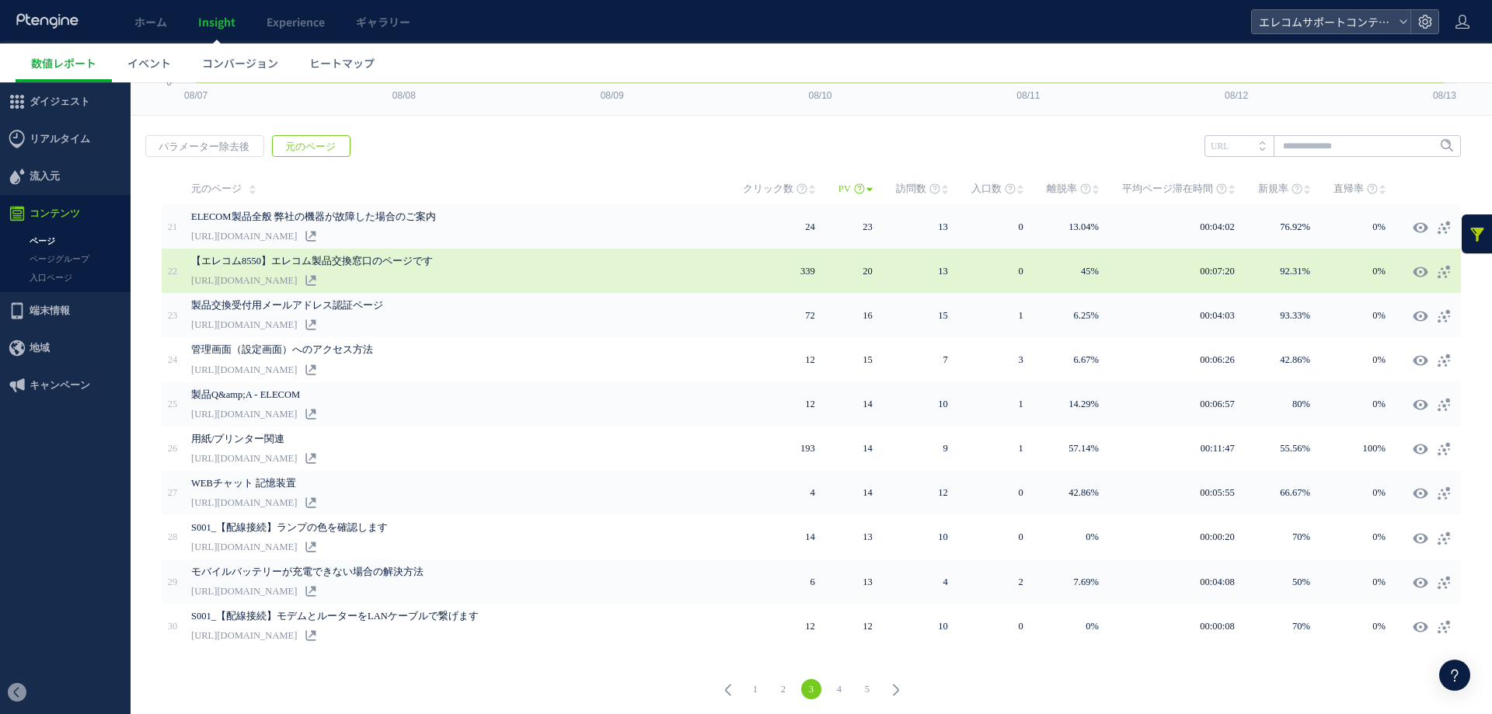
scroll to position [75, 0]
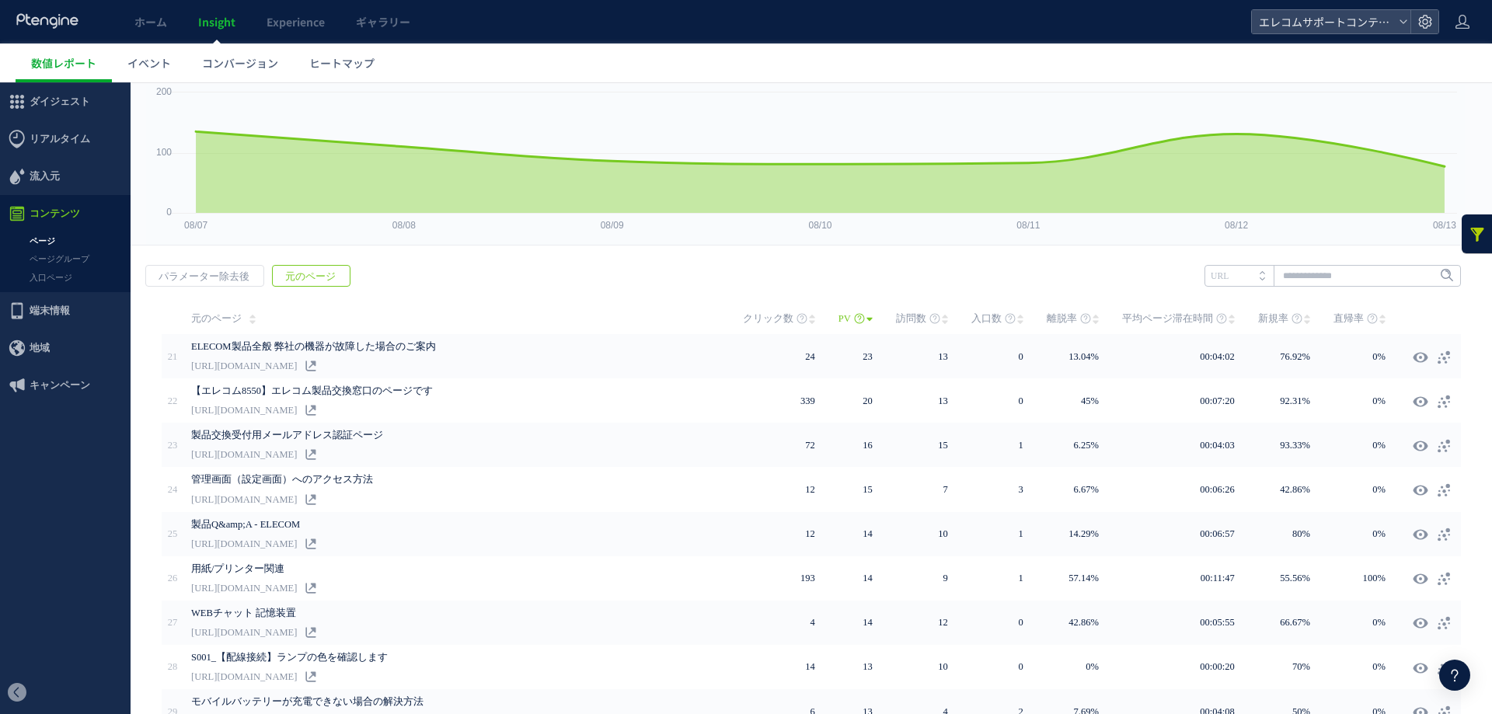
click at [1473, 225] on link at bounding box center [1476, 233] width 31 height 39
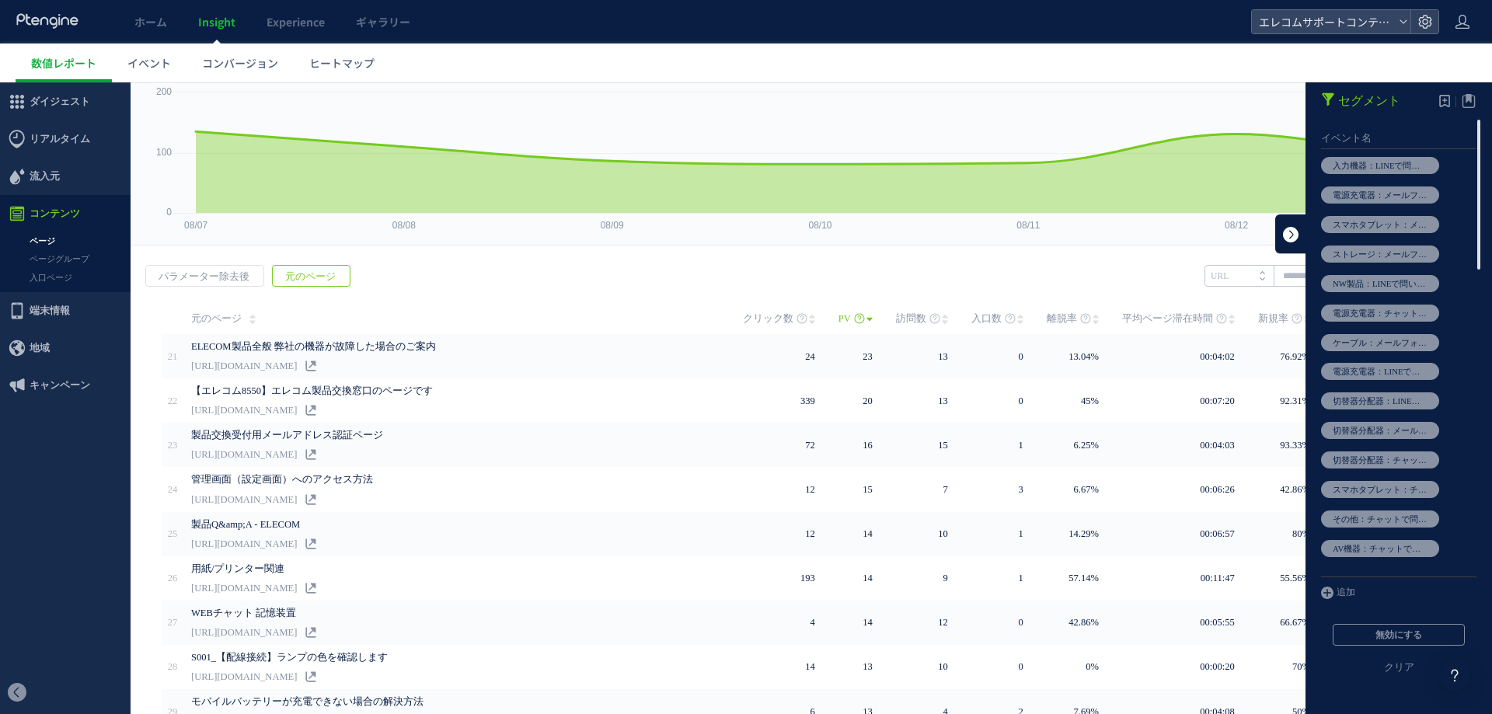
click at [1275, 232] on link at bounding box center [1290, 233] width 31 height 39
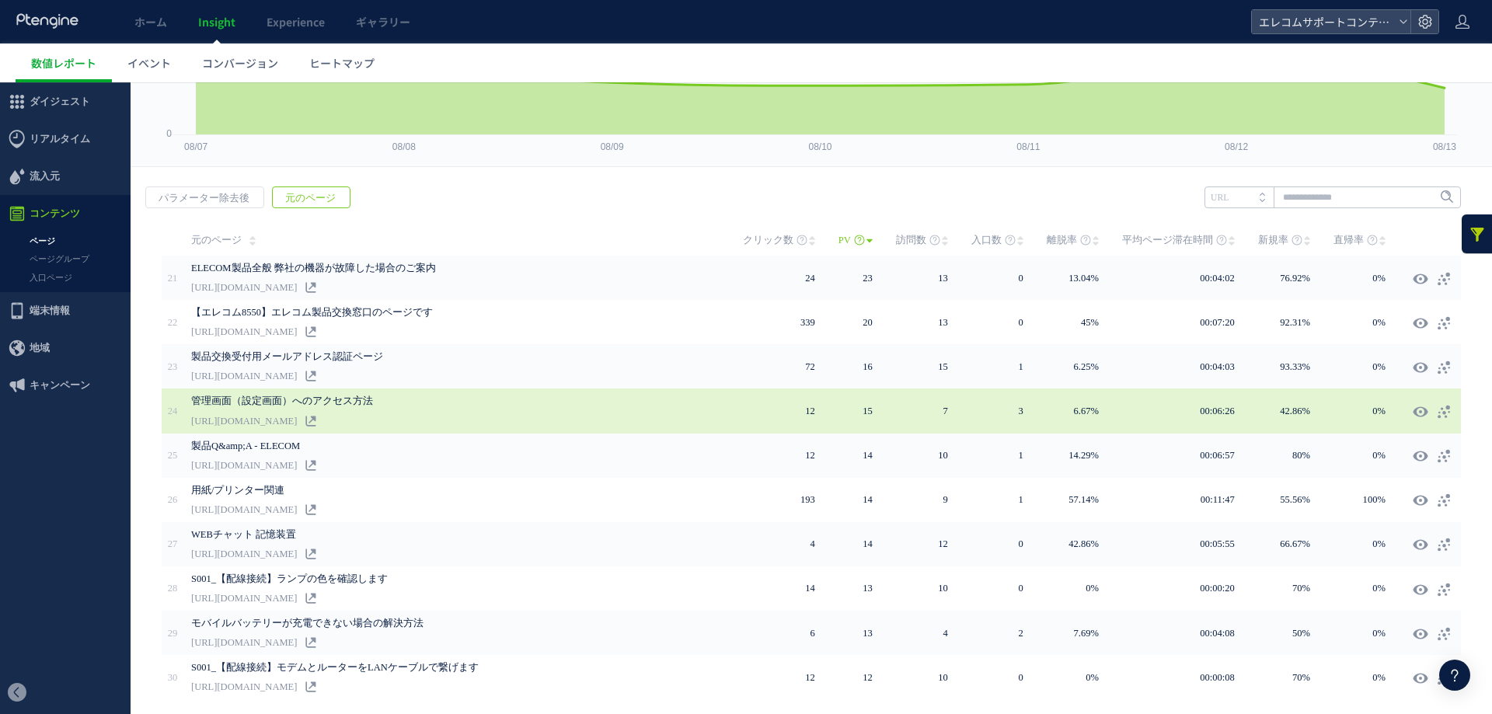
scroll to position [205, 0]
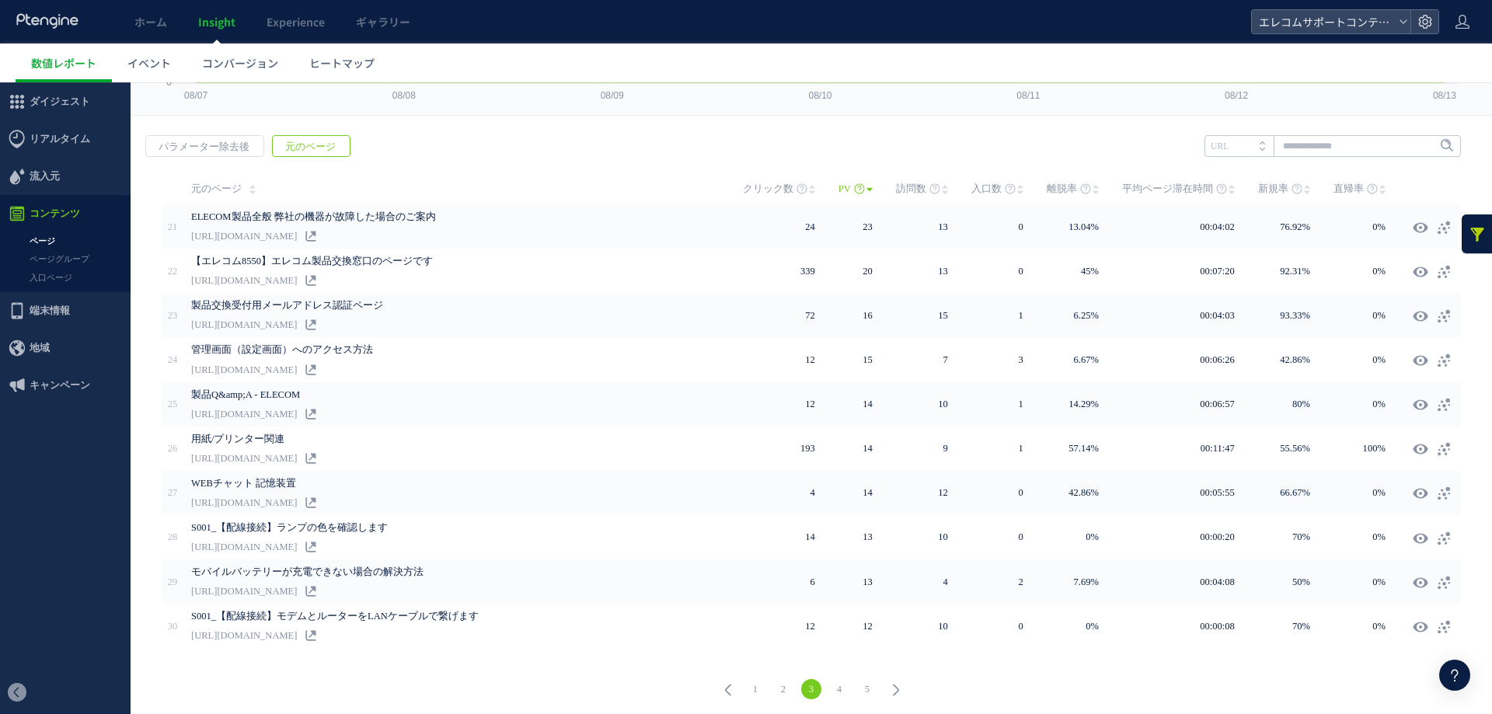
click at [829, 684] on link "4" at bounding box center [839, 689] width 20 height 20
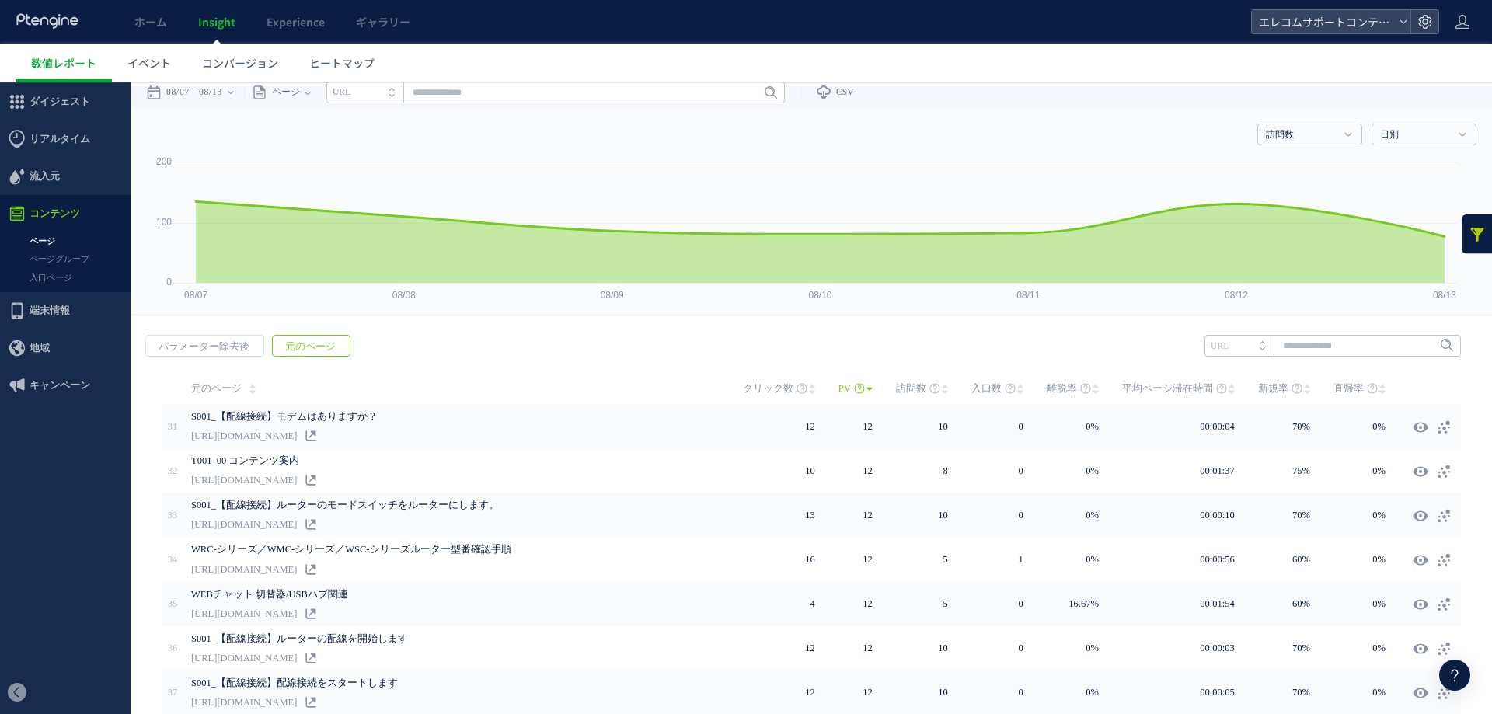
scroll to position [0, 0]
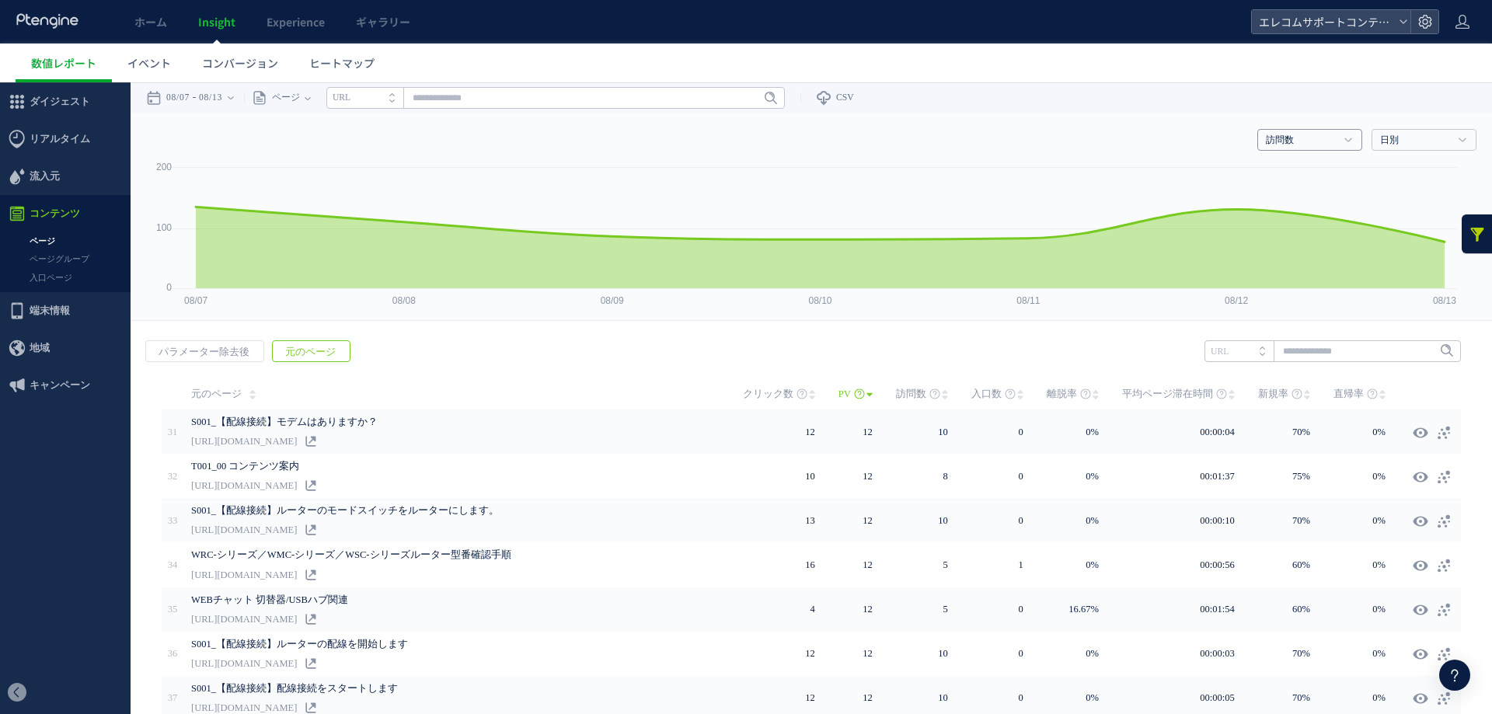
click at [1332, 144] on h4 "訪問数" at bounding box center [1309, 140] width 105 height 22
click at [1384, 203] on link "週別" at bounding box center [1423, 193] width 80 height 20
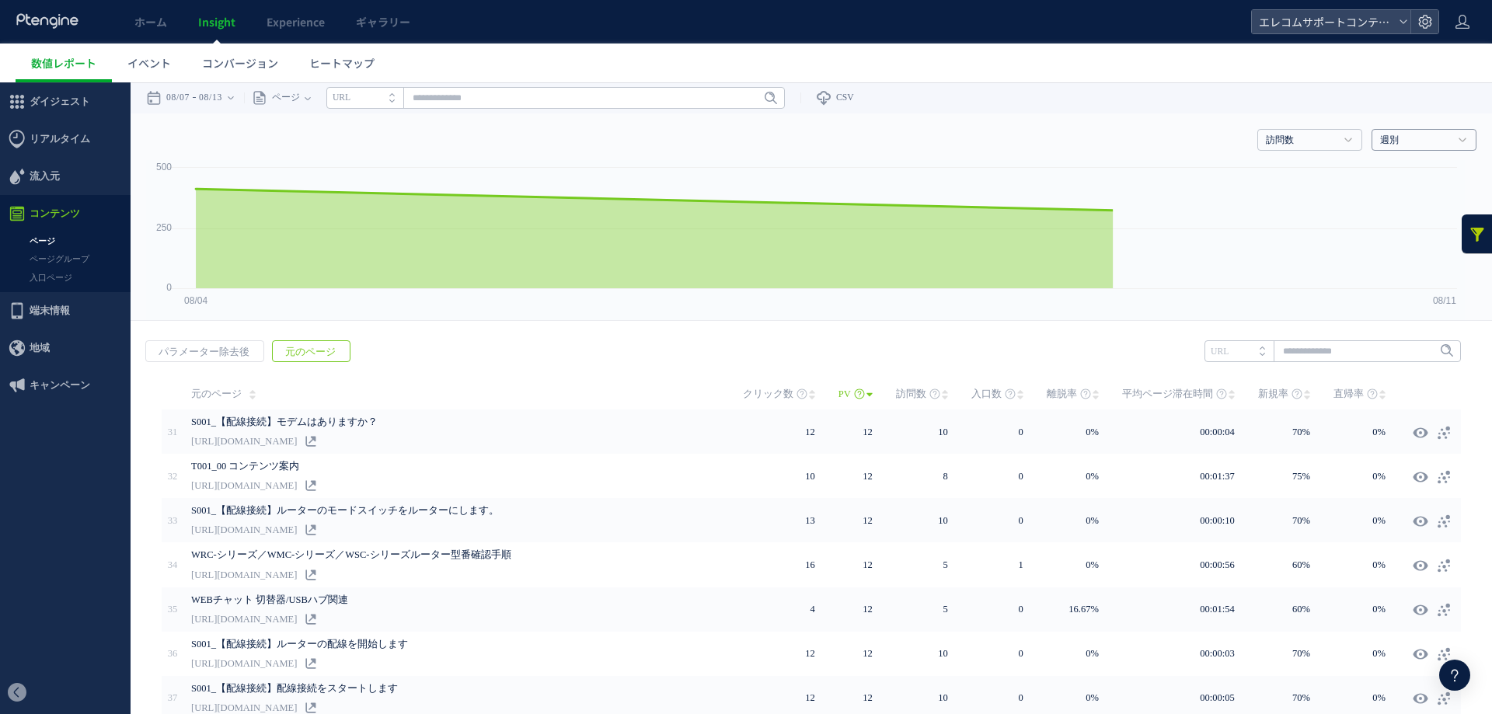
click at [1397, 140] on link "週別" at bounding box center [1415, 141] width 71 height 14
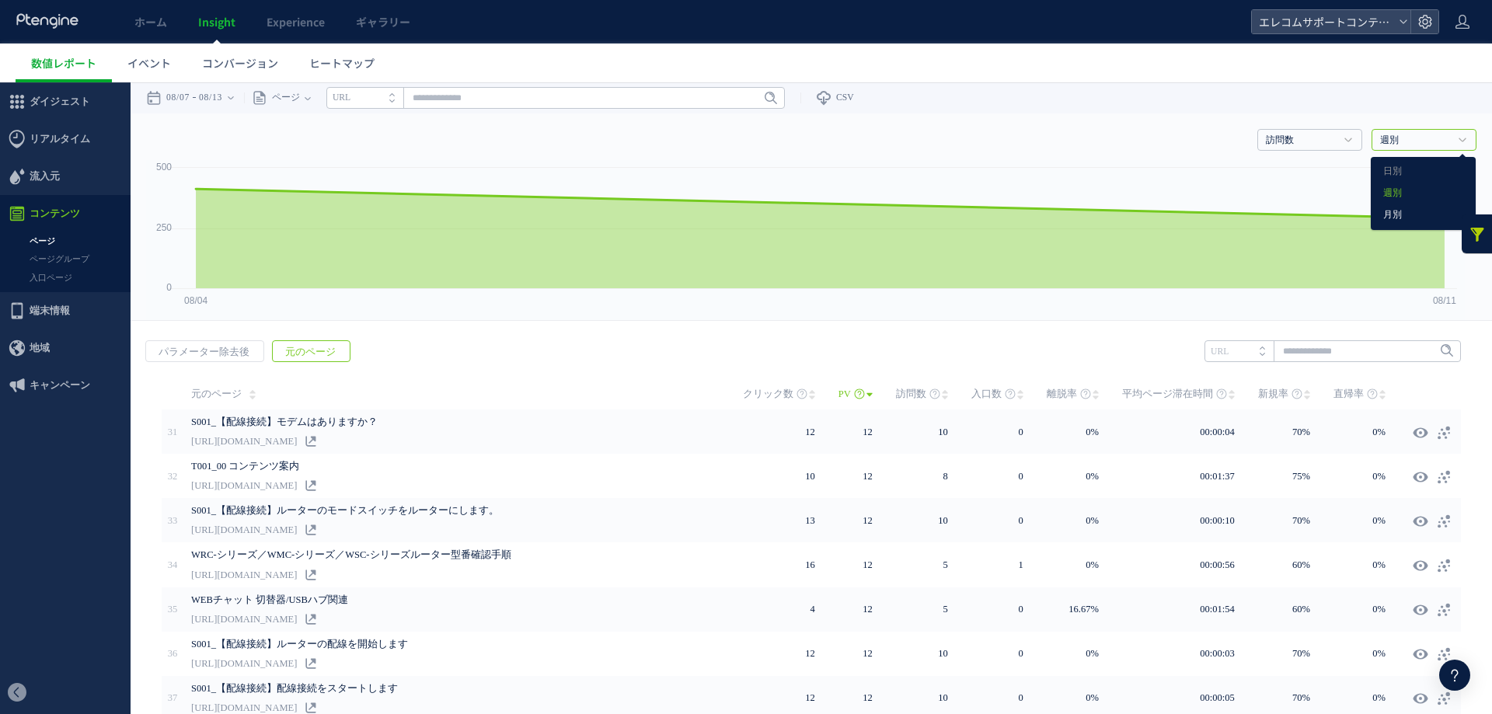
click at [1394, 212] on link "月別" at bounding box center [1423, 215] width 80 height 20
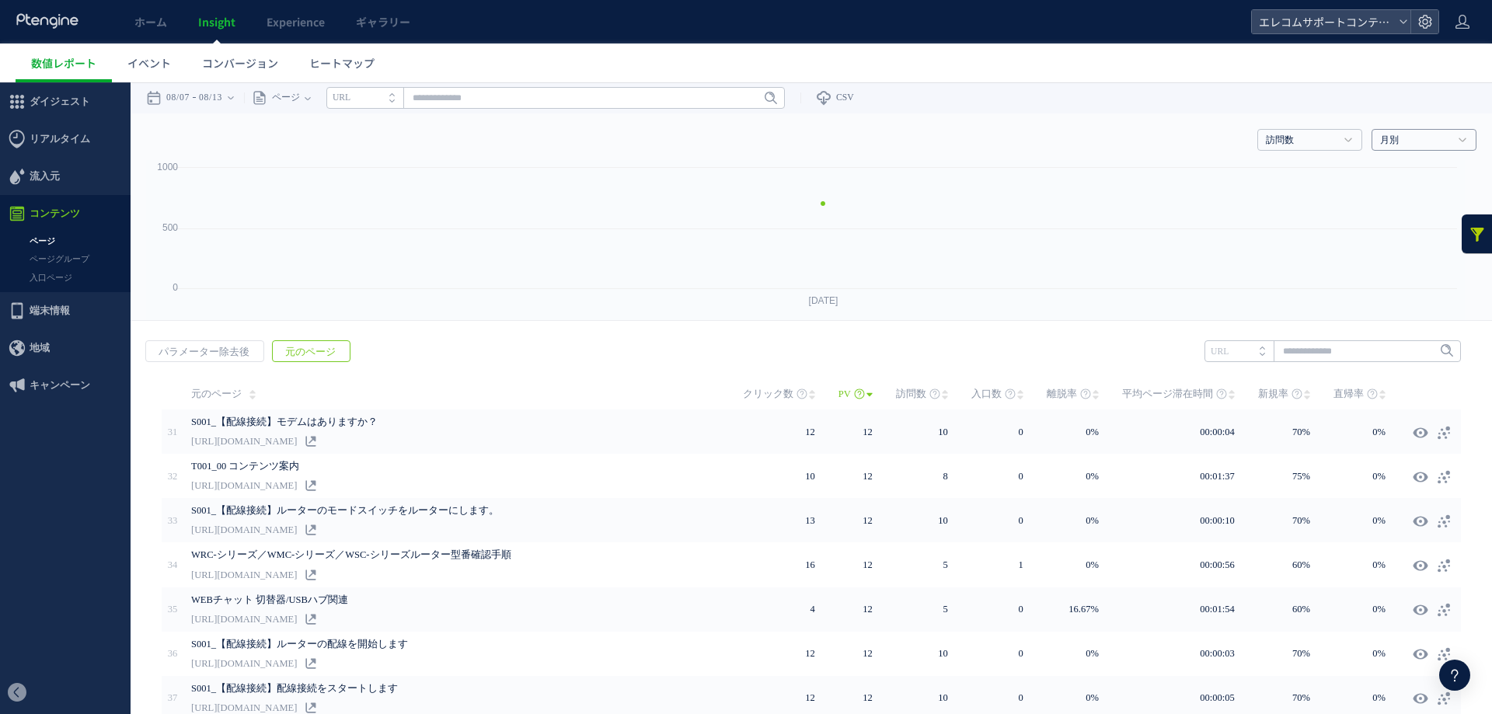
click at [1380, 134] on link "月別" at bounding box center [1415, 141] width 71 height 14
click at [1383, 186] on link "週別" at bounding box center [1423, 193] width 80 height 20
click at [1357, 101] on div "戻る デフォルト設定では本日のデータを表示しています。 カレンダーでご覧になりたい期間を指定することができます。 08/07 08/13 [DATE] [DA…" at bounding box center [811, 97] width 1361 height 31
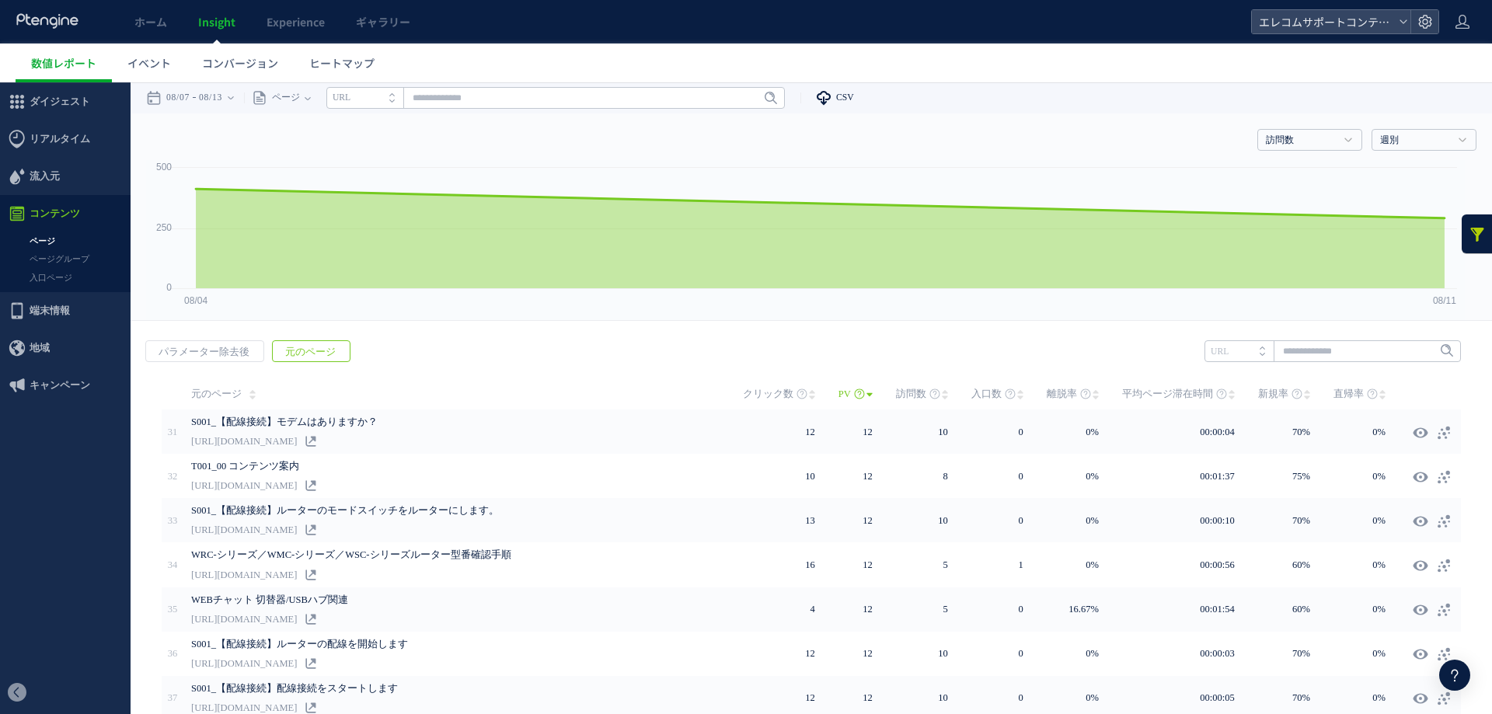
click at [830, 101] on use at bounding box center [823, 98] width 14 height 14
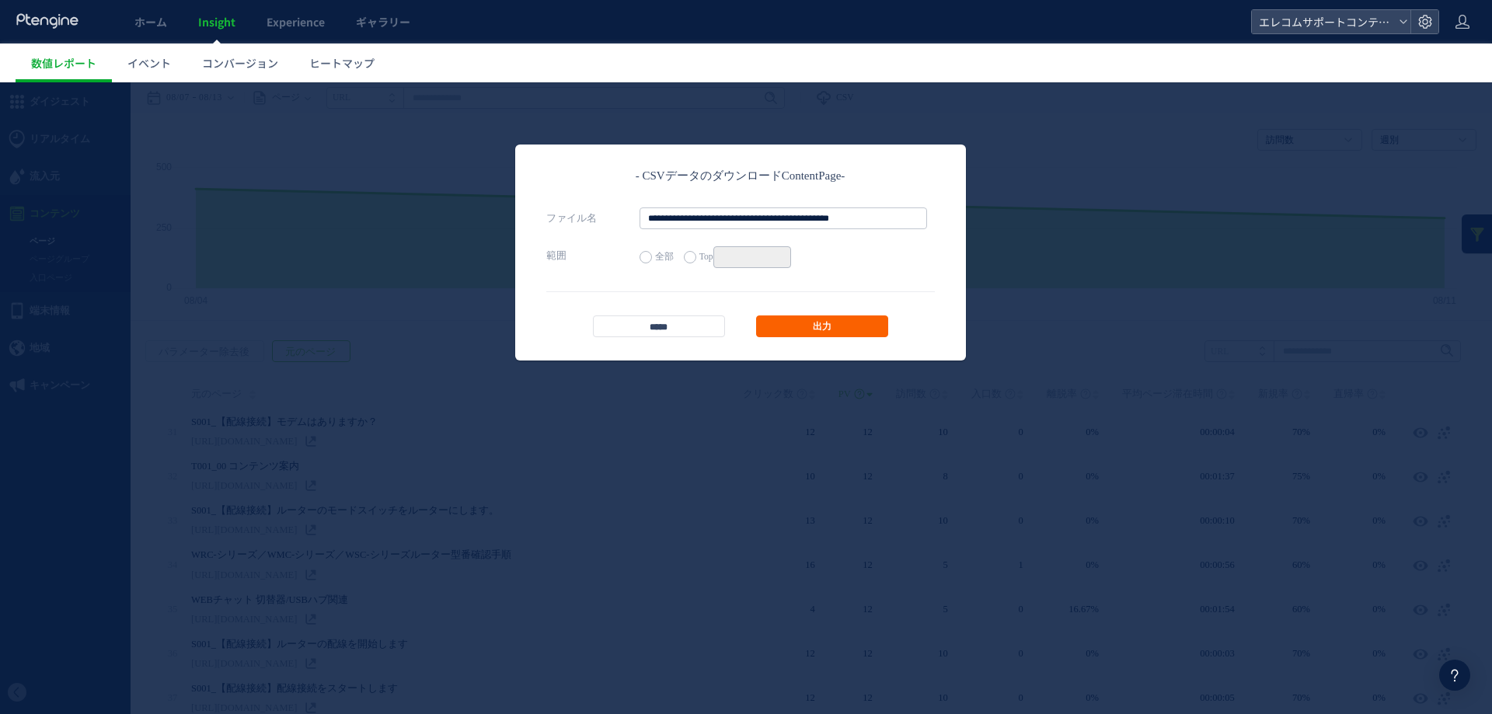
click at [785, 319] on link "出力" at bounding box center [822, 326] width 132 height 22
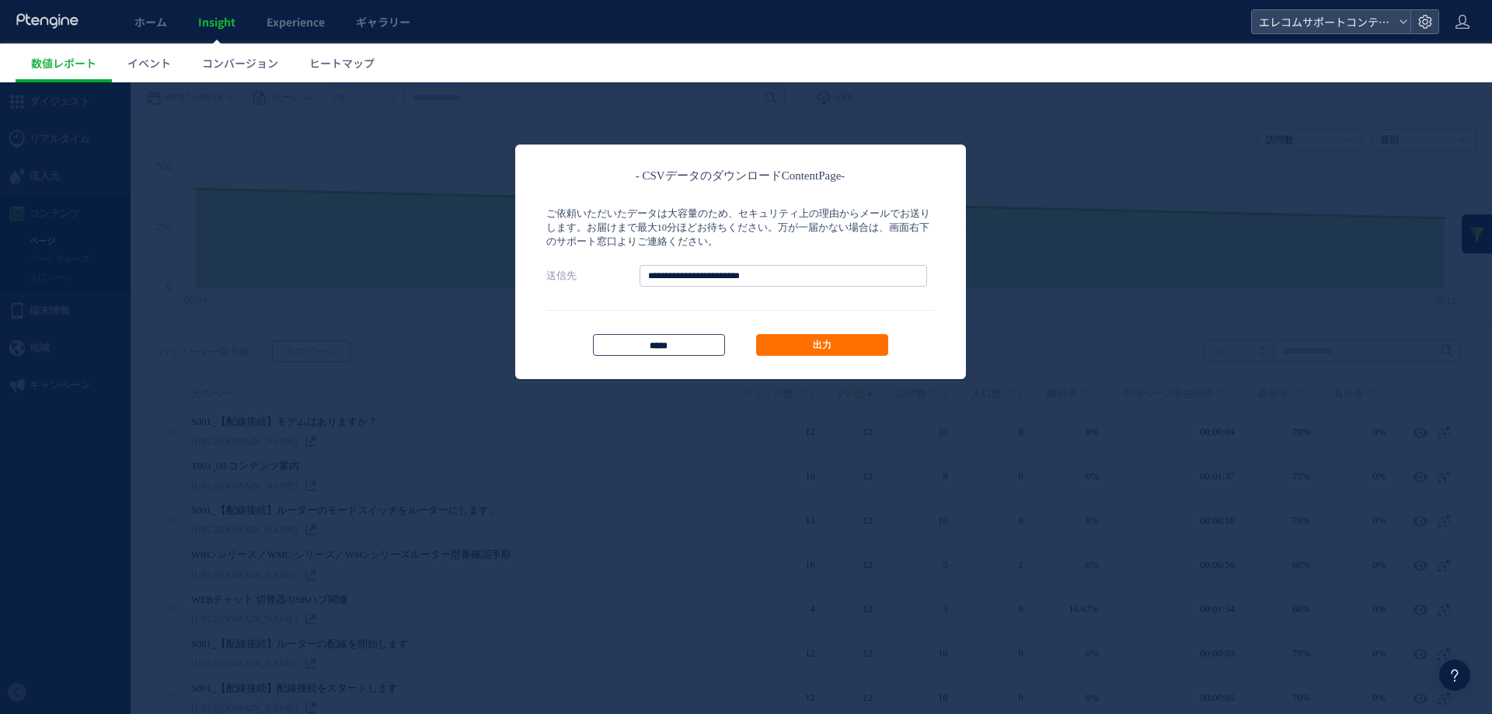
click at [656, 334] on input "*****" at bounding box center [659, 345] width 132 height 22
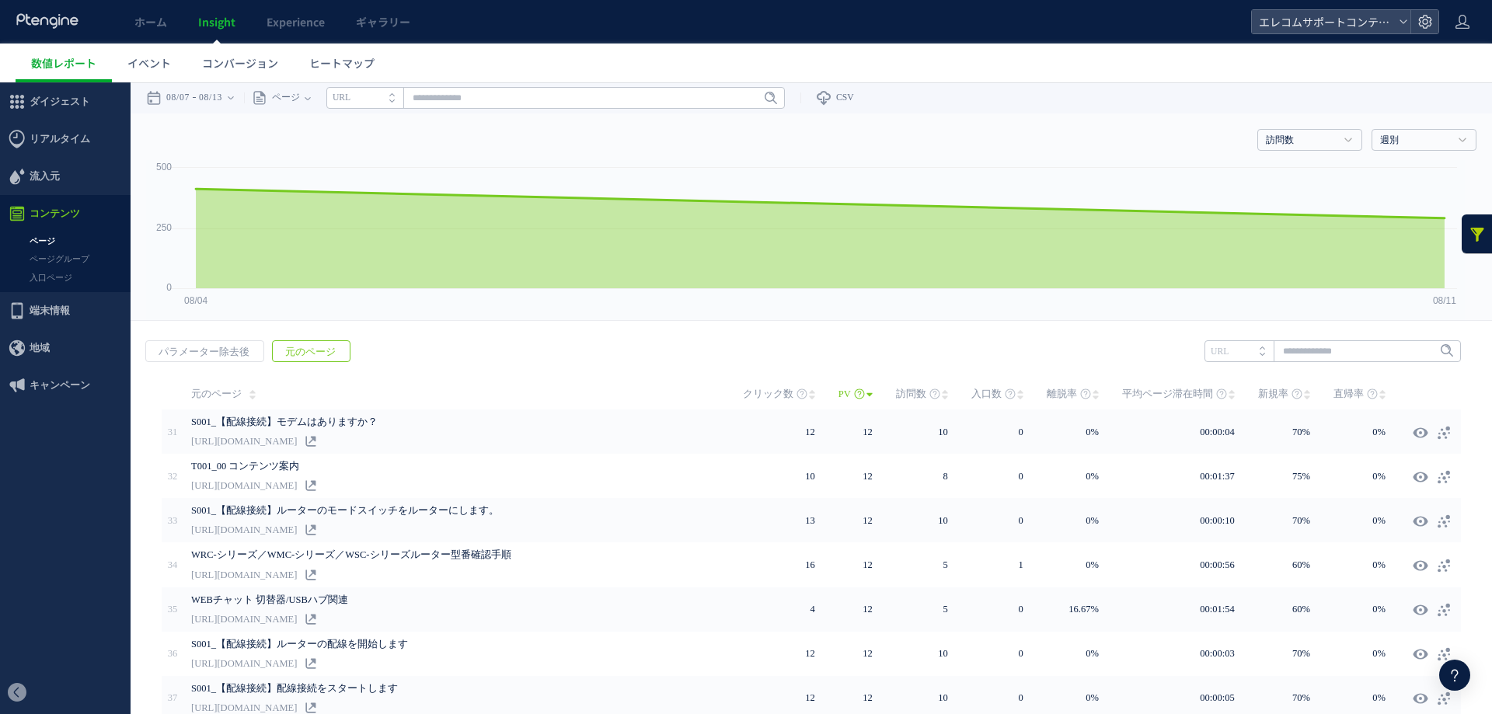
click at [1461, 231] on link at bounding box center [1476, 233] width 31 height 39
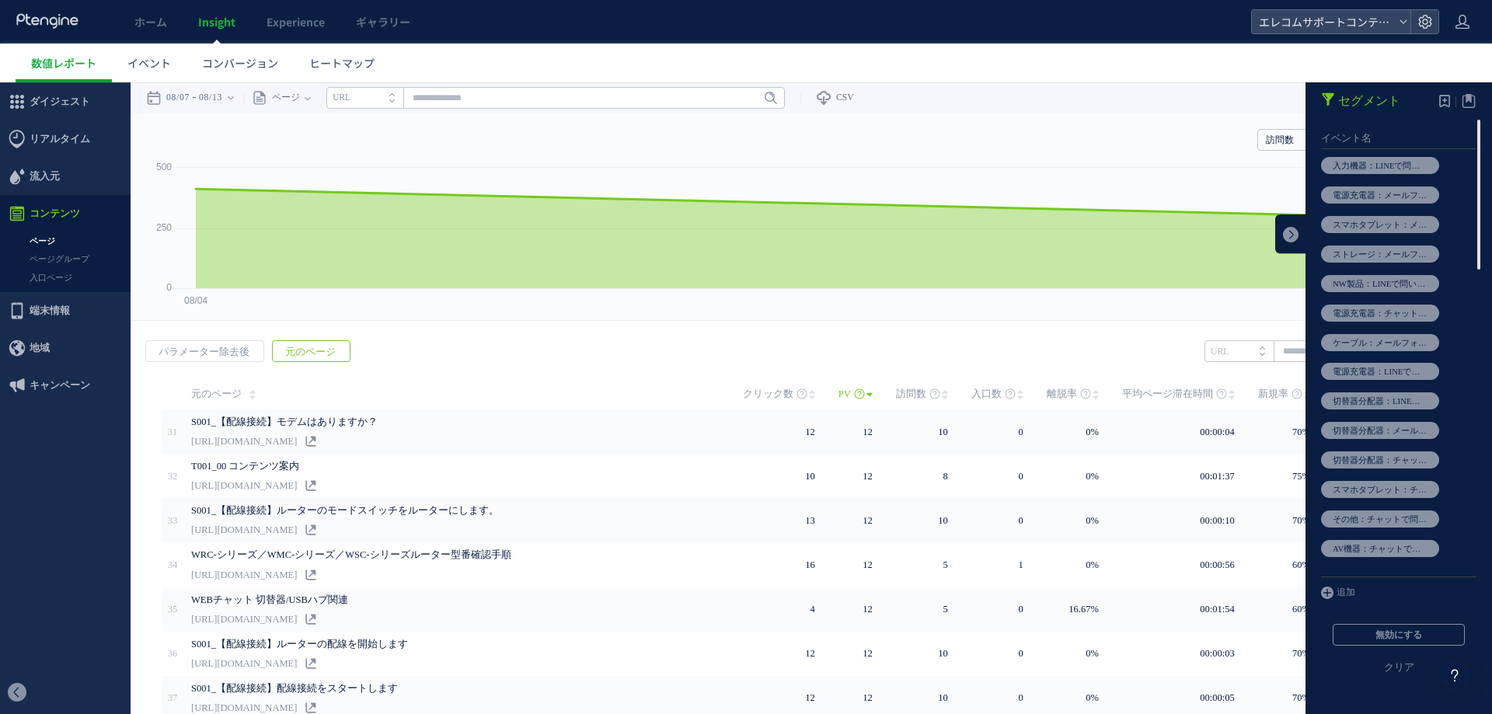
click at [1094, 166] on rect at bounding box center [805, 240] width 1318 height 160
click at [1275, 239] on link at bounding box center [1290, 233] width 31 height 39
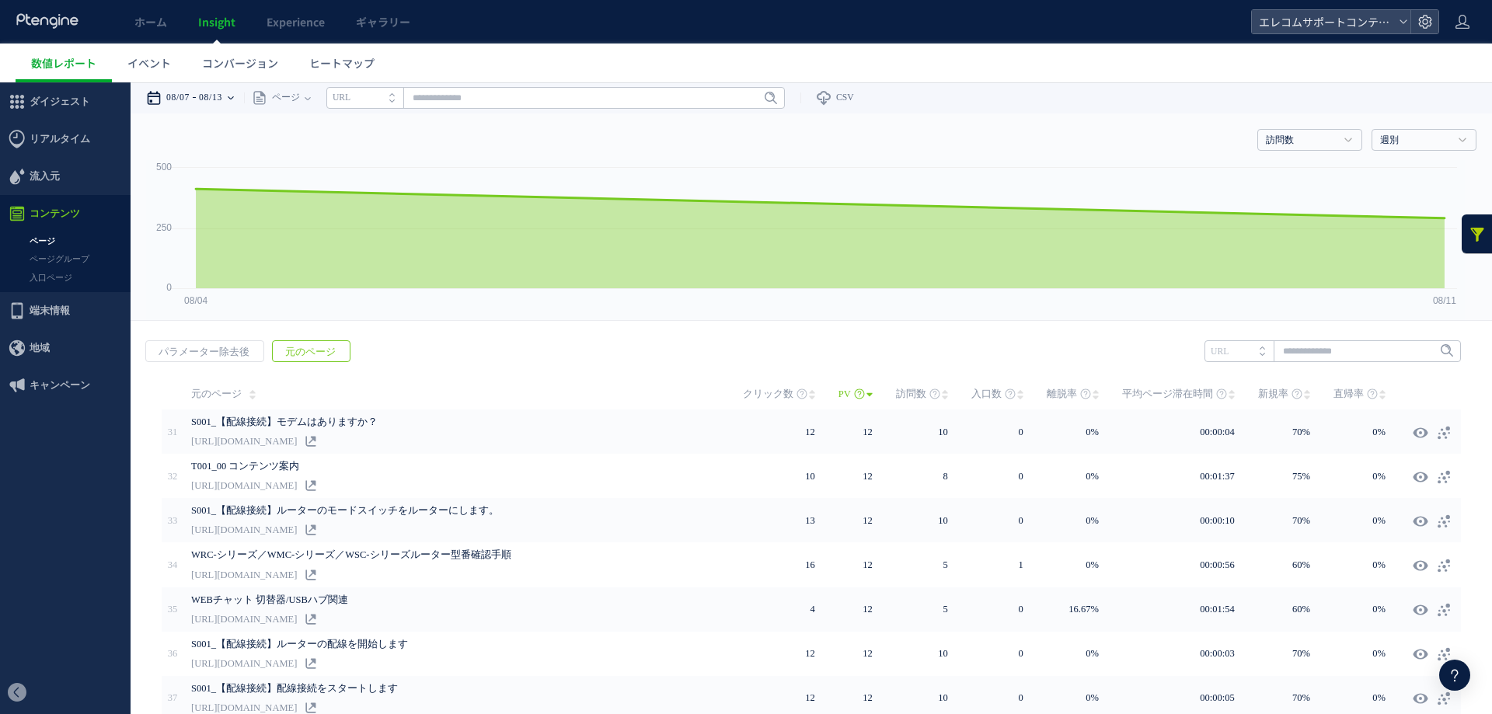
click at [186, 98] on time "08/07" at bounding box center [177, 97] width 23 height 31
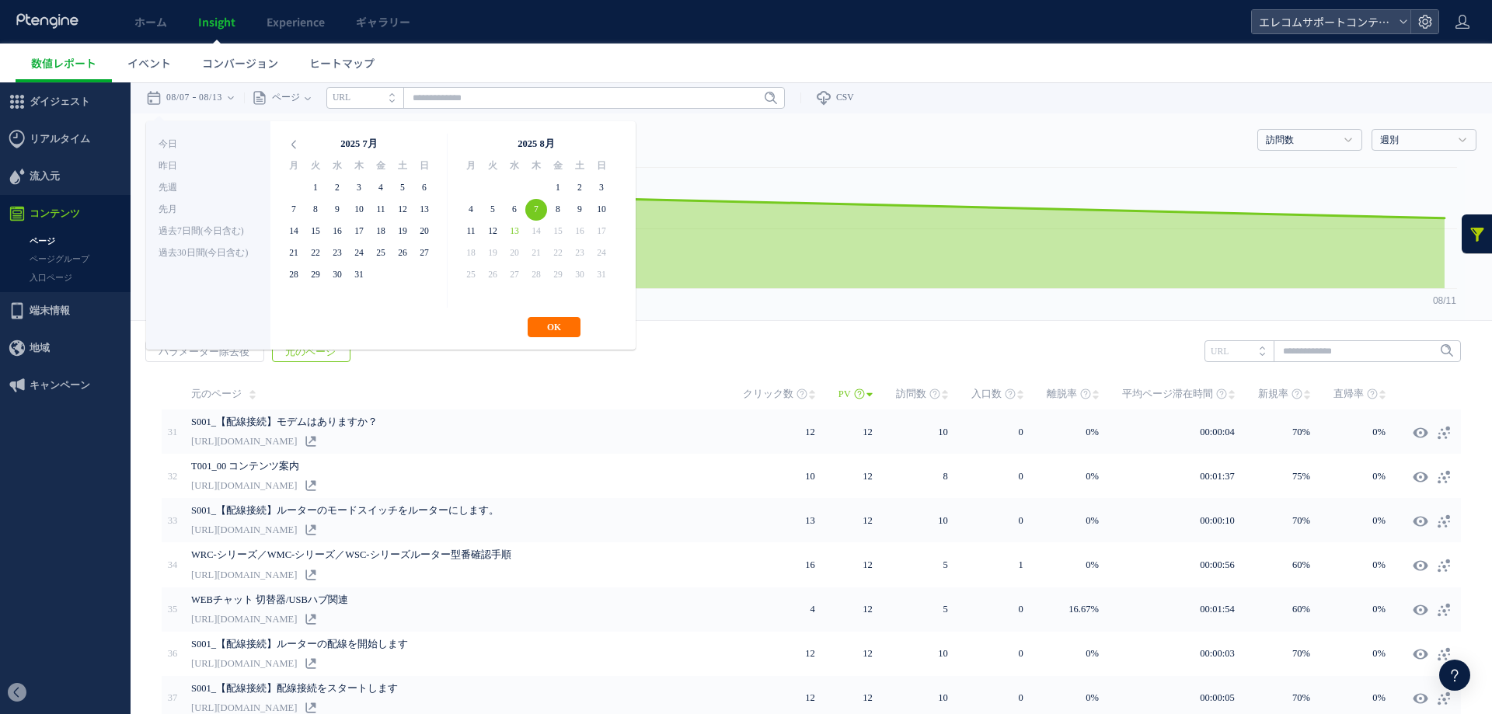
drag, startPoint x: 544, startPoint y: 326, endPoint x: 611, endPoint y: 303, distance: 70.8
click at [545, 327] on button "OK" at bounding box center [553, 327] width 53 height 20
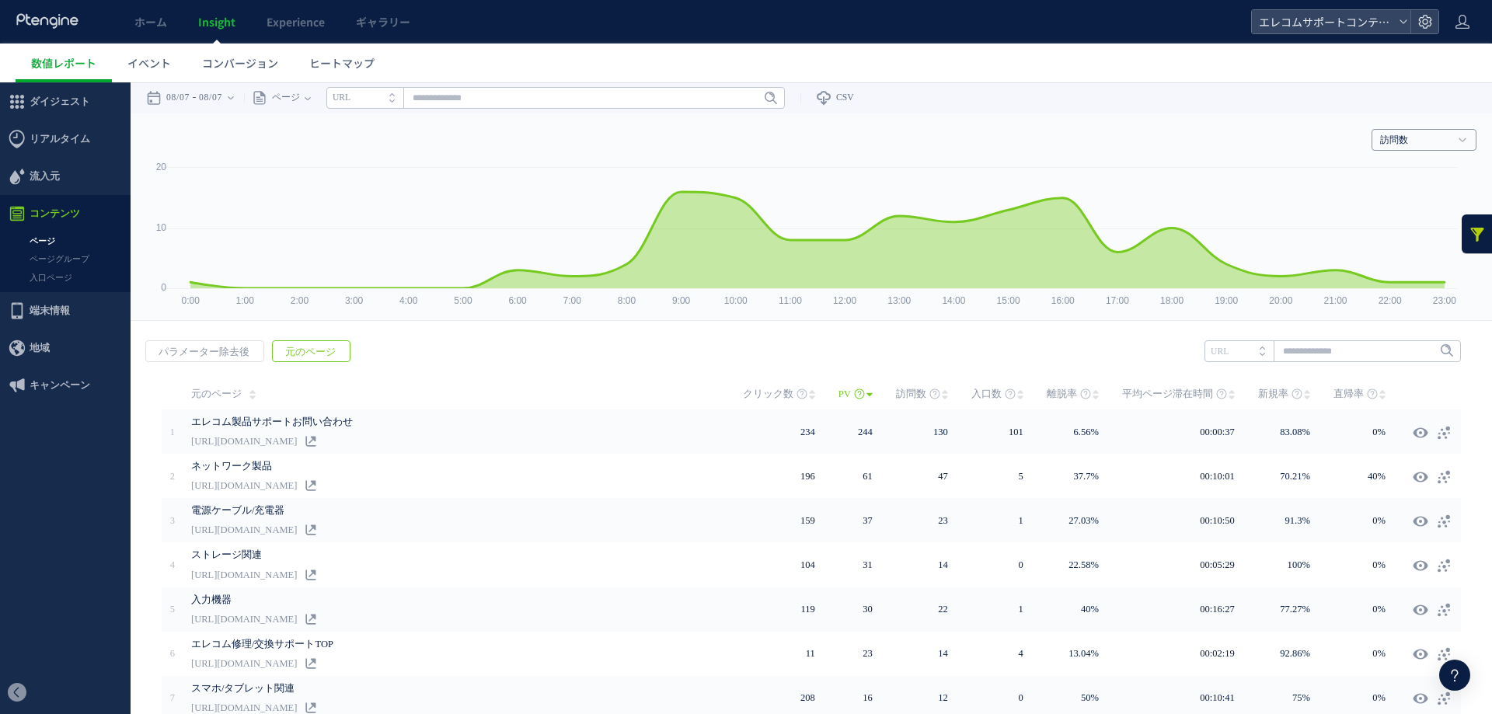
click at [1397, 138] on link "訪問数" at bounding box center [1415, 141] width 71 height 14
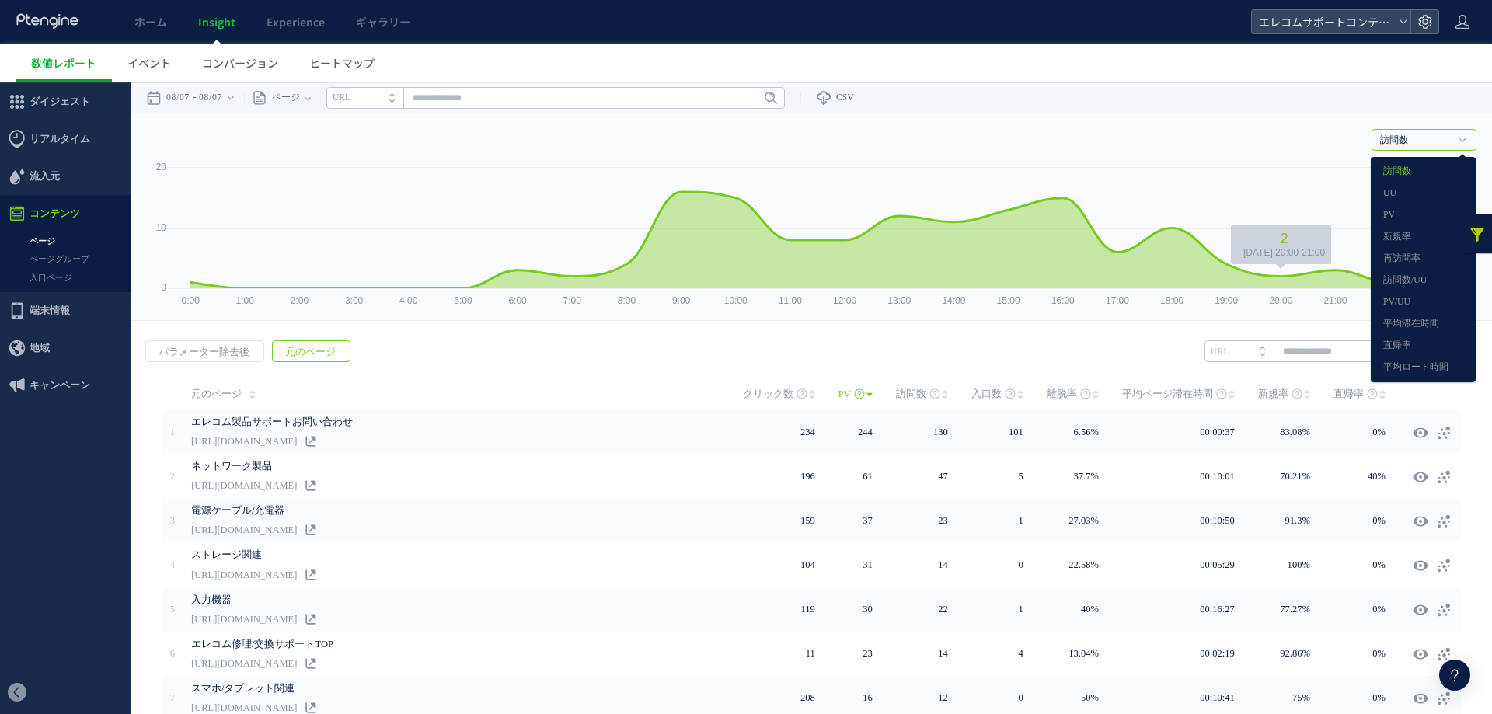
click at [1242, 119] on div "訪問数 訪問数 UU PV 新規率 再訪問率 訪問数/UU PV/UU 平均滞在時間 直帰率 平均ロード時間" at bounding box center [811, 136] width 1330 height 47
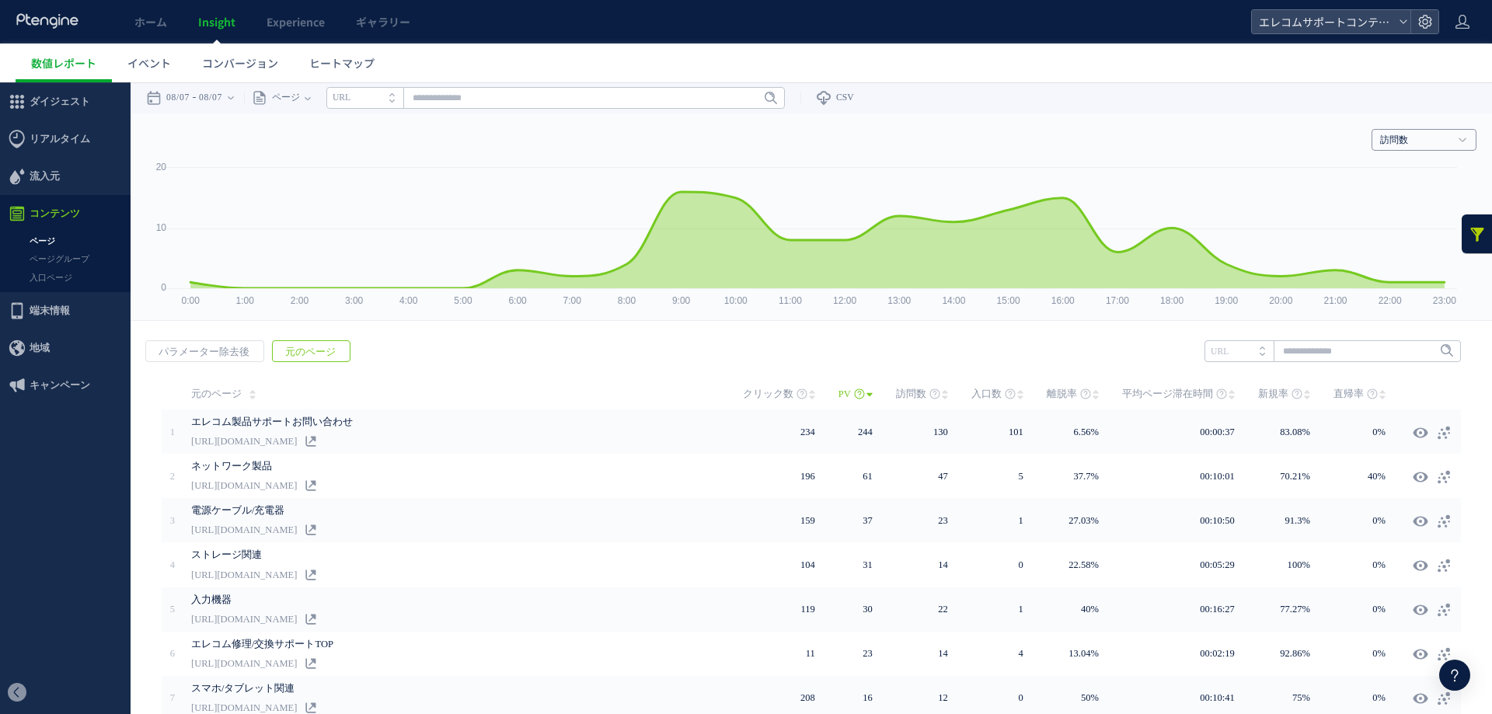
click at [1371, 135] on h4 "訪問数" at bounding box center [1423, 140] width 105 height 22
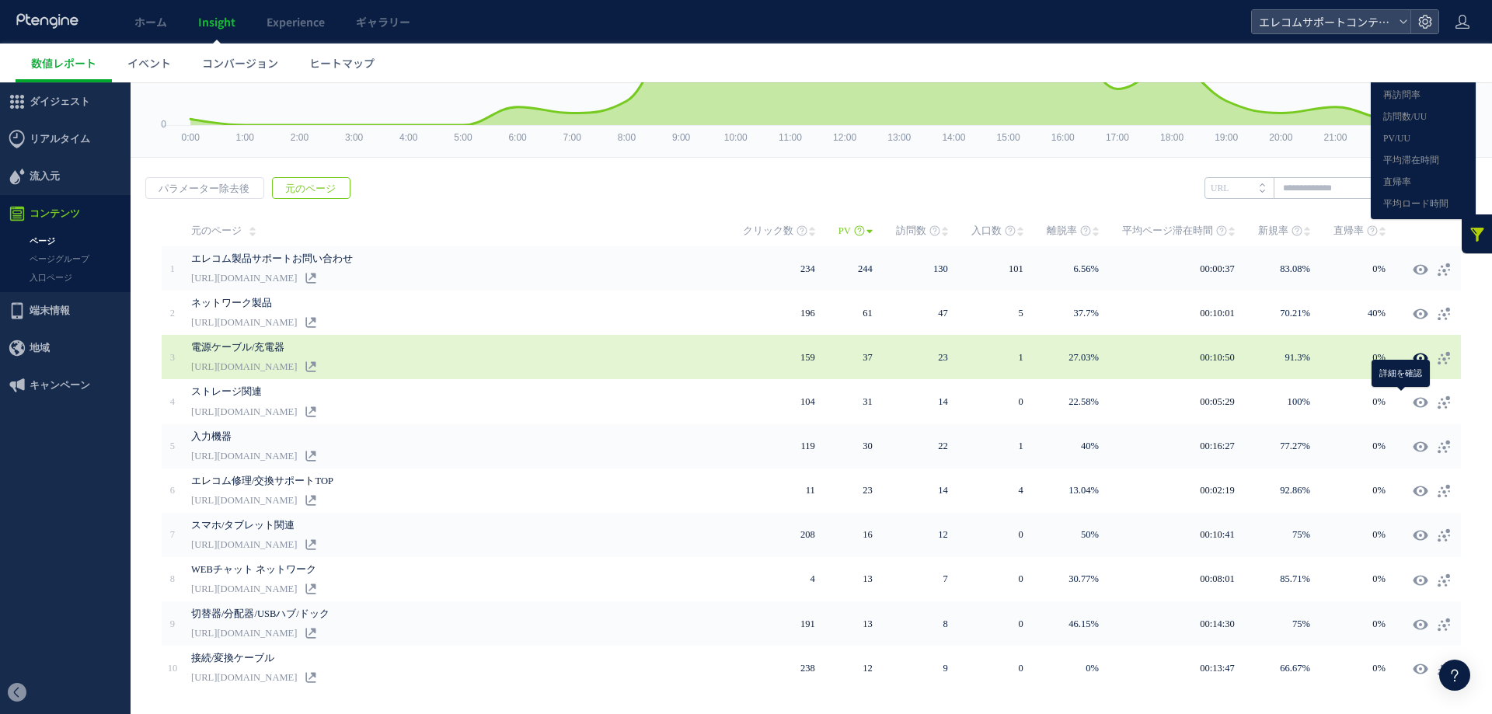
scroll to position [0, 0]
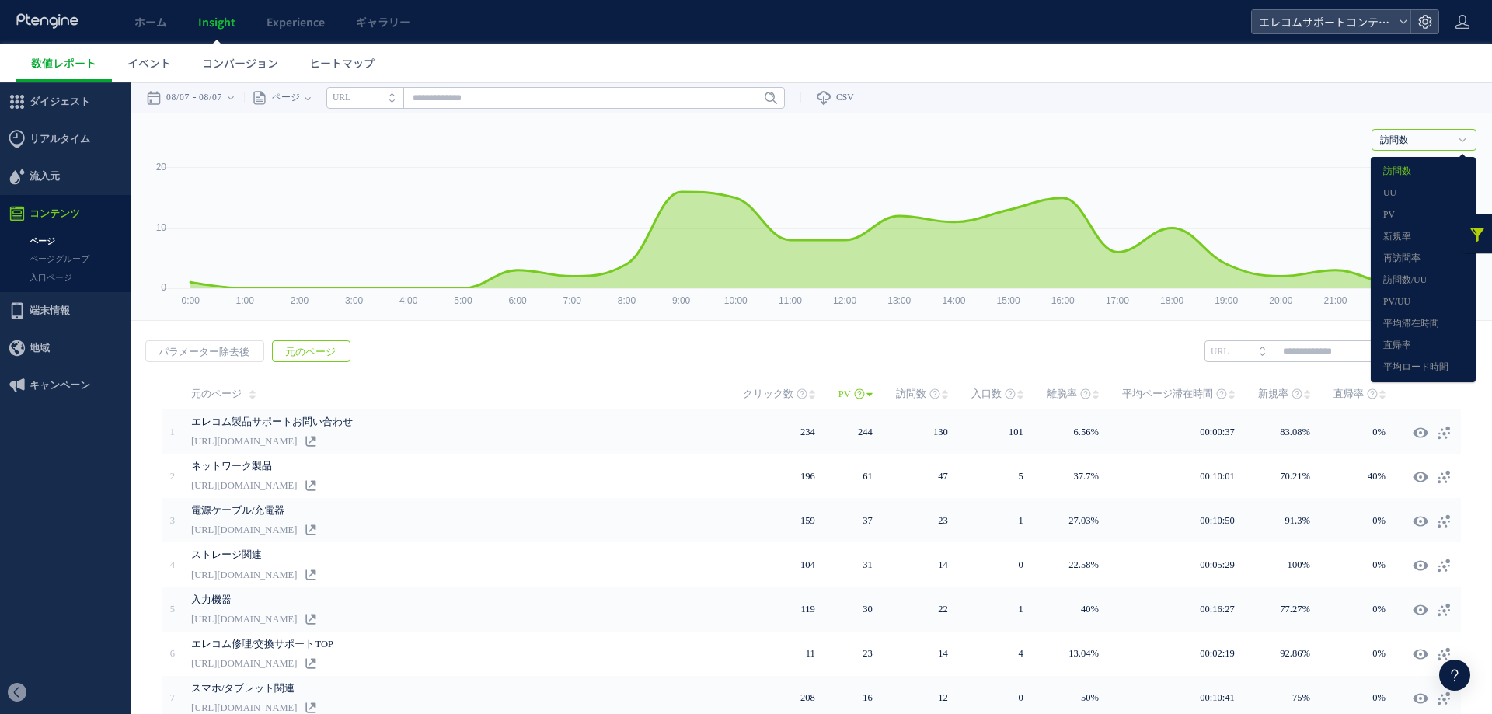
click at [1173, 95] on div "**********" at bounding box center [811, 97] width 1361 height 31
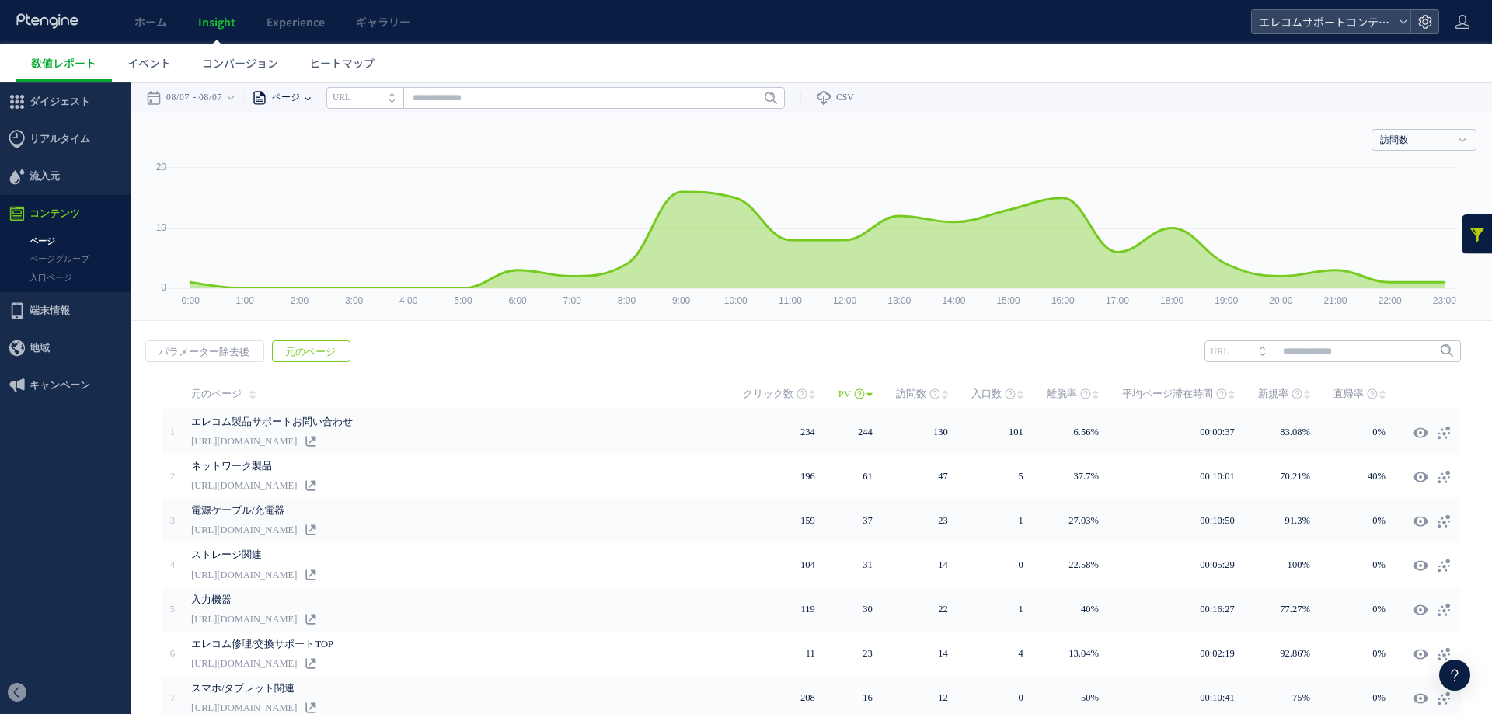
click at [300, 90] on span "ページ" at bounding box center [283, 97] width 33 height 31
click at [309, 178] on li "パラメーター除去後" at bounding box center [307, 178] width 91 height 20
click at [541, 103] on input "text" at bounding box center [611, 98] width 458 height 22
paste input "**********"
type input "**********"
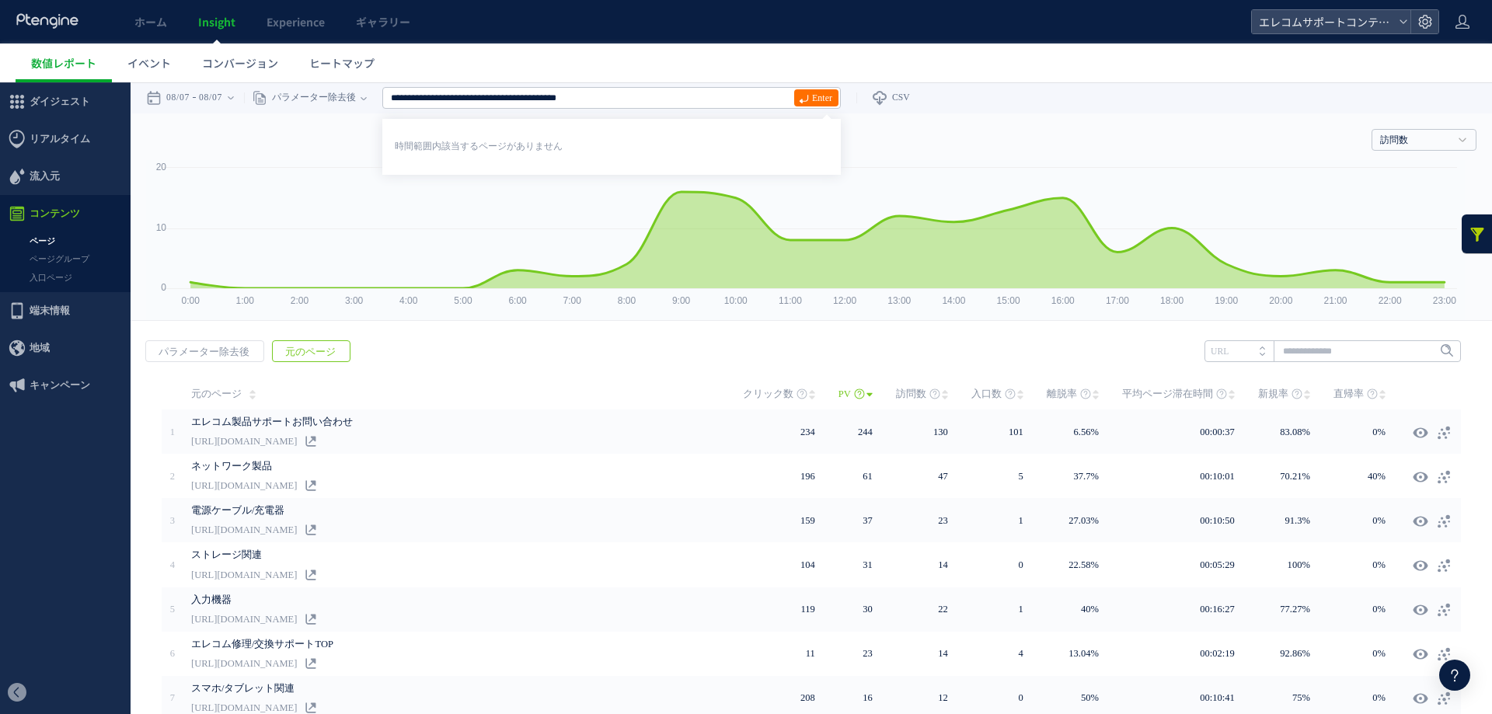
click at [973, 93] on div "**********" at bounding box center [811, 97] width 1361 height 31
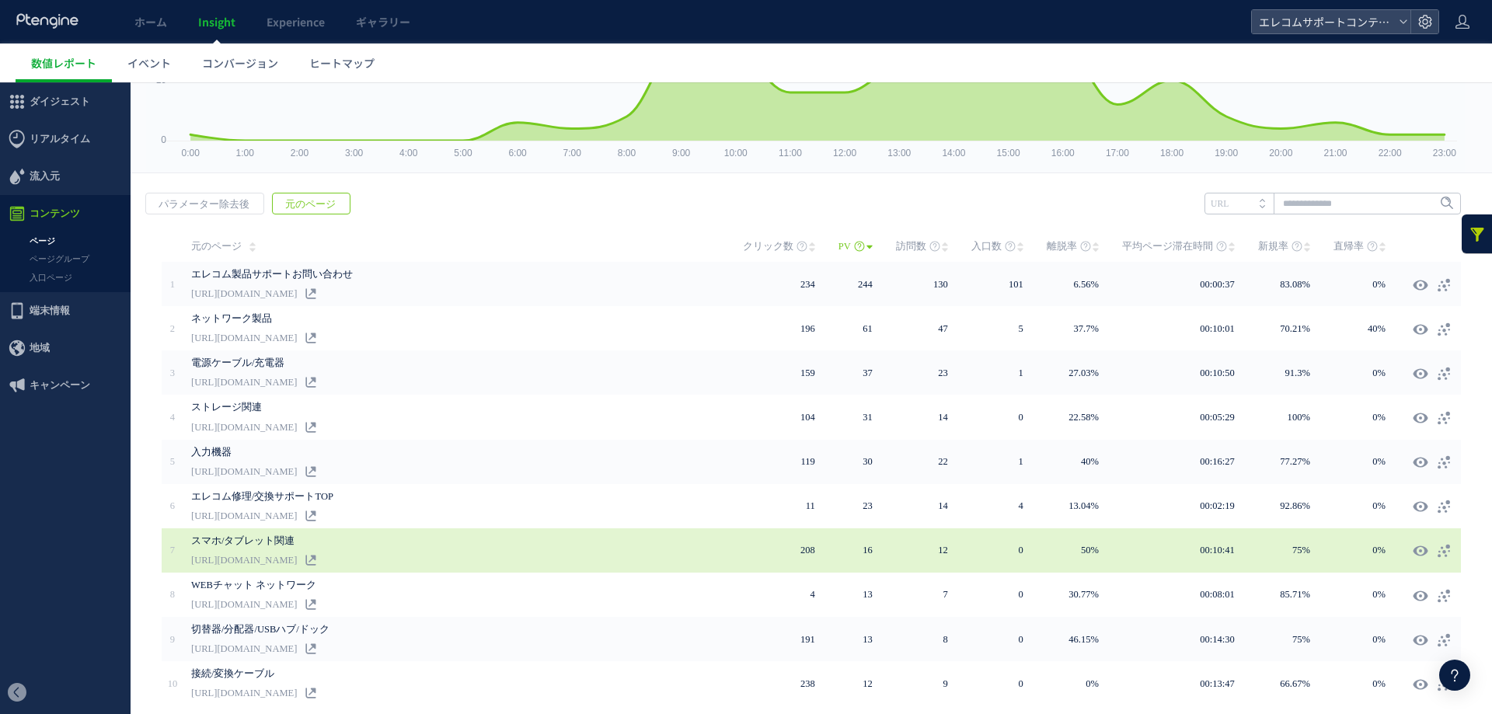
scroll to position [205, 0]
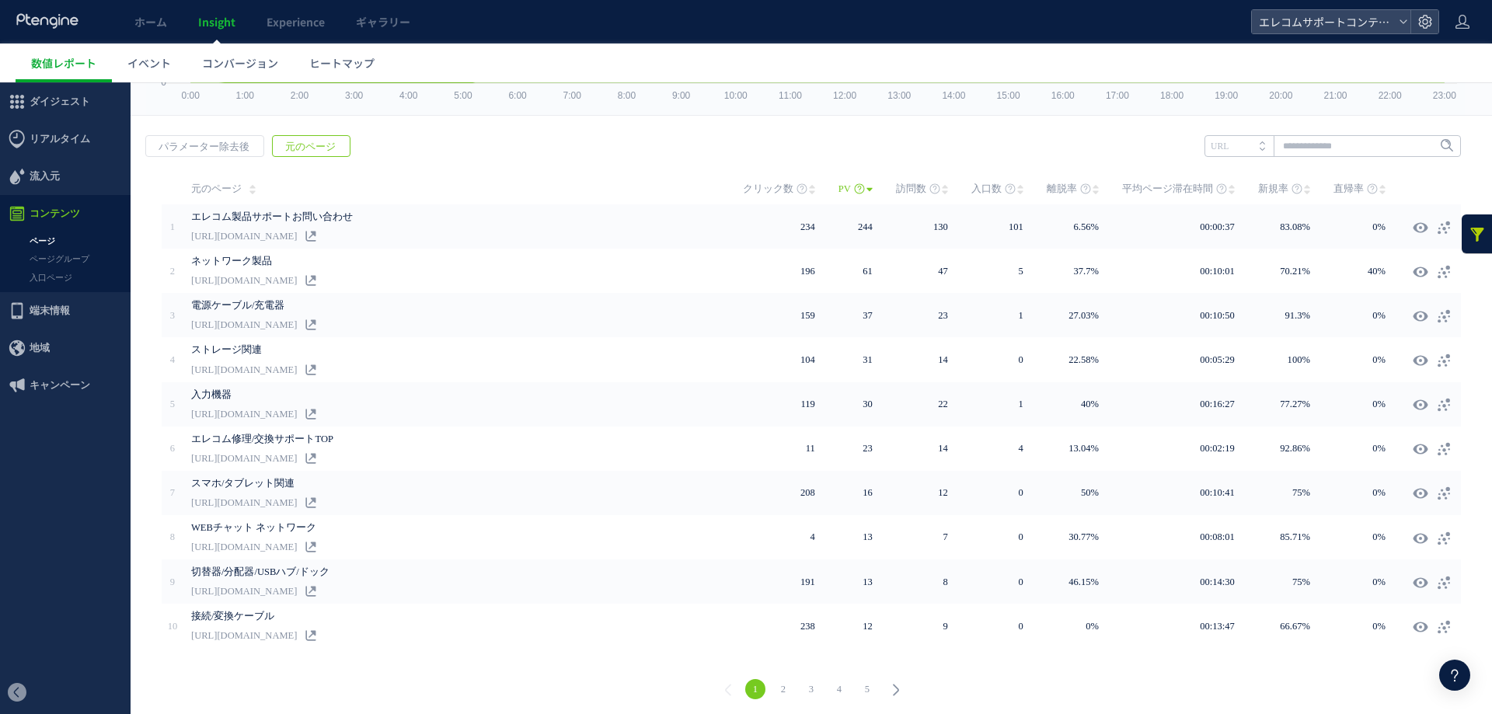
click at [825, 681] on li "4" at bounding box center [839, 689] width 28 height 20
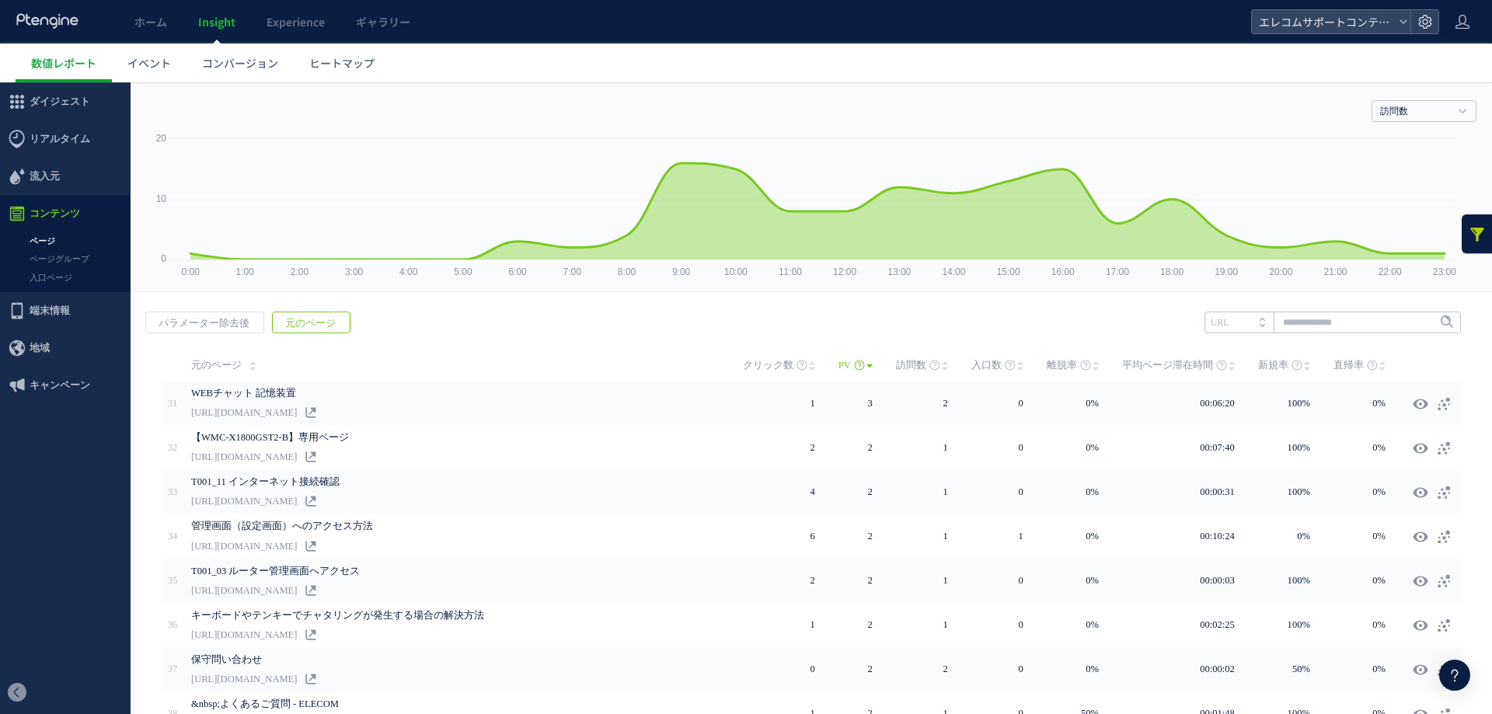
scroll to position [0, 0]
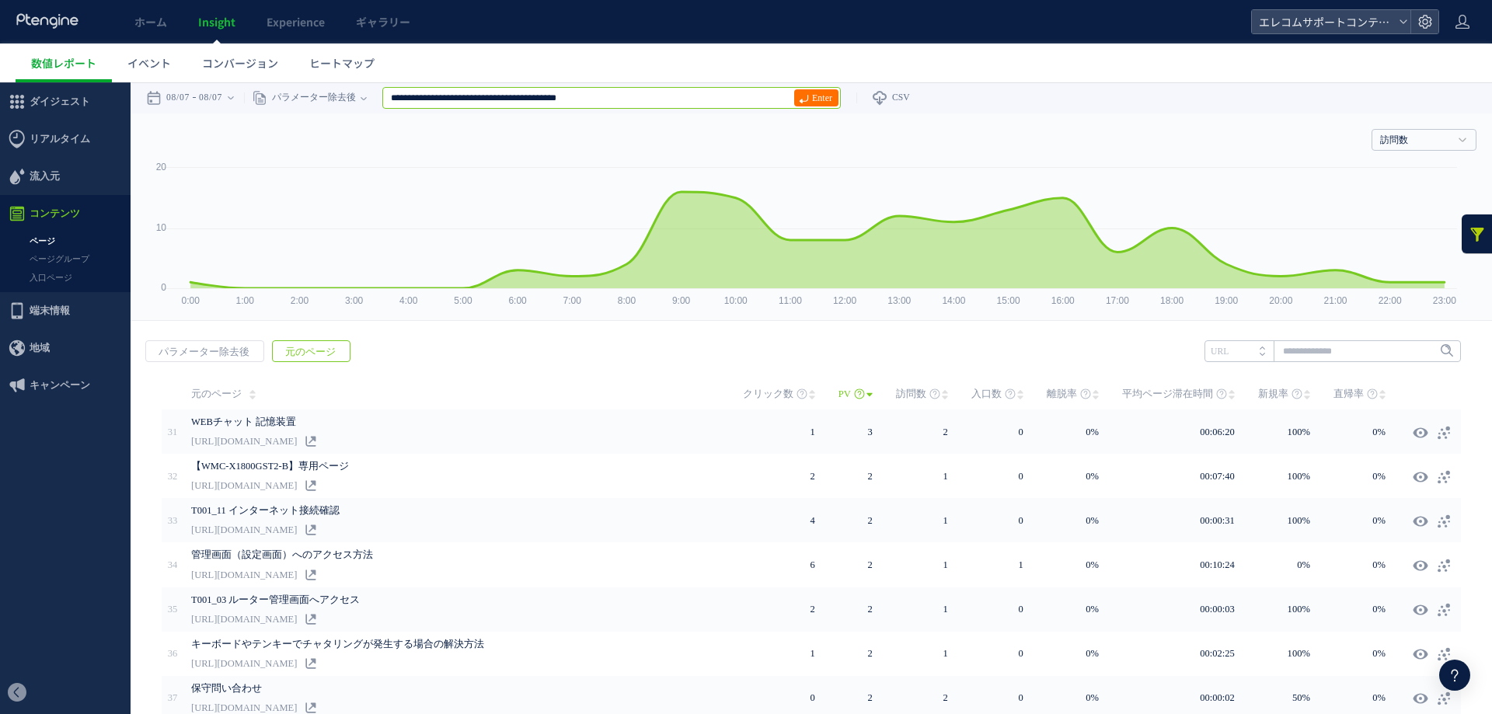
click at [647, 95] on input "**********" at bounding box center [611, 98] width 458 height 22
drag, startPoint x: 817, startPoint y: 94, endPoint x: 785, endPoint y: 95, distance: 31.9
click at [819, 94] on span "Enter" at bounding box center [822, 97] width 20 height 17
drag, startPoint x: 699, startPoint y: 97, endPoint x: 183, endPoint y: 99, distance: 516.6
click at [183, 99] on div "**********" at bounding box center [811, 97] width 1361 height 31
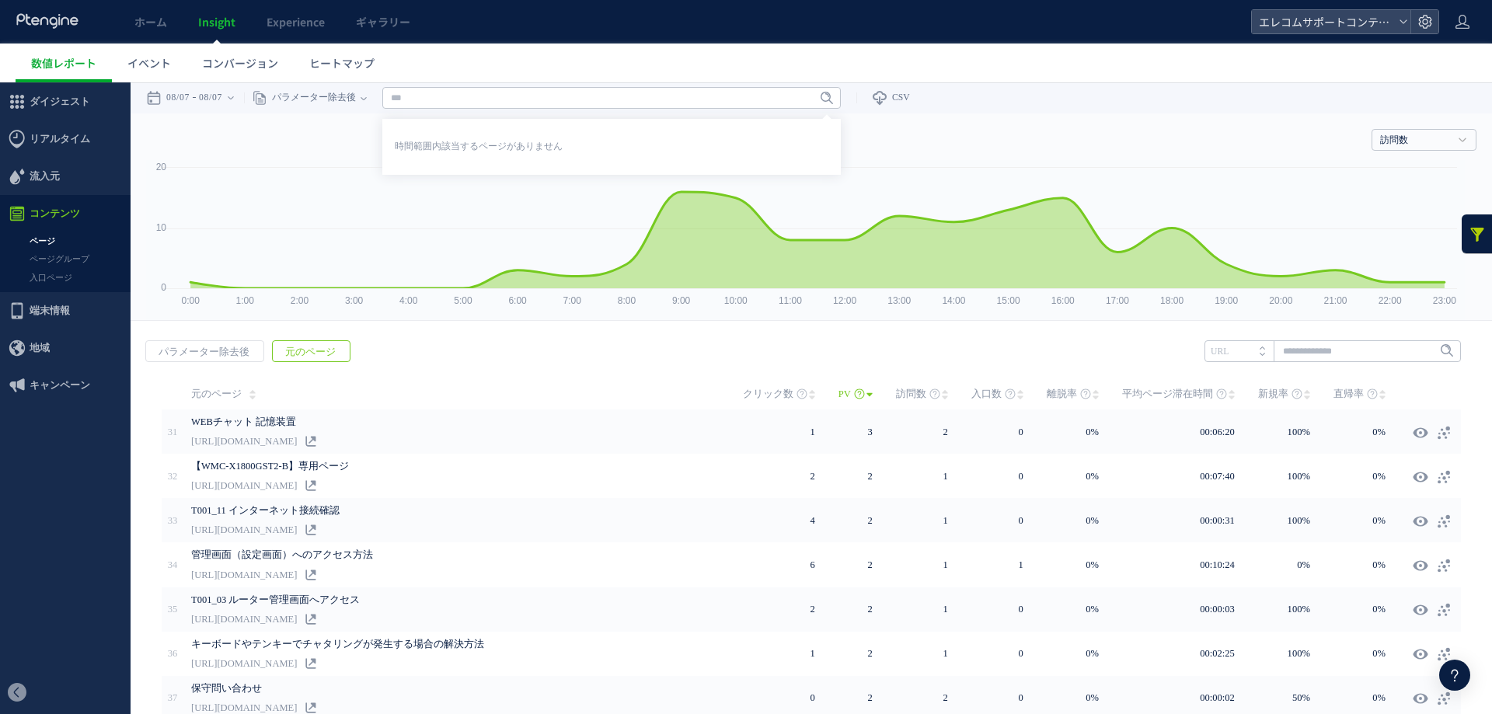
click at [990, 55] on ul "数値レポート イベント コンバージョン ヒートマップ" at bounding box center [754, 63] width 1476 height 39
click at [153, 73] on link "イベント" at bounding box center [149, 63] width 75 height 39
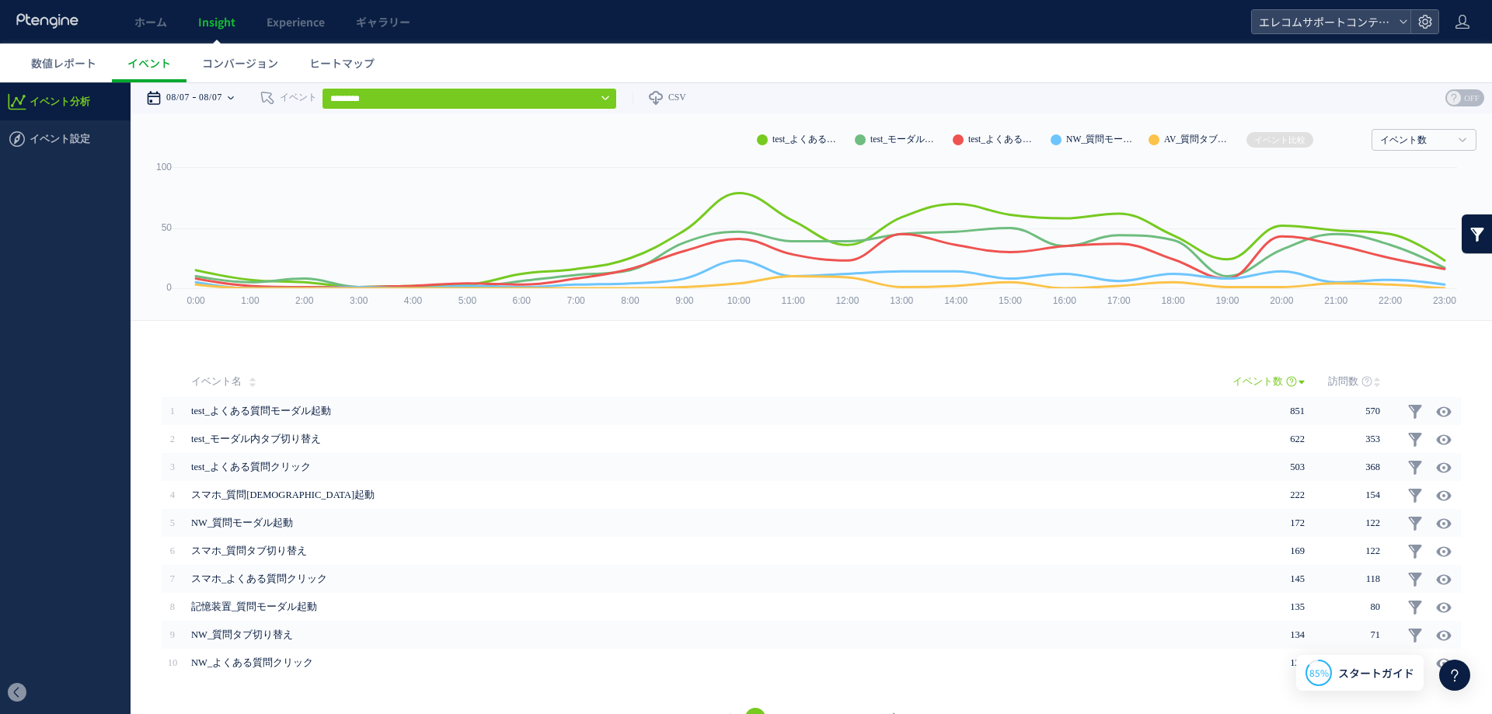
click at [165, 104] on div "08/07 08/07" at bounding box center [195, 97] width 98 height 31
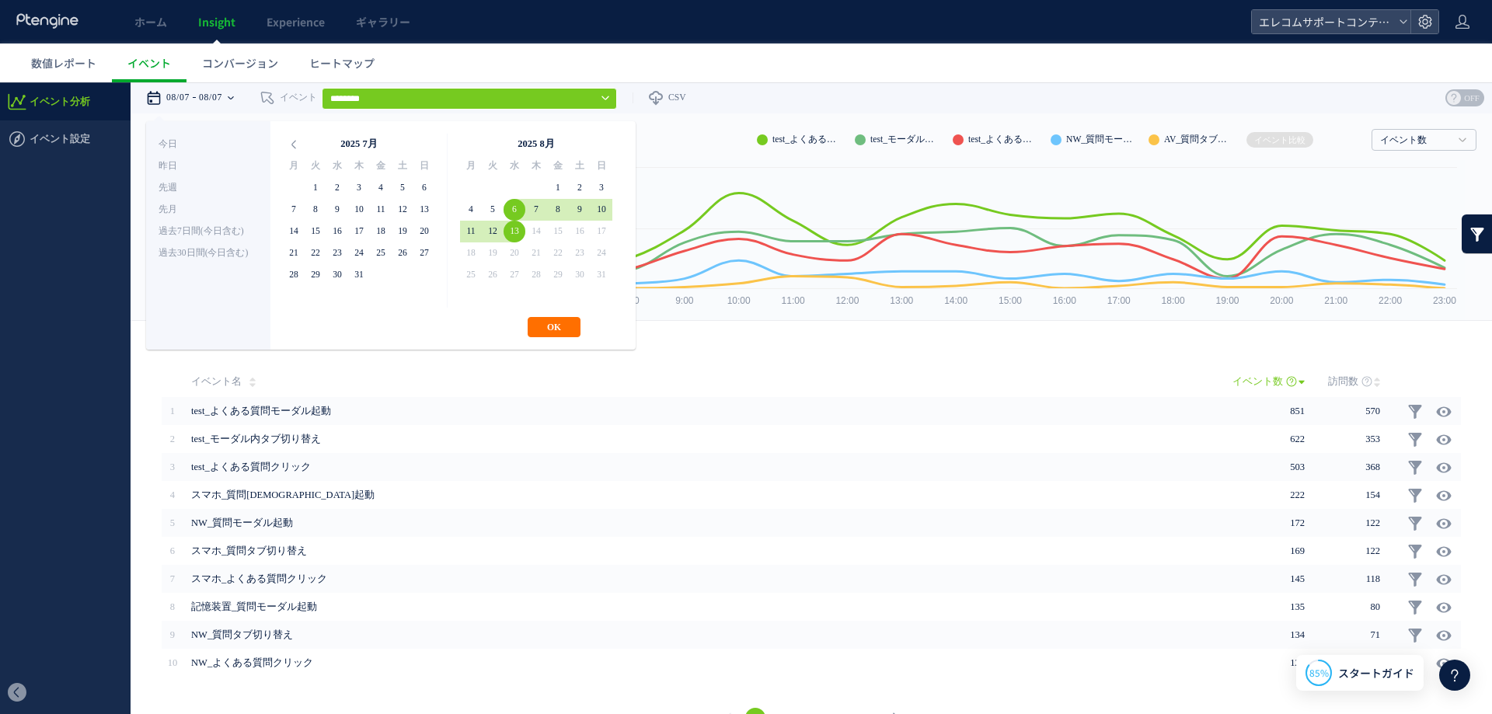
click at [538, 337] on div "**********" at bounding box center [390, 235] width 489 height 228
click at [539, 331] on button "OK" at bounding box center [553, 327] width 53 height 20
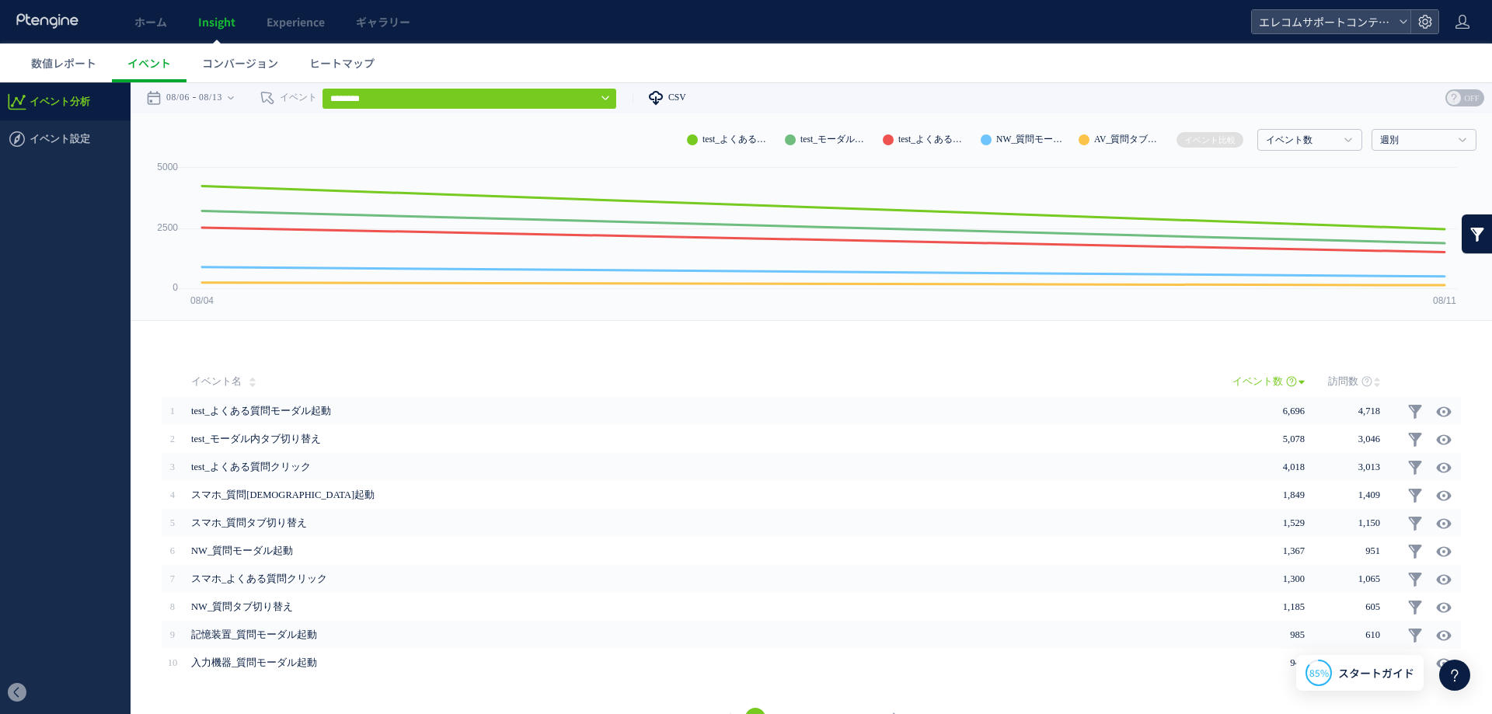
click at [678, 98] on span "CSV" at bounding box center [677, 97] width 18 height 10
type input "**********"
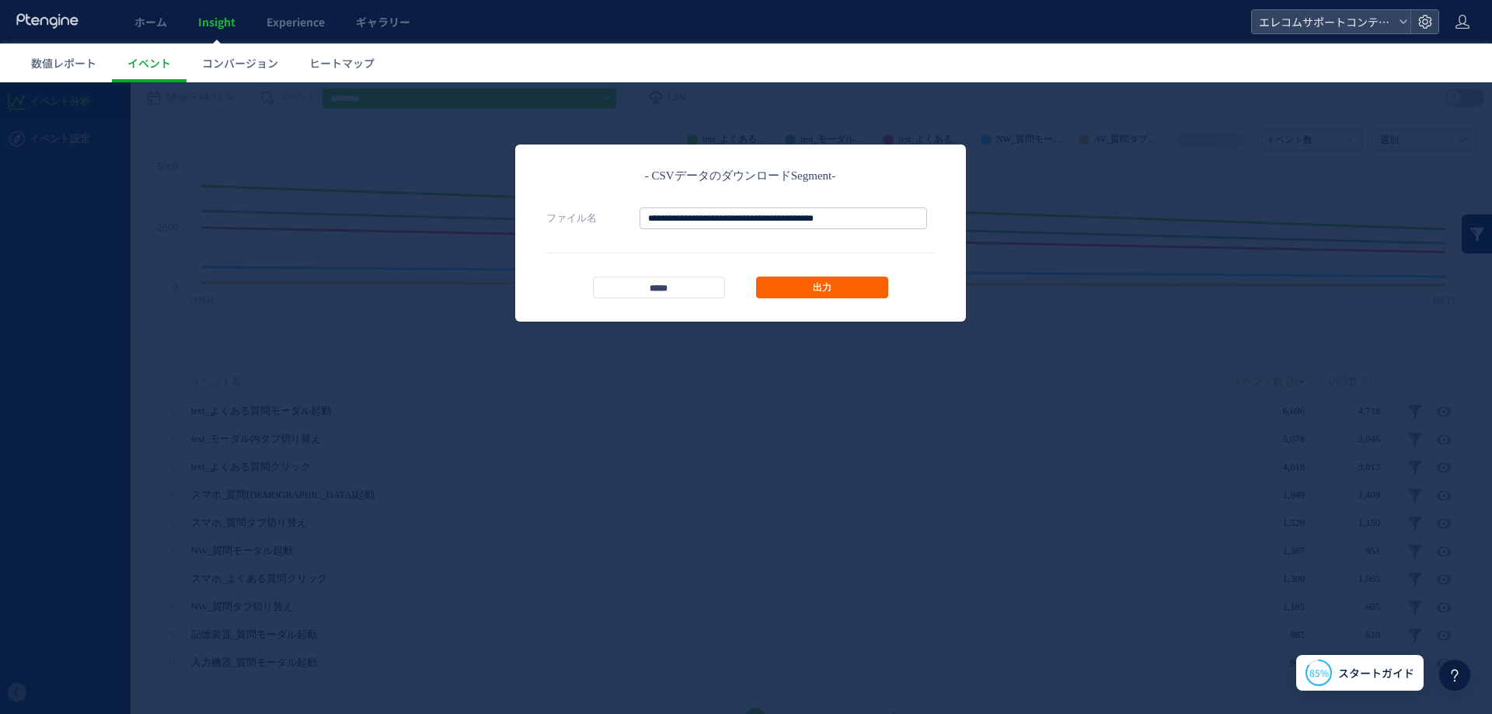
click at [834, 291] on link "出力" at bounding box center [822, 288] width 132 height 22
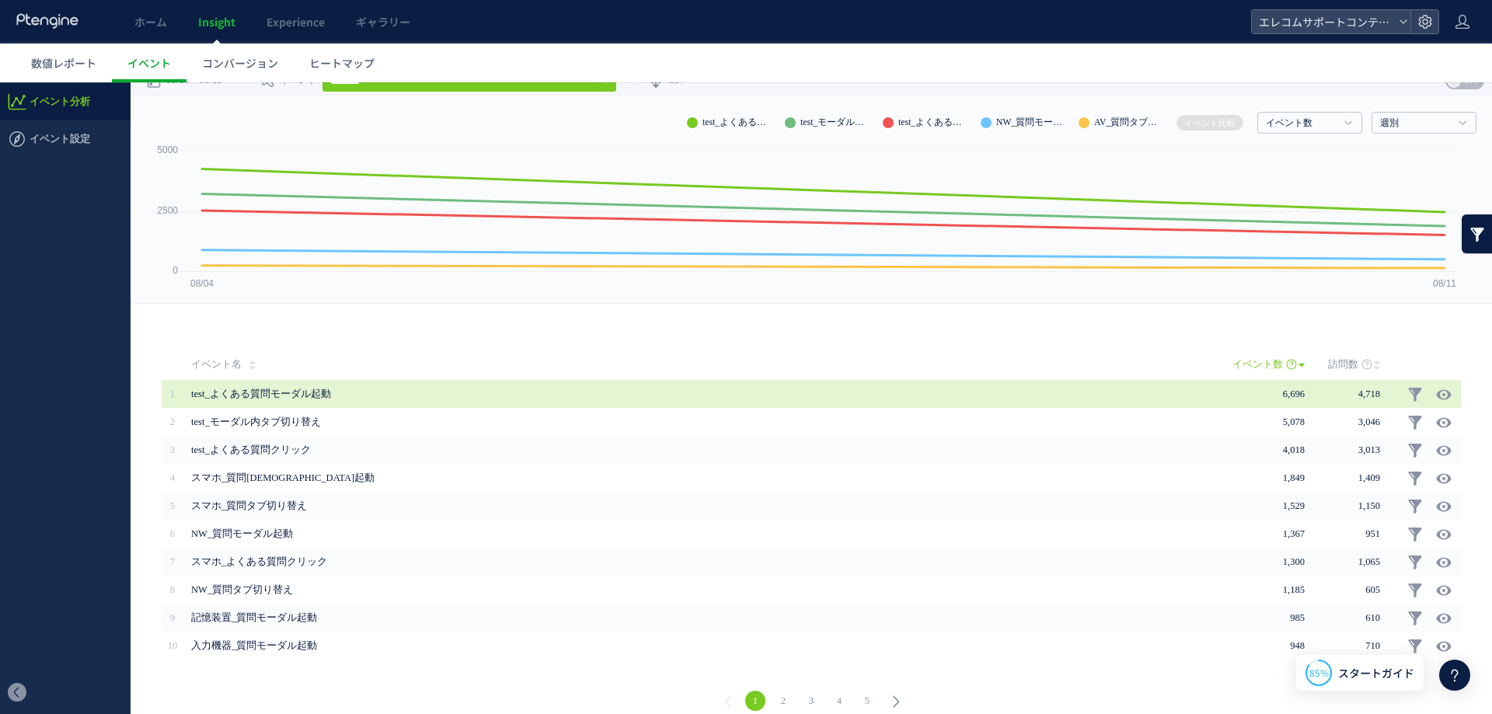
scroll to position [34, 0]
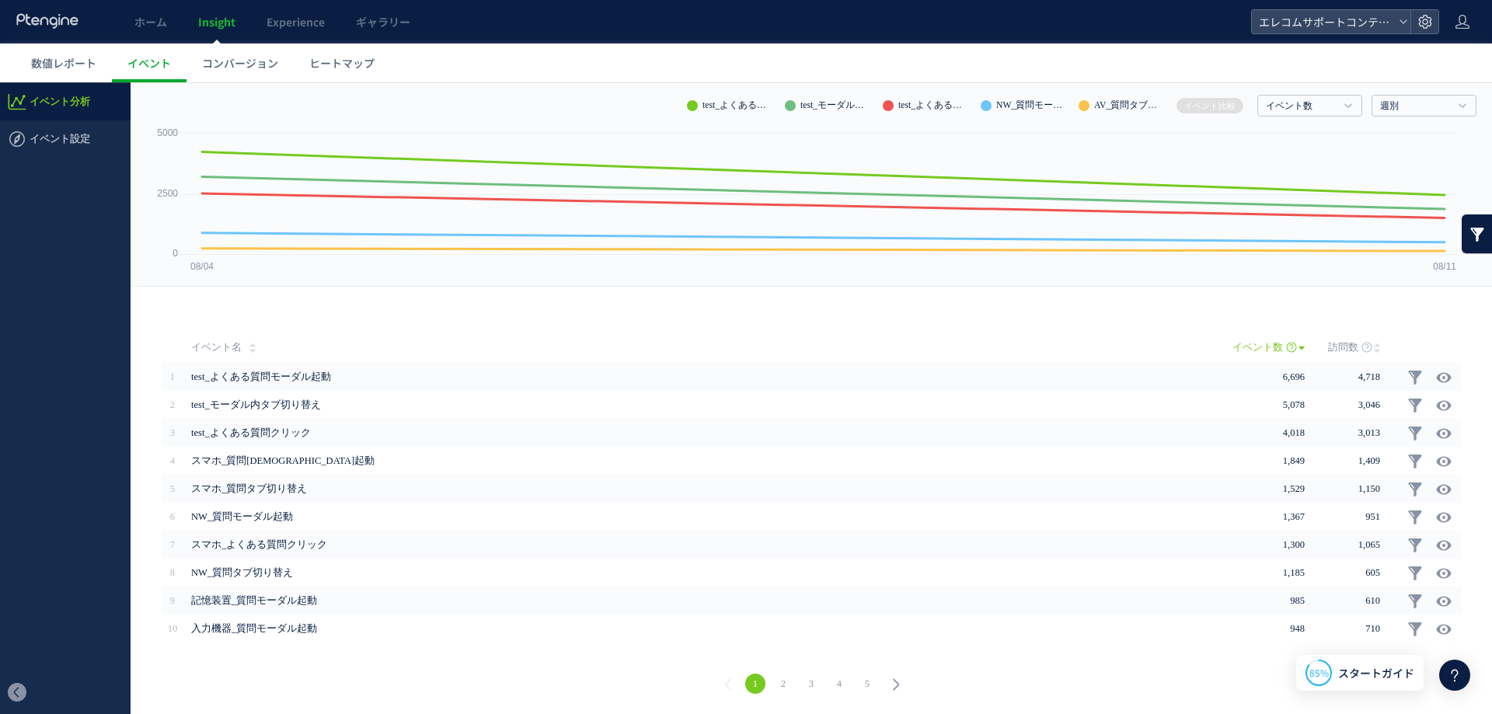
click at [773, 686] on link "2" at bounding box center [783, 684] width 20 height 20
click at [1461, 237] on link at bounding box center [1476, 233] width 31 height 39
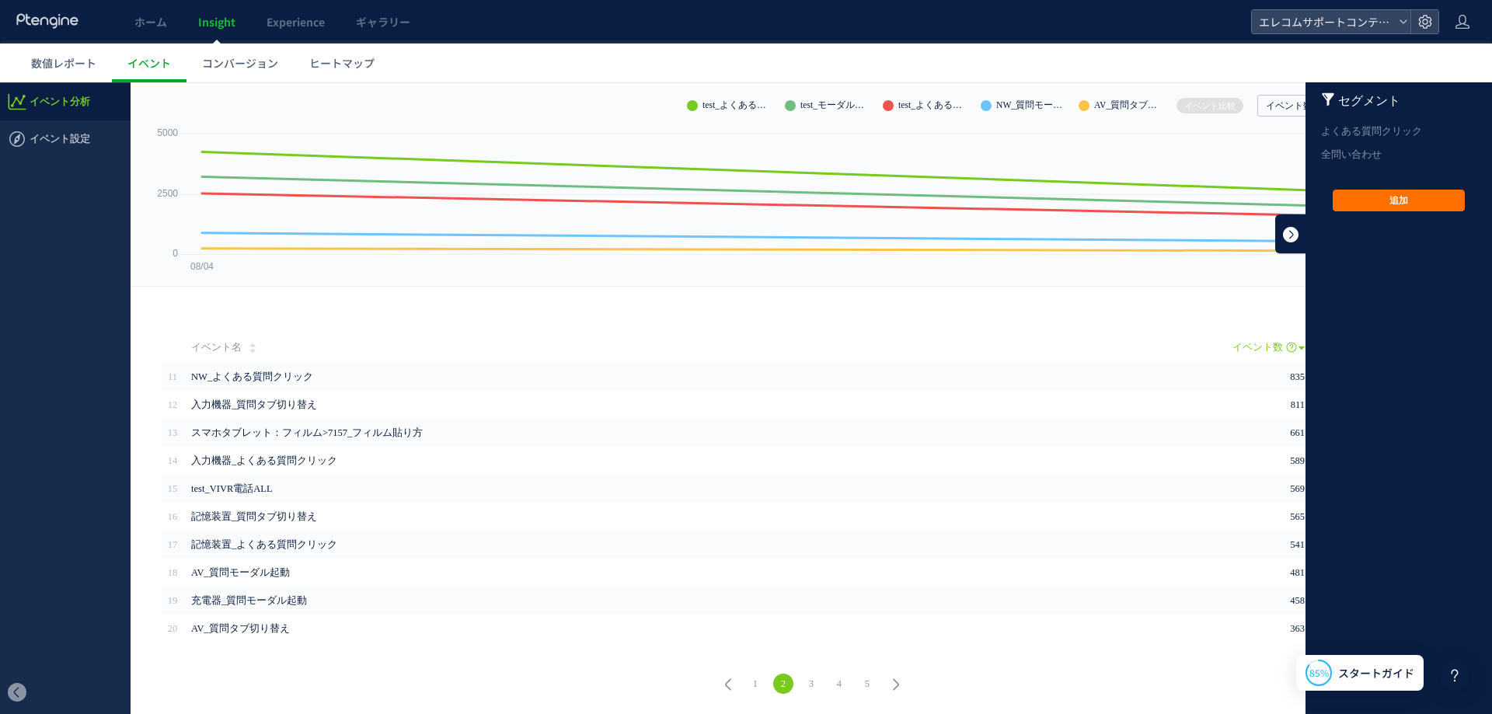
click at [1284, 235] on link at bounding box center [1290, 233] width 31 height 39
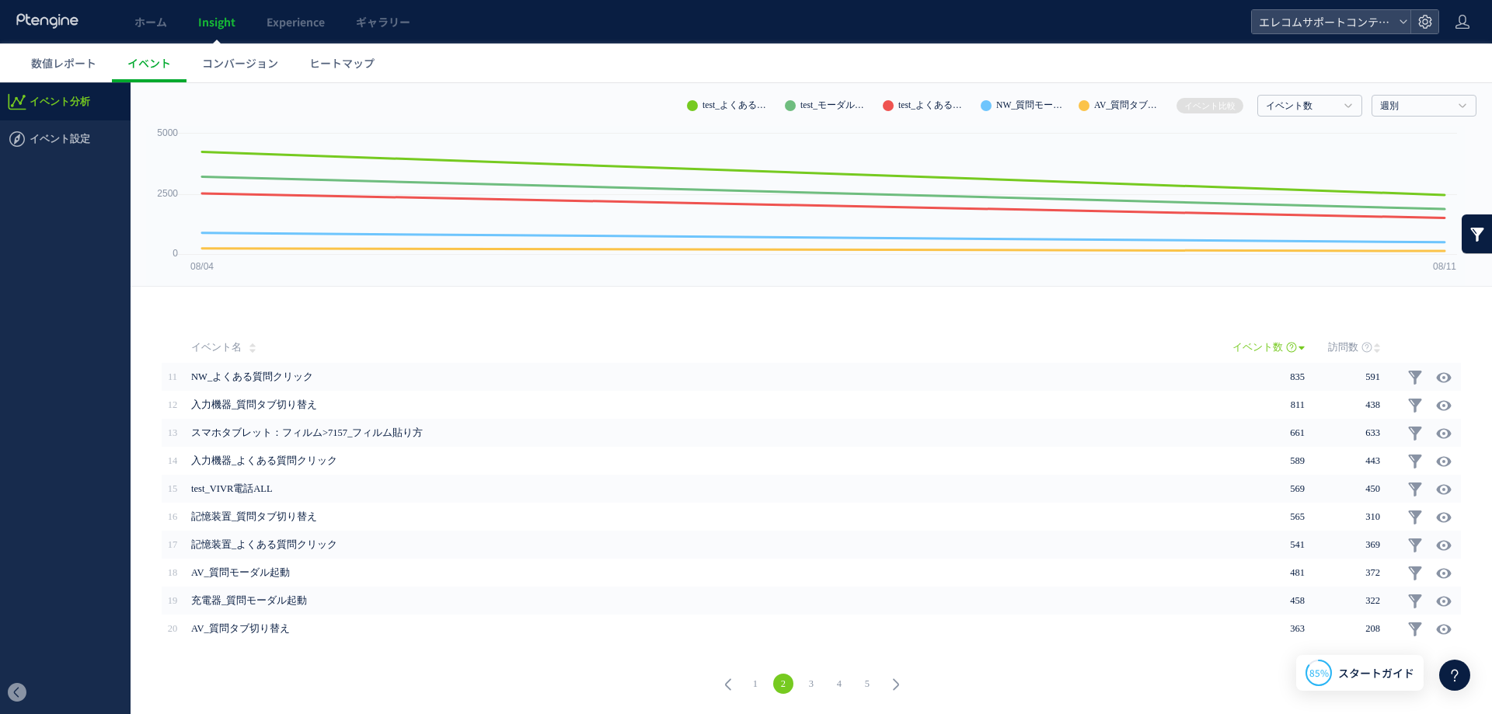
click at [1197, 310] on div "戻る ヒートマップを計測させるには、解析コードを実装してください。 実装 URL タイトル名" at bounding box center [811, 500] width 1361 height 427
click at [1466, 238] on link at bounding box center [1476, 233] width 31 height 39
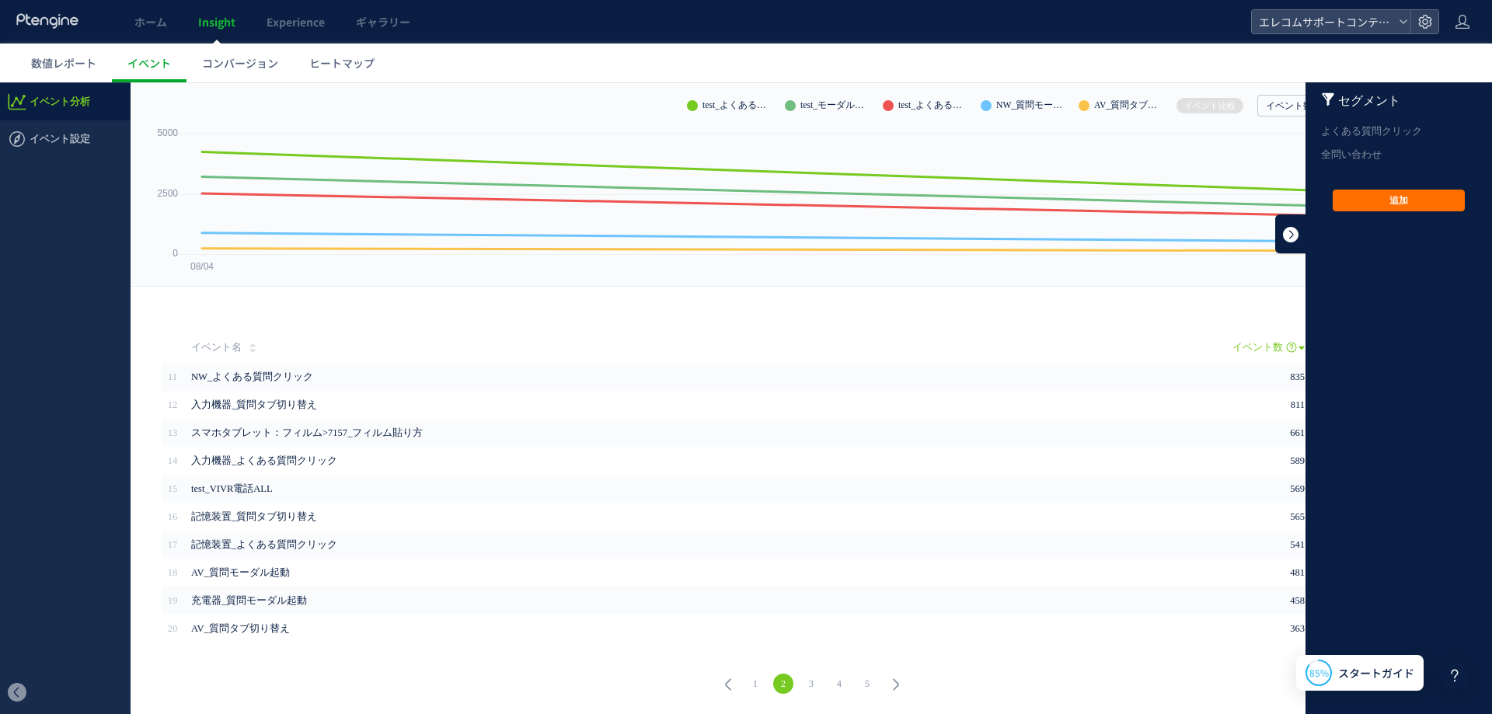
click at [1280, 230] on link at bounding box center [1290, 233] width 31 height 39
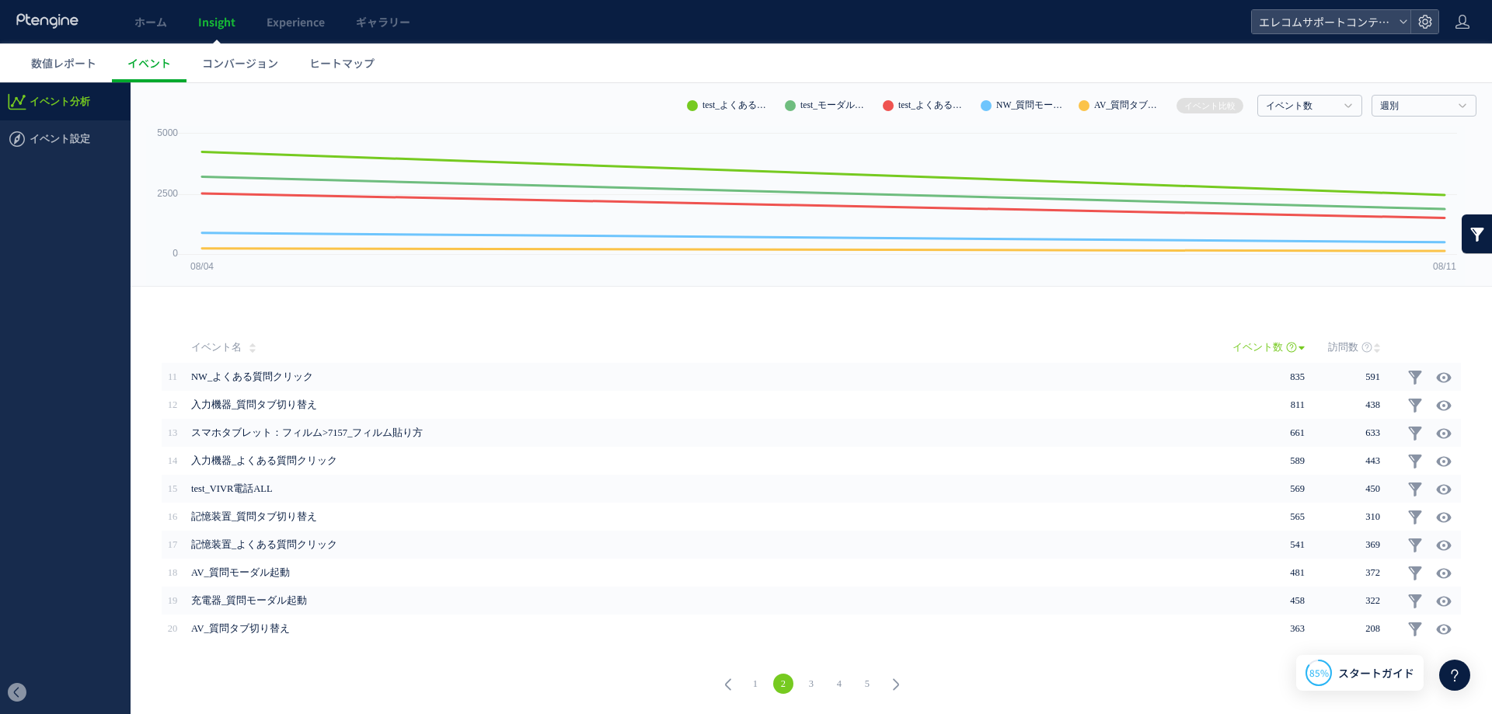
click at [286, 329] on div "戻る ヒートマップを計測させるには、解析コードを実装してください。 実装 URL タイトル名" at bounding box center [811, 500] width 1361 height 427
click at [472, 300] on div "戻る ヒートマップを計測させるには、解析コードを実装してください。 実装 URL タイトル名" at bounding box center [811, 500] width 1361 height 427
click at [54, 60] on span "数値レポート" at bounding box center [63, 63] width 65 height 16
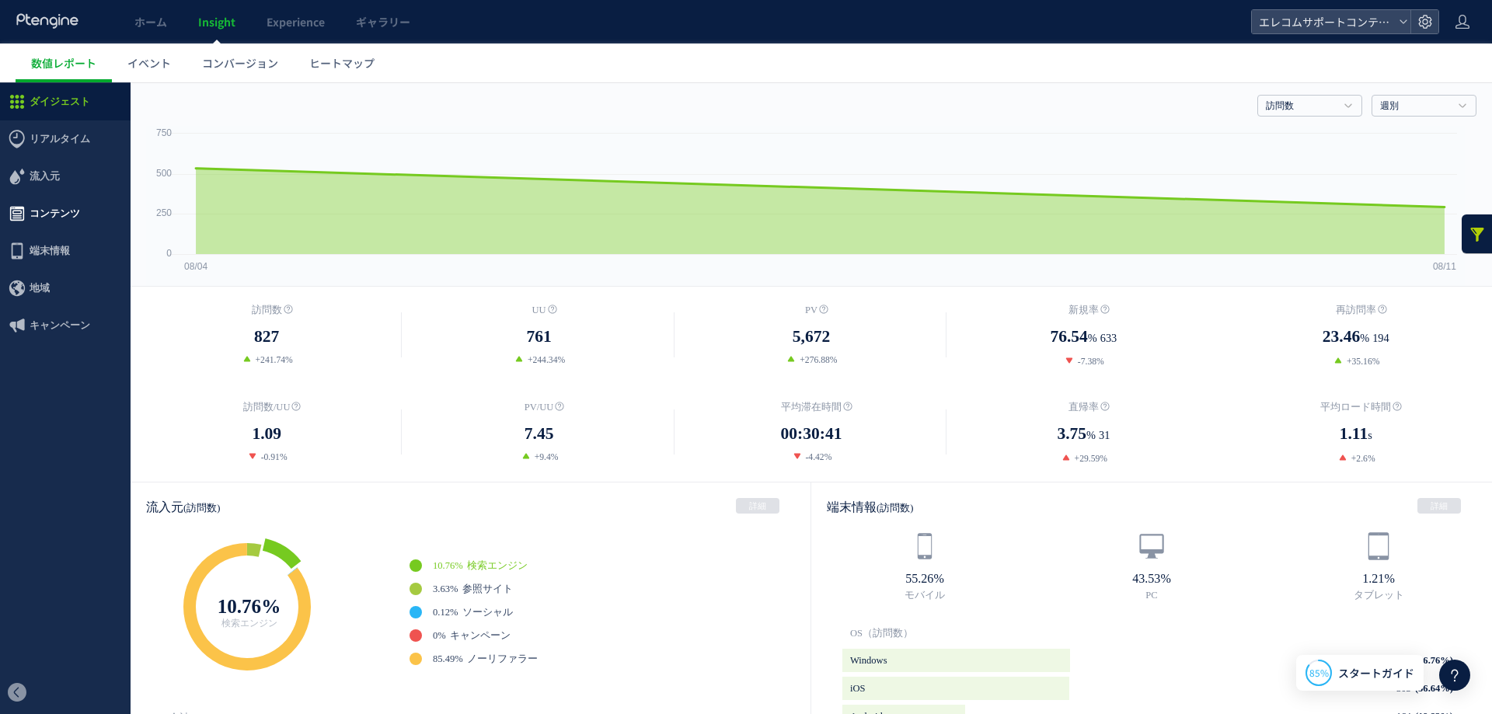
click at [43, 205] on span "コンテンツ" at bounding box center [55, 213] width 50 height 37
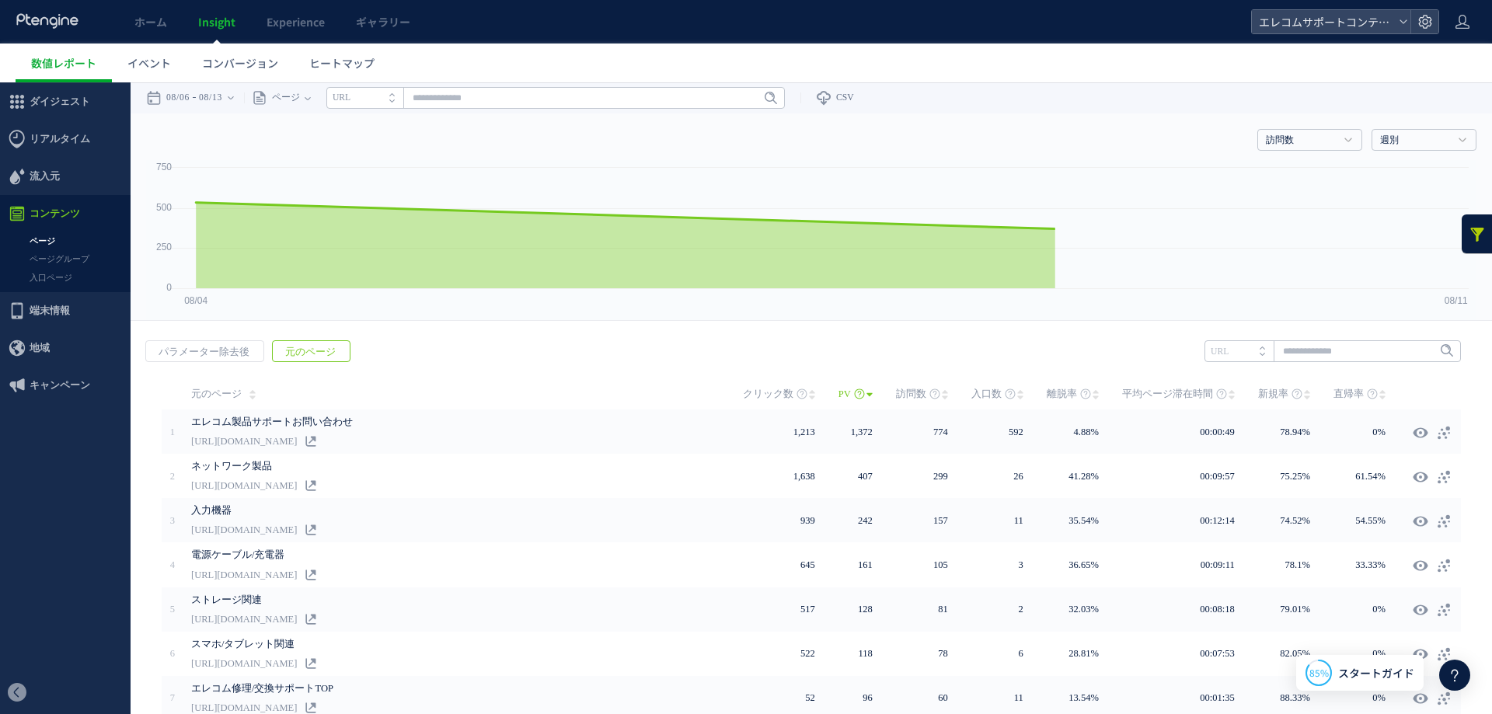
click at [547, 50] on ul "数値レポート イベント コンバージョン ヒートマップ" at bounding box center [754, 63] width 1476 height 39
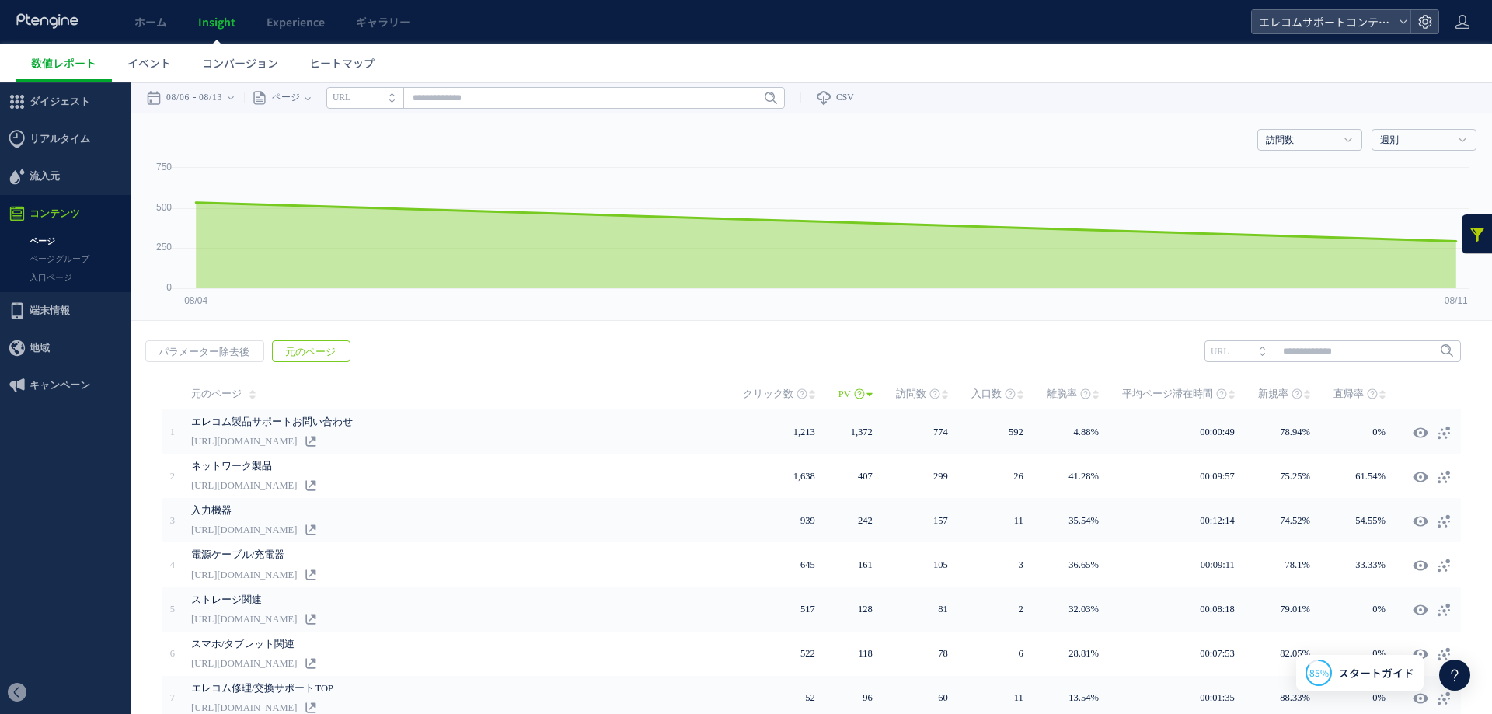
click at [1464, 238] on link at bounding box center [1476, 233] width 31 height 39
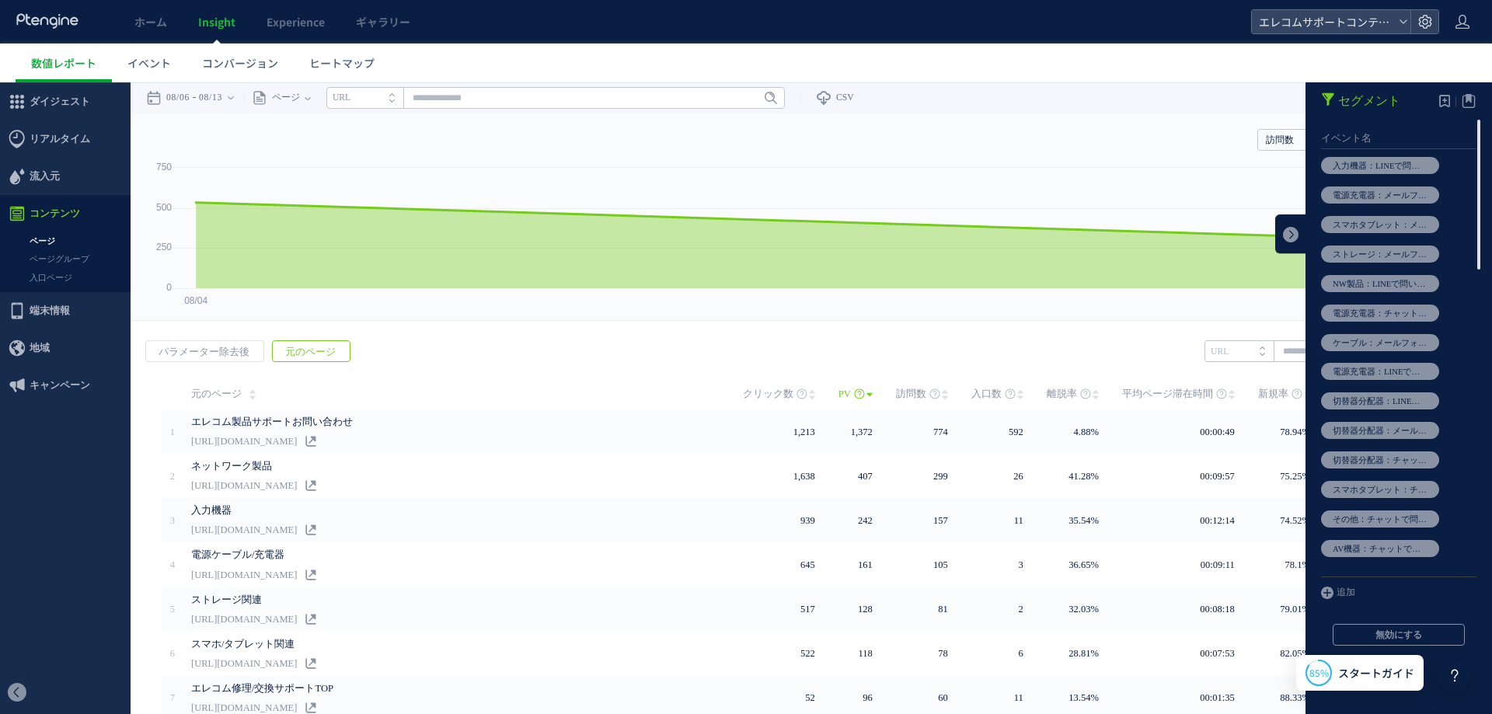
click at [1219, 179] on rect at bounding box center [811, 240] width 1330 height 160
click at [1276, 228] on link at bounding box center [1290, 233] width 31 height 39
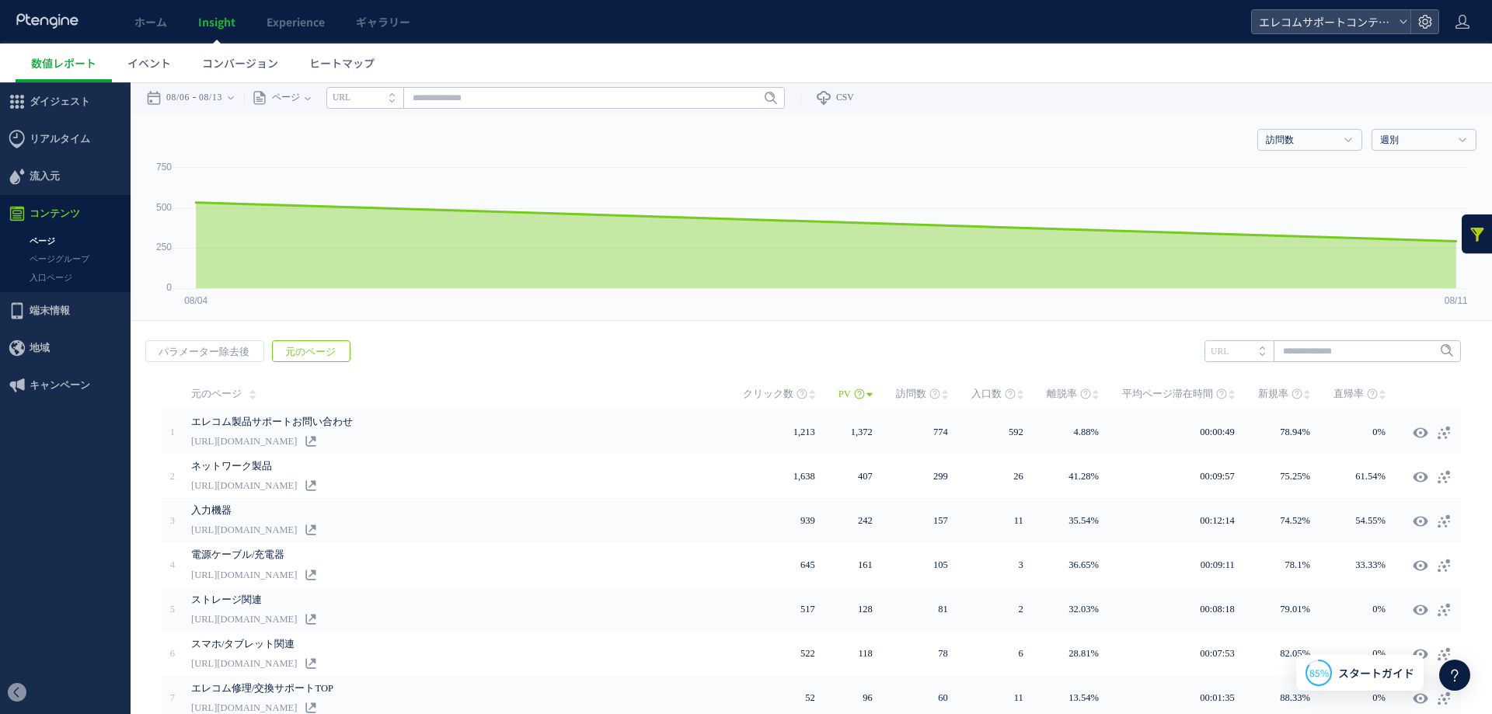
click at [1335, 333] on div "戻る パラメーター除去後 元のページ ヒートマップを計測させるには、解析コードを実装してください。 実装 URL" at bounding box center [811, 625] width 1361 height 600
click at [1341, 350] on input "text" at bounding box center [1332, 351] width 256 height 22
click at [1220, 386] on li "548" at bounding box center [1331, 383] width 247 height 20
type input "***"
click at [1420, 351] on icon at bounding box center [1424, 352] width 10 height 10
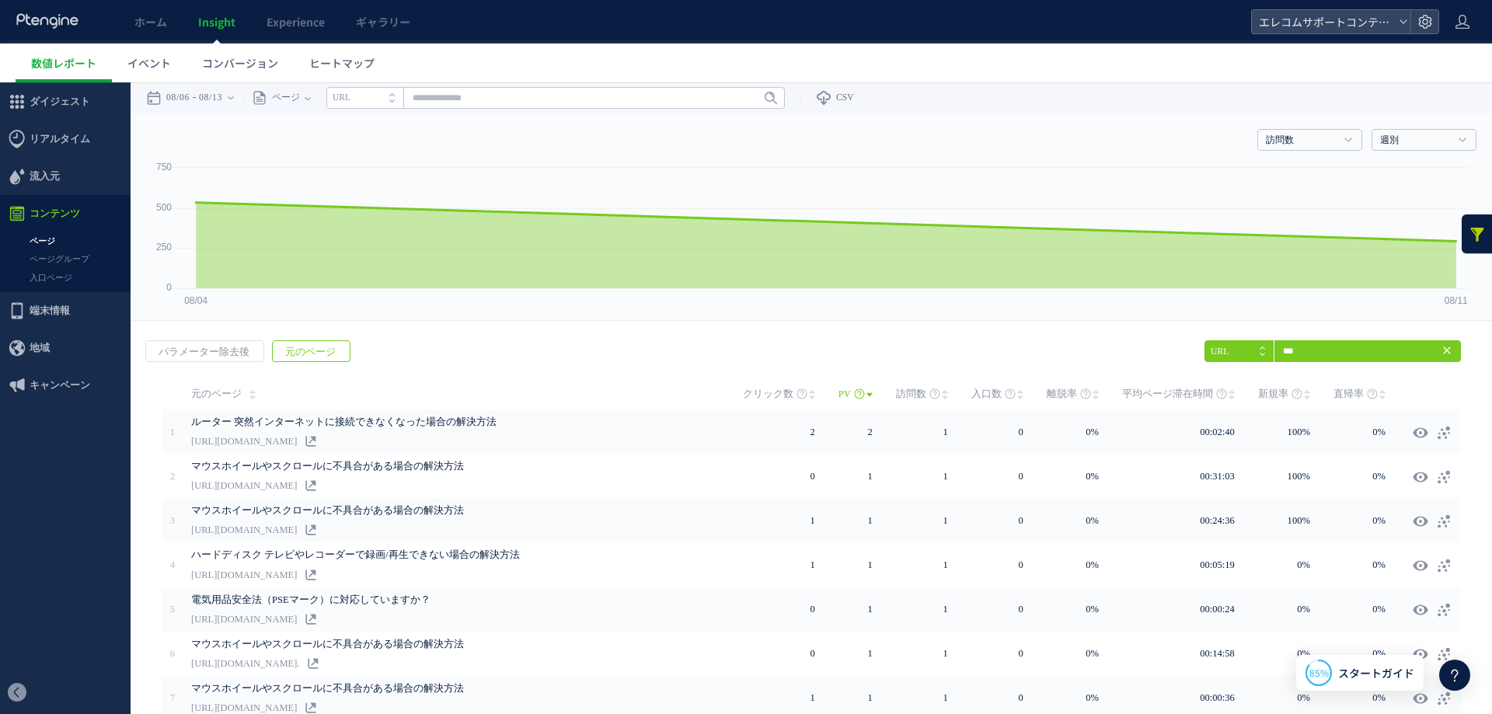
click at [946, 354] on div "戻る パラメーター除去後 元のページ ヒートマップを計測させるには、解析コードを実装してください。 実装 *** URL Enter 548" at bounding box center [811, 625] width 1361 height 600
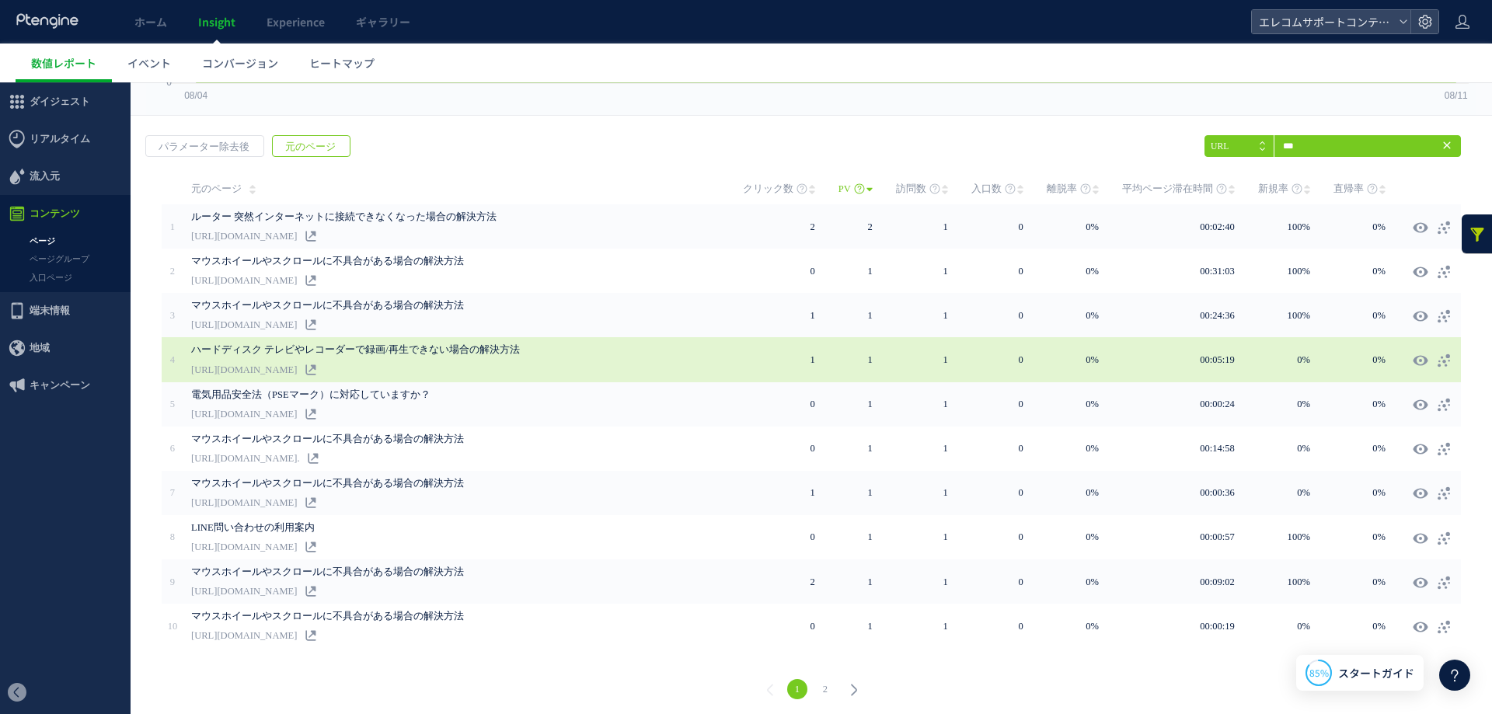
scroll to position [75, 0]
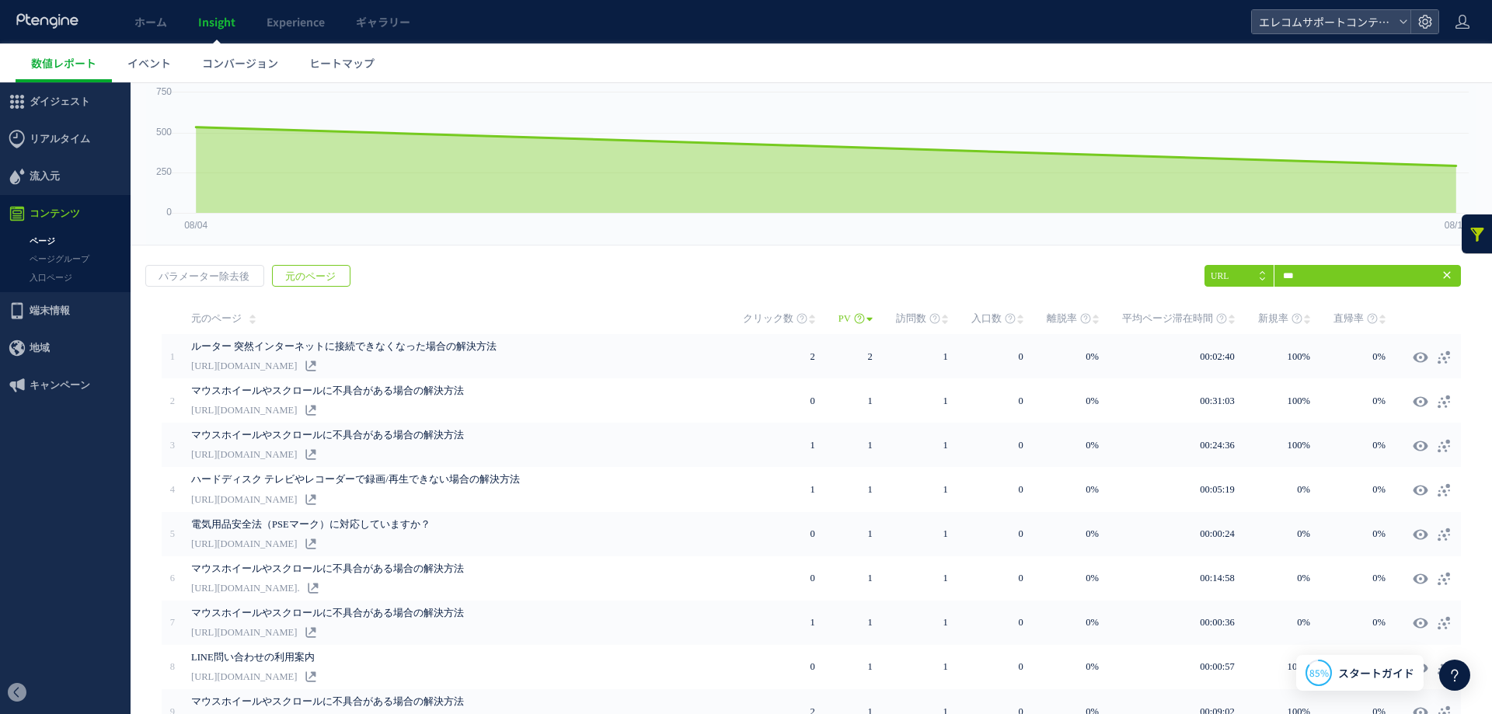
click at [685, 289] on div "戻る パラメーター除去後 元のページ ヒートマップを計測させるには、解析コードを実装してください。 実装 *** URL Enter 548" at bounding box center [811, 549] width 1361 height 600
click at [1447, 279] on icon at bounding box center [1446, 275] width 12 height 12
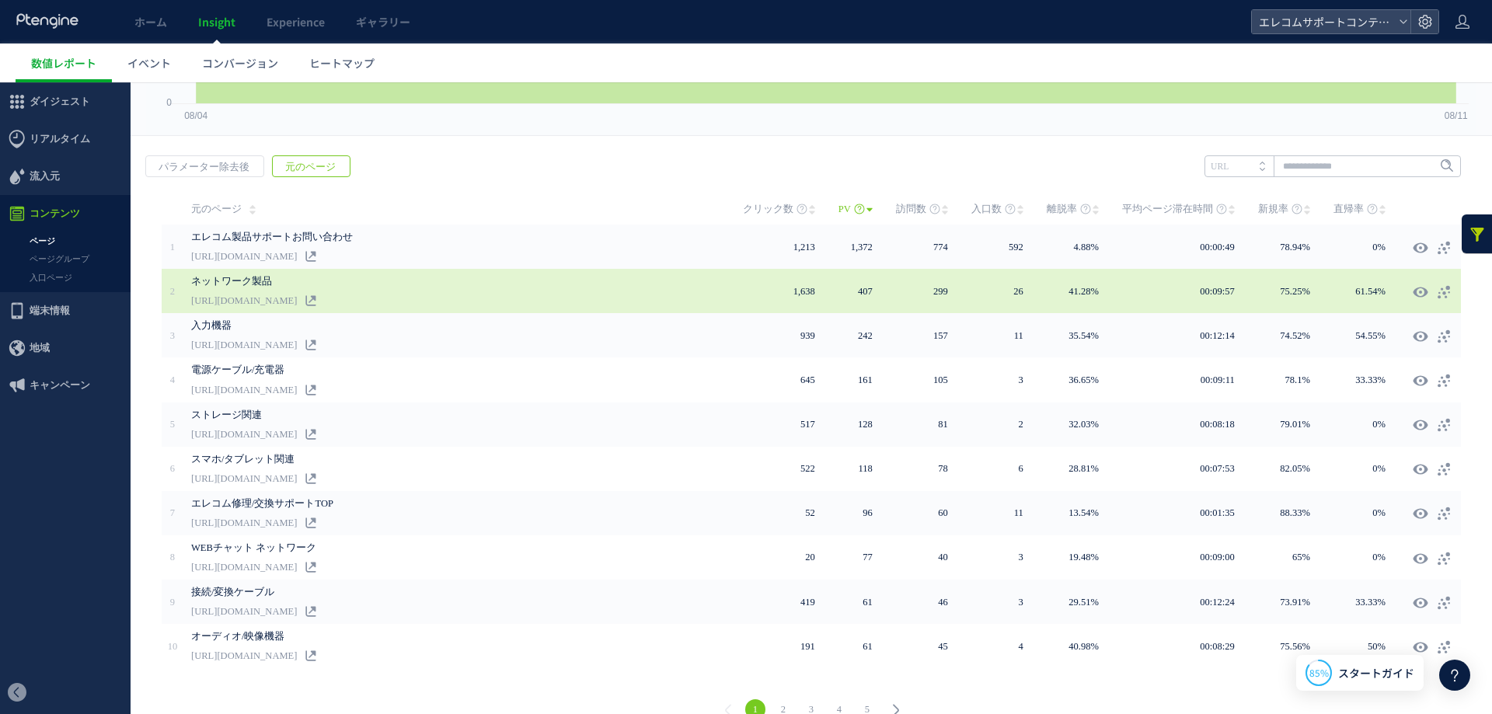
scroll to position [0, 0]
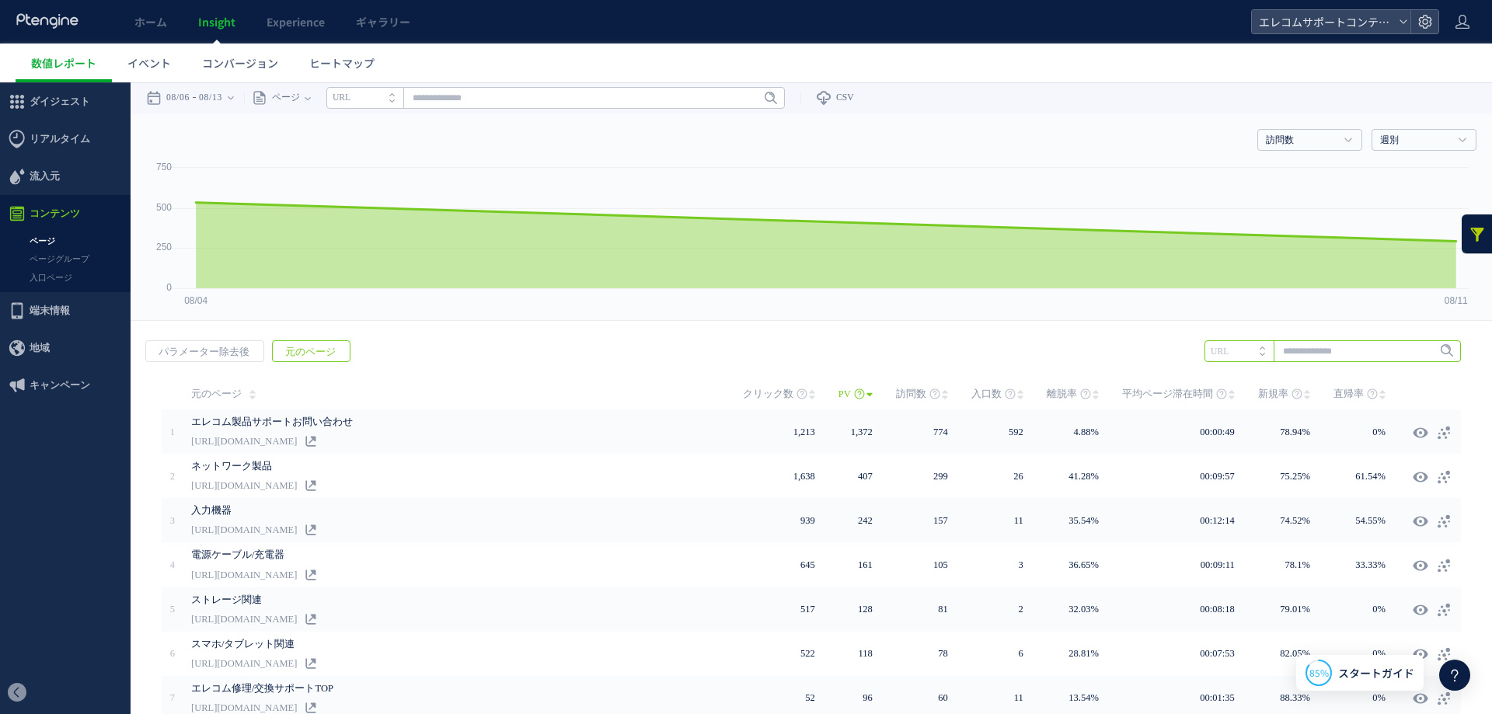
click at [1330, 352] on input "text" at bounding box center [1332, 351] width 256 height 22
click at [1321, 386] on li "548" at bounding box center [1331, 383] width 247 height 20
type input "***"
click at [1443, 350] on span "Enter" at bounding box center [1442, 351] width 20 height 17
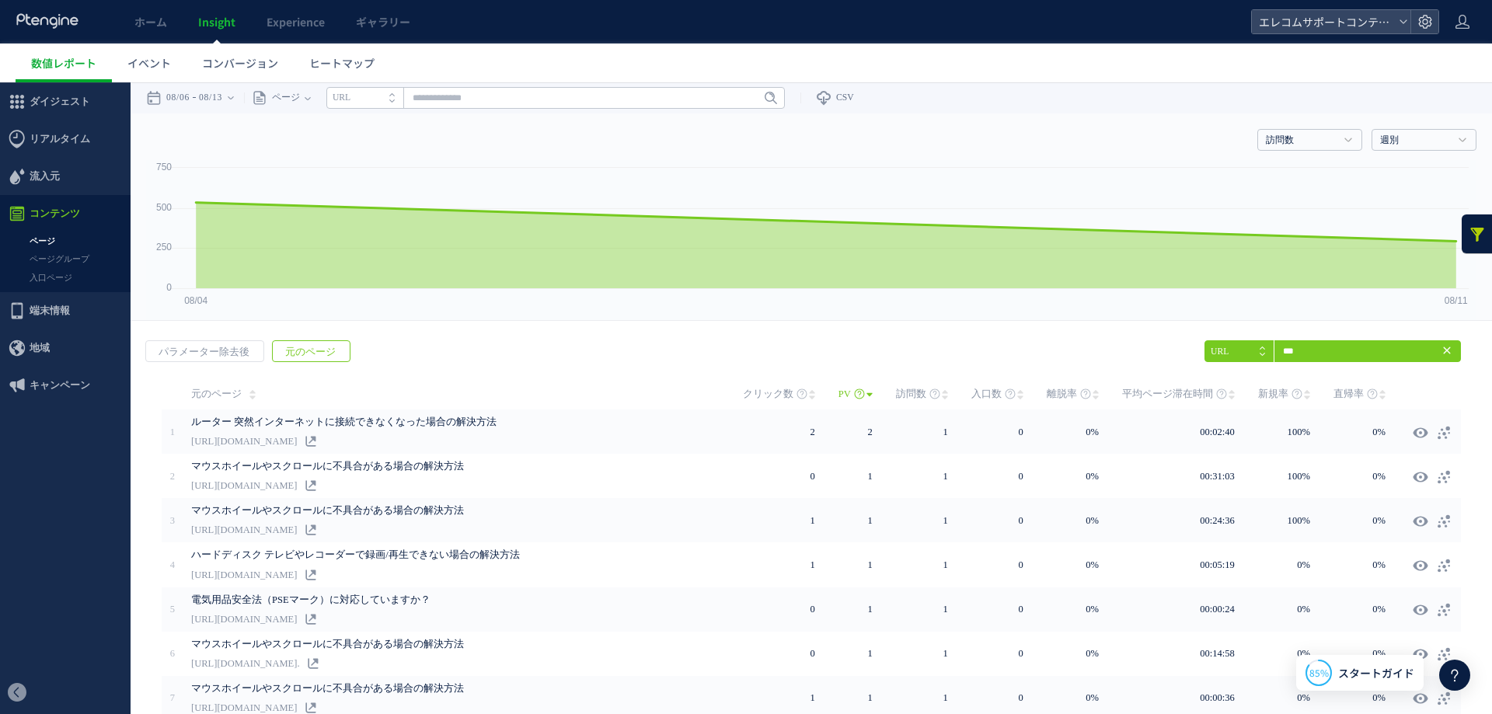
click at [676, 340] on div "戻る パラメーター除去後 元のページ ヒートマップを計測させるには、解析コードを実装してください。 実装 *** URL Enter 548" at bounding box center [811, 625] width 1361 height 600
click at [169, 65] on span "イベント" at bounding box center [149, 63] width 44 height 16
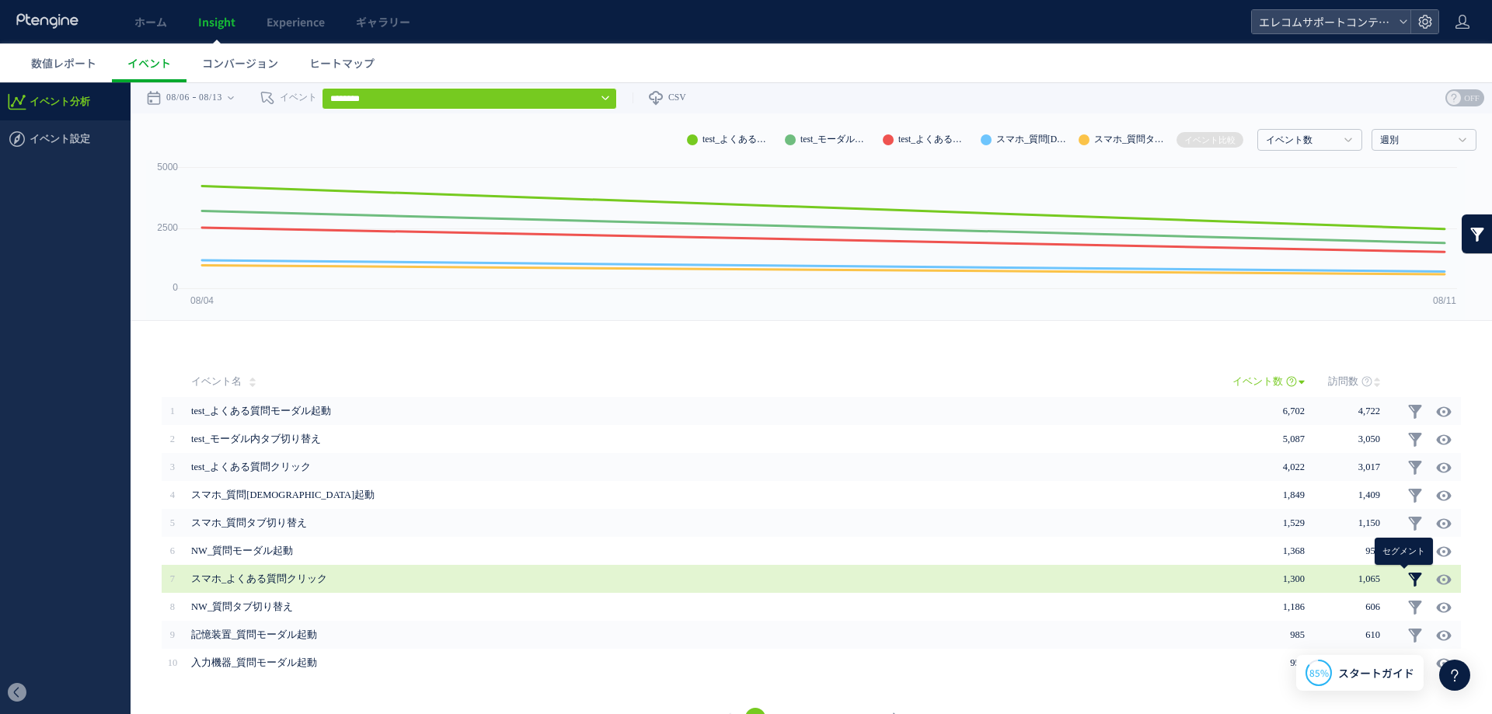
click at [1407, 573] on link at bounding box center [1415, 580] width 16 height 16
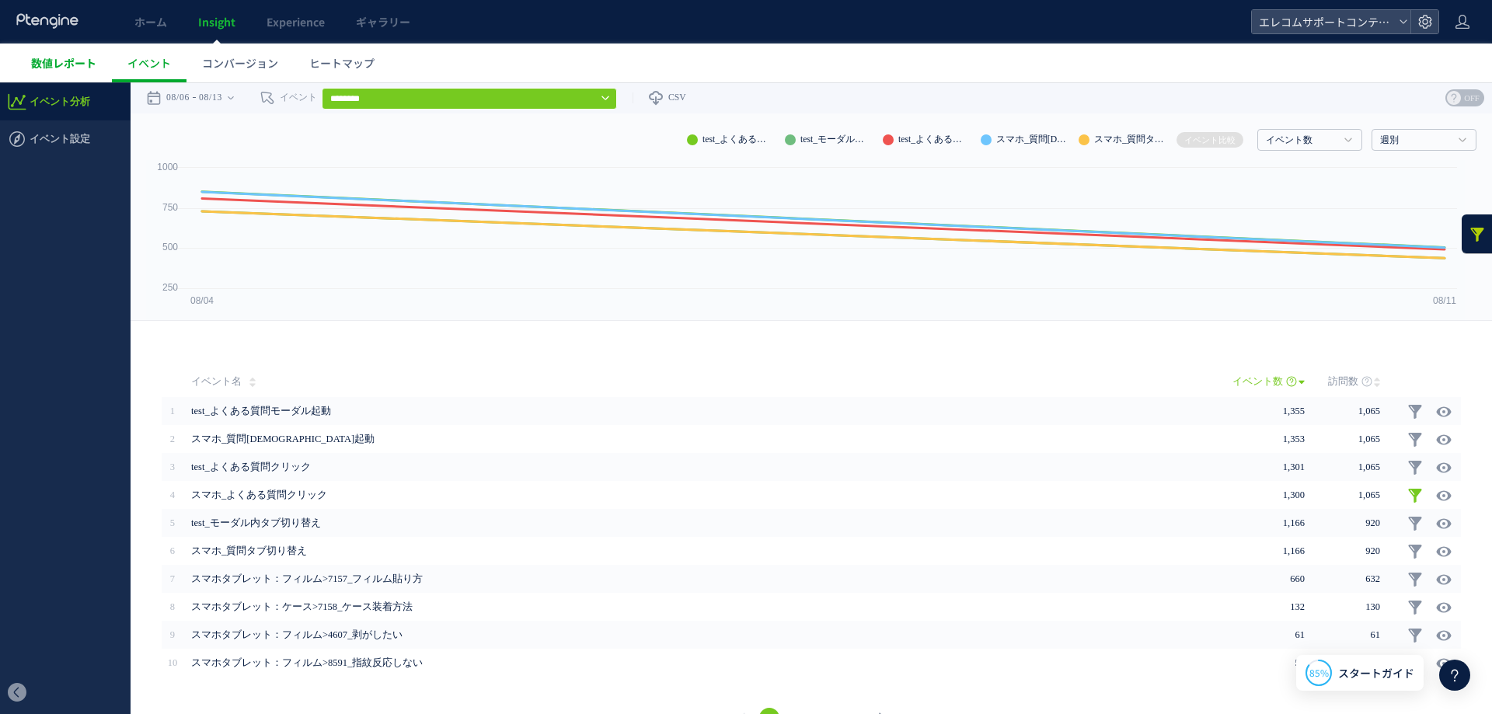
click at [62, 58] on span "数値レポート" at bounding box center [63, 63] width 65 height 16
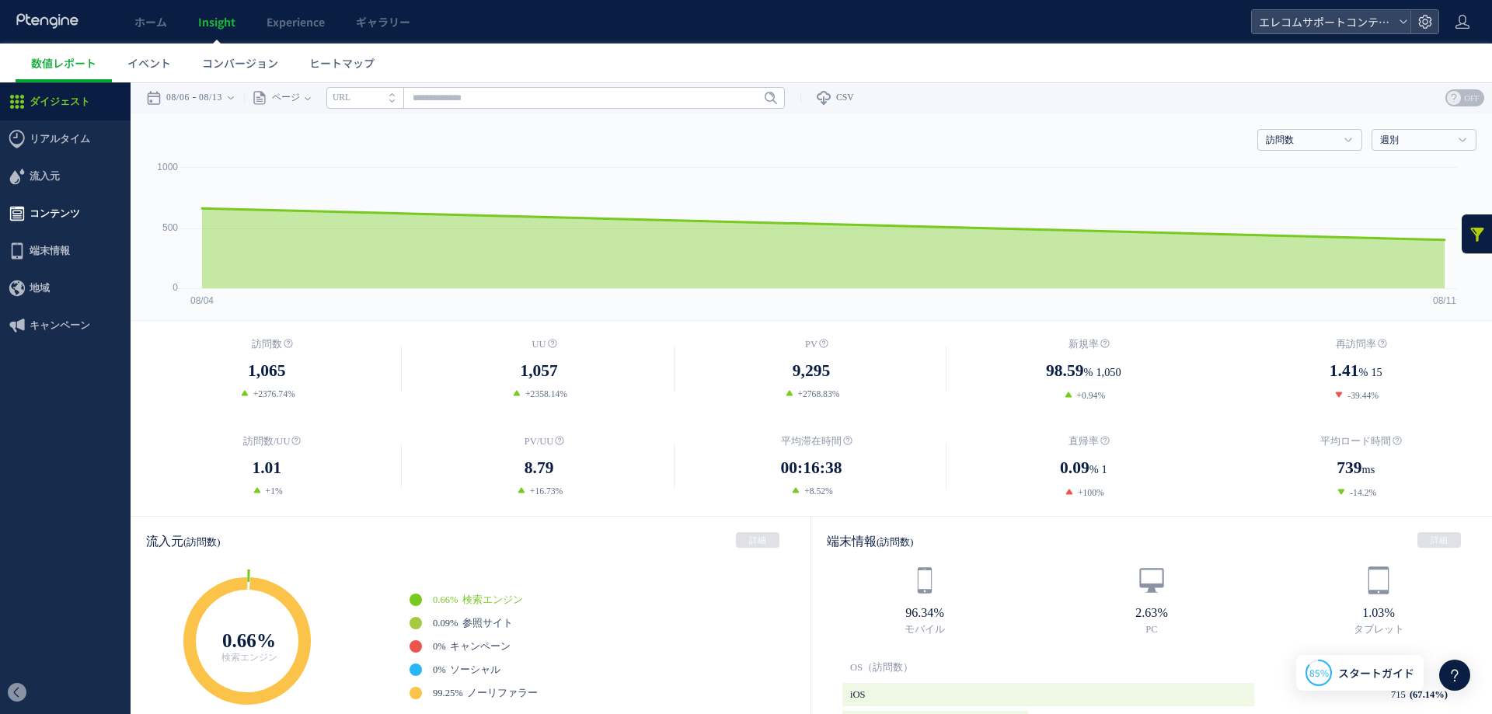
click at [48, 210] on span "コンテンツ" at bounding box center [55, 213] width 50 height 37
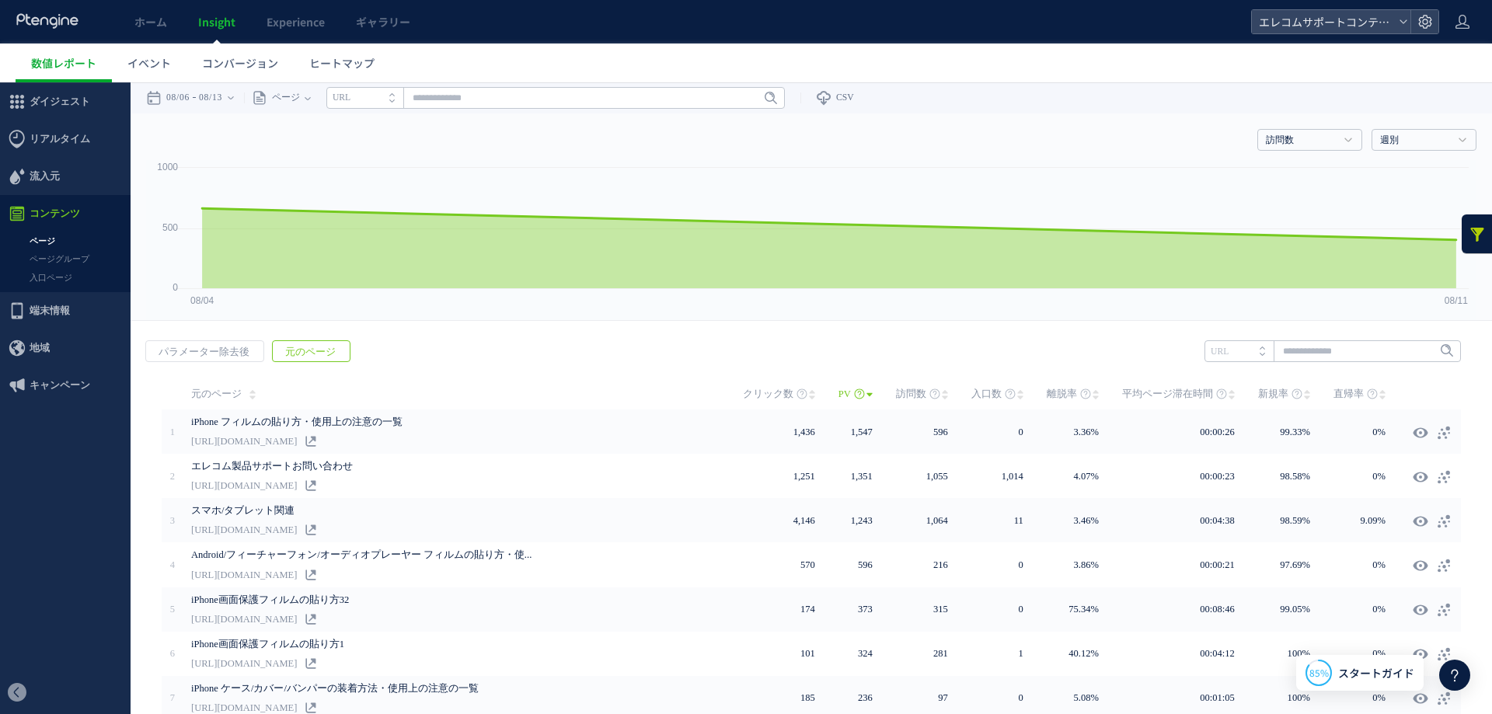
click at [656, 353] on div "戻る パラメーター除去後 元のページ ヒートマップを計測させるには、解析コードを実装してください。 実装 URL" at bounding box center [811, 625] width 1361 height 600
click at [1461, 234] on link at bounding box center [1476, 233] width 31 height 39
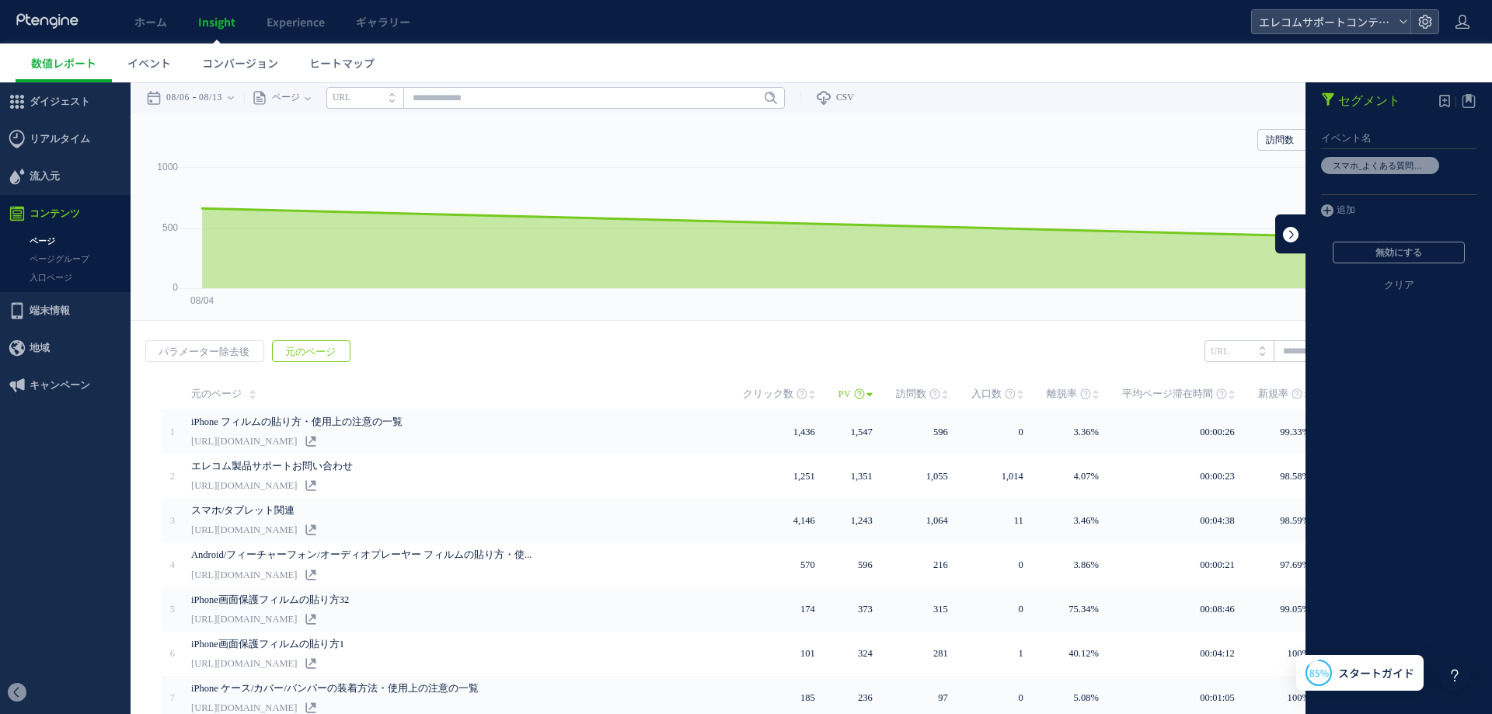
click at [1277, 230] on link at bounding box center [1290, 233] width 31 height 39
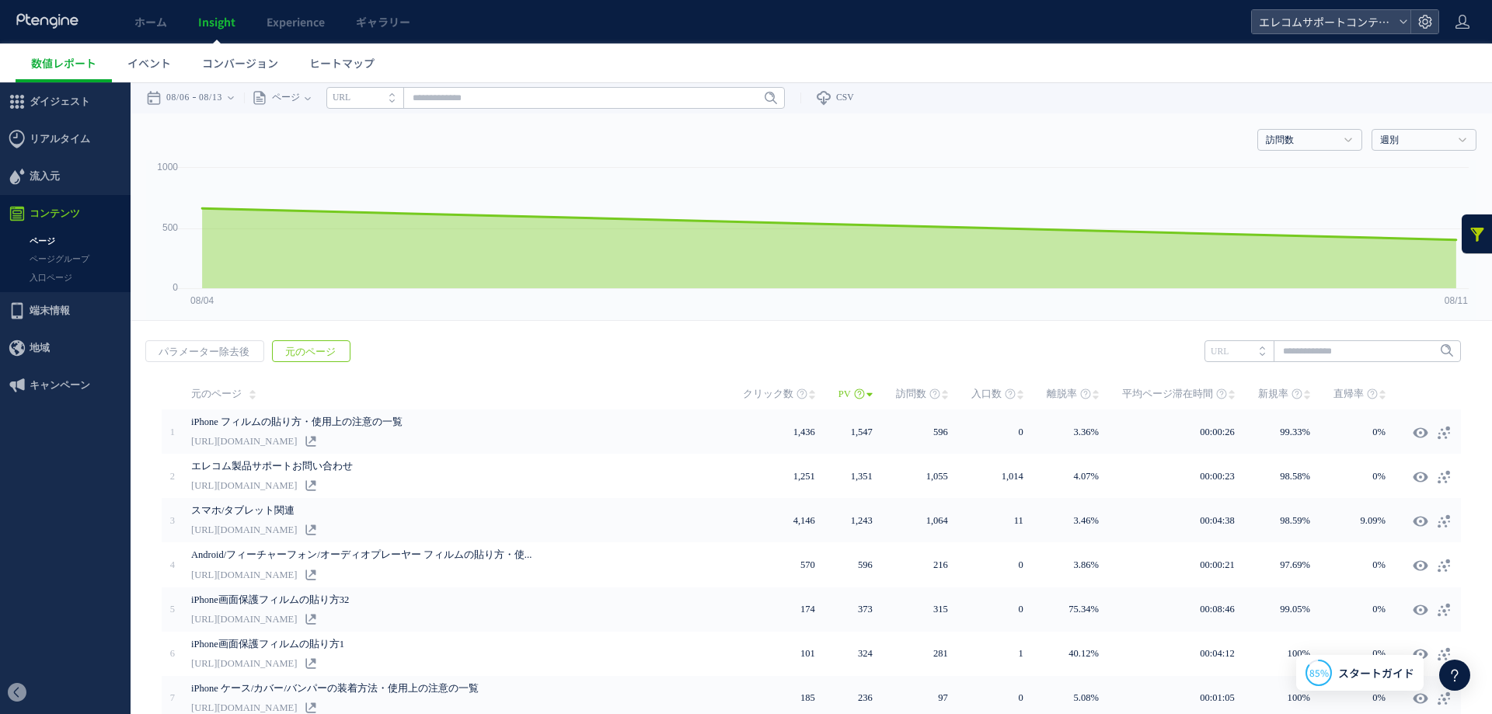
click at [1109, 329] on div "戻る パラメーター除去後 元のページ ヒートマップを計測させるには、解析コードを実装してください。 実装 URL" at bounding box center [811, 625] width 1361 height 600
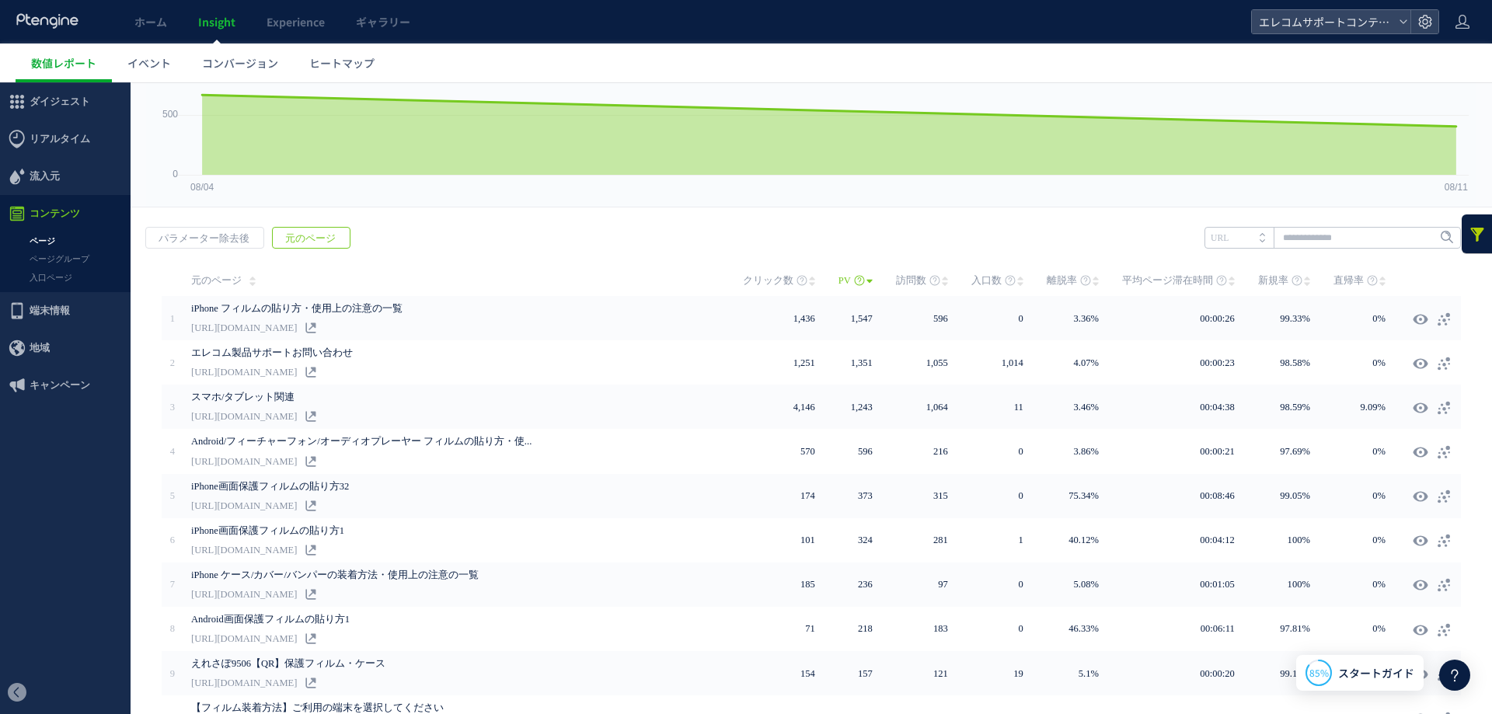
scroll to position [75, 0]
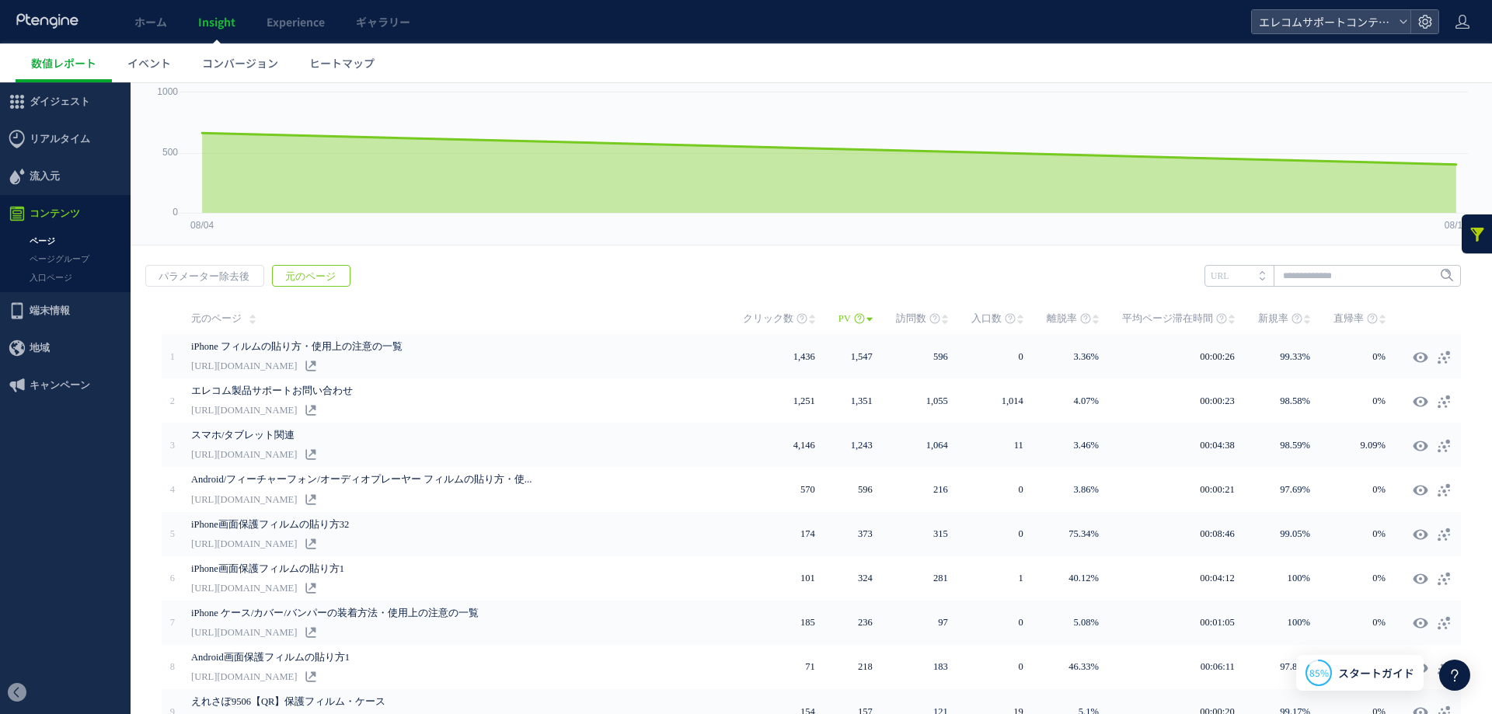
click at [691, 248] on div "訪問数 訪問数 UU PV 新規率 再訪問率 訪問数/UU PV/UU 平均滞在時間 直帰率 平均ロード時間" at bounding box center [811, 443] width 1361 height 811
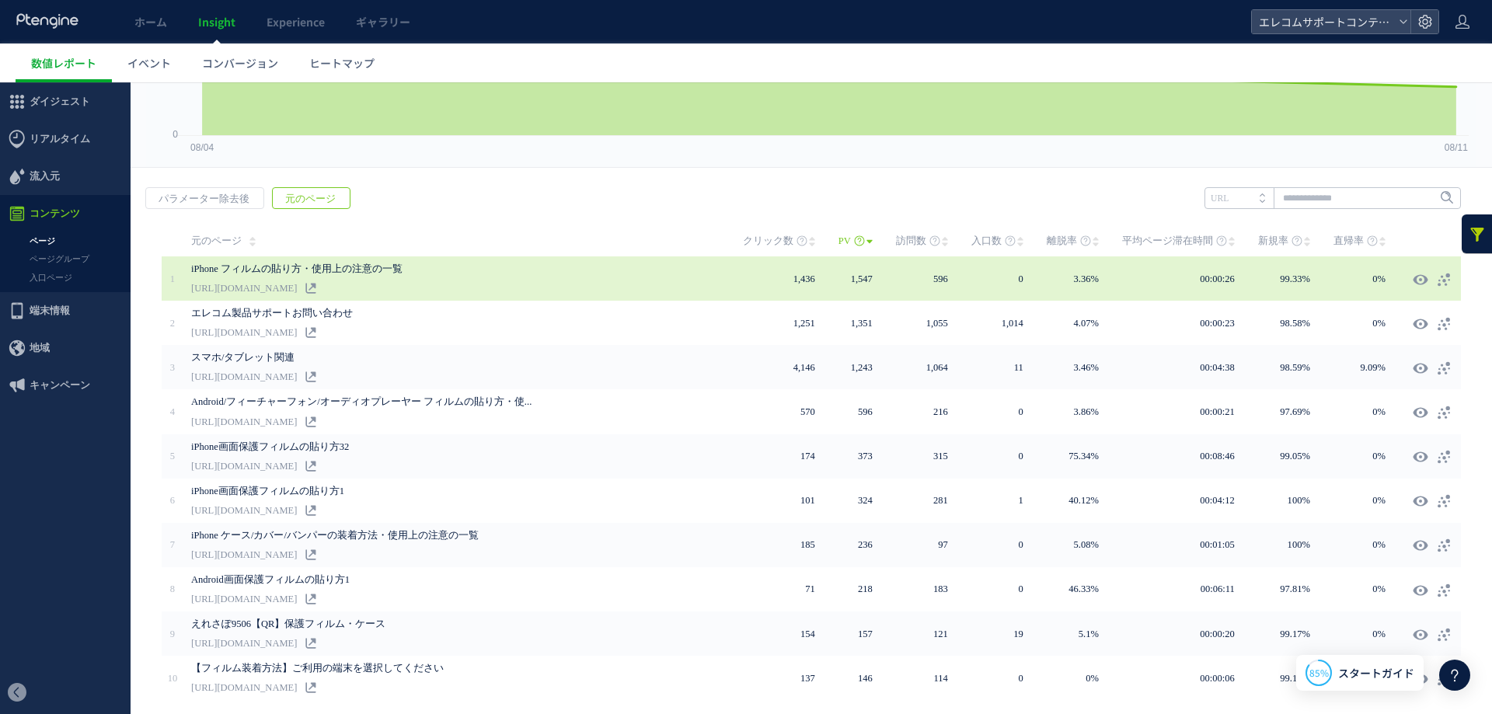
scroll to position [205, 0]
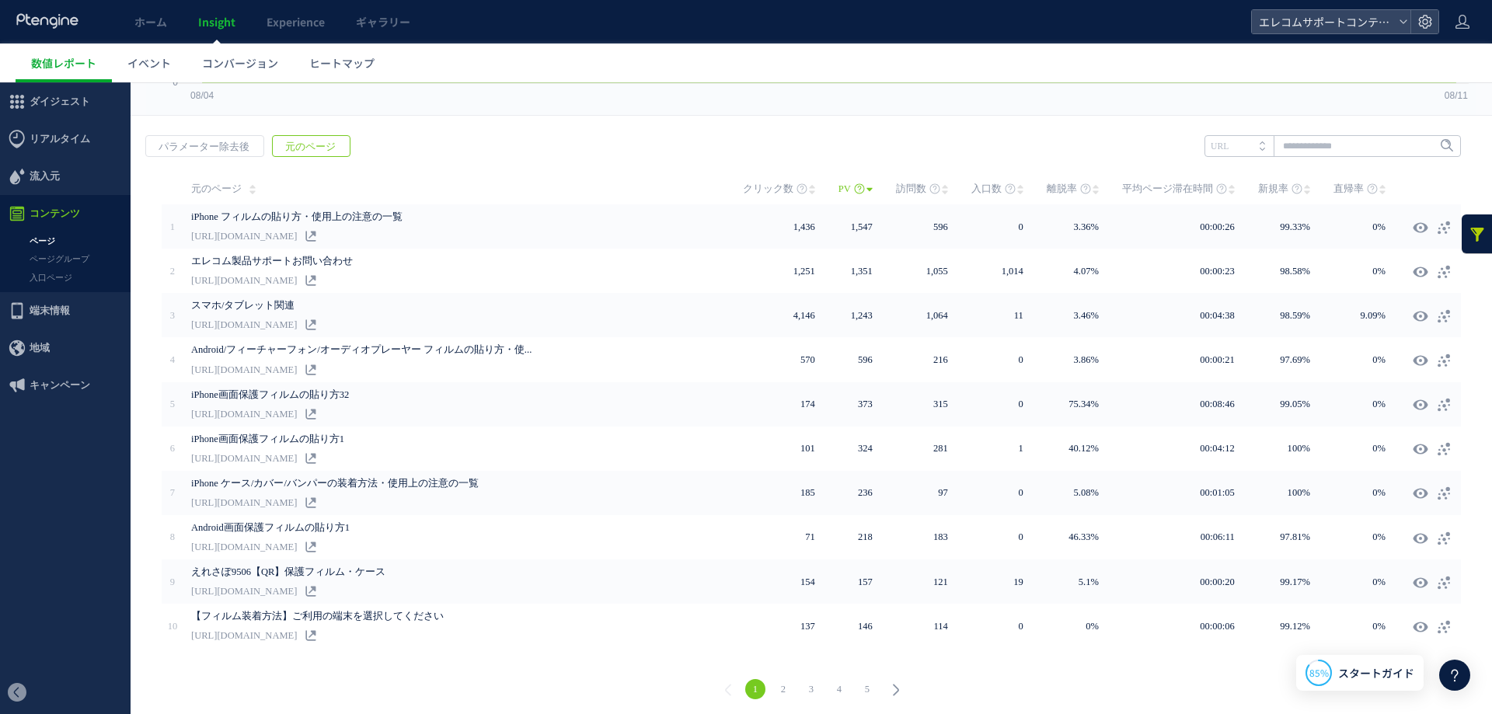
click at [656, 148] on div "戻る パラメーター除去後 元のページ ヒートマップを計測させるには、解析コードを実装してください。 実装 URL" at bounding box center [811, 420] width 1361 height 600
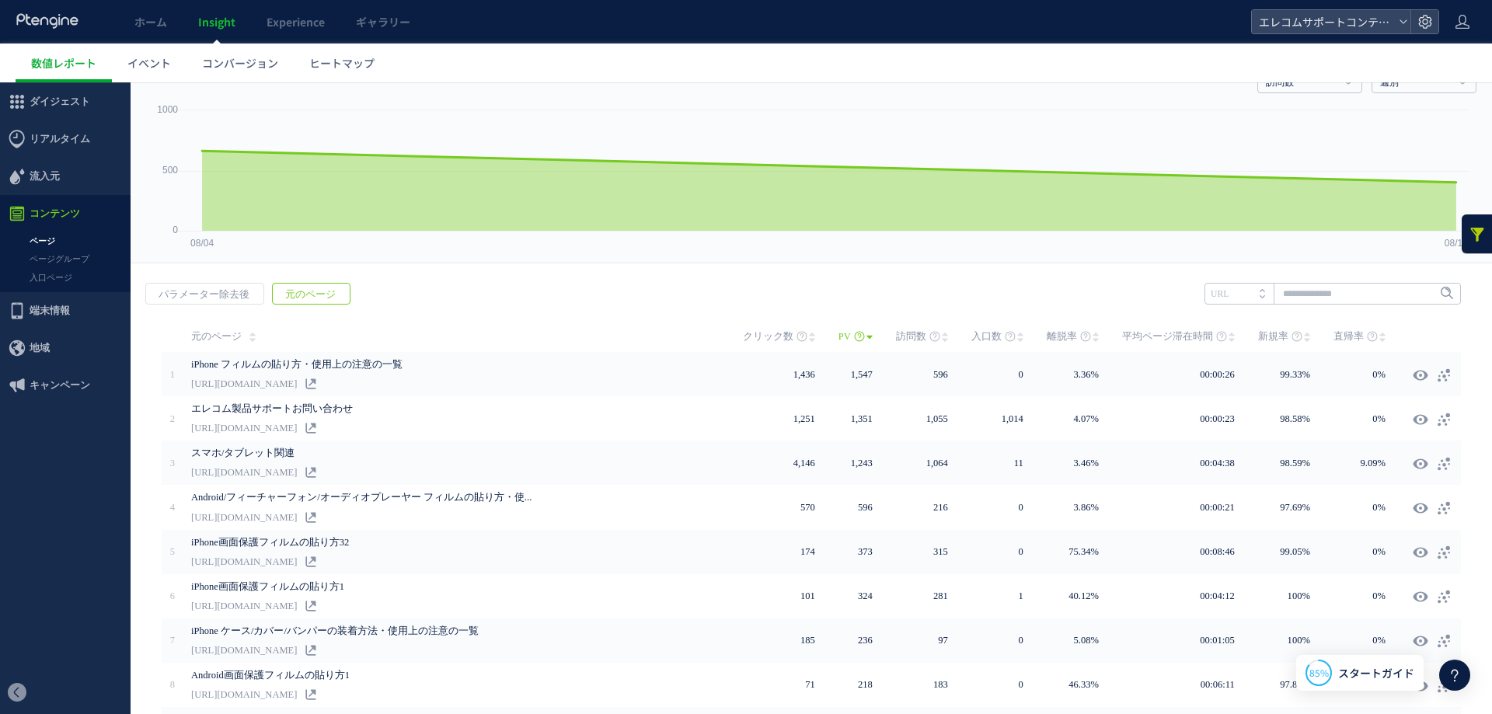
scroll to position [0, 0]
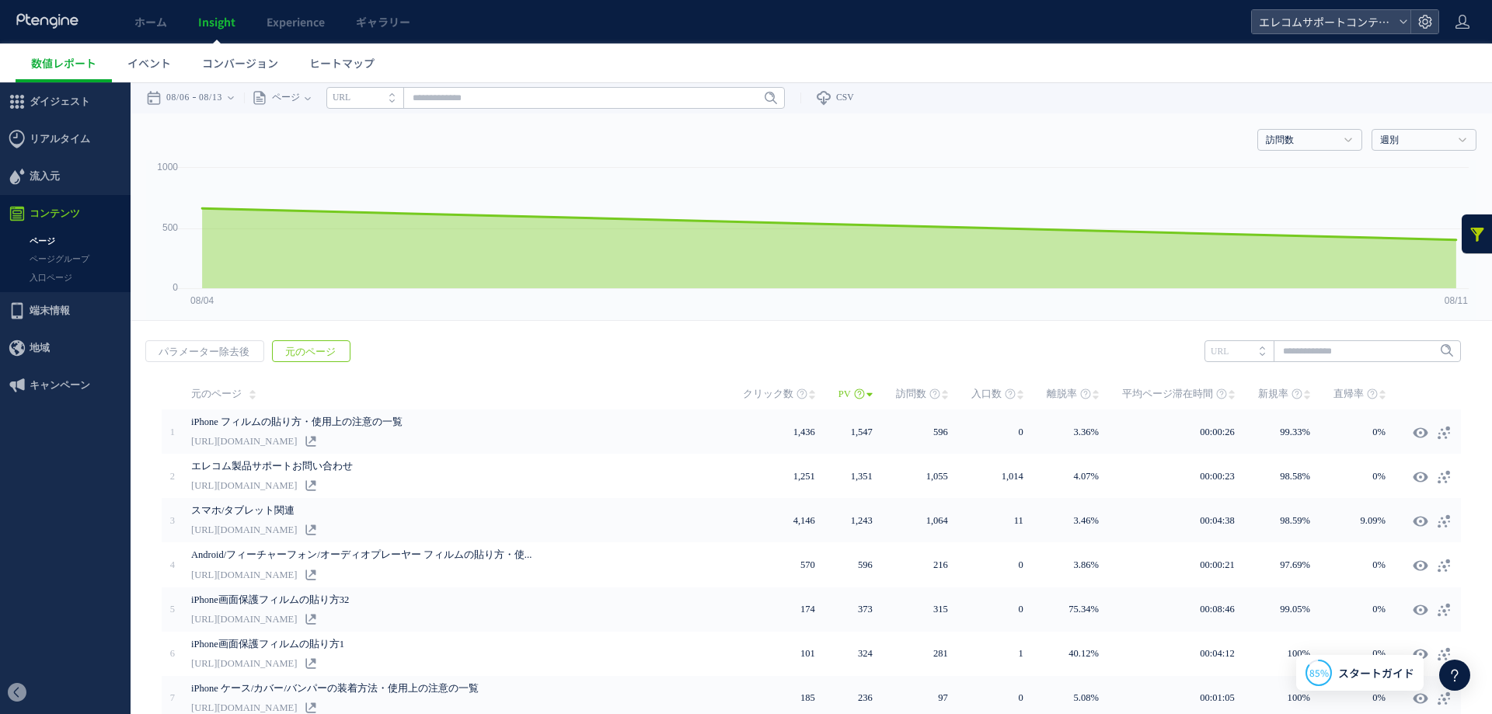
click at [1471, 225] on link at bounding box center [1476, 233] width 31 height 39
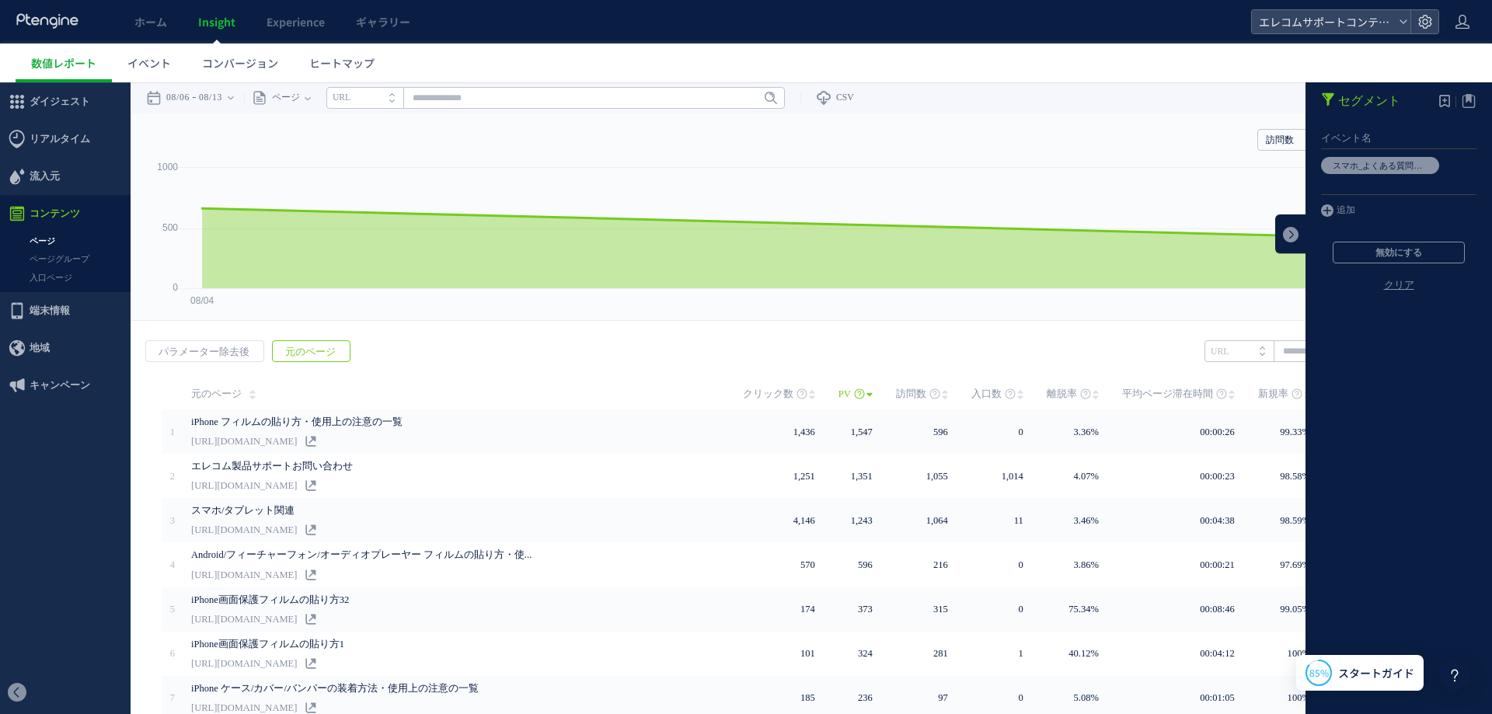
click at [1379, 284] on link "クリア" at bounding box center [1398, 297] width 186 height 37
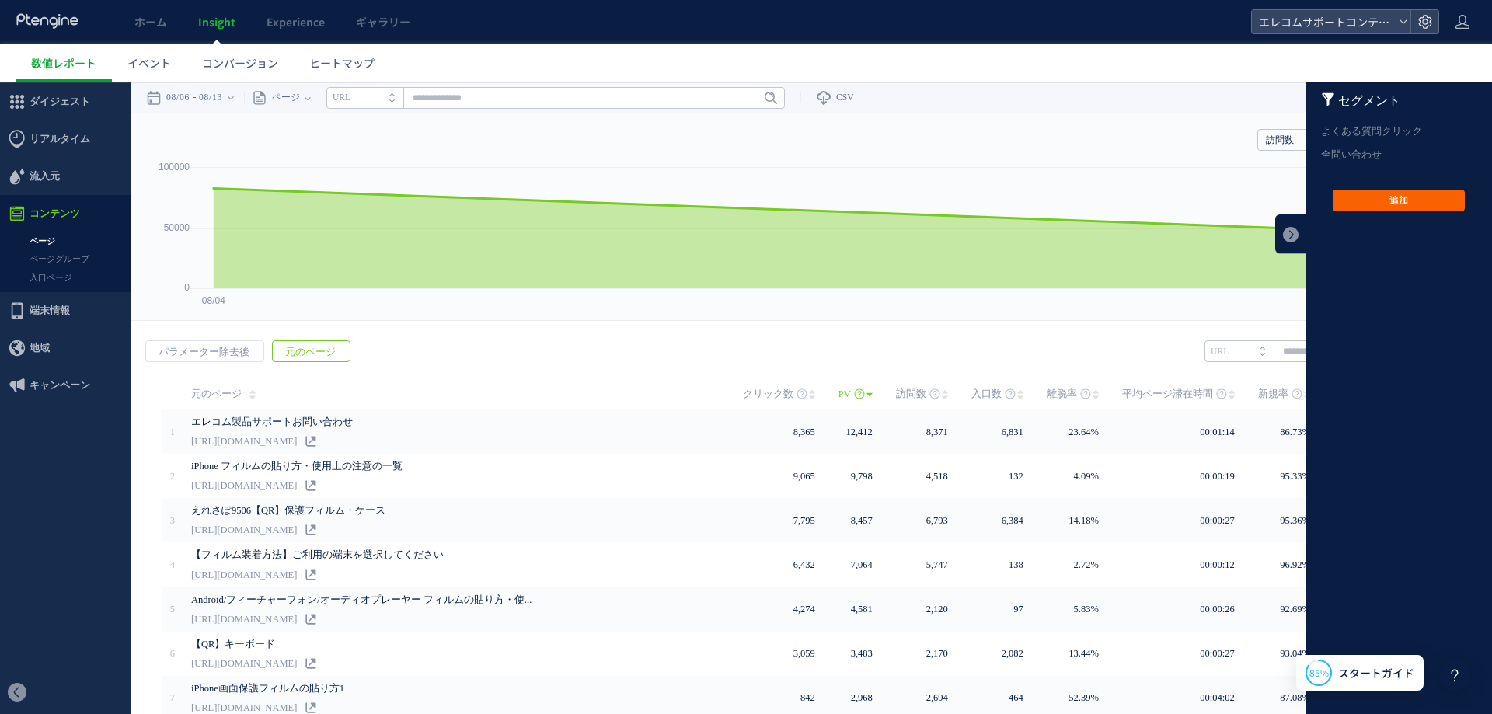
click at [1342, 202] on button "追加" at bounding box center [1398, 201] width 132 height 22
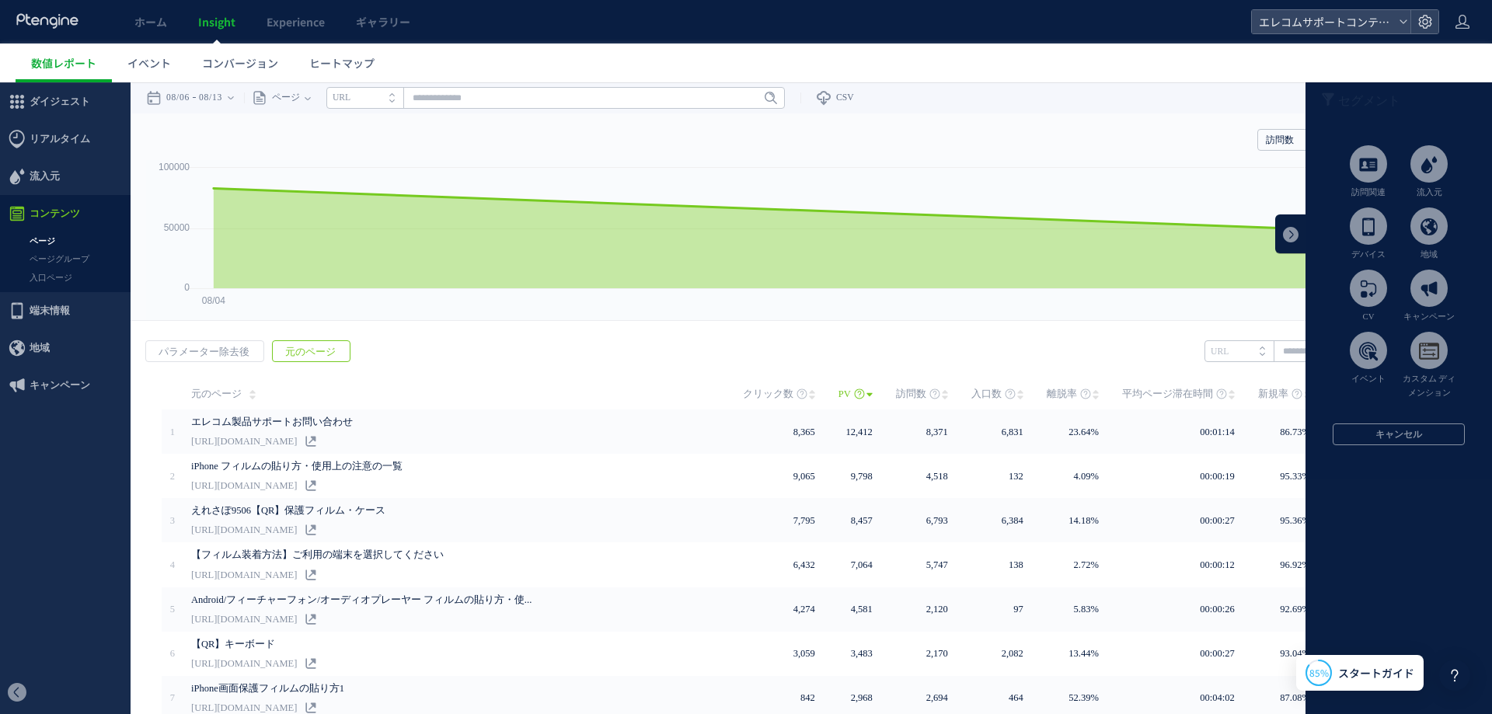
click at [1364, 347] on span at bounding box center [1367, 350] width 37 height 37
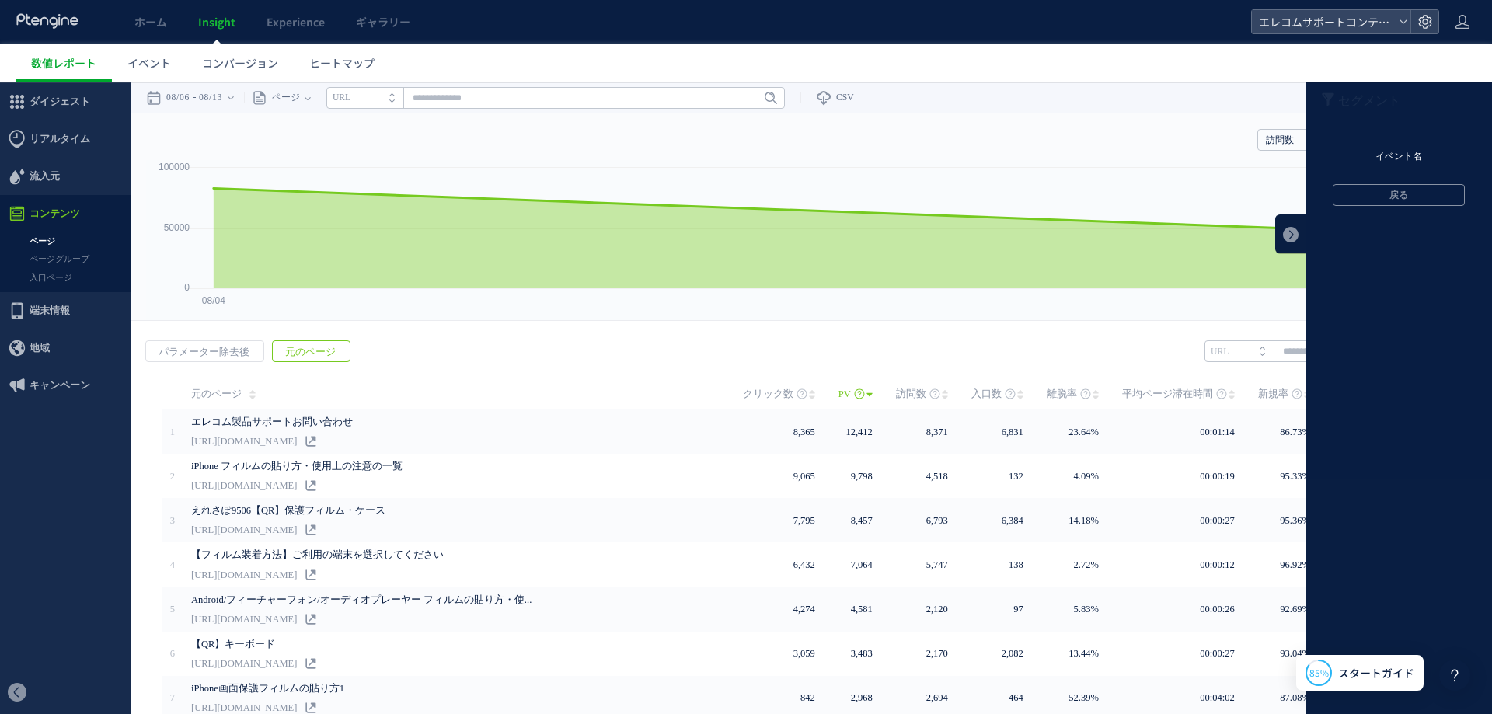
click at [1374, 158] on li "イベント名" at bounding box center [1398, 156] width 186 height 23
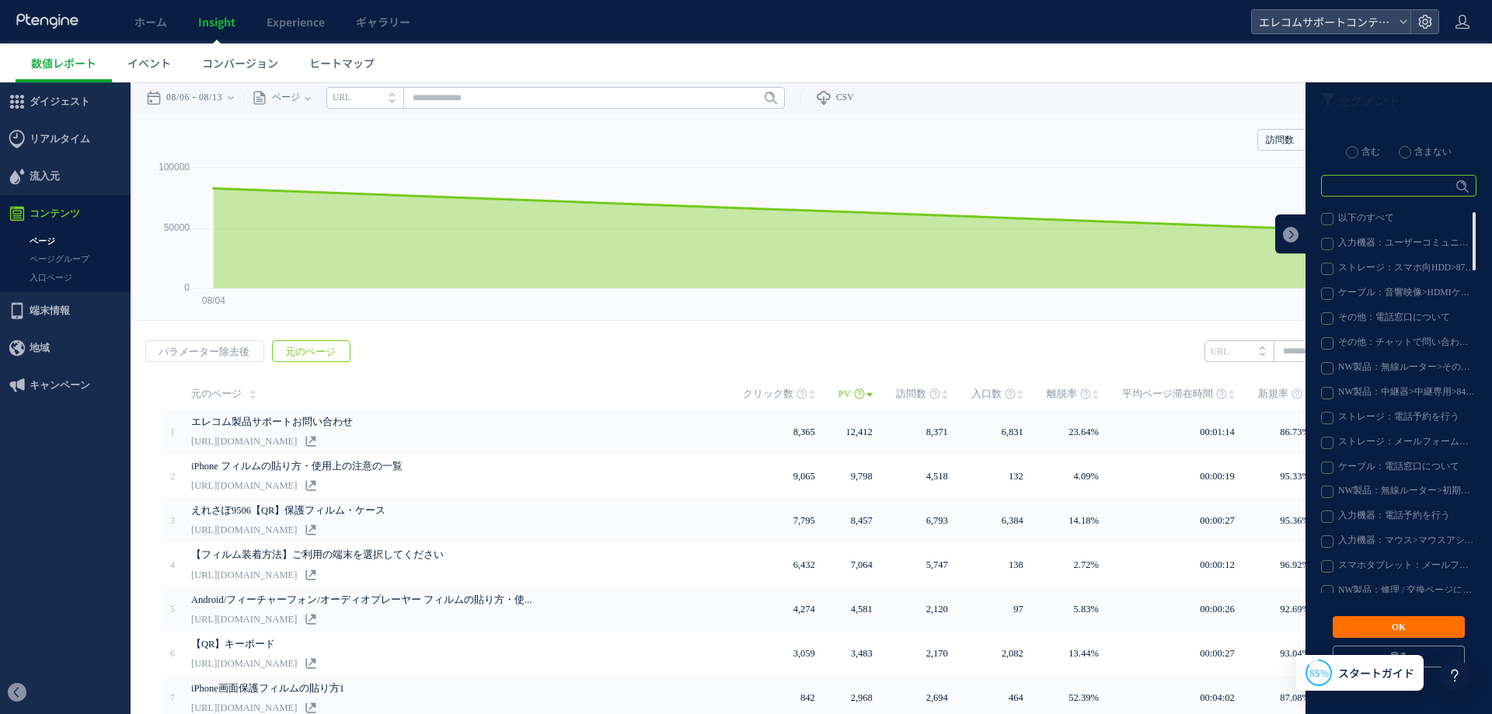
click at [1373, 193] on input "text" at bounding box center [1398, 186] width 155 height 22
type input "*"
click at [1433, 184] on link "Enter" at bounding box center [1452, 185] width 44 height 17
click at [1356, 245] on label "電話クリック" at bounding box center [1398, 244] width 154 height 12
click at [1321, 244] on label "電話クリック" at bounding box center [1398, 244] width 154 height 12
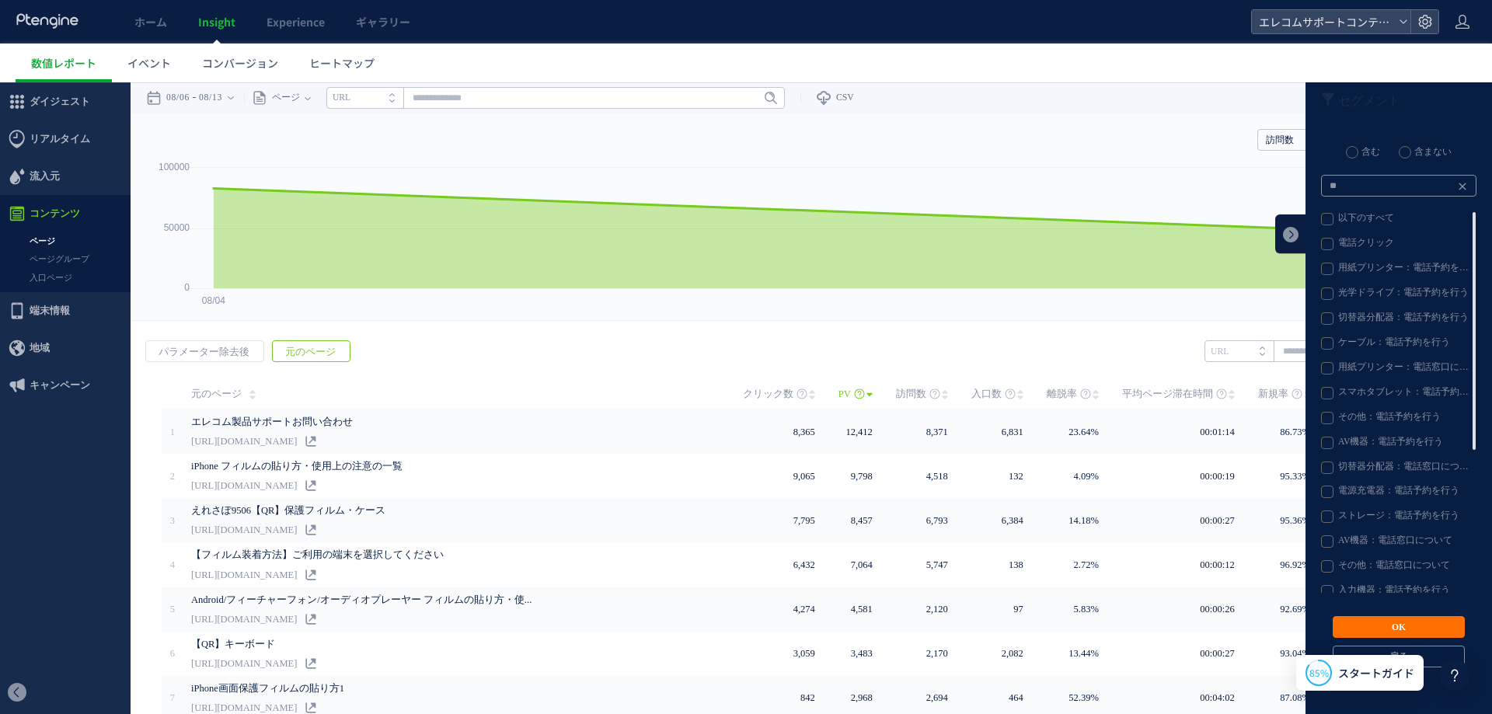
drag, startPoint x: 1346, startPoint y: 158, endPoint x: 1351, endPoint y: 167, distance: 10.8
click at [1346, 158] on div "含む 含まない" at bounding box center [1398, 152] width 155 height 14
click at [1370, 188] on input "**" at bounding box center [1398, 186] width 155 height 22
type input "****"
click at [1435, 186] on icon at bounding box center [1441, 187] width 12 height 12
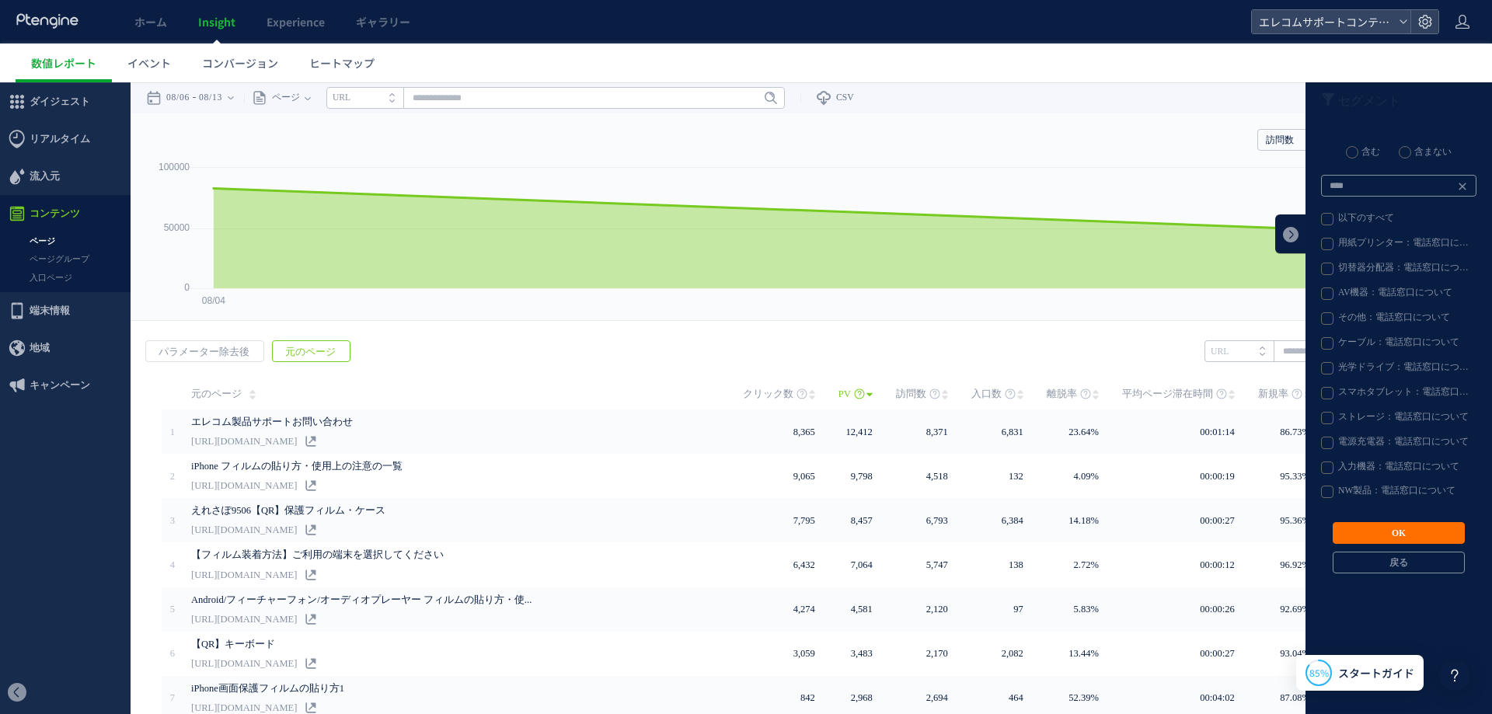
click at [1349, 221] on label "以下のすべて" at bounding box center [1398, 219] width 154 height 12
click at [1367, 534] on button "OK" at bounding box center [1398, 533] width 132 height 22
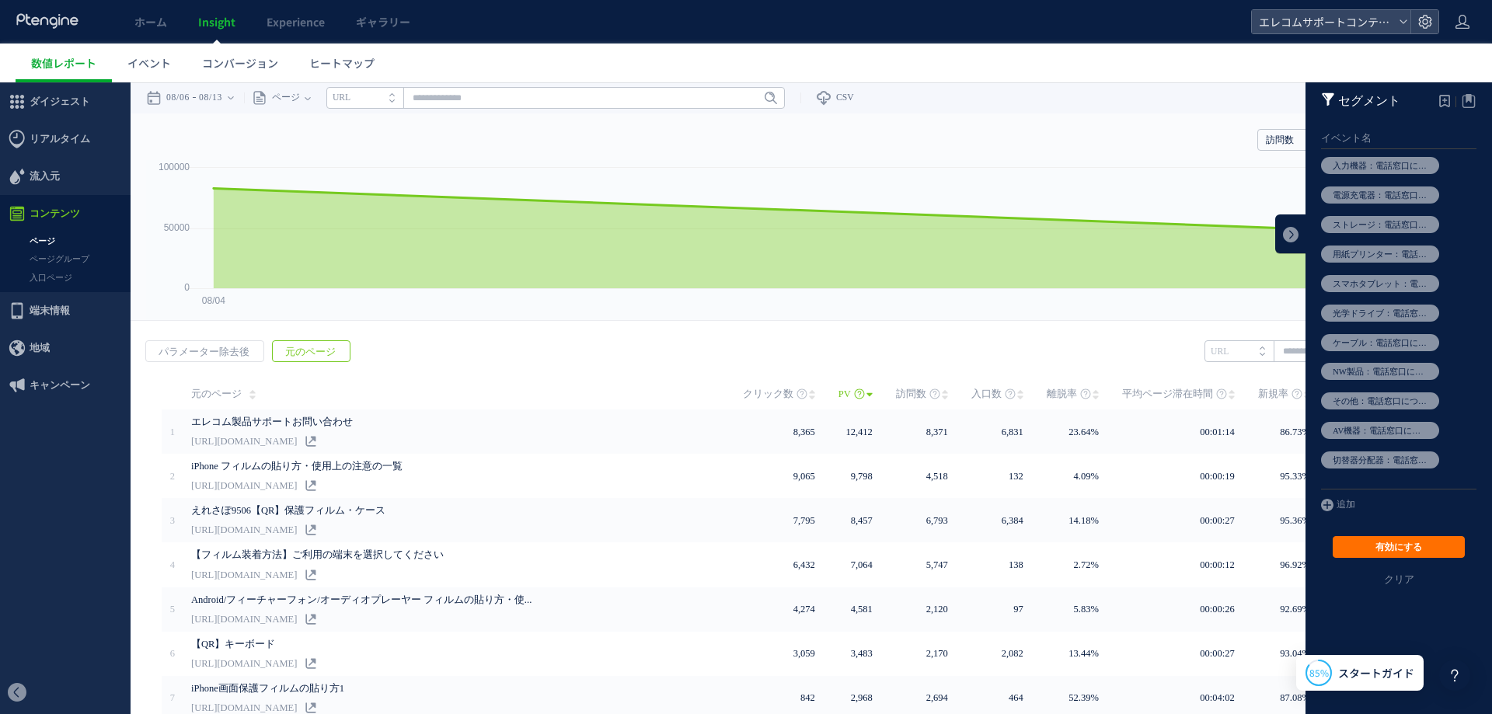
drag, startPoint x: 1361, startPoint y: 545, endPoint x: 1347, endPoint y: 510, distance: 37.7
click at [1361, 545] on button "有効にする" at bounding box center [1398, 547] width 132 height 22
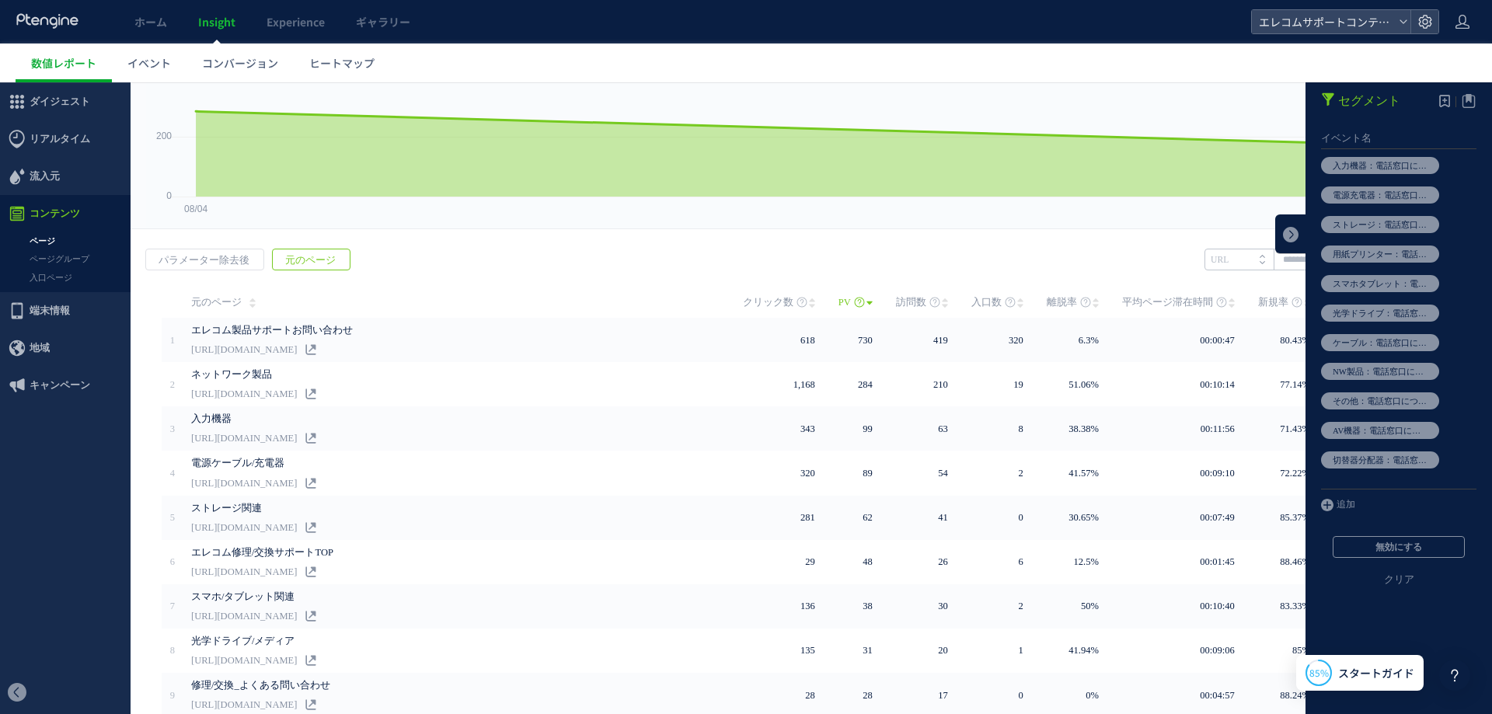
scroll to position [130, 0]
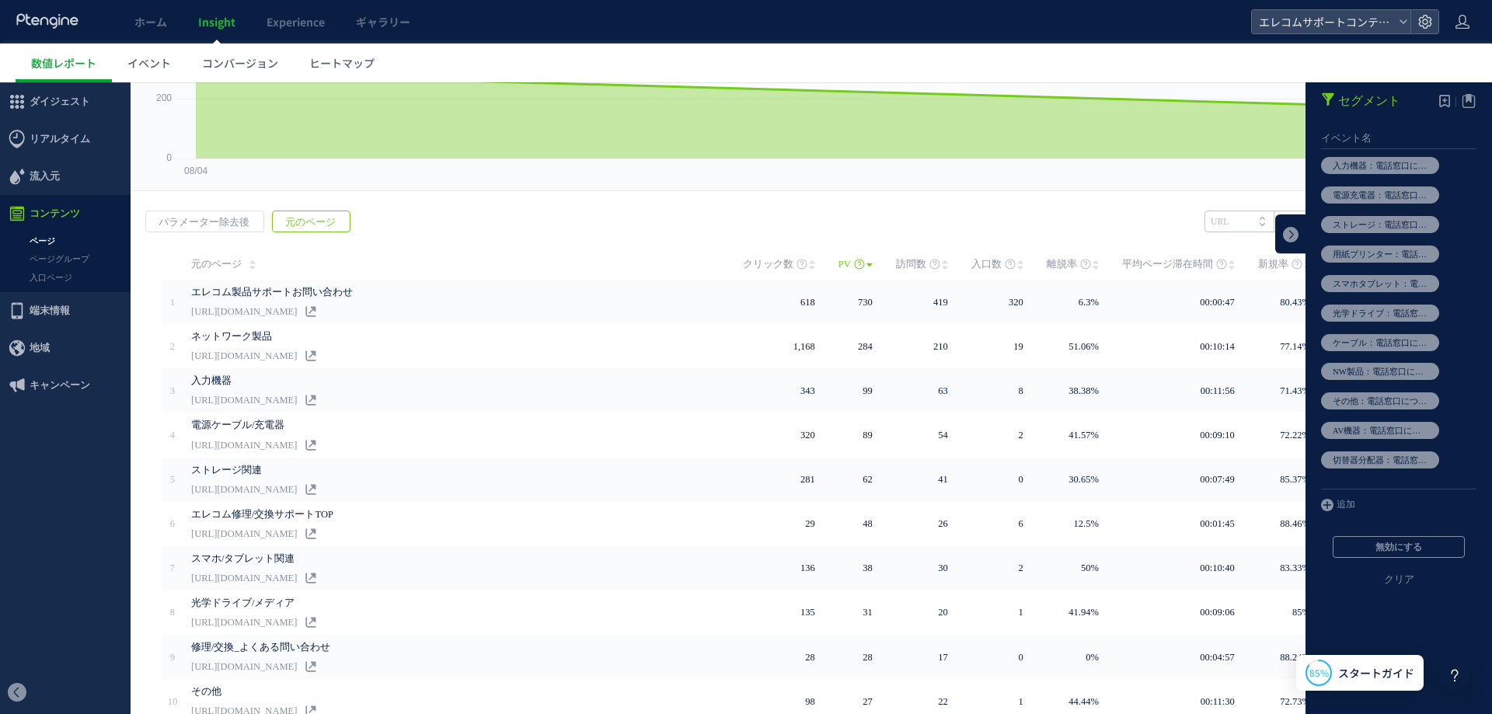
click at [906, 266] on span "訪問数" at bounding box center [911, 264] width 30 height 31
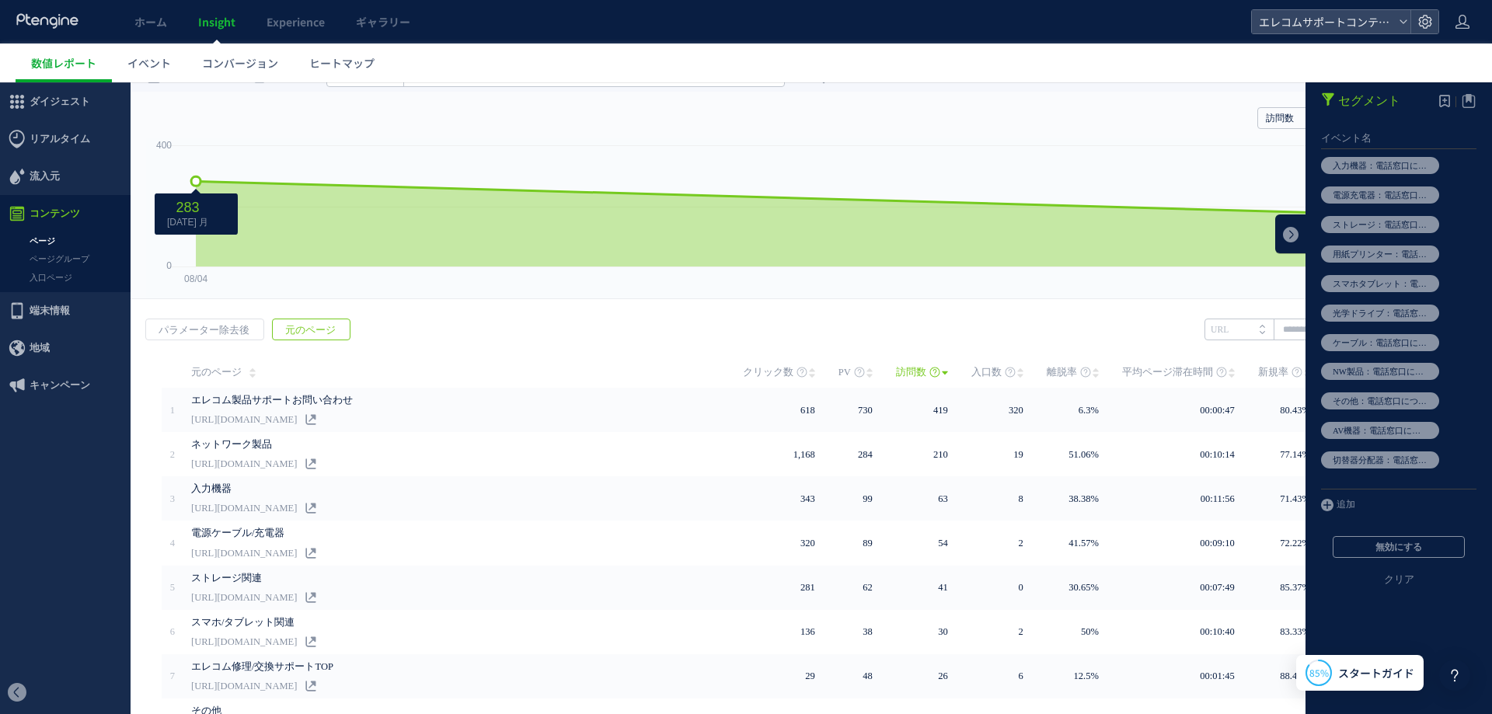
scroll to position [0, 0]
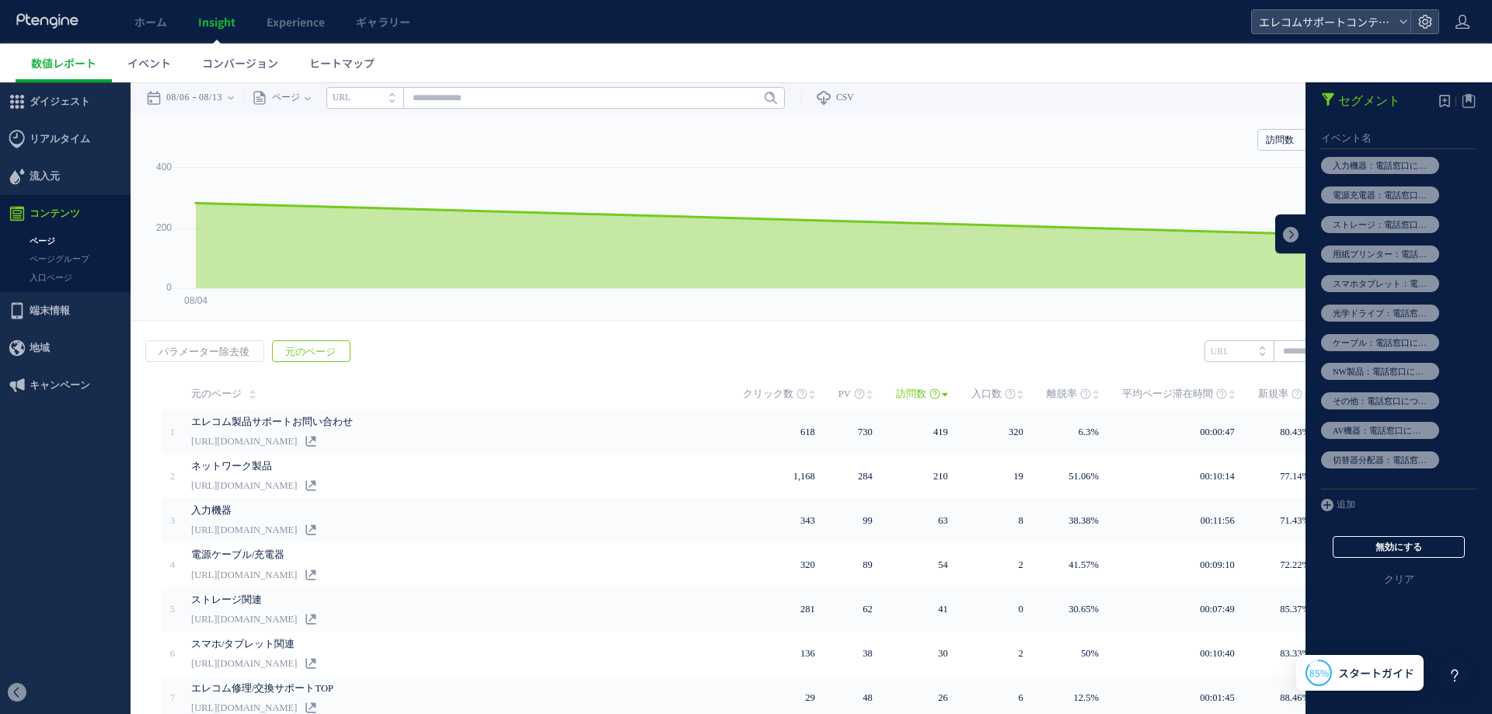
click at [1420, 541] on button "無効にする" at bounding box center [1398, 547] width 132 height 22
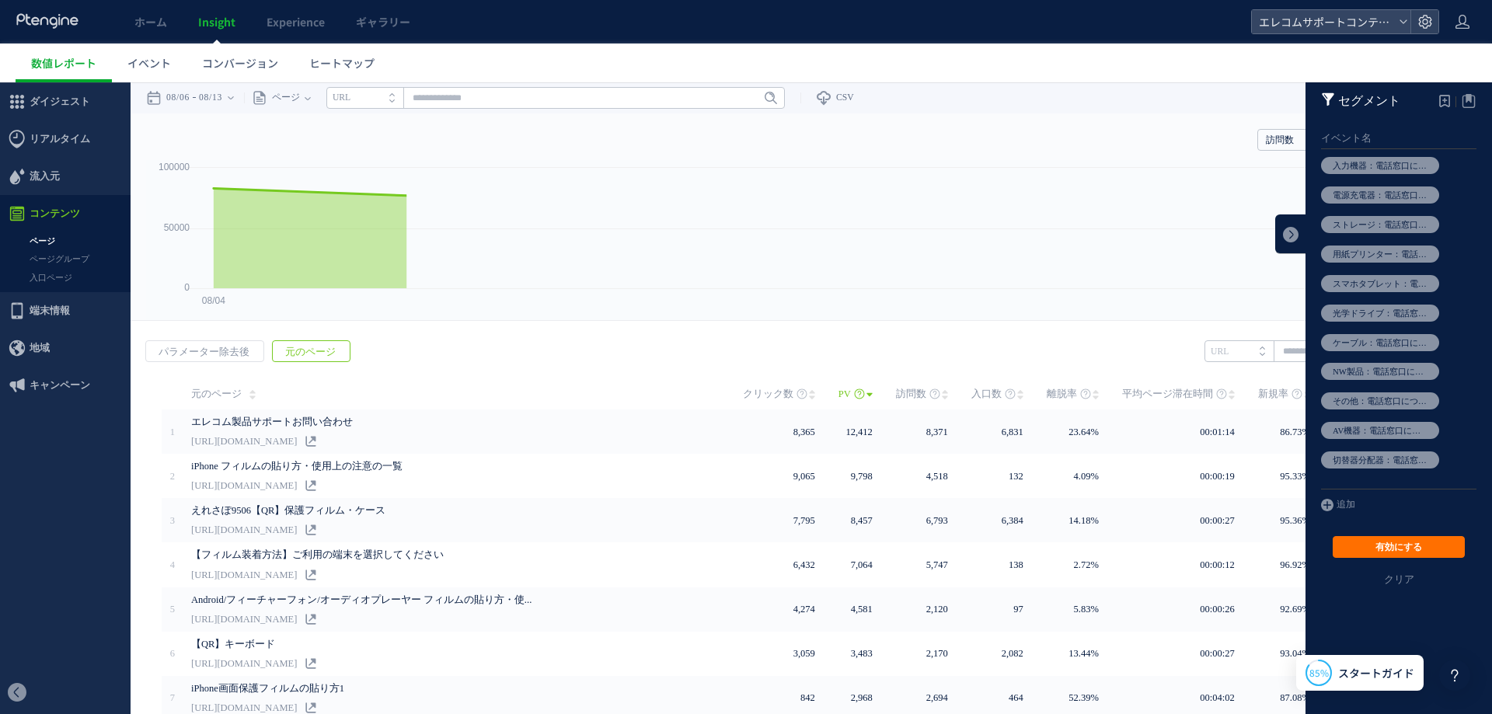
click at [1284, 222] on link at bounding box center [1290, 233] width 31 height 39
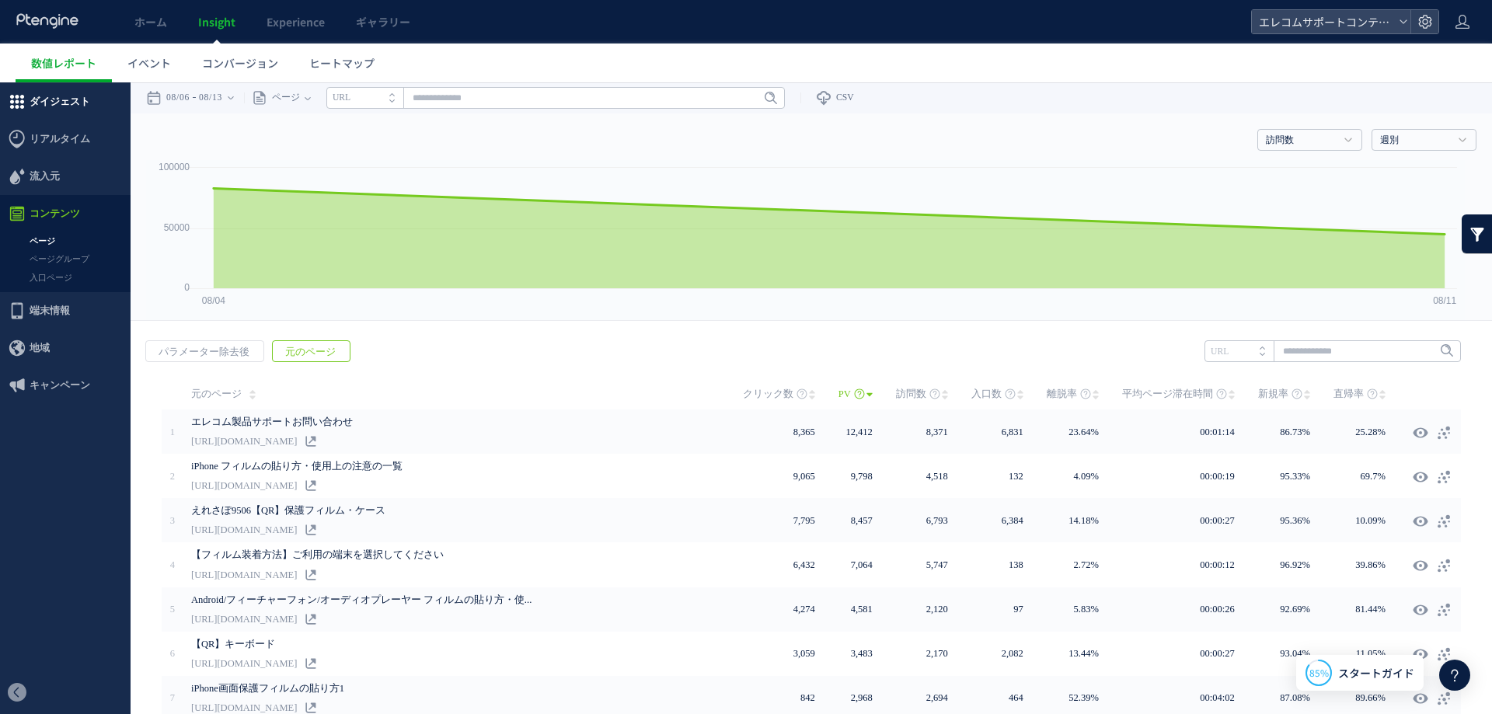
click at [58, 106] on span "ダイジェスト" at bounding box center [60, 101] width 61 height 37
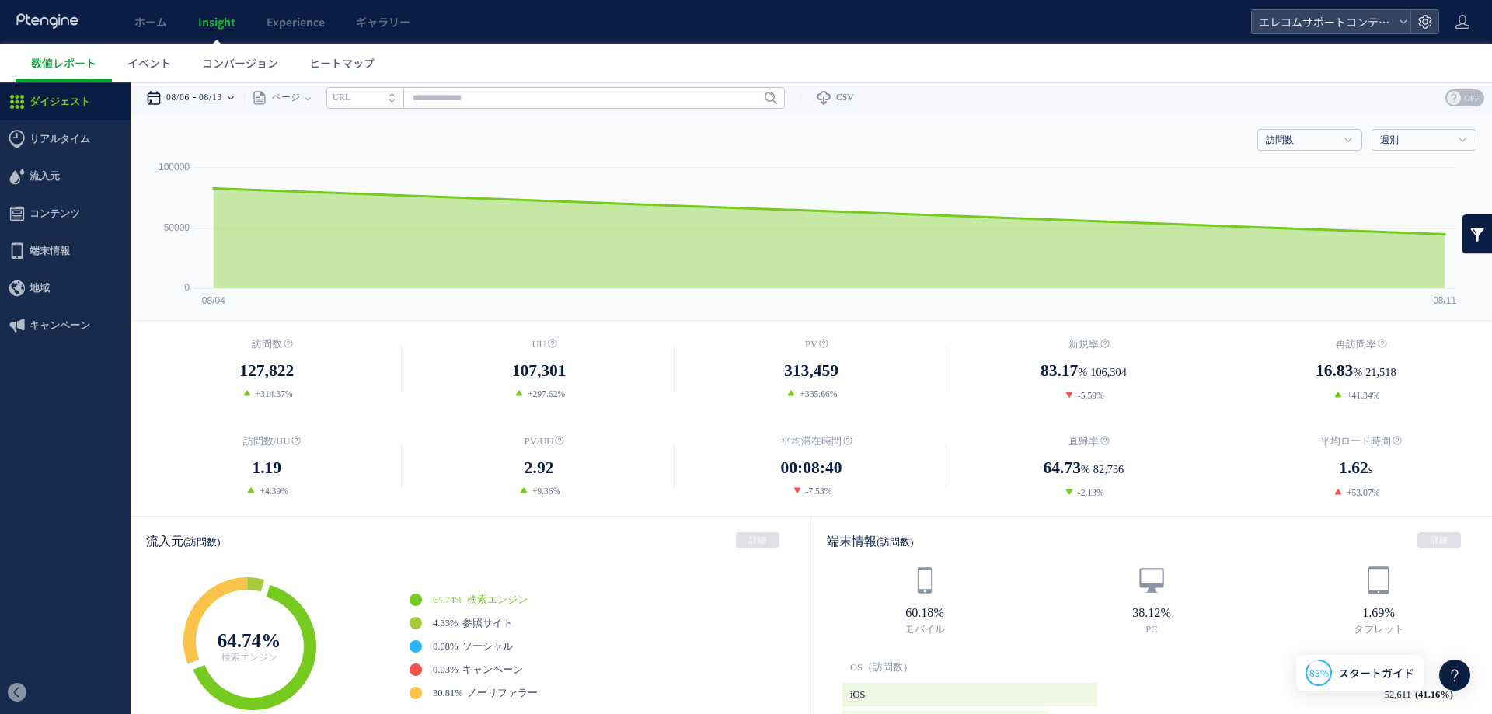
click at [190, 103] on time "08/06" at bounding box center [177, 97] width 23 height 31
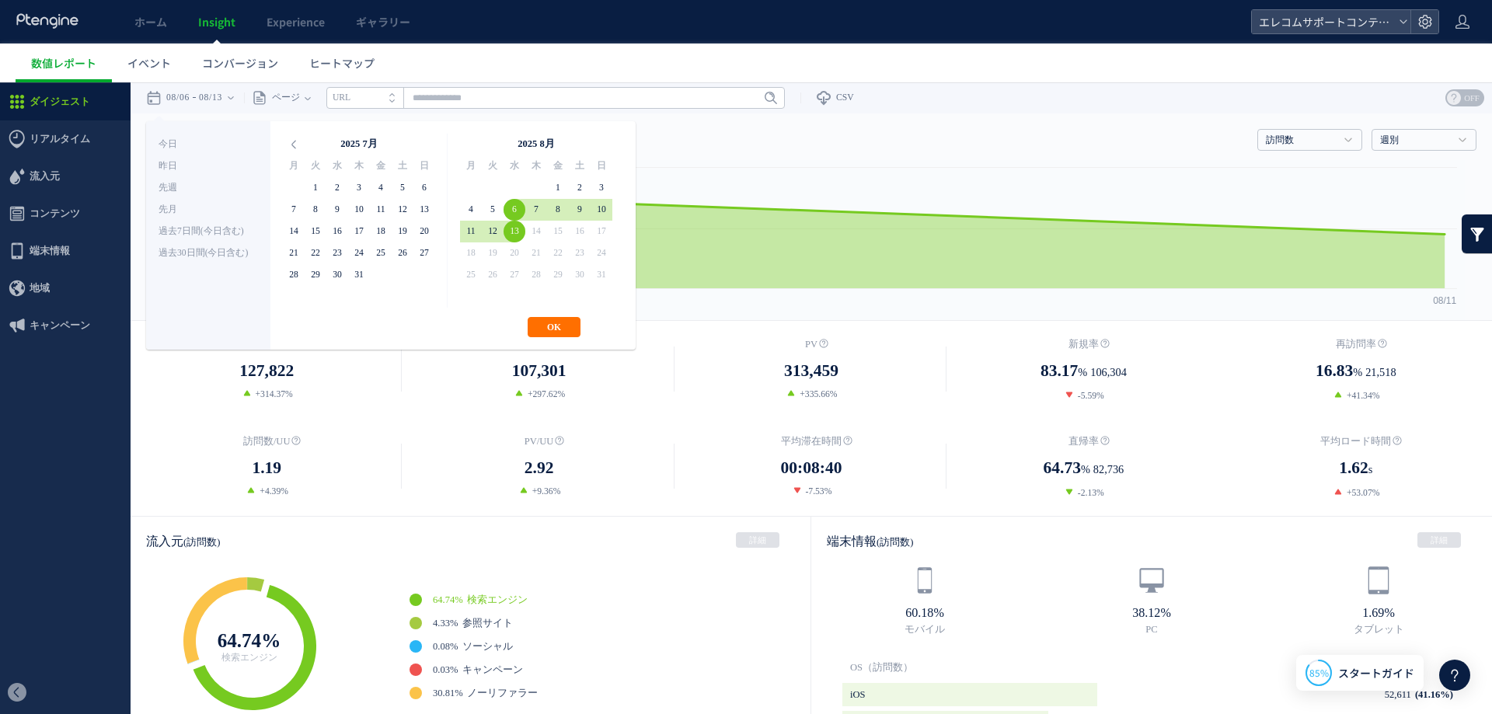
click at [905, 155] on div "訪問数 訪問数 [GEOGRAPHIC_DATA] PV 新規率 再訪問率 訪問数/UU PV/UU 平均滞在時間 直帰率 平均ロード時間 週別" at bounding box center [811, 136] width 1330 height 47
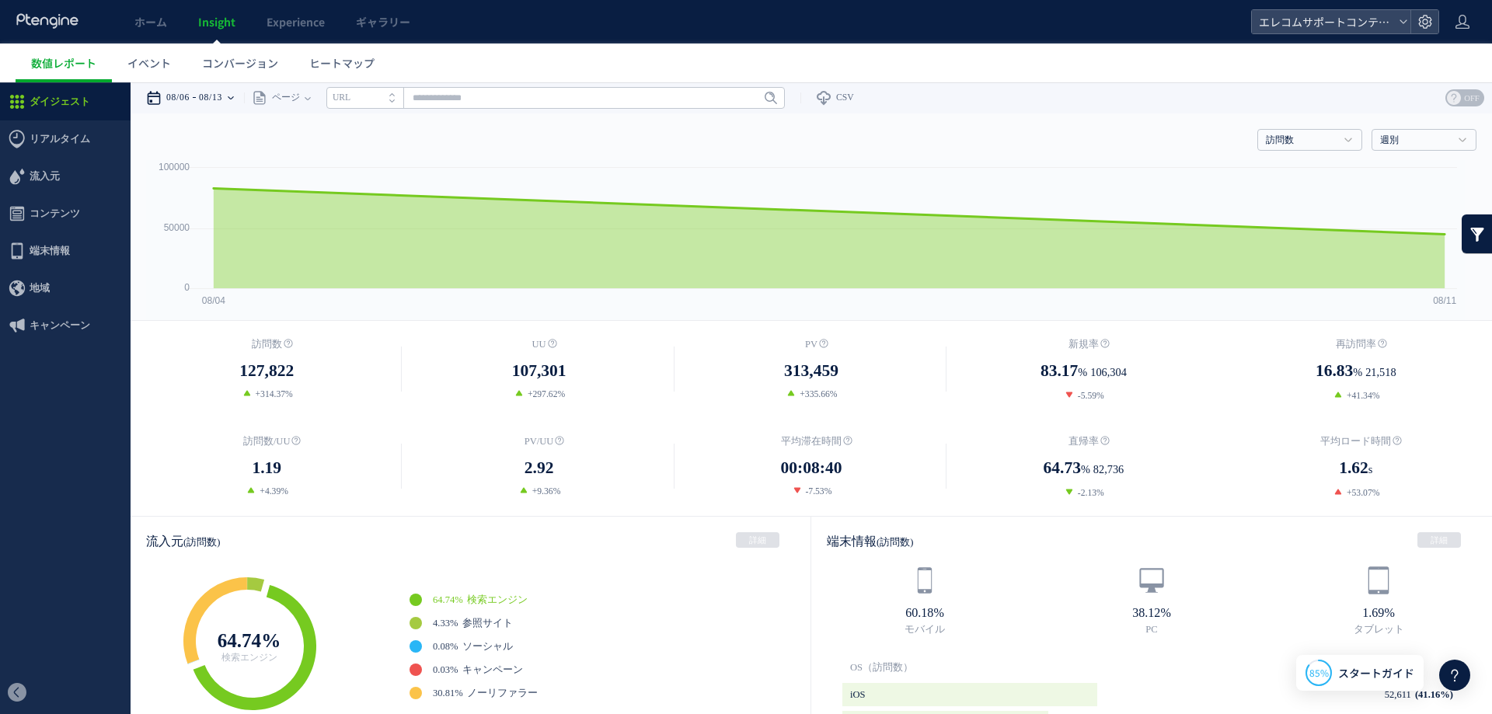
click at [211, 102] on time "08/13" at bounding box center [210, 97] width 23 height 31
click at [762, 151] on div "訪問数 訪問数 [GEOGRAPHIC_DATA] PV 新規率 再訪問率 訪問数/UU PV/UU 平均滞在時間 直帰率 平均ロード時間 週別" at bounding box center [811, 136] width 1330 height 47
click at [1299, 138] on link "訪問数" at bounding box center [1301, 141] width 71 height 14
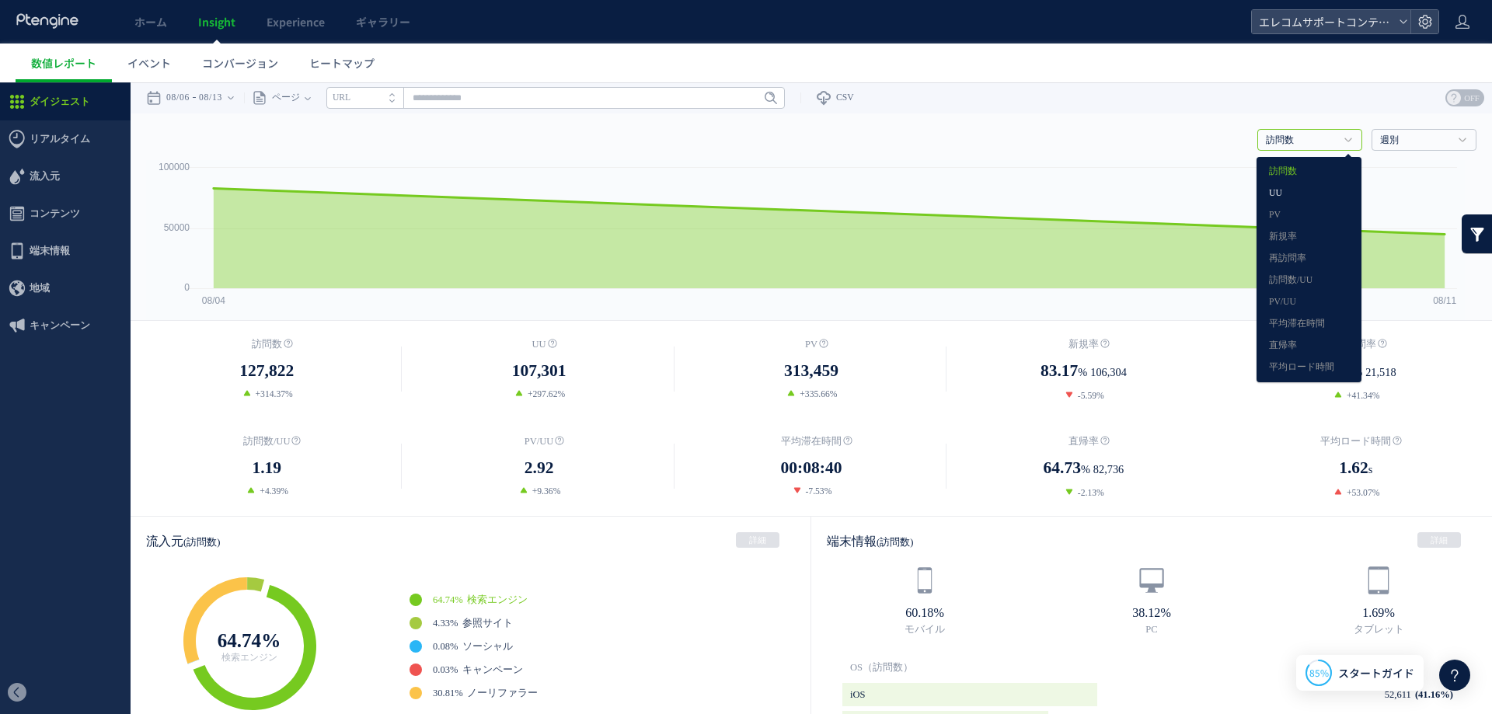
click at [1273, 196] on link "UU" at bounding box center [1309, 193] width 80 height 20
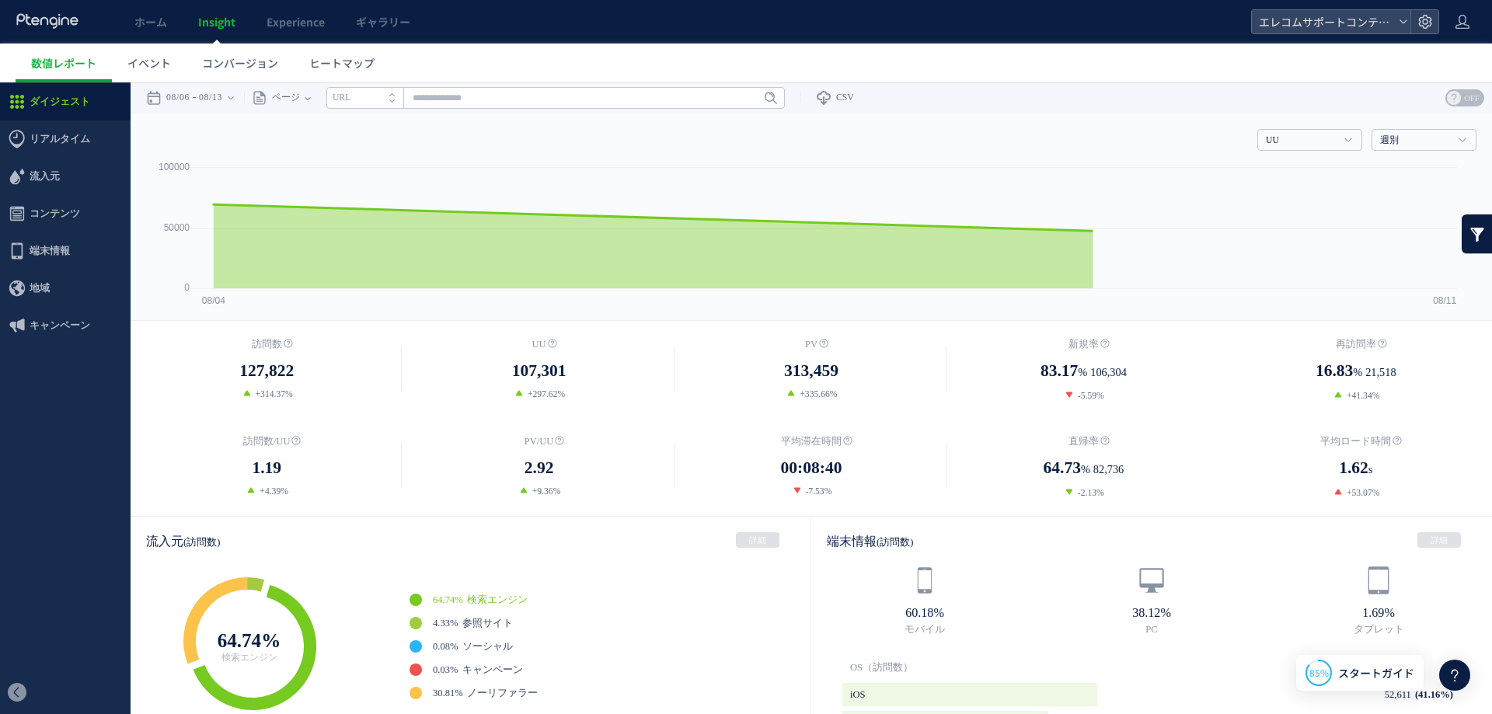
click at [1110, 113] on div "**********" at bounding box center [811, 97] width 1361 height 31
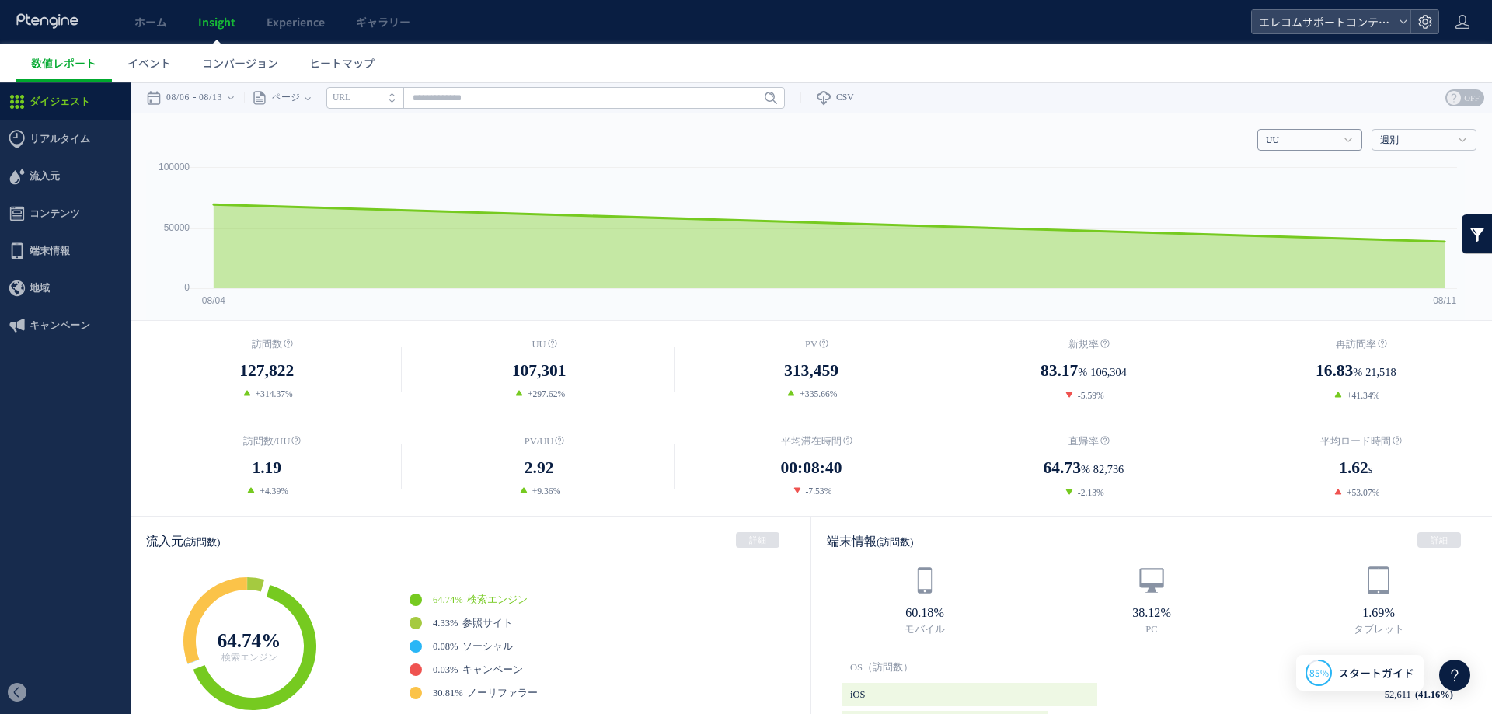
click at [1297, 138] on link "UU" at bounding box center [1301, 141] width 71 height 14
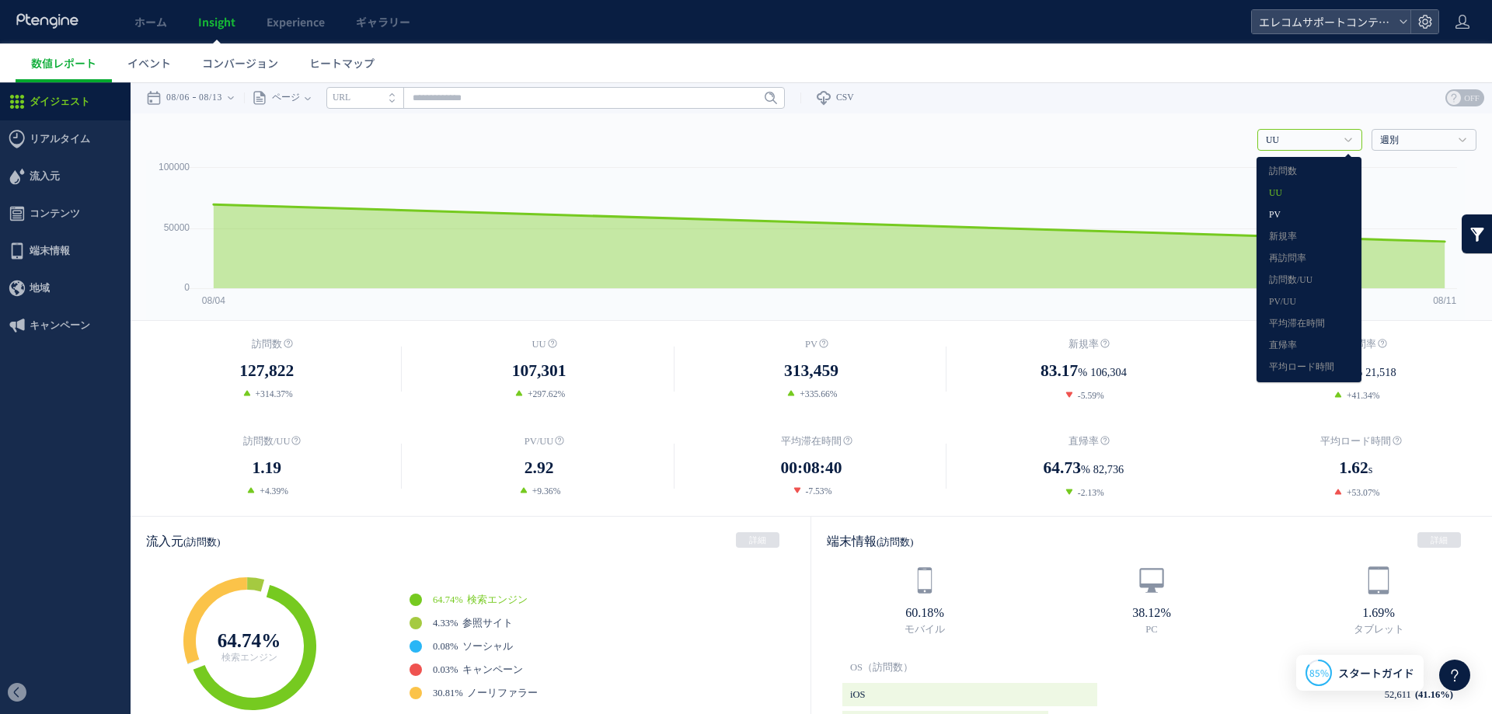
click at [1294, 214] on link "PV" at bounding box center [1309, 215] width 80 height 20
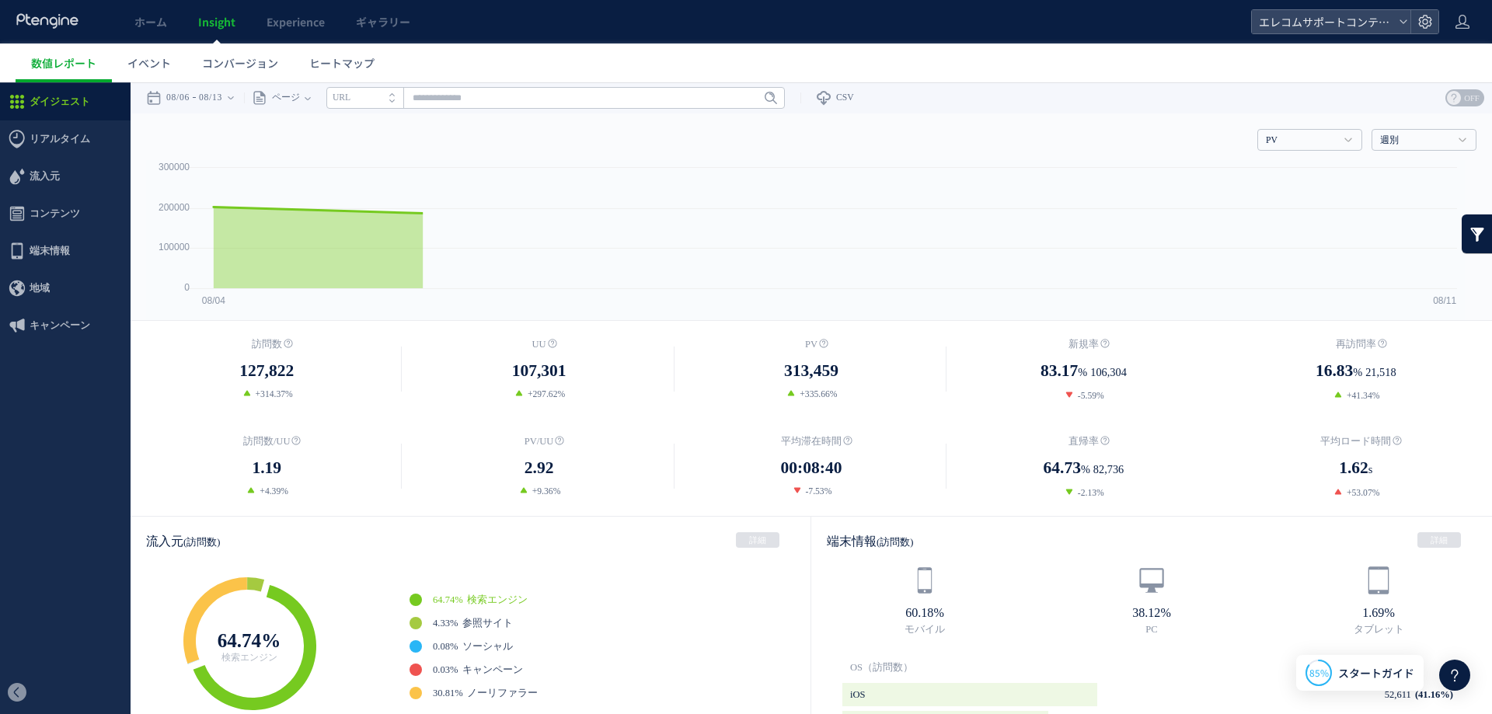
click at [1173, 95] on div "**********" at bounding box center [811, 97] width 1361 height 31
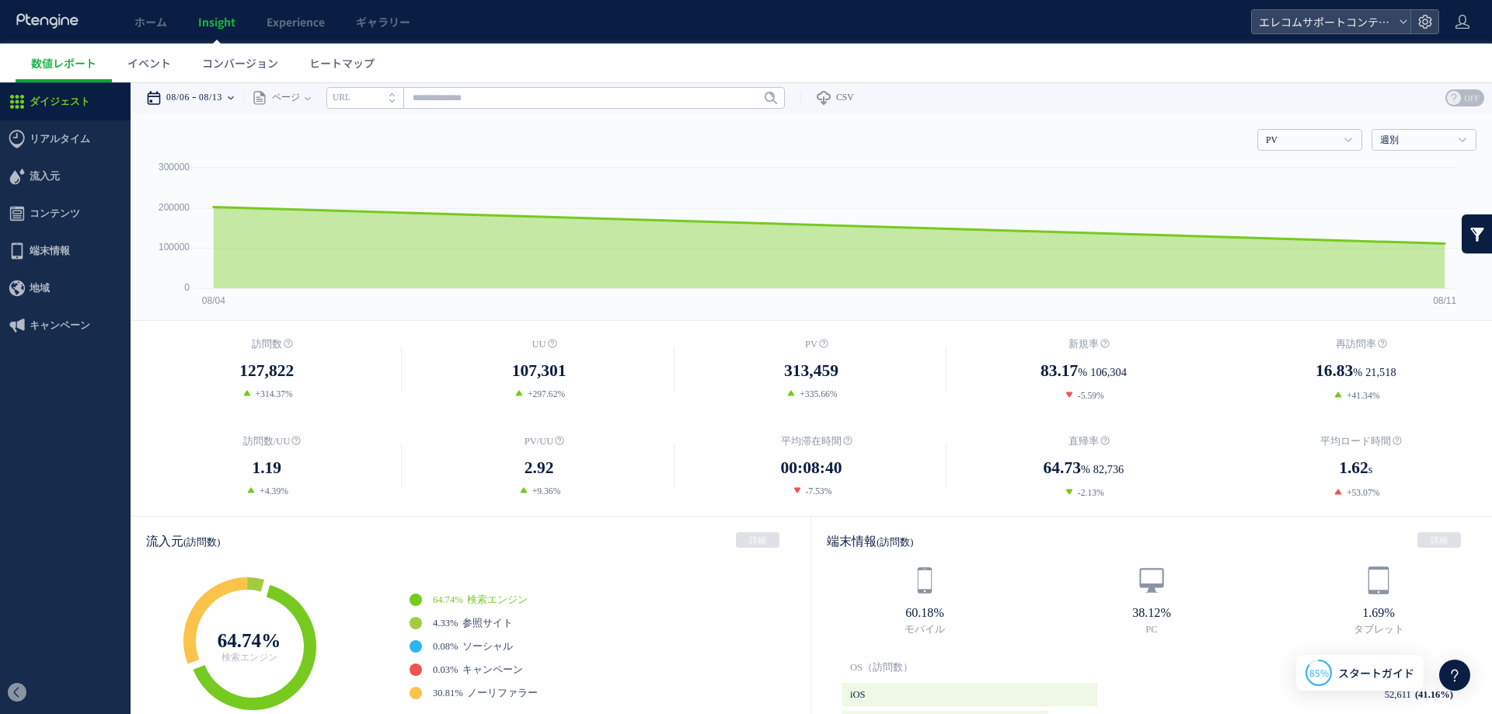
click at [200, 100] on div "08/06 08/13" at bounding box center [195, 97] width 98 height 31
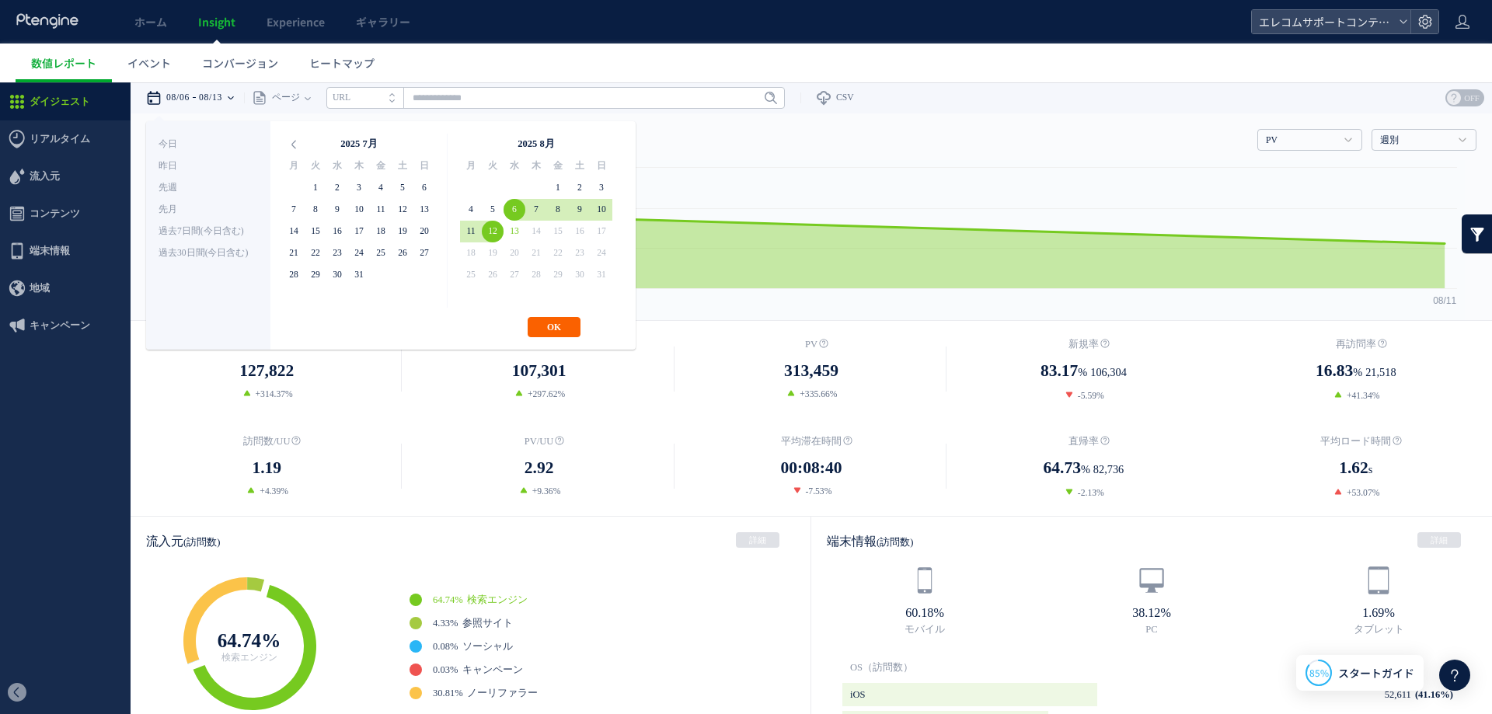
click at [551, 324] on button "OK" at bounding box center [553, 327] width 53 height 20
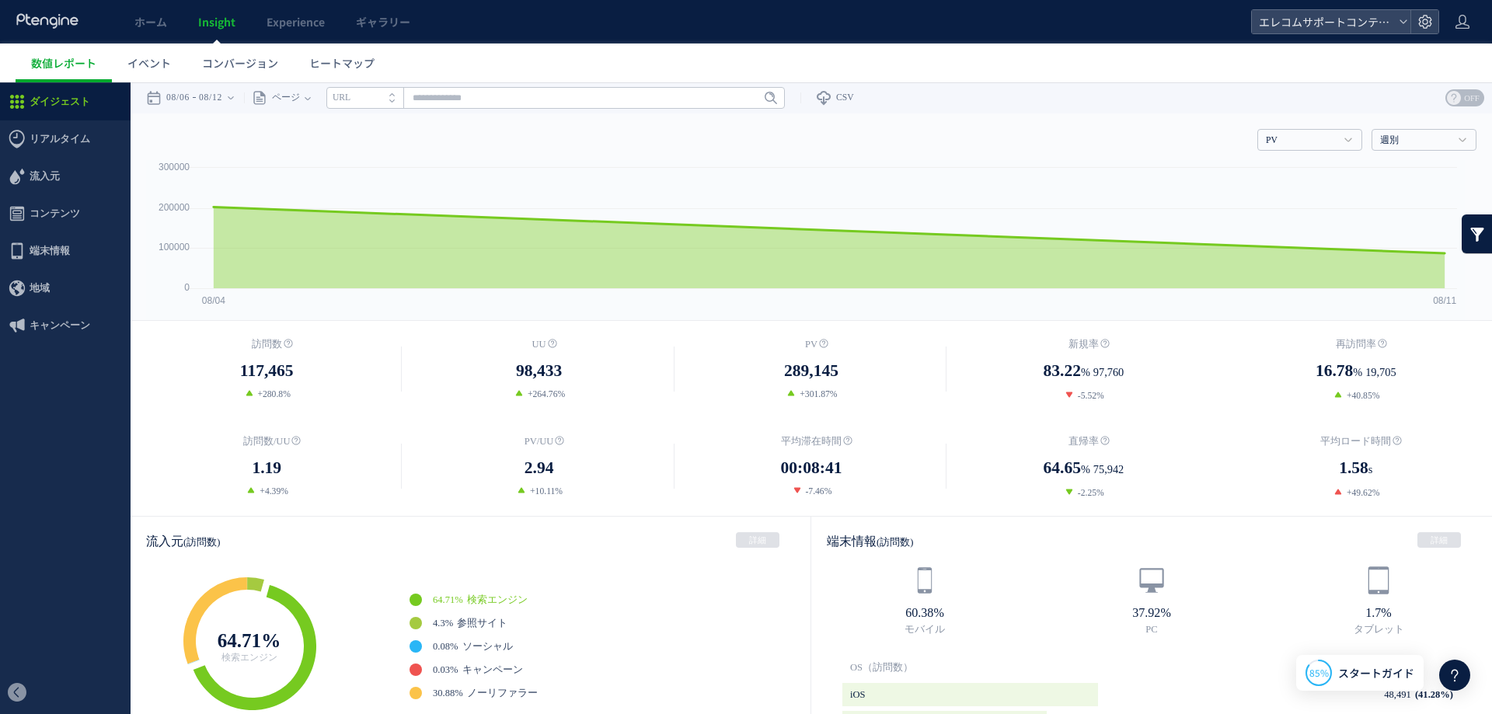
click at [1022, 104] on div "**********" at bounding box center [811, 97] width 1361 height 31
